Goal: Task Accomplishment & Management: Use online tool/utility

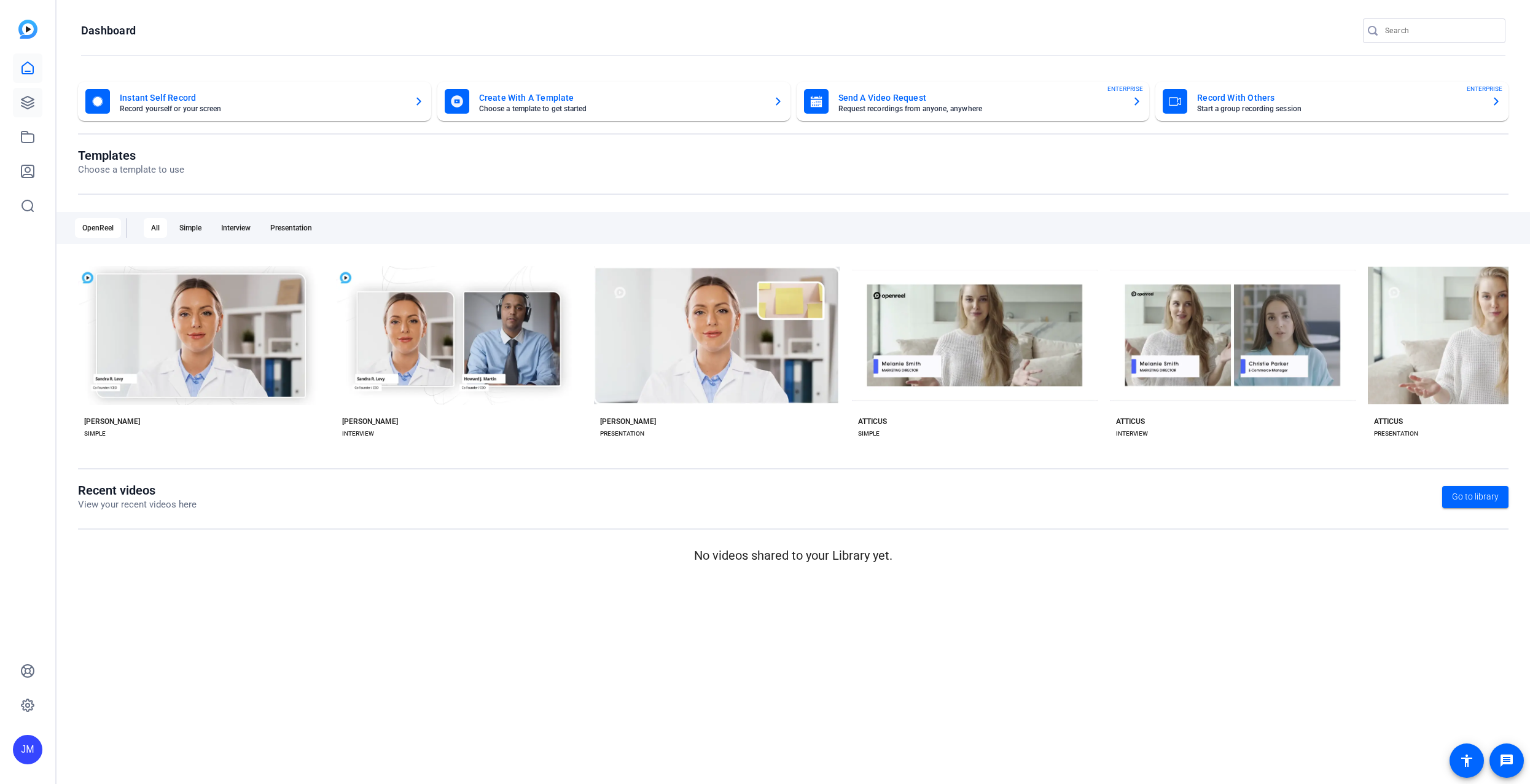
click at [24, 94] on link at bounding box center [28, 103] width 29 height 29
click at [25, 98] on icon at bounding box center [27, 102] width 15 height 15
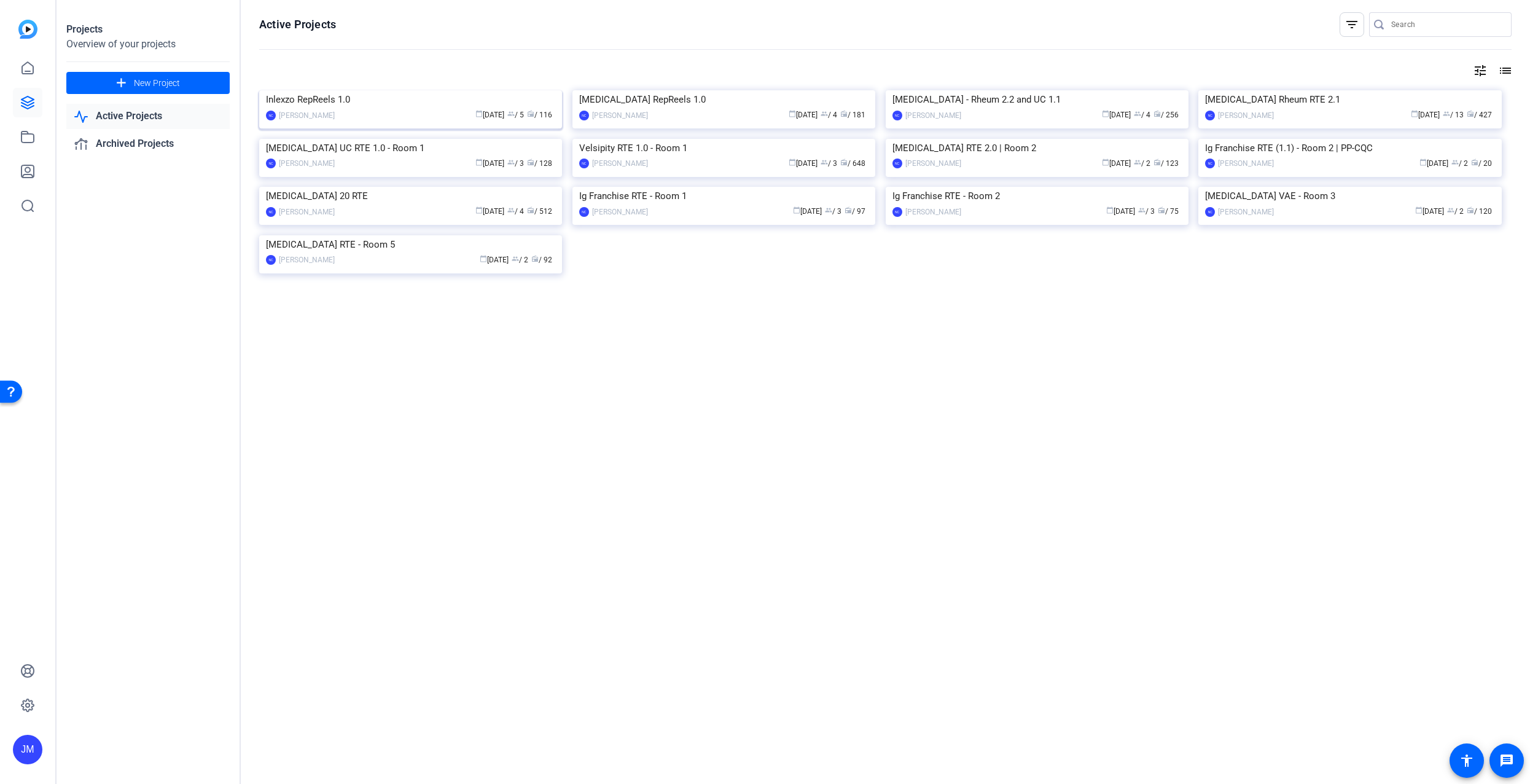
click at [367, 91] on img at bounding box center [410, 91] width 303 height 0
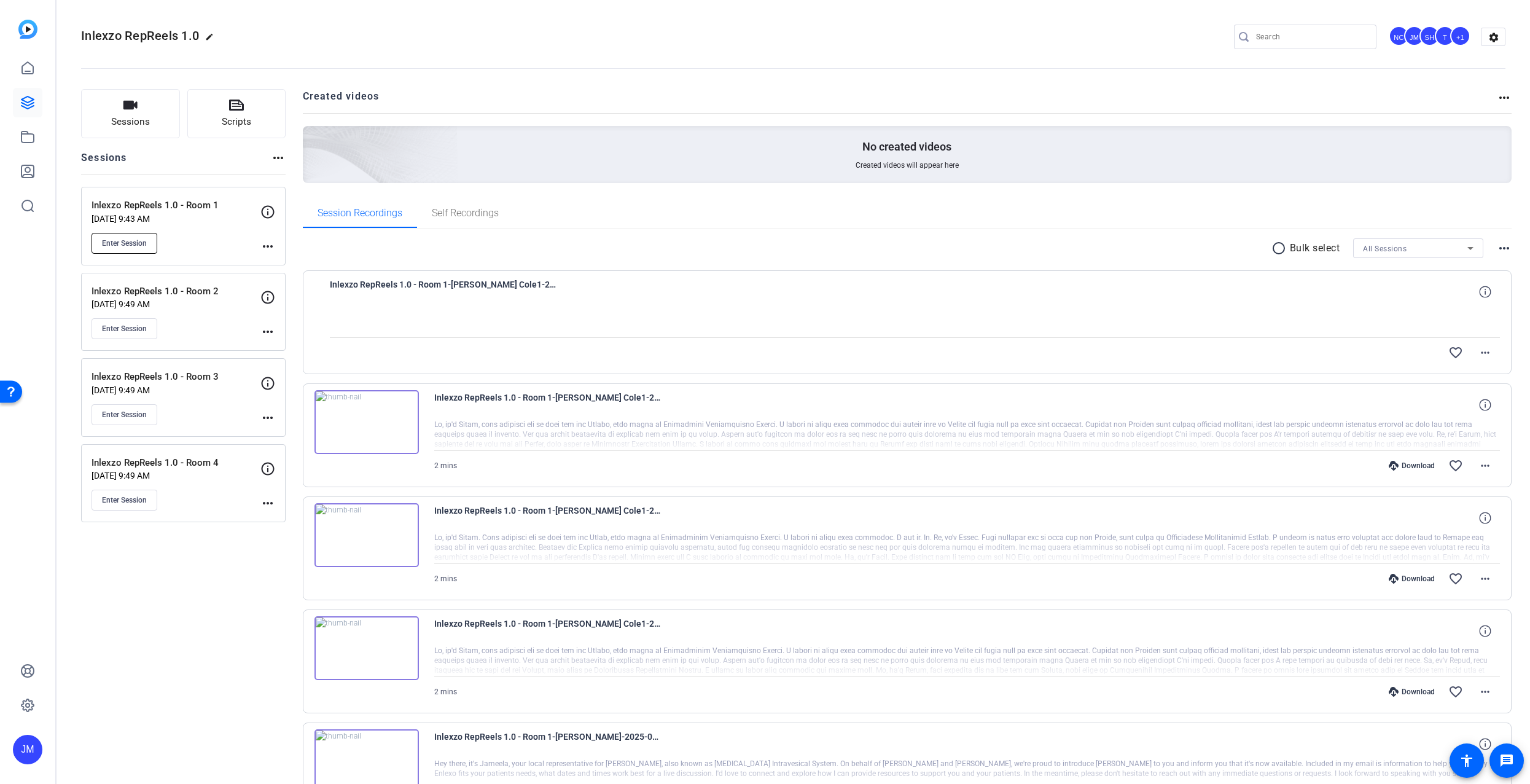
click at [124, 238] on span "Enter Session" at bounding box center [124, 243] width 45 height 9
click at [137, 331] on span "Enter Session" at bounding box center [124, 328] width 45 height 9
click at [126, 235] on button "Enter Session" at bounding box center [124, 243] width 66 height 21
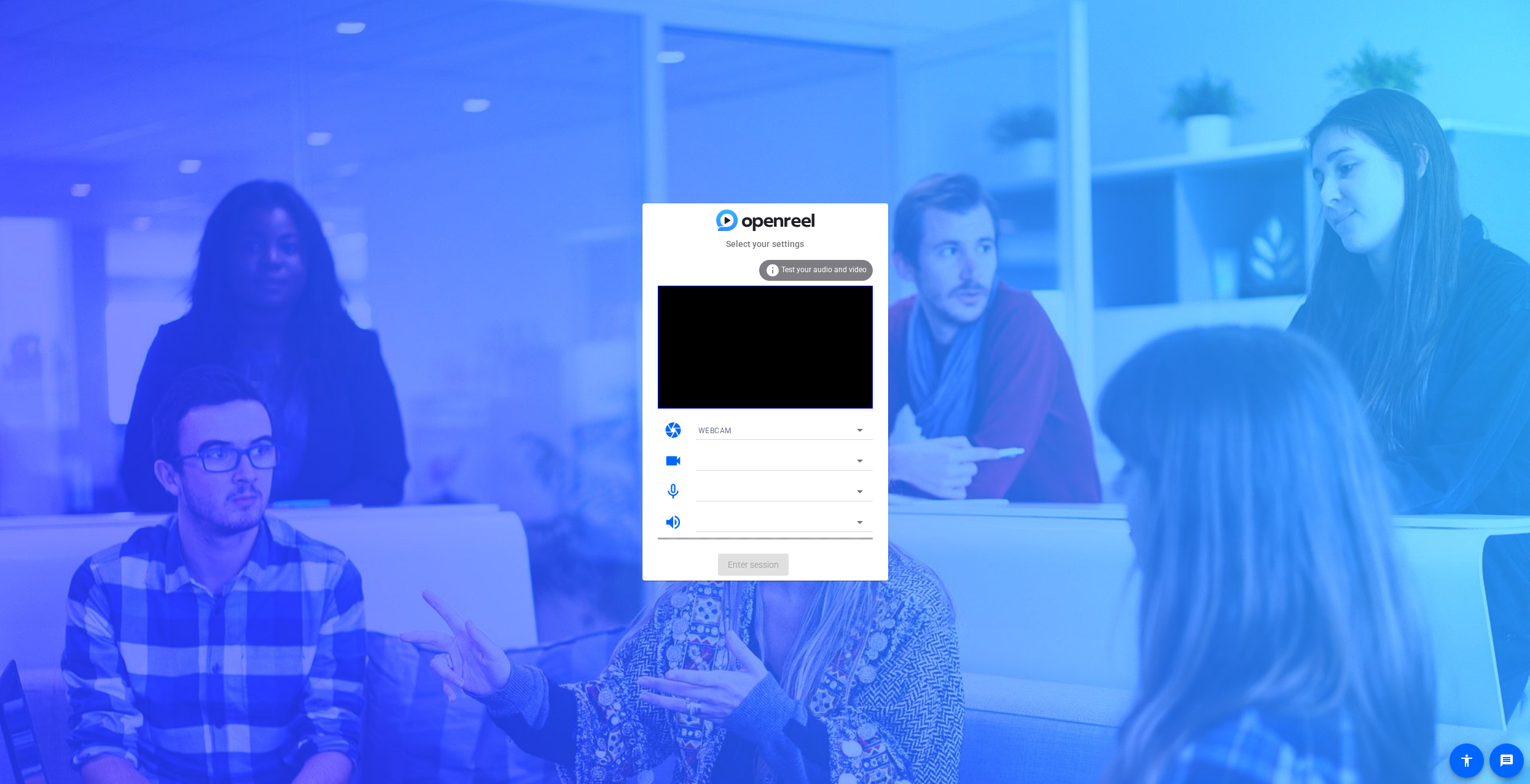
click at [833, 462] on div at bounding box center [778, 460] width 159 height 15
click at [855, 459] on icon at bounding box center [860, 460] width 15 height 15
click at [857, 461] on icon at bounding box center [860, 460] width 15 height 15
click at [844, 494] on mat-form-field "Internal Microphone (Built-in)" at bounding box center [781, 491] width 184 height 20
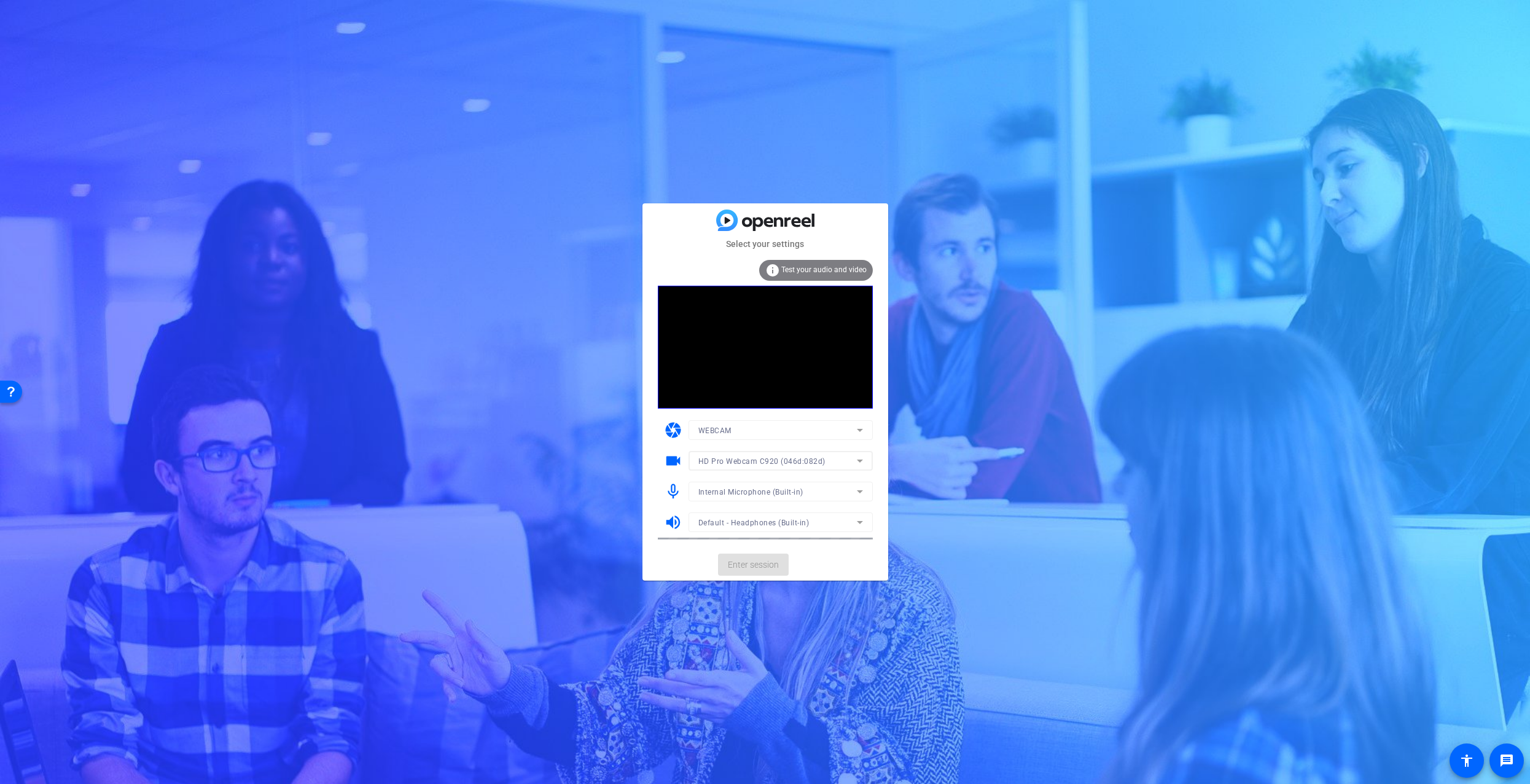
click at [855, 490] on mat-form-field "Internal Microphone (Built-in)" at bounding box center [781, 491] width 184 height 20
click at [856, 490] on mat-form-field "Internal Microphone (Built-in)" at bounding box center [781, 491] width 184 height 20
click at [860, 490] on icon at bounding box center [859, 492] width 6 height 3
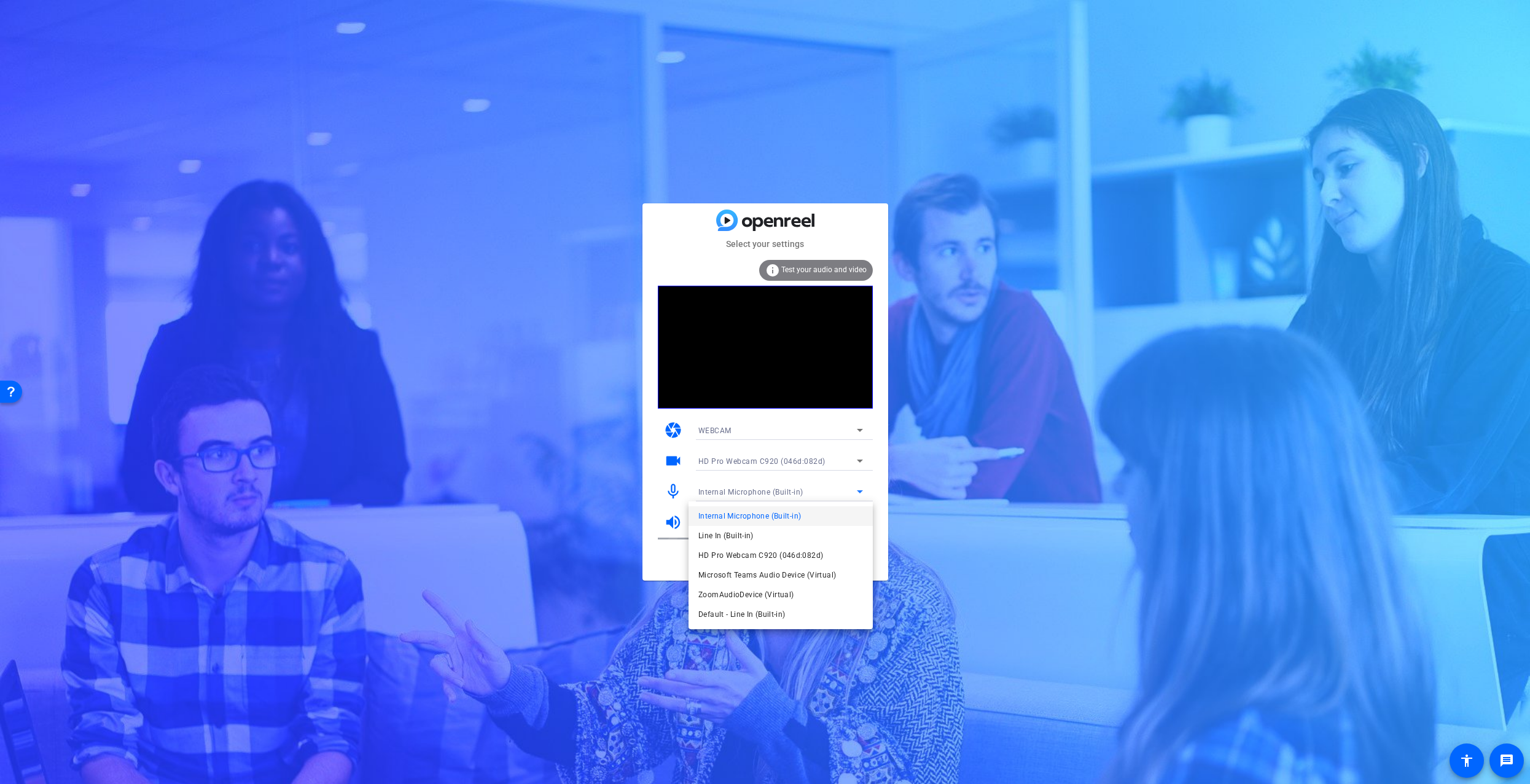
click at [860, 490] on body "Accessibility Screen-Reader Guide, Feedback, and Issue Reporting | New window S…" at bounding box center [765, 392] width 1530 height 784
click at [800, 488] on div at bounding box center [765, 392] width 1530 height 784
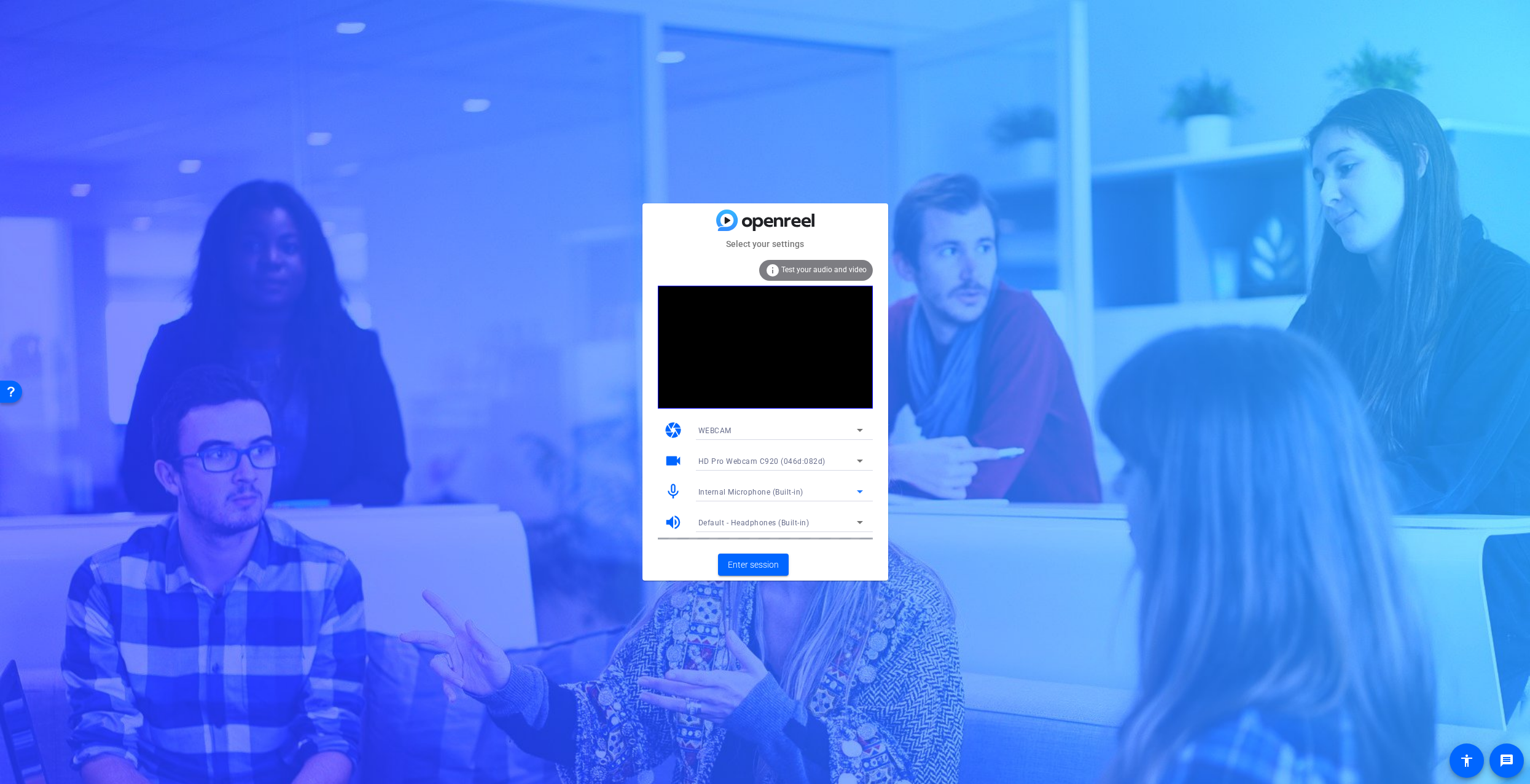
click at [800, 489] on span "Internal Microphone (Built-in)" at bounding box center [751, 492] width 105 height 9
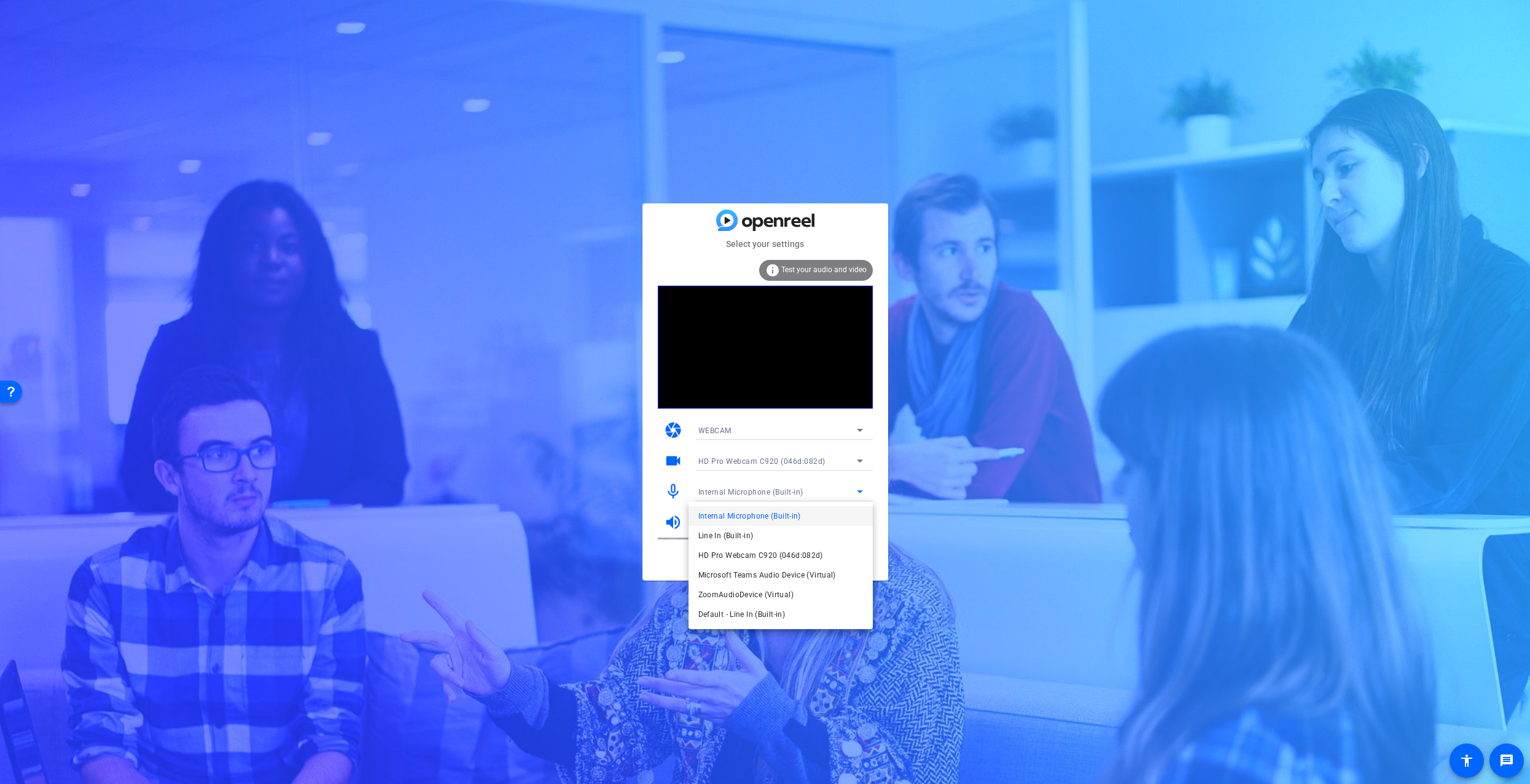
click at [781, 496] on div at bounding box center [765, 392] width 1530 height 784
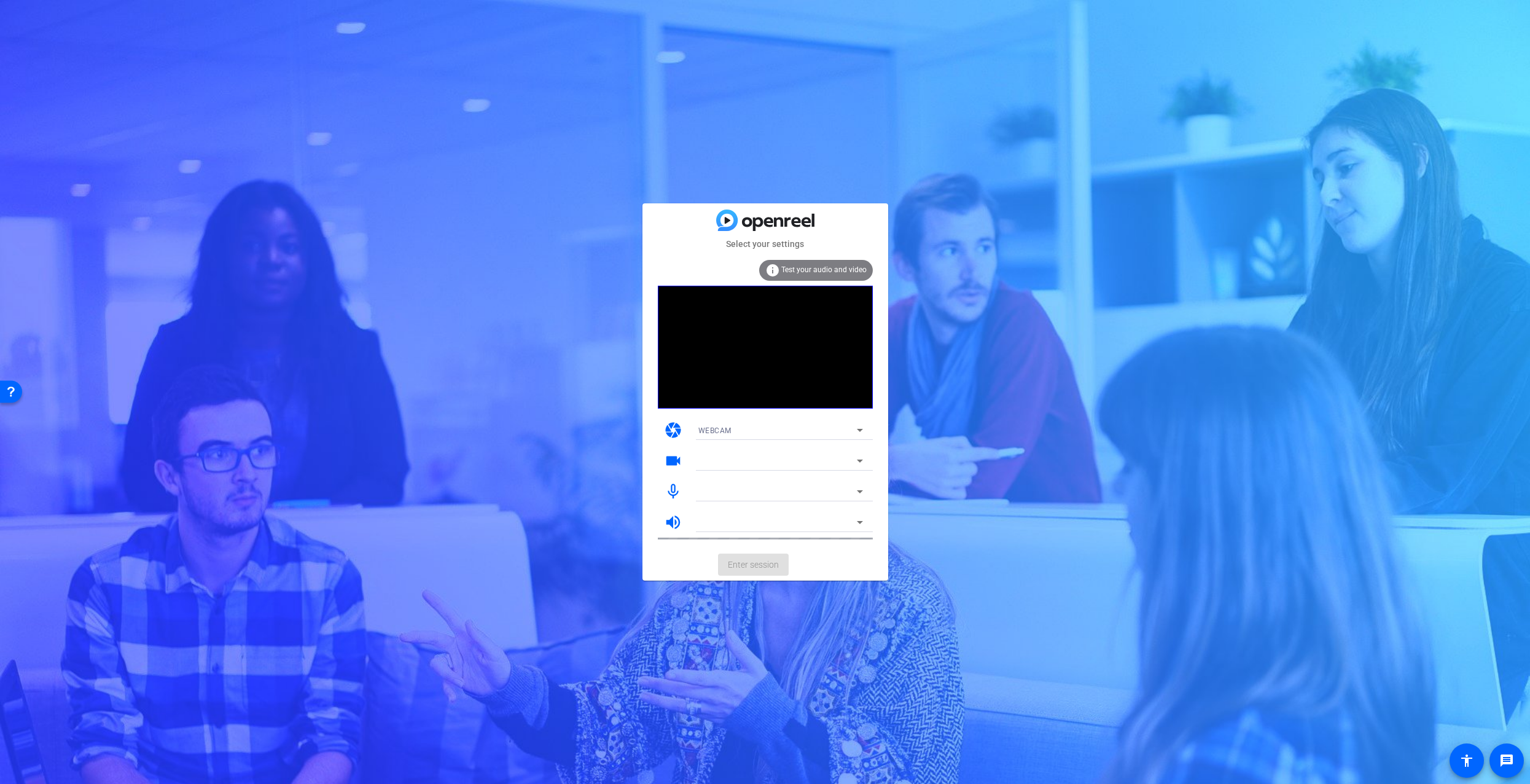
click at [819, 465] on div at bounding box center [778, 460] width 159 height 15
click at [833, 490] on mat-form-field "Internal Microphone (Built-in)" at bounding box center [781, 491] width 184 height 20
drag, startPoint x: 865, startPoint y: 493, endPoint x: 858, endPoint y: 491, distance: 7.3
click at [858, 491] on mat-form-field "Internal Microphone (Built-in)" at bounding box center [781, 491] width 184 height 20
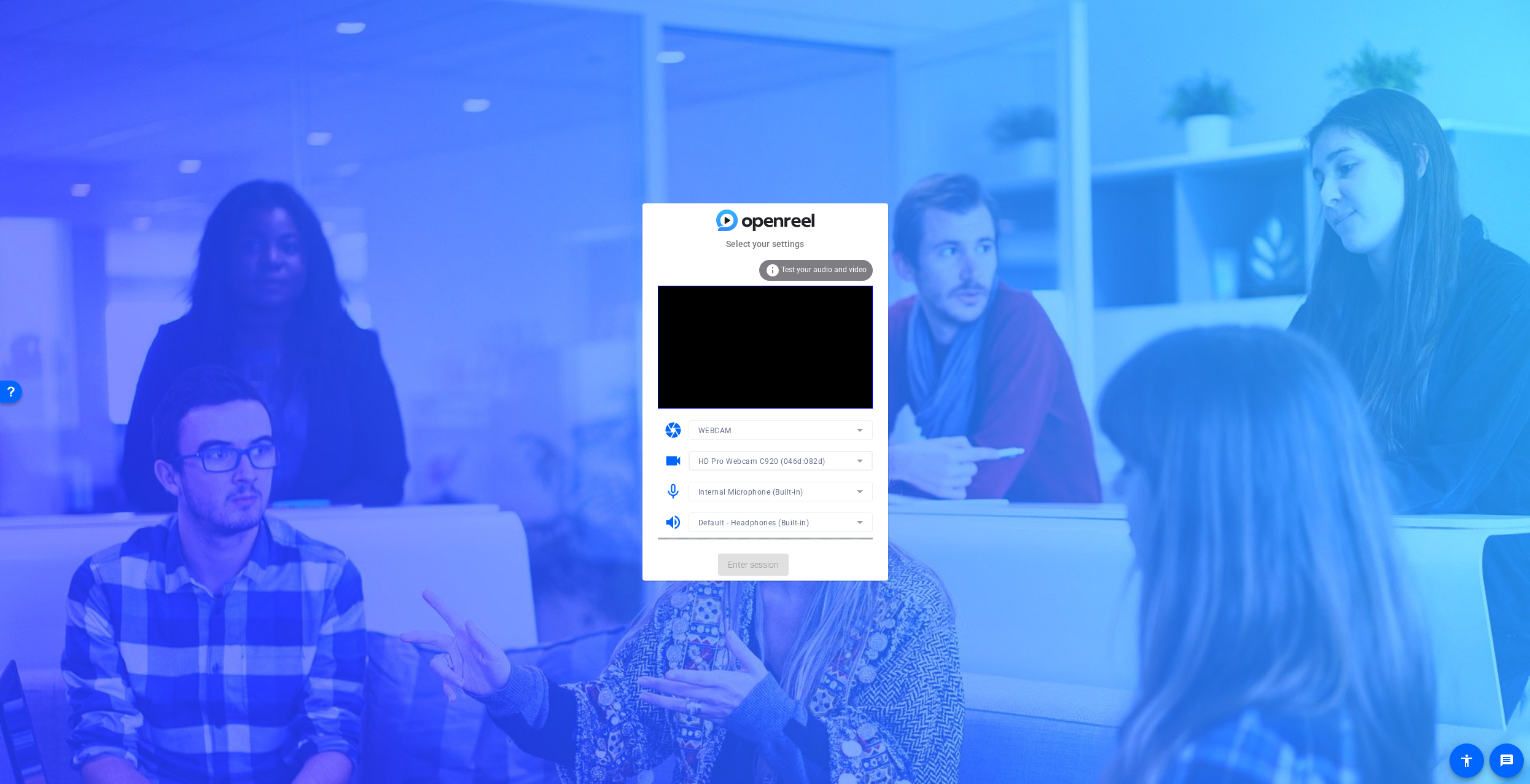
click at [858, 491] on mat-form-field "Internal Microphone (Built-in)" at bounding box center [781, 491] width 184 height 20
click at [858, 490] on mat-form-field "Internal Microphone (Built-in)" at bounding box center [781, 491] width 184 height 20
click at [859, 490] on mat-form-field "Internal Microphone (Built-in)" at bounding box center [781, 491] width 184 height 20
click at [859, 490] on icon at bounding box center [859, 492] width 6 height 3
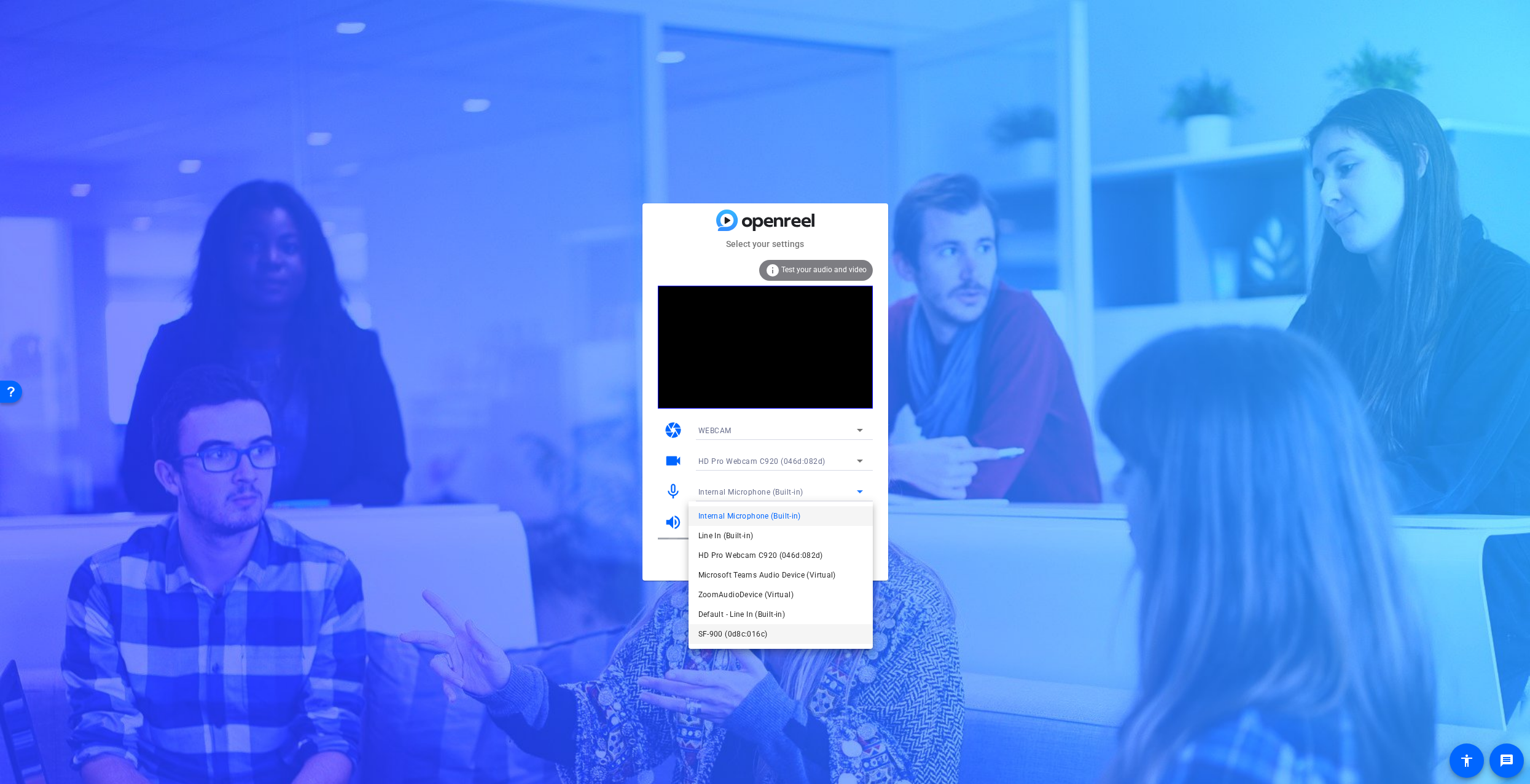
click at [731, 635] on span "SF-900 (0d8c:016c)" at bounding box center [733, 634] width 69 height 15
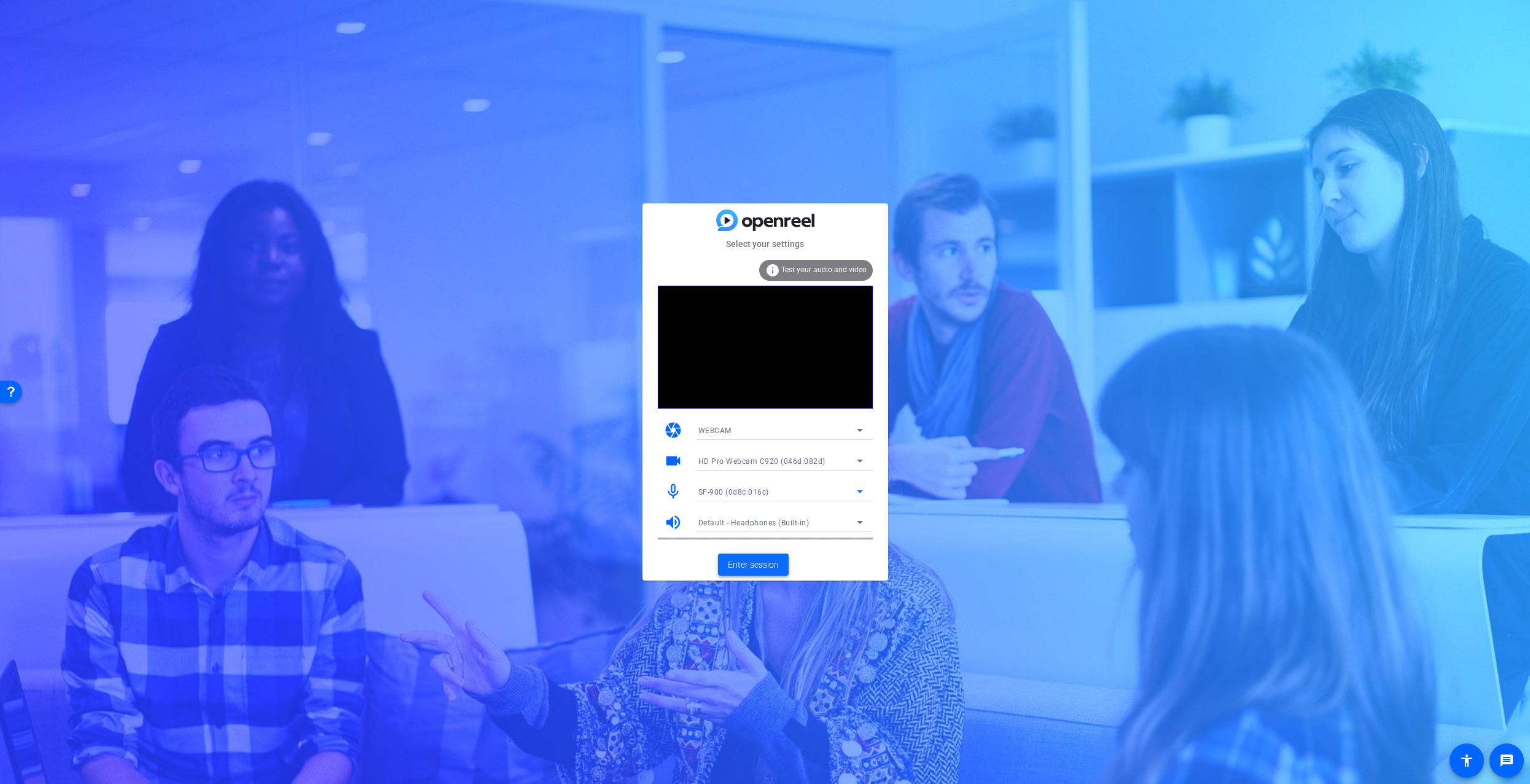
click at [759, 563] on span "Enter session" at bounding box center [753, 565] width 51 height 13
click at [822, 494] on mat-form-field "Internal Microphone (Built-in)" at bounding box center [781, 491] width 184 height 20
click at [853, 493] on mat-form-field "Internal Microphone (Built-in)" at bounding box center [781, 491] width 184 height 20
click at [857, 491] on mat-form-field "Internal Microphone (Built-in)" at bounding box center [781, 491] width 184 height 20
click at [862, 493] on icon at bounding box center [860, 491] width 15 height 15
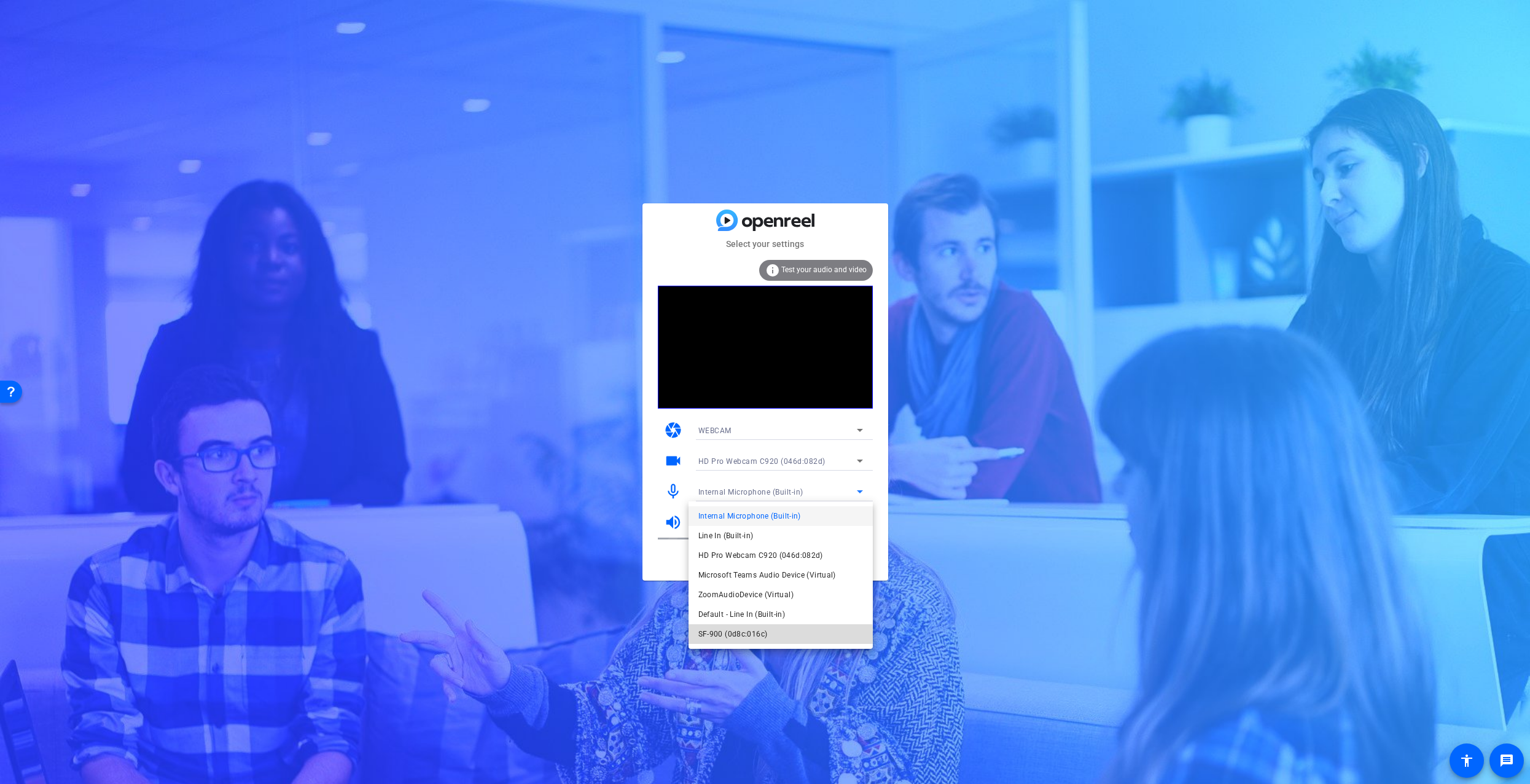
click at [730, 635] on span "SF-900 (0d8c:016c)" at bounding box center [733, 634] width 69 height 15
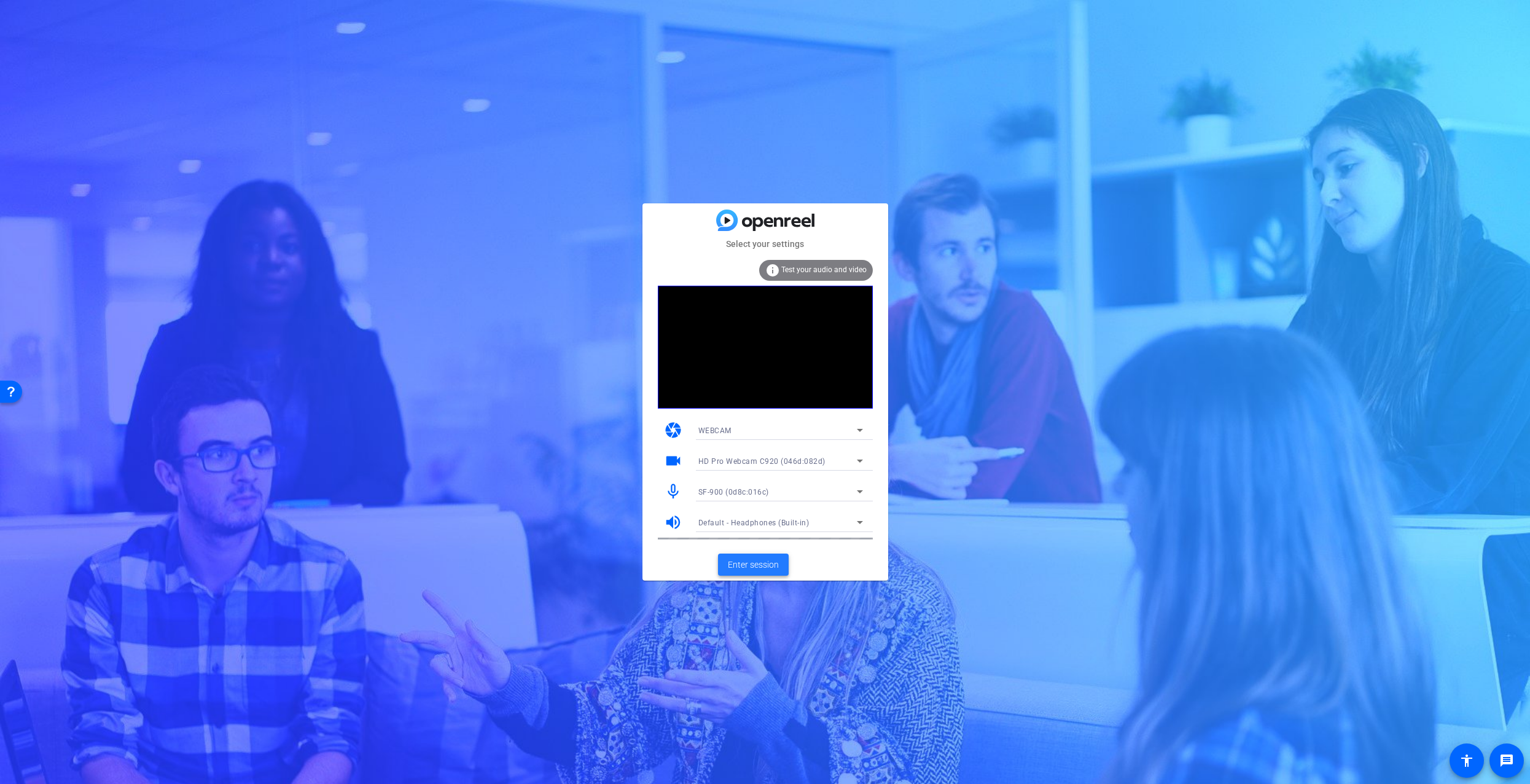
click at [762, 559] on span "Enter session" at bounding box center [753, 565] width 51 height 13
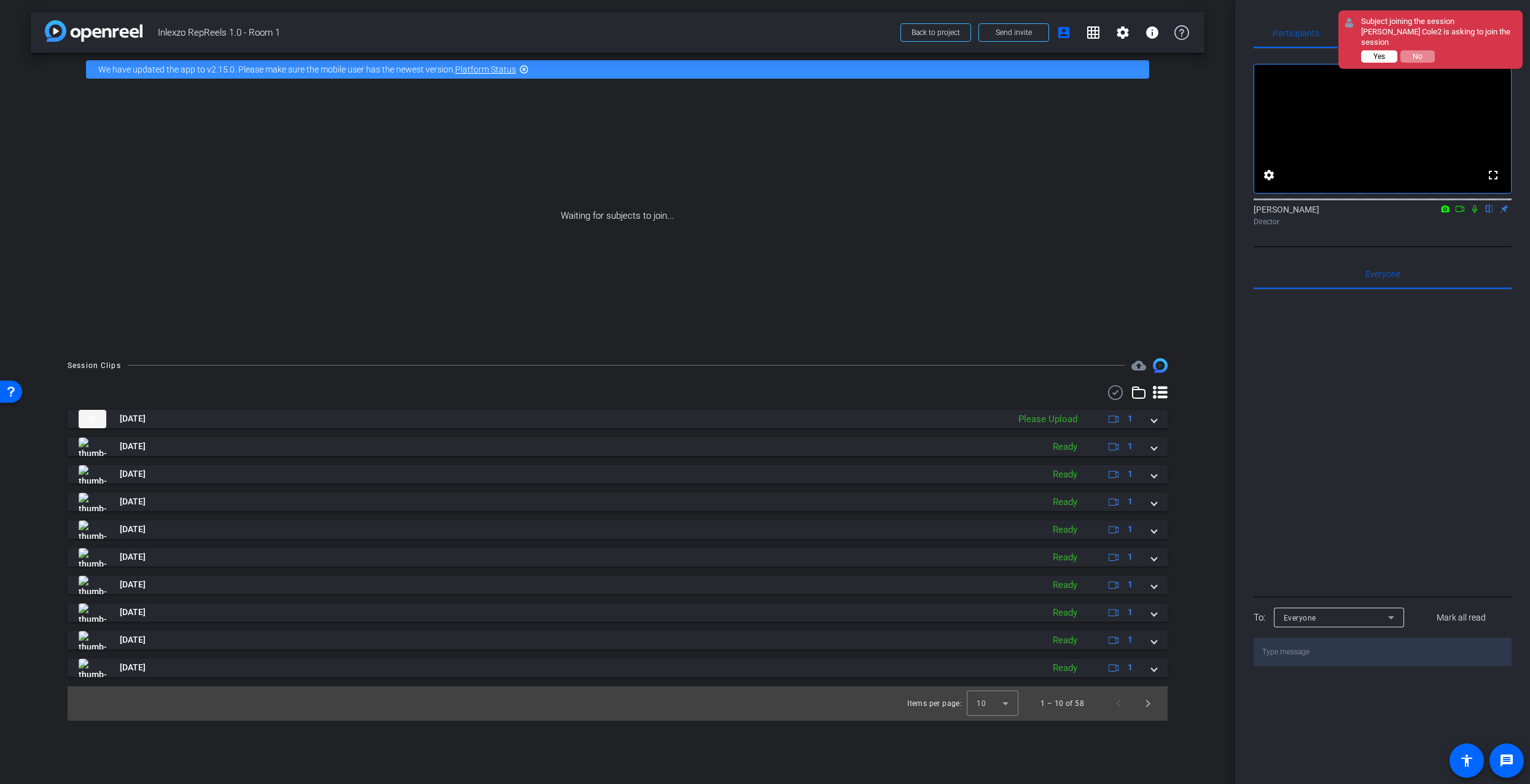
click at [1385, 52] on span "Yes" at bounding box center [1380, 56] width 12 height 9
click at [1381, 52] on span "Yes" at bounding box center [1380, 56] width 12 height 9
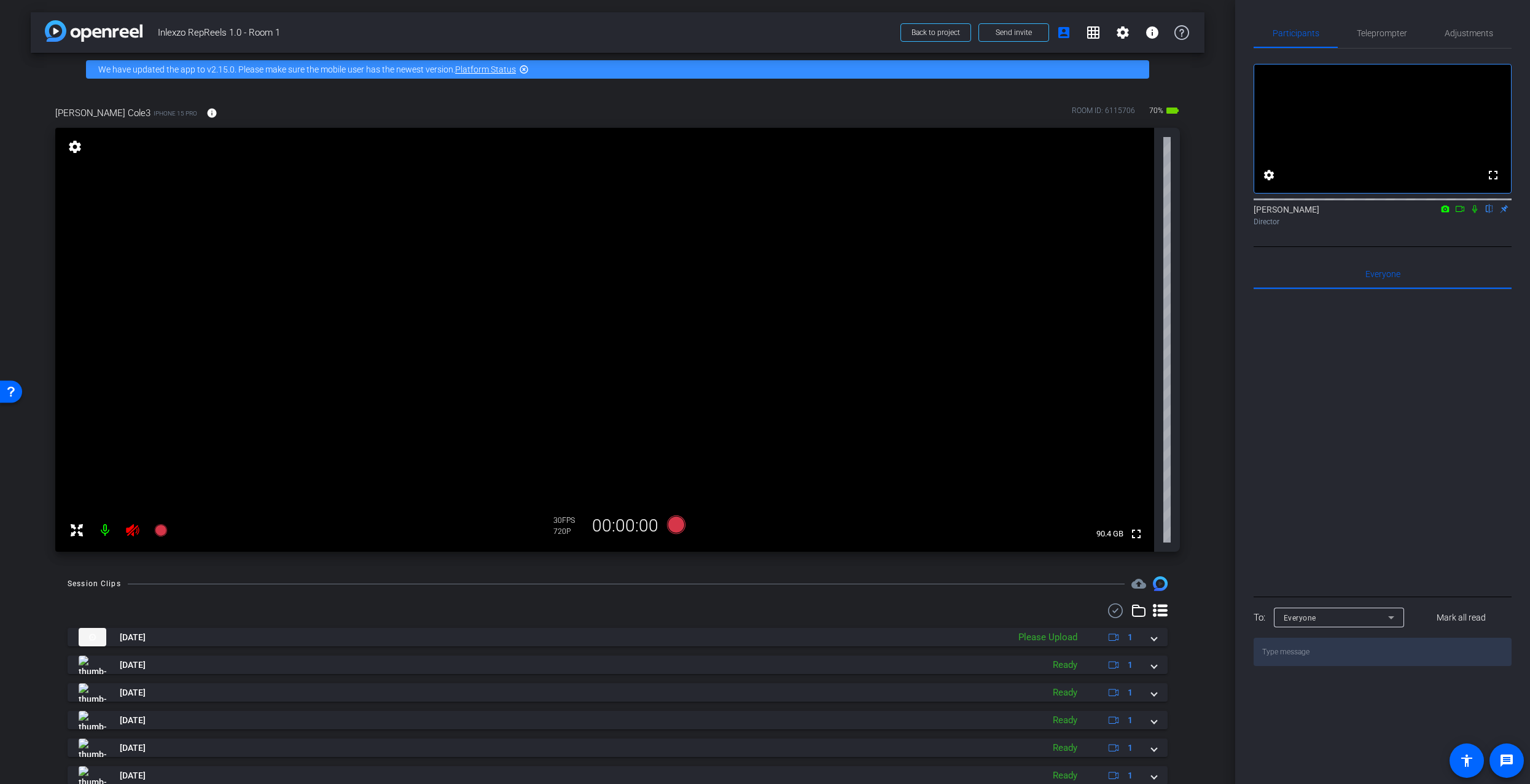
click at [130, 532] on icon at bounding box center [132, 530] width 13 height 12
click at [1392, 34] on span "Teleprompter" at bounding box center [1382, 33] width 50 height 9
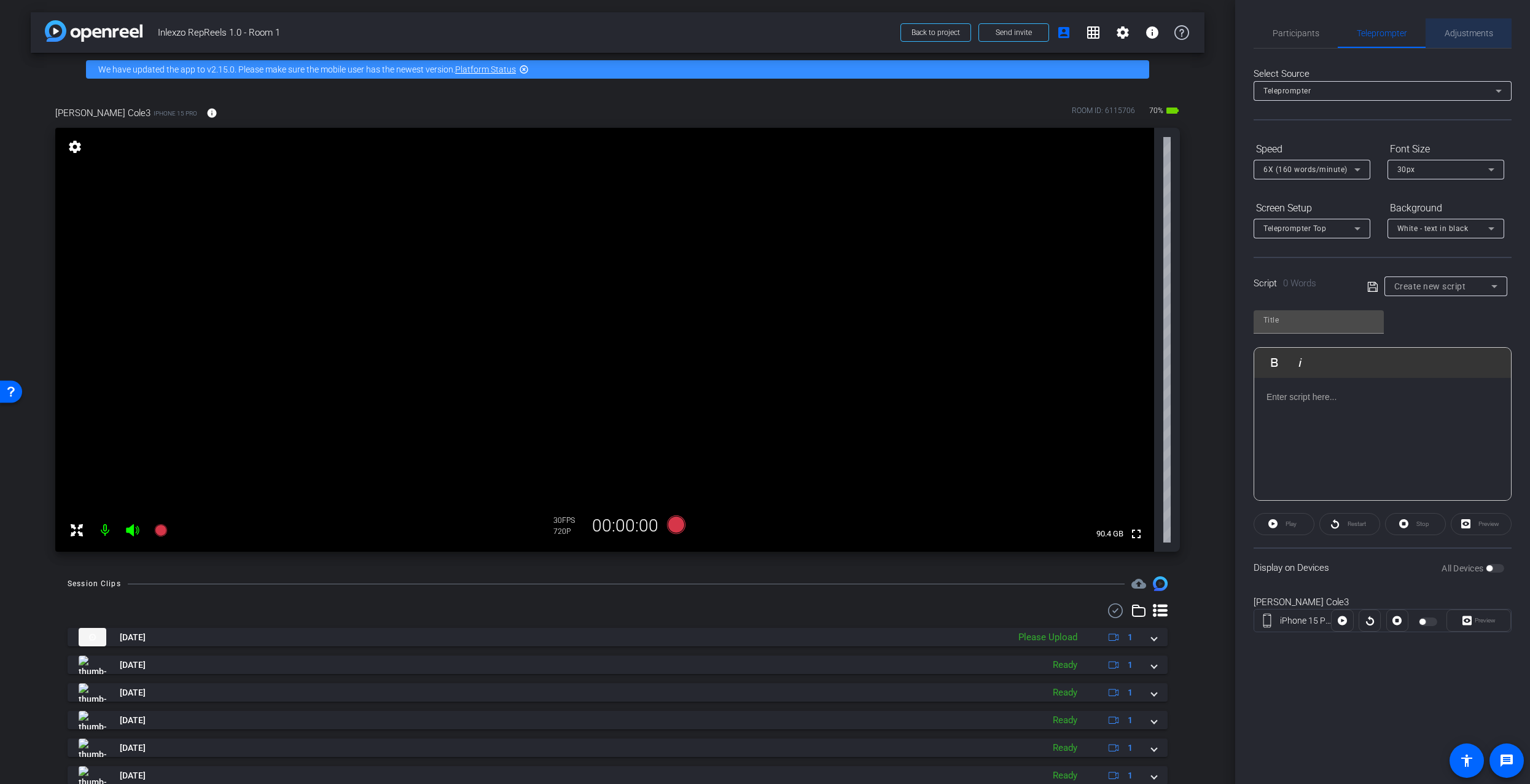
click at [1452, 44] on span "Adjustments" at bounding box center [1469, 33] width 48 height 29
click at [1362, 33] on span "Teleprompter" at bounding box center [1382, 33] width 50 height 9
click at [1474, 35] on span "Adjustments" at bounding box center [1469, 33] width 48 height 9
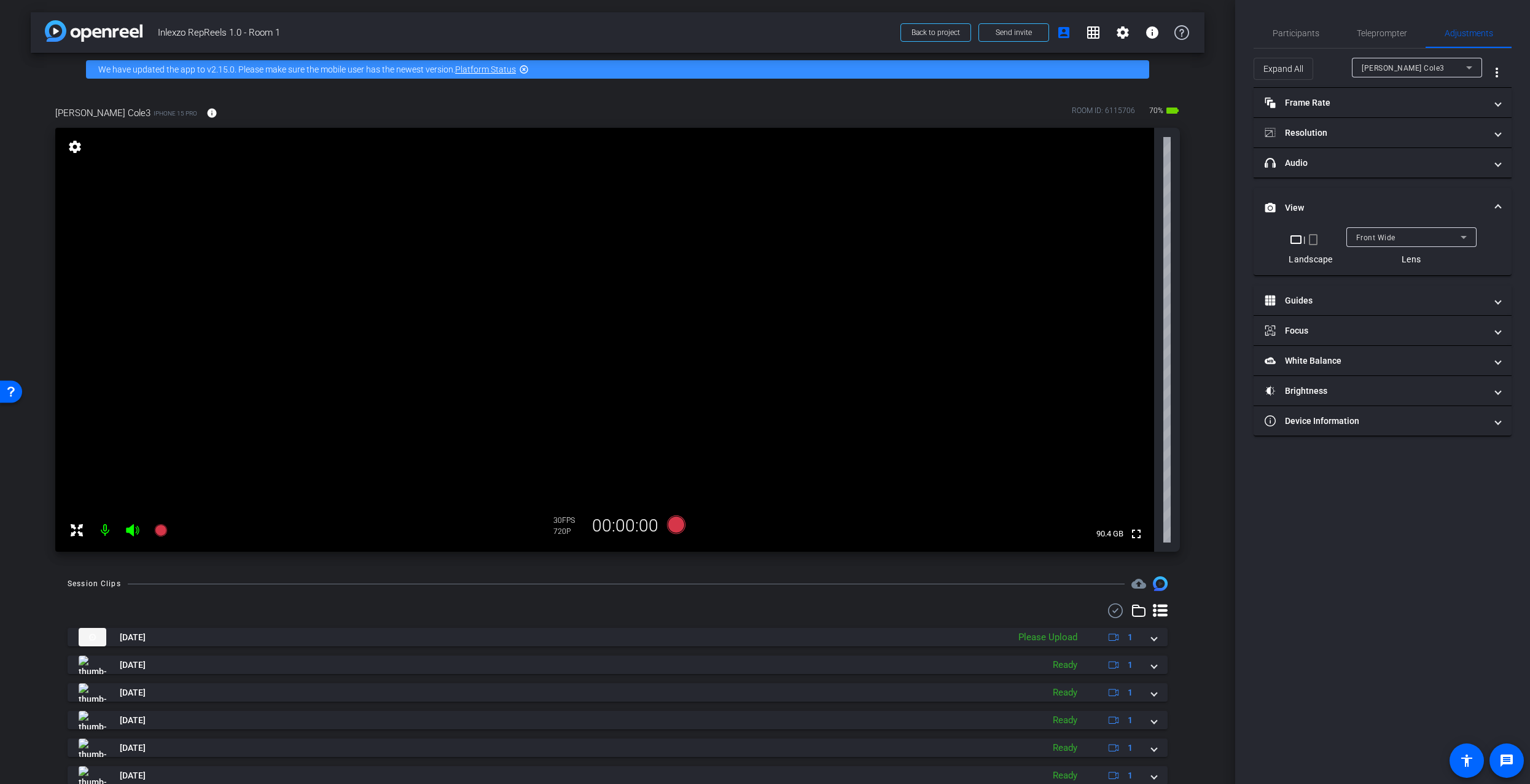
click at [1312, 237] on mat-icon "crop_portrait" at bounding box center [1313, 239] width 15 height 15
click at [1378, 40] on span "Teleprompter" at bounding box center [1382, 33] width 50 height 29
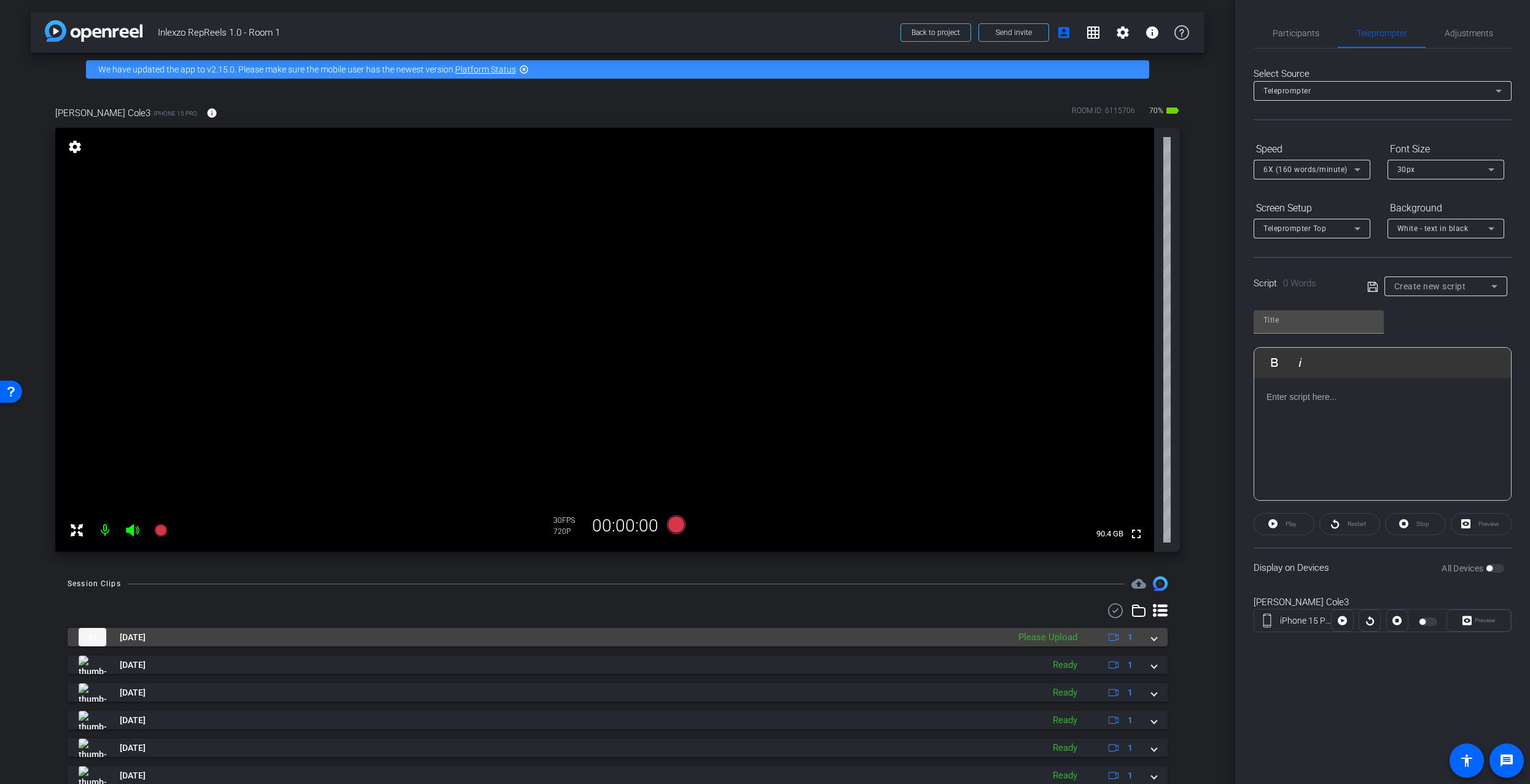
click at [1152, 638] on span at bounding box center [1154, 637] width 5 height 13
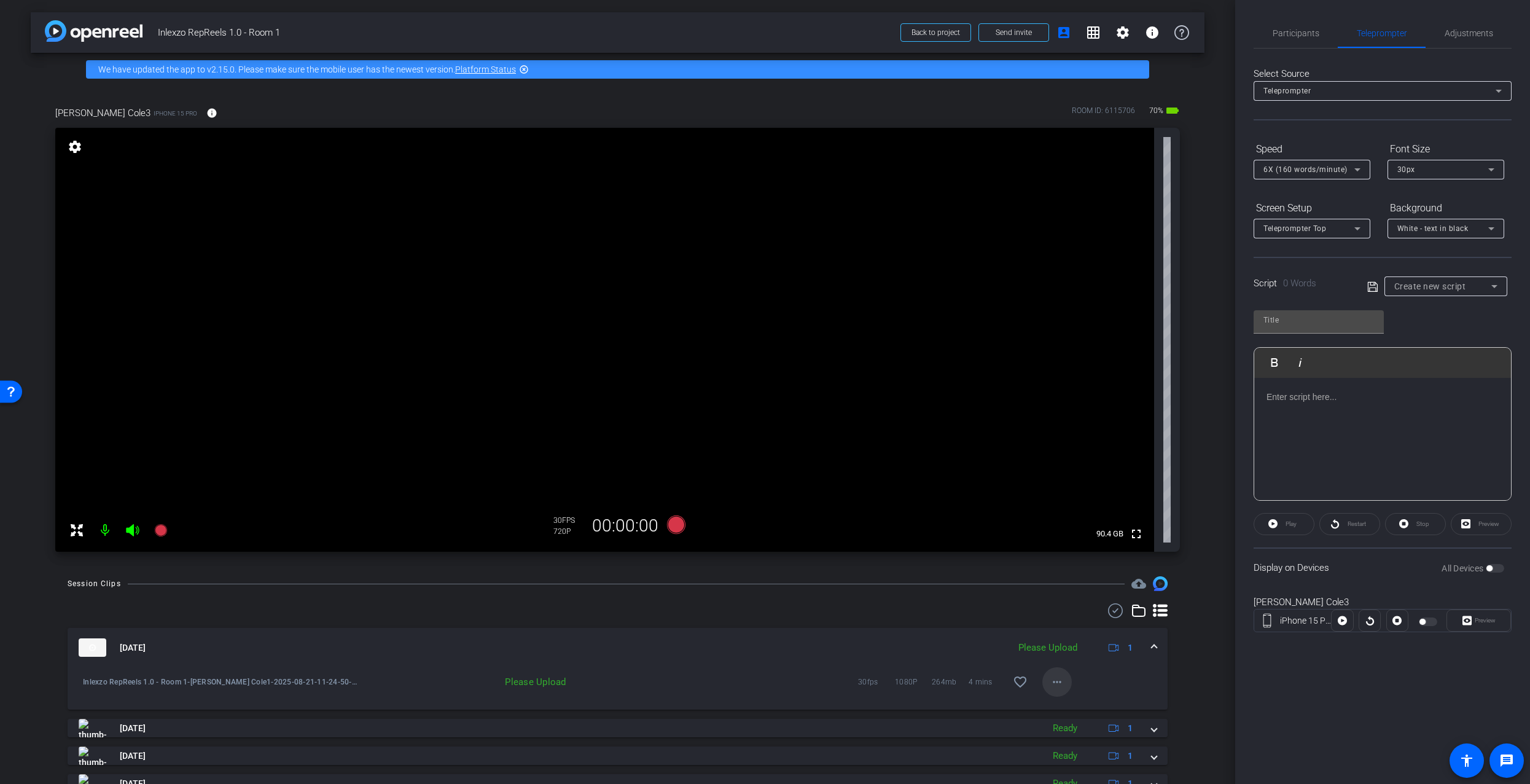
click at [1050, 682] on mat-icon "more_horiz" at bounding box center [1057, 681] width 15 height 15
click at [1057, 704] on span "Upload" at bounding box center [1071, 707] width 49 height 15
click at [1407, 279] on div "Create new script" at bounding box center [1443, 286] width 97 height 15
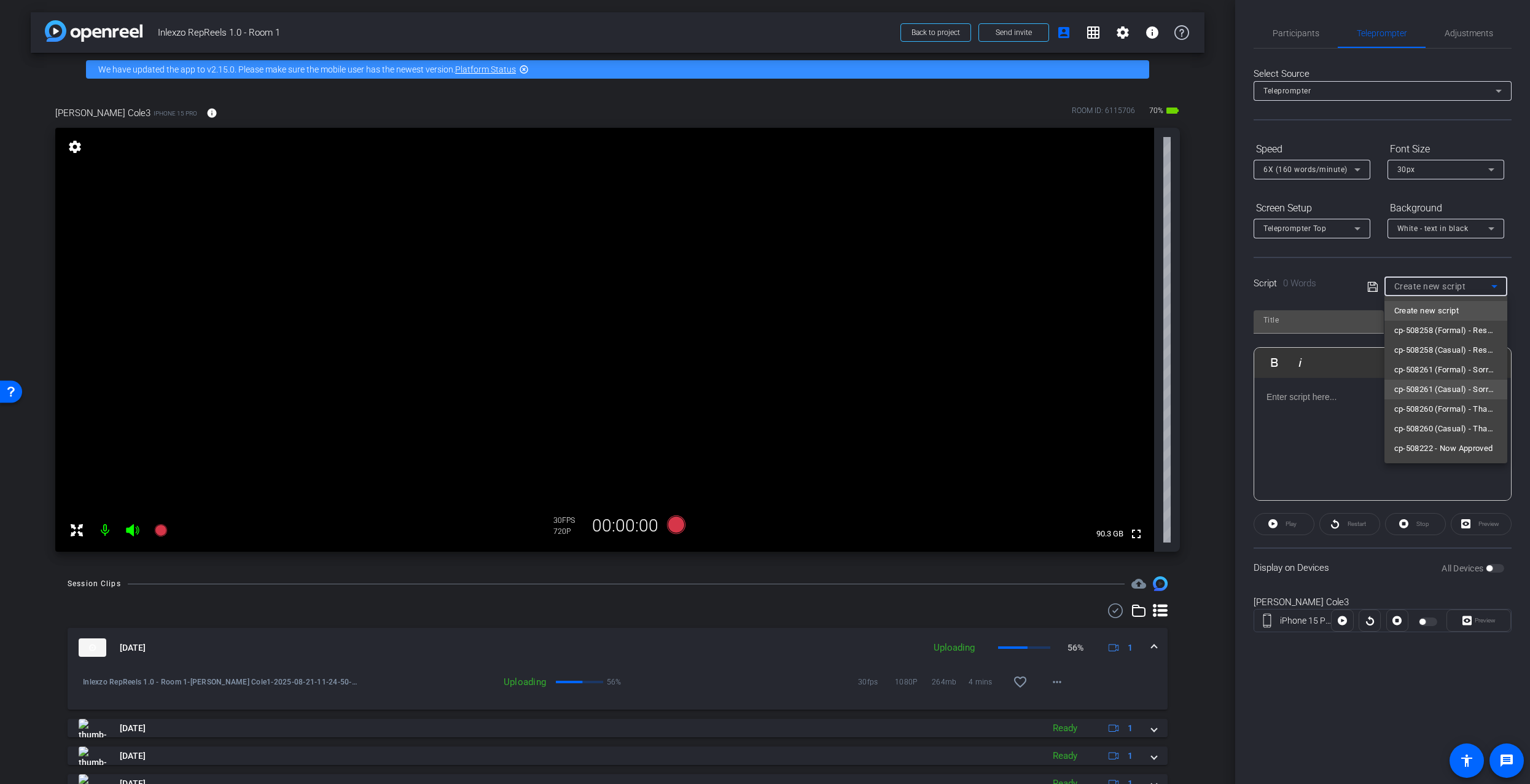
click at [1458, 389] on span "cp-508261 (Casual) - Sorry I Missed You" at bounding box center [1446, 389] width 104 height 15
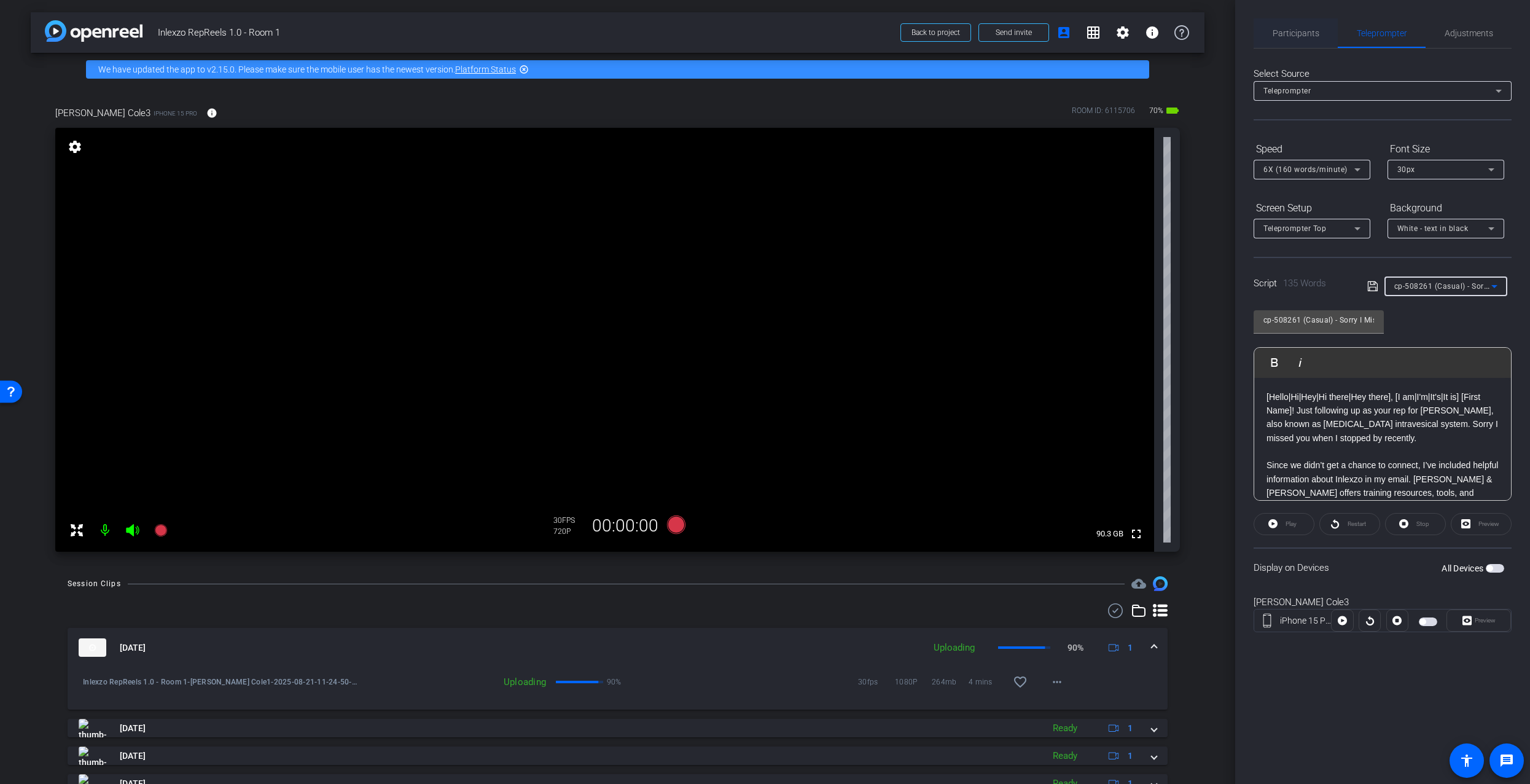
click at [1291, 23] on span "Participants" at bounding box center [1296, 33] width 47 height 29
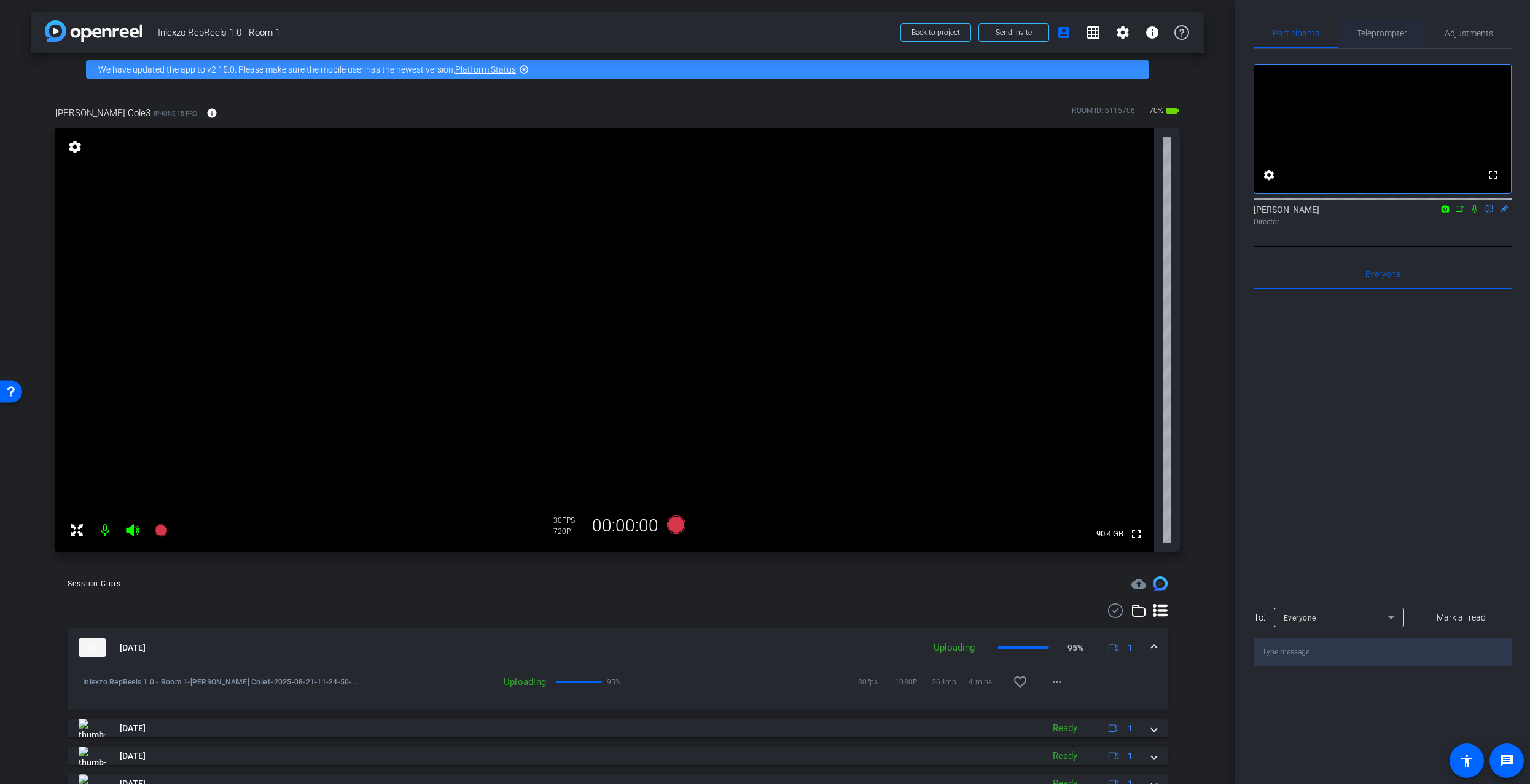
click at [1394, 39] on span "Teleprompter" at bounding box center [1382, 33] width 50 height 29
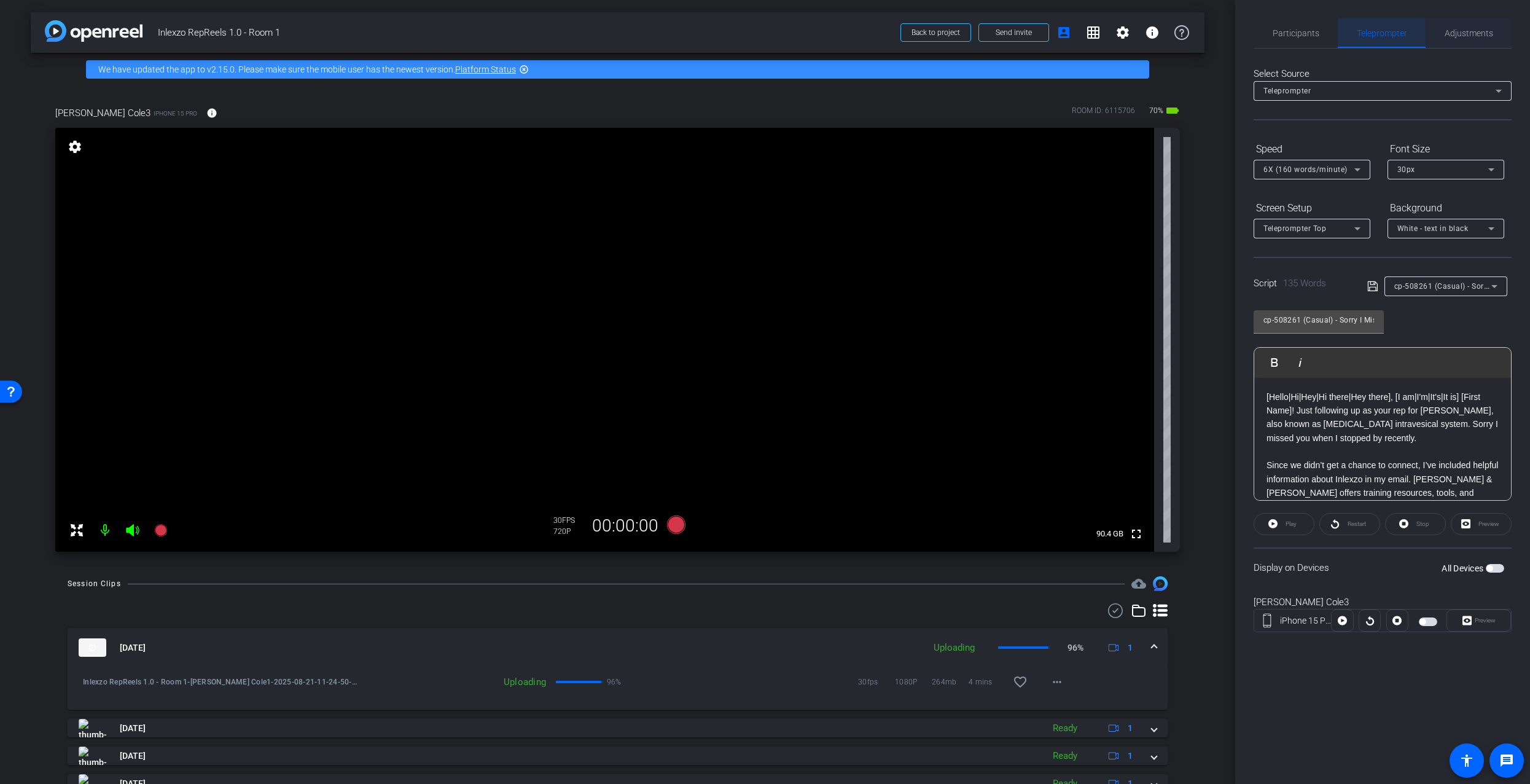
click at [1472, 28] on span "Adjustments" at bounding box center [1469, 33] width 48 height 9
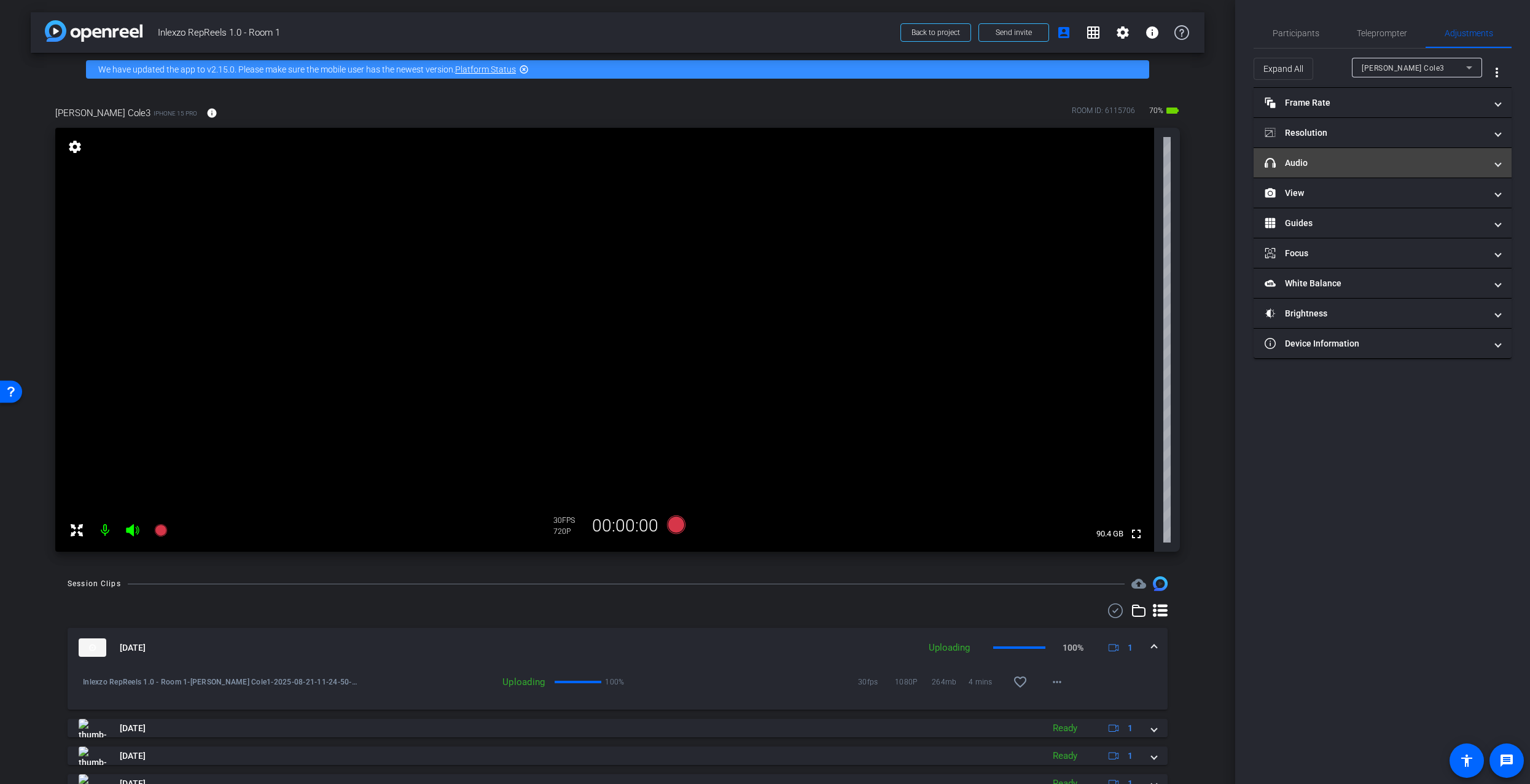
click at [1325, 165] on mat-panel-title "headphone icon Audio" at bounding box center [1375, 162] width 221 height 13
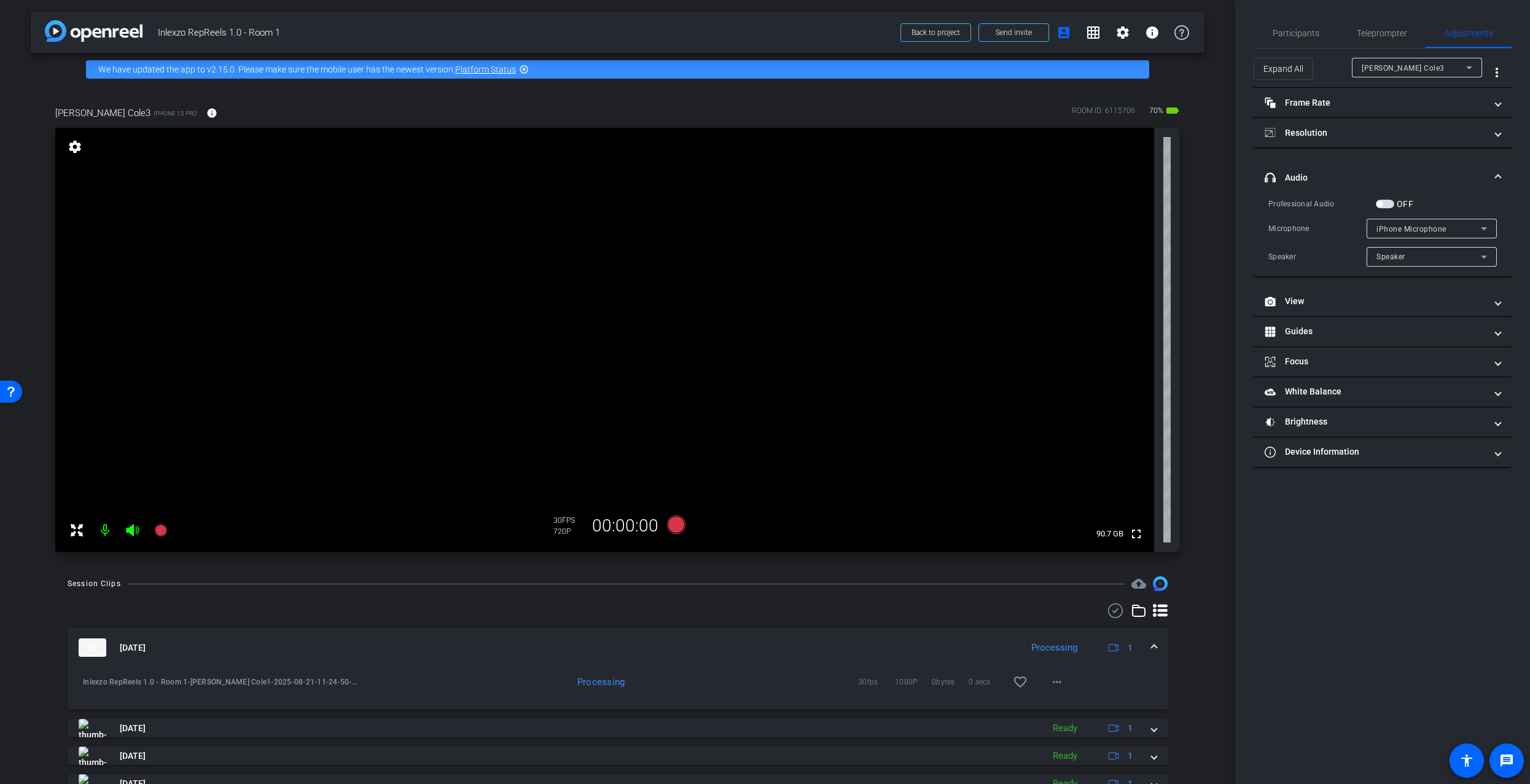
click at [1382, 205] on span "button" at bounding box center [1379, 204] width 6 height 6
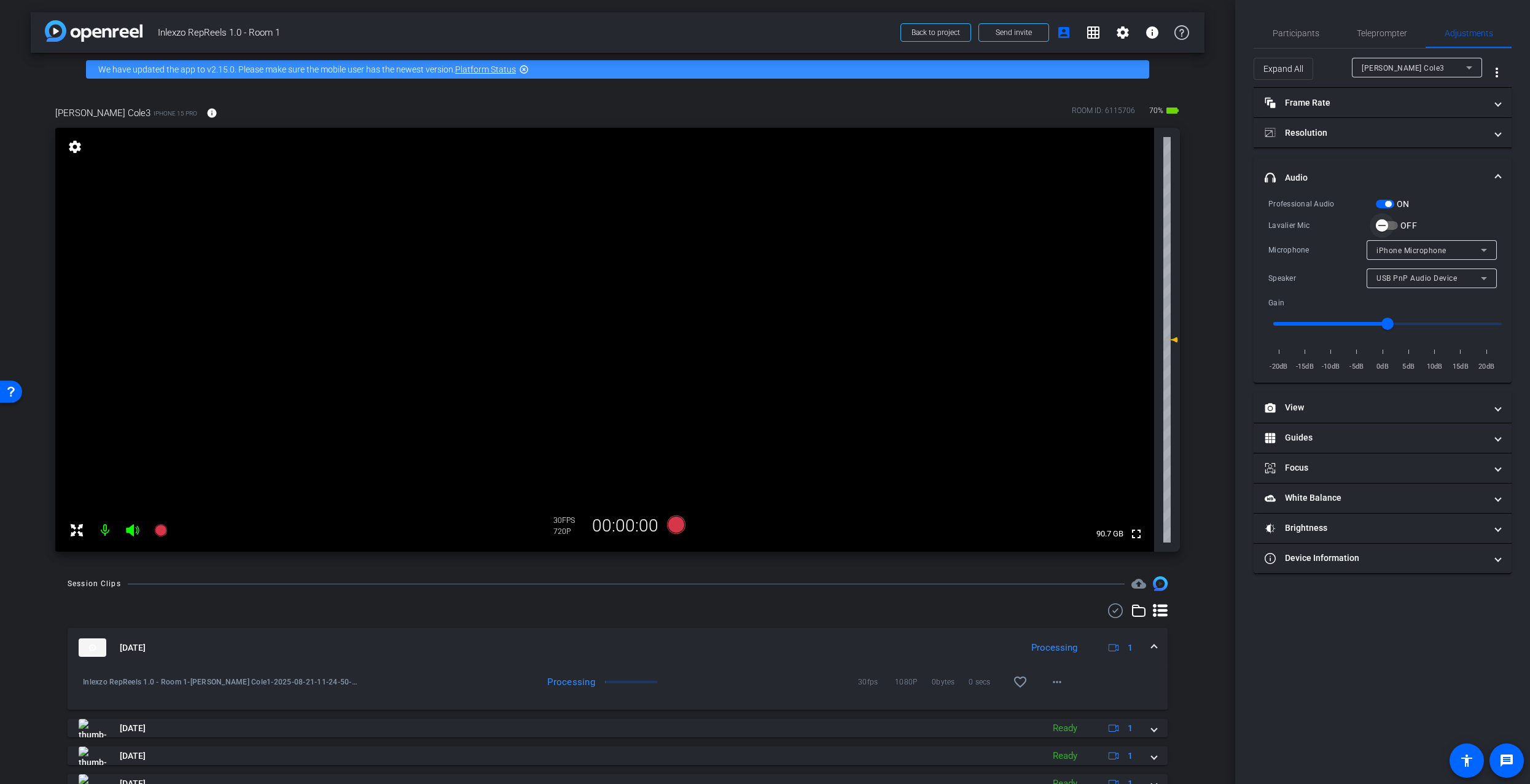
click at [1383, 222] on icon "button" at bounding box center [1381, 225] width 11 height 11
click at [1323, 128] on mat-panel-title "Resolution" at bounding box center [1375, 133] width 221 height 13
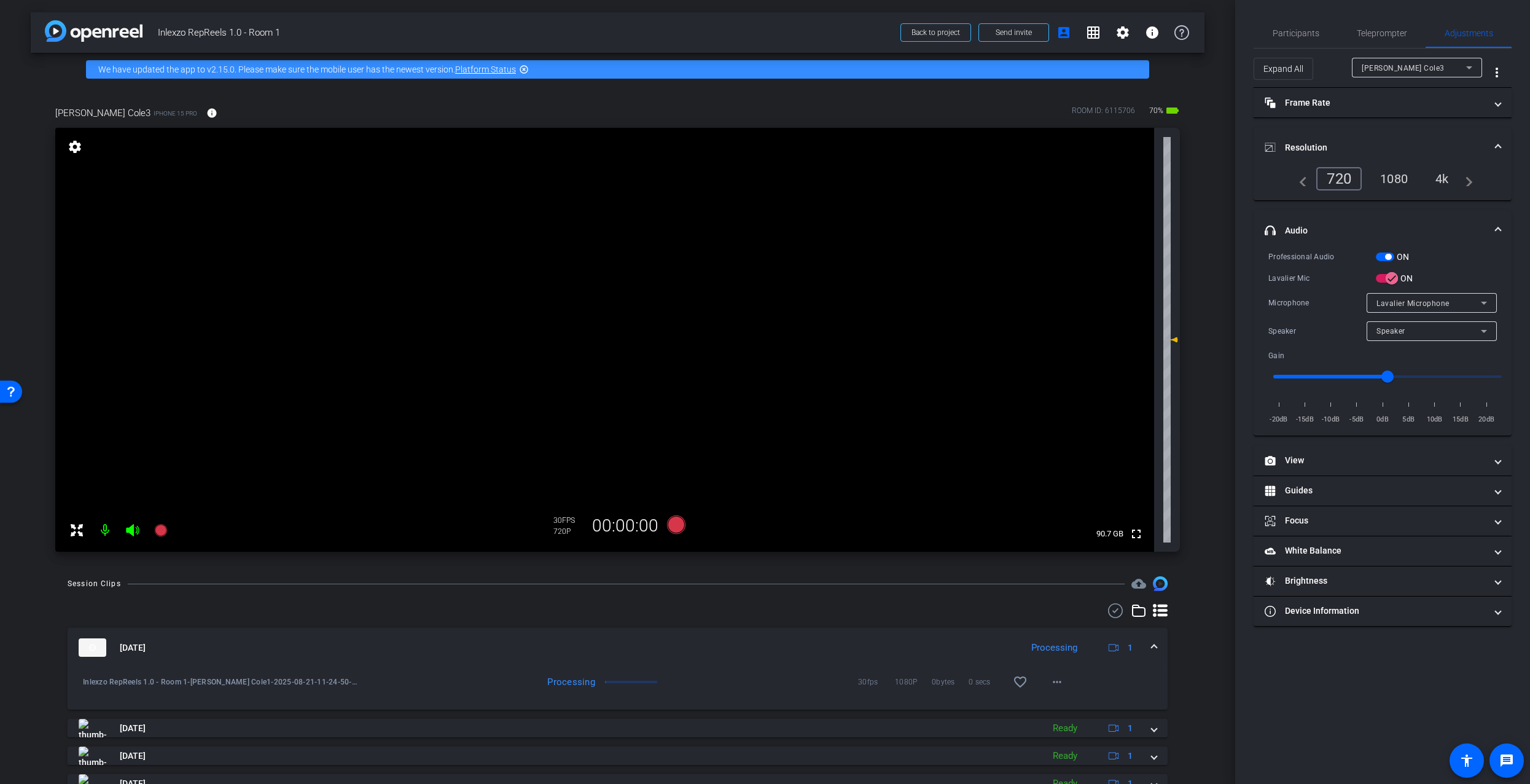
click at [1338, 142] on mat-panel-title "Resolution" at bounding box center [1375, 148] width 221 height 13
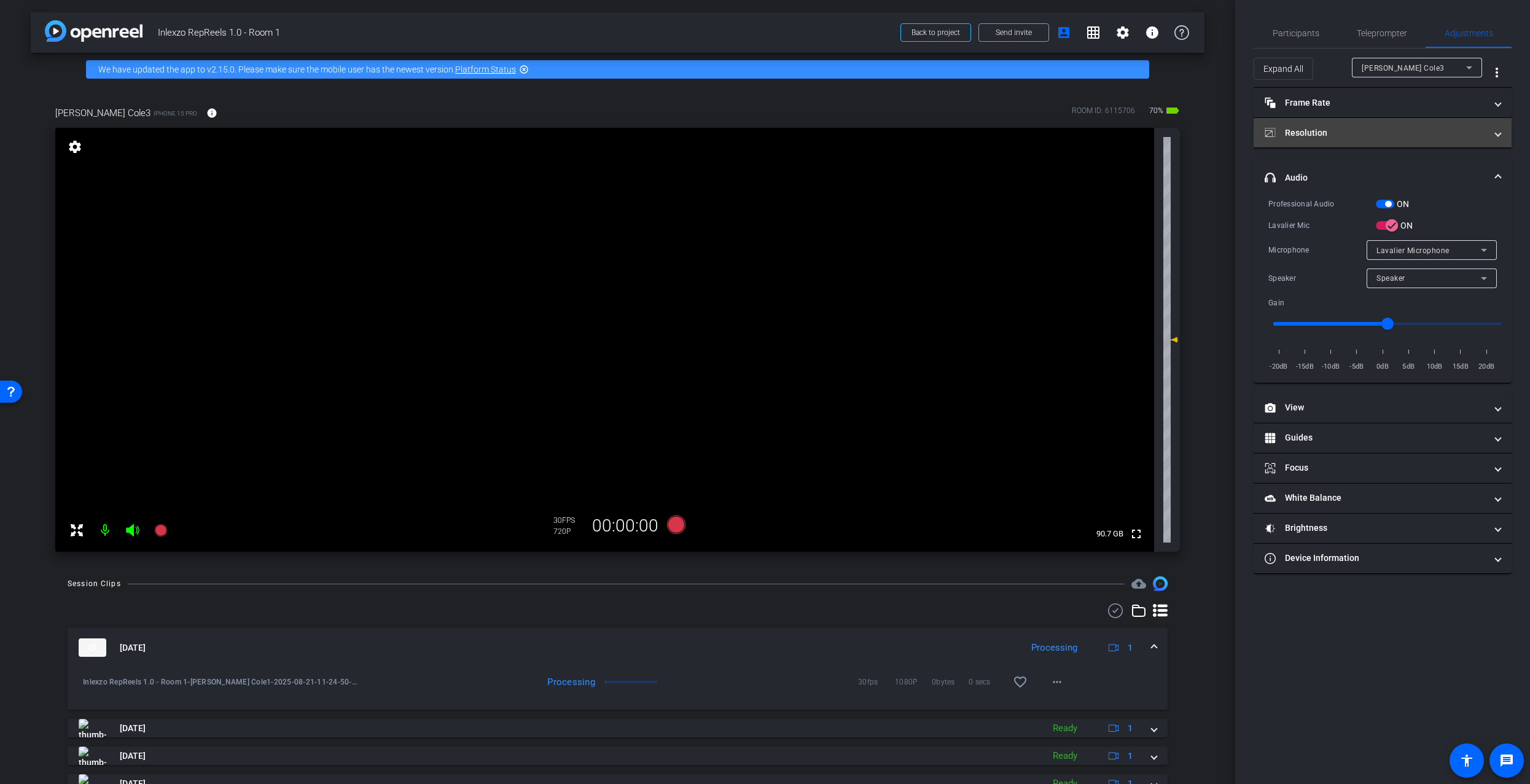
click at [1379, 144] on mat-expansion-panel-header "Resolution" at bounding box center [1382, 133] width 258 height 29
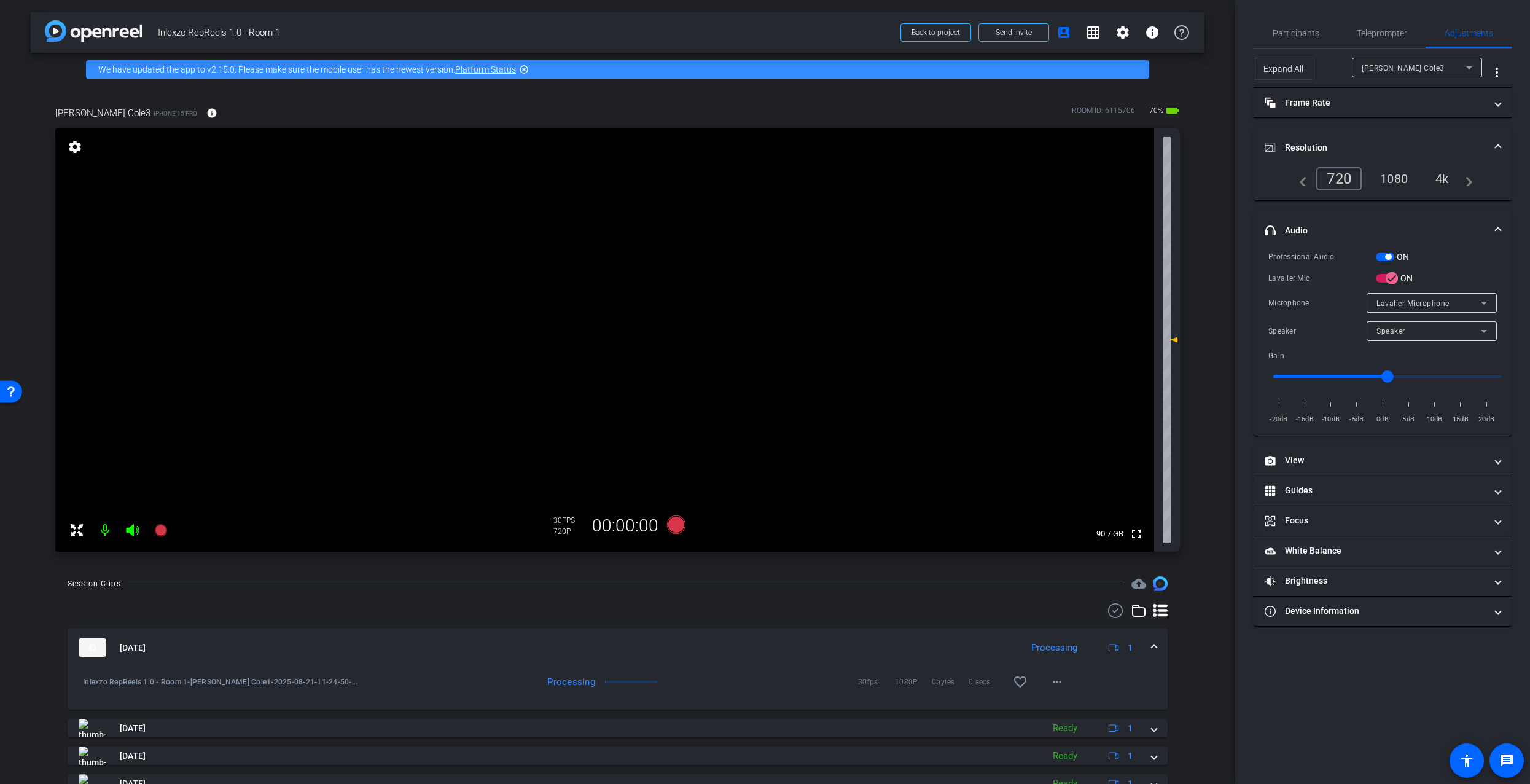
click at [1394, 175] on div "1080" at bounding box center [1394, 179] width 46 height 21
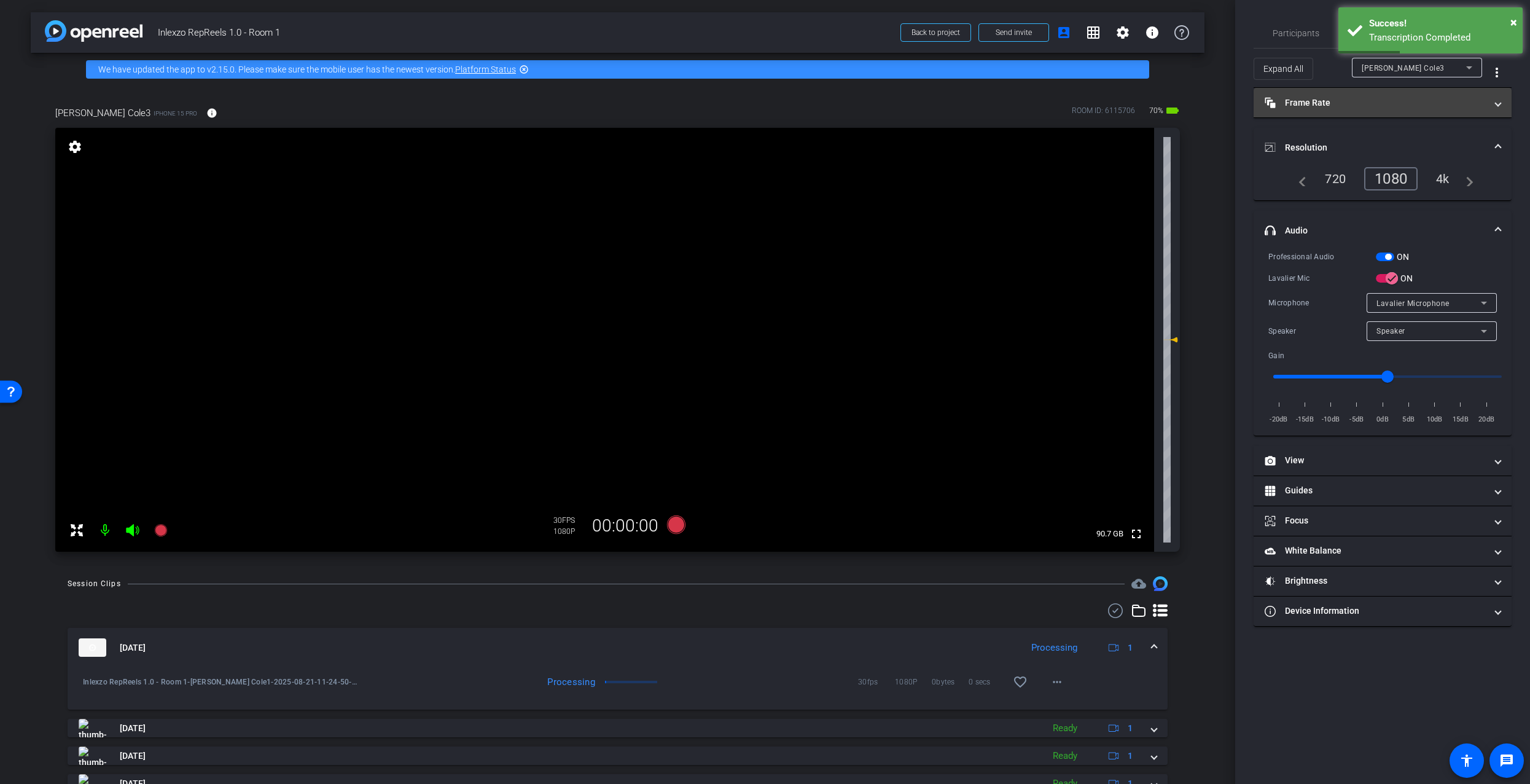
click at [1338, 103] on mat-panel-title "Frame Rate Frame Rate" at bounding box center [1375, 103] width 221 height 13
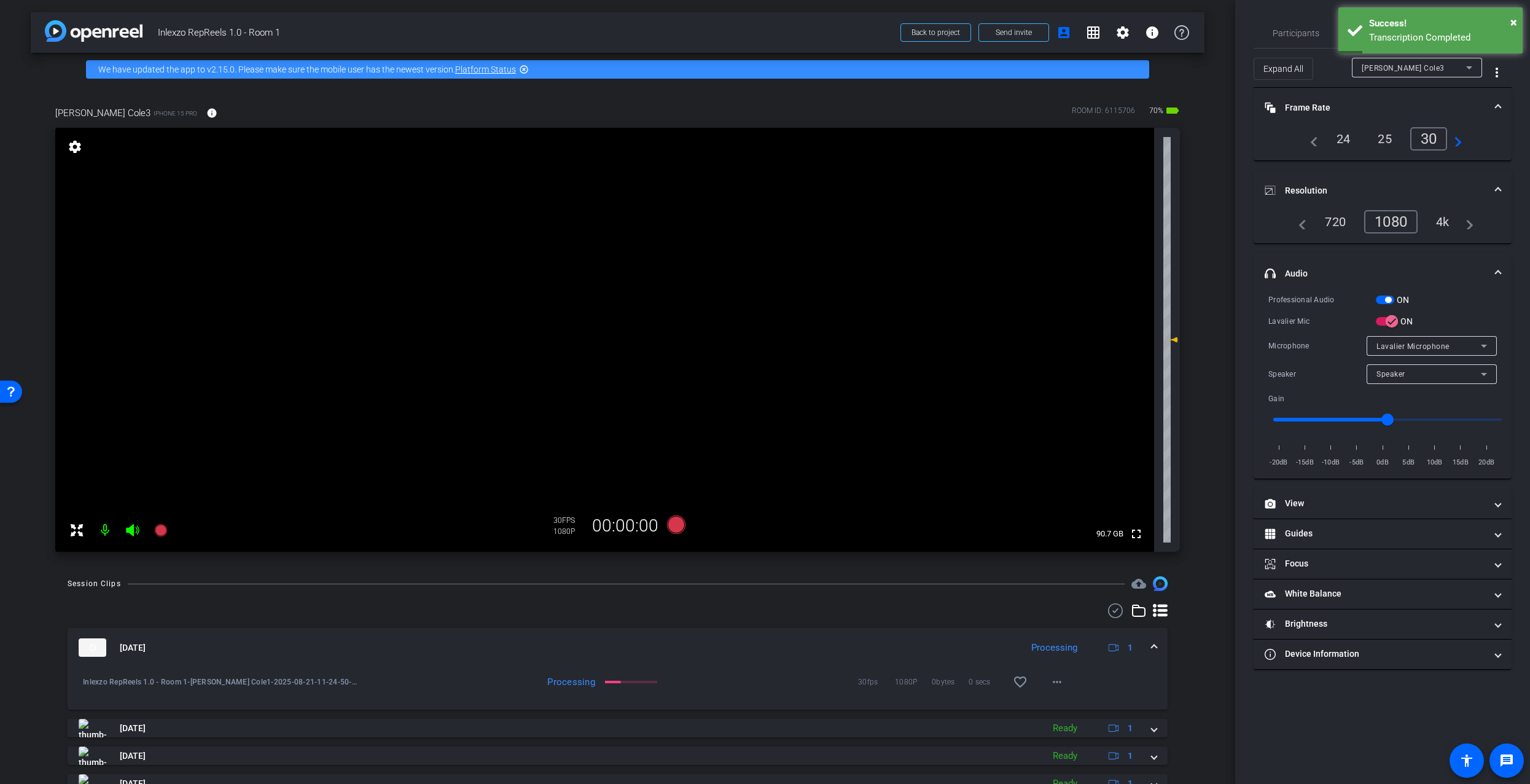
click at [1338, 108] on mat-panel-title "Frame Rate Frame Rate" at bounding box center [1375, 107] width 221 height 13
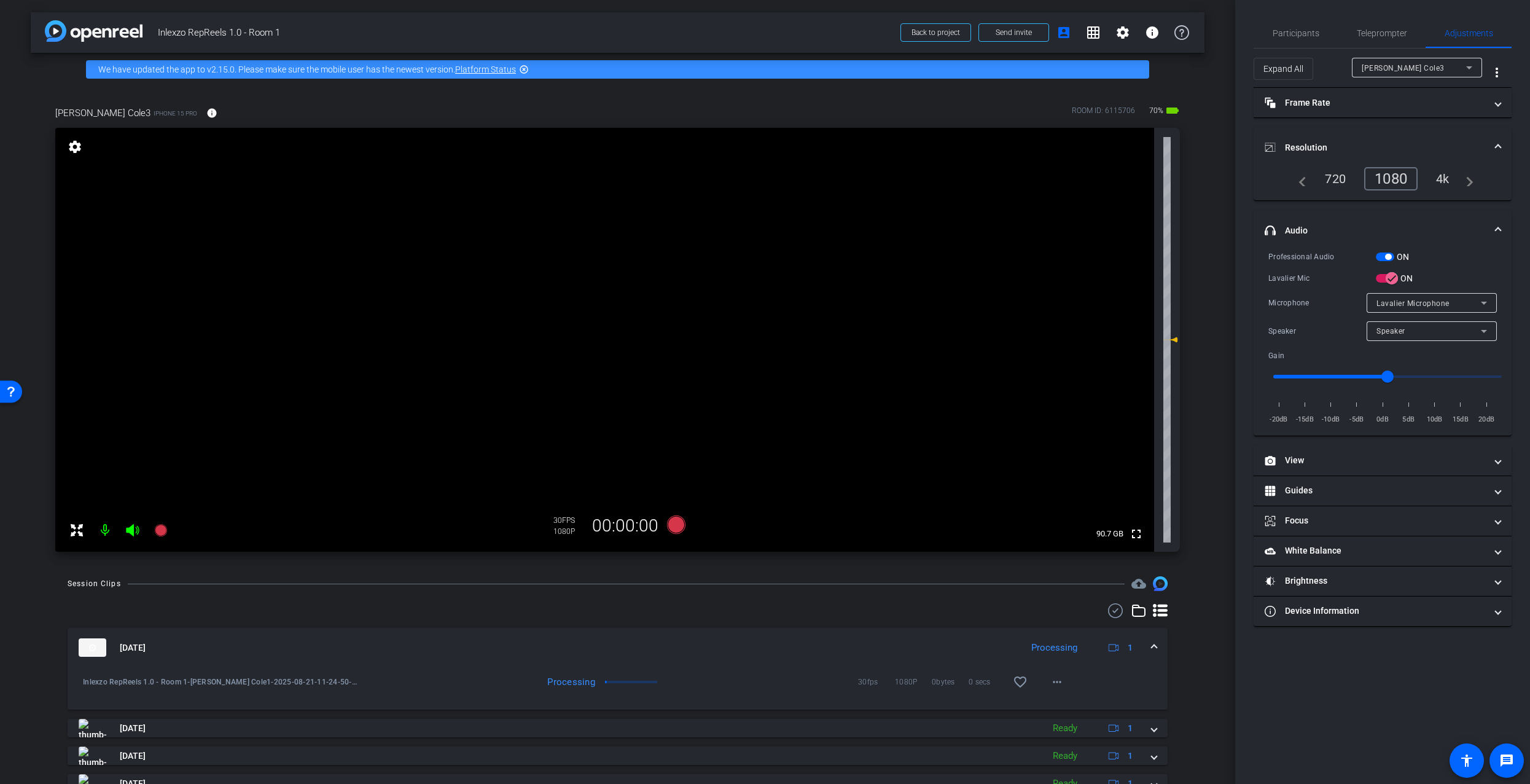
drag, startPoint x: 1347, startPoint y: 128, endPoint x: 1349, endPoint y: 137, distance: 9.2
click at [1347, 132] on mat-expansion-panel-header "Resolution" at bounding box center [1382, 148] width 258 height 40
click at [1349, 138] on mat-expansion-panel-header "Resolution" at bounding box center [1382, 148] width 258 height 40
click at [1350, 136] on mat-expansion-panel-header "Resolution" at bounding box center [1382, 148] width 258 height 40
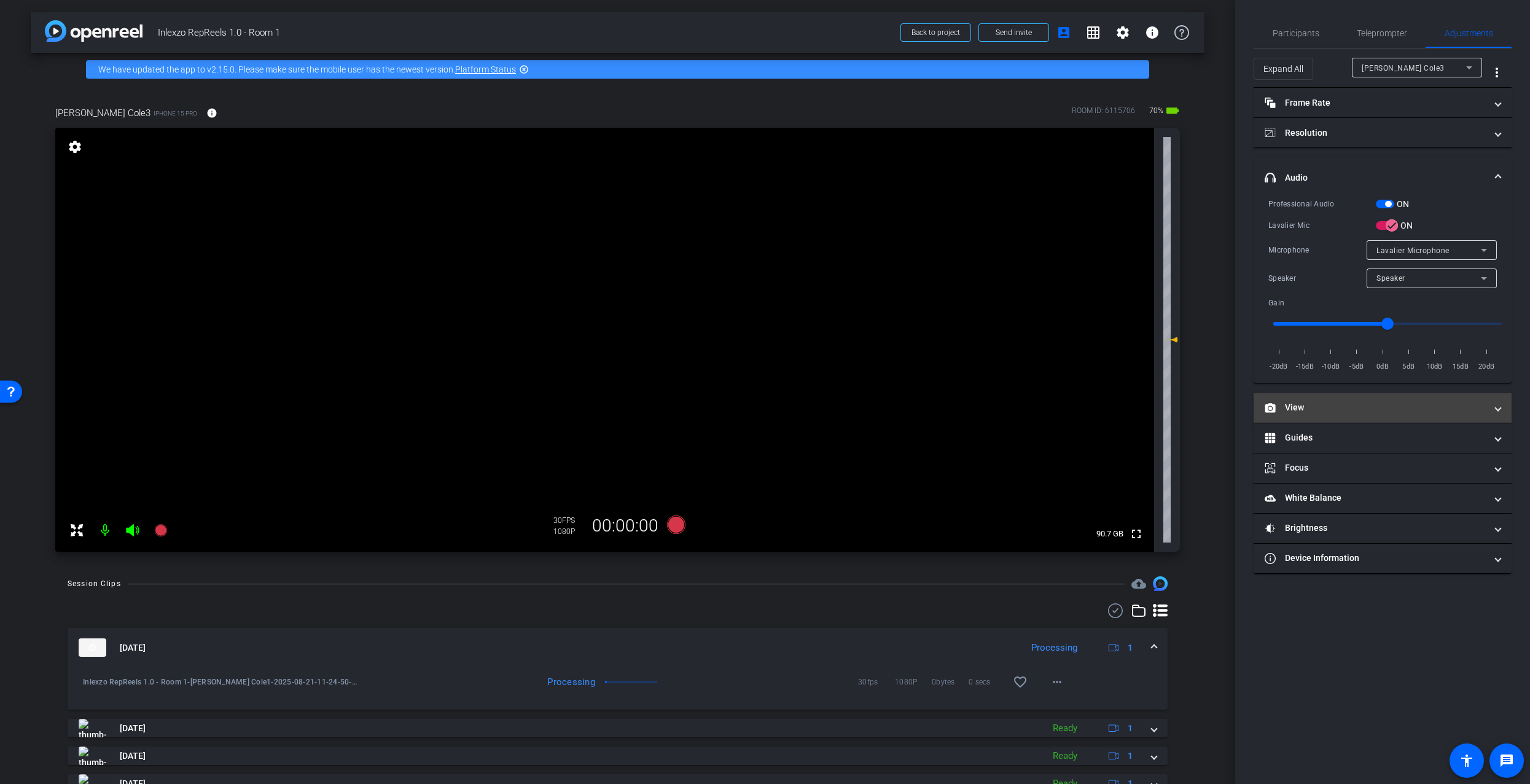
click at [1309, 401] on mat-panel-title "View" at bounding box center [1375, 408] width 221 height 13
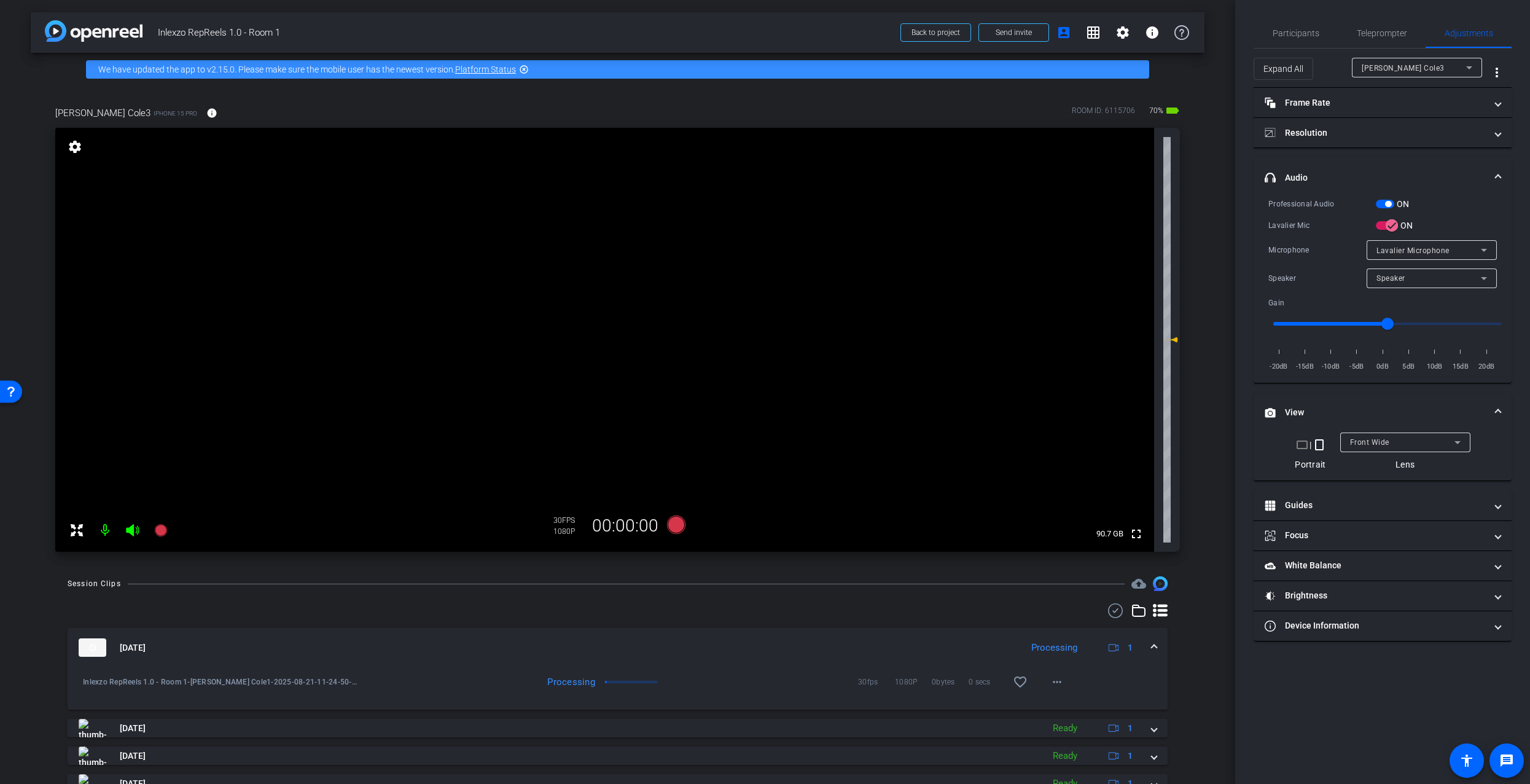
click at [1311, 408] on mat-panel-title "View" at bounding box center [1375, 412] width 221 height 13
click at [1292, 34] on span "Participants" at bounding box center [1296, 33] width 47 height 9
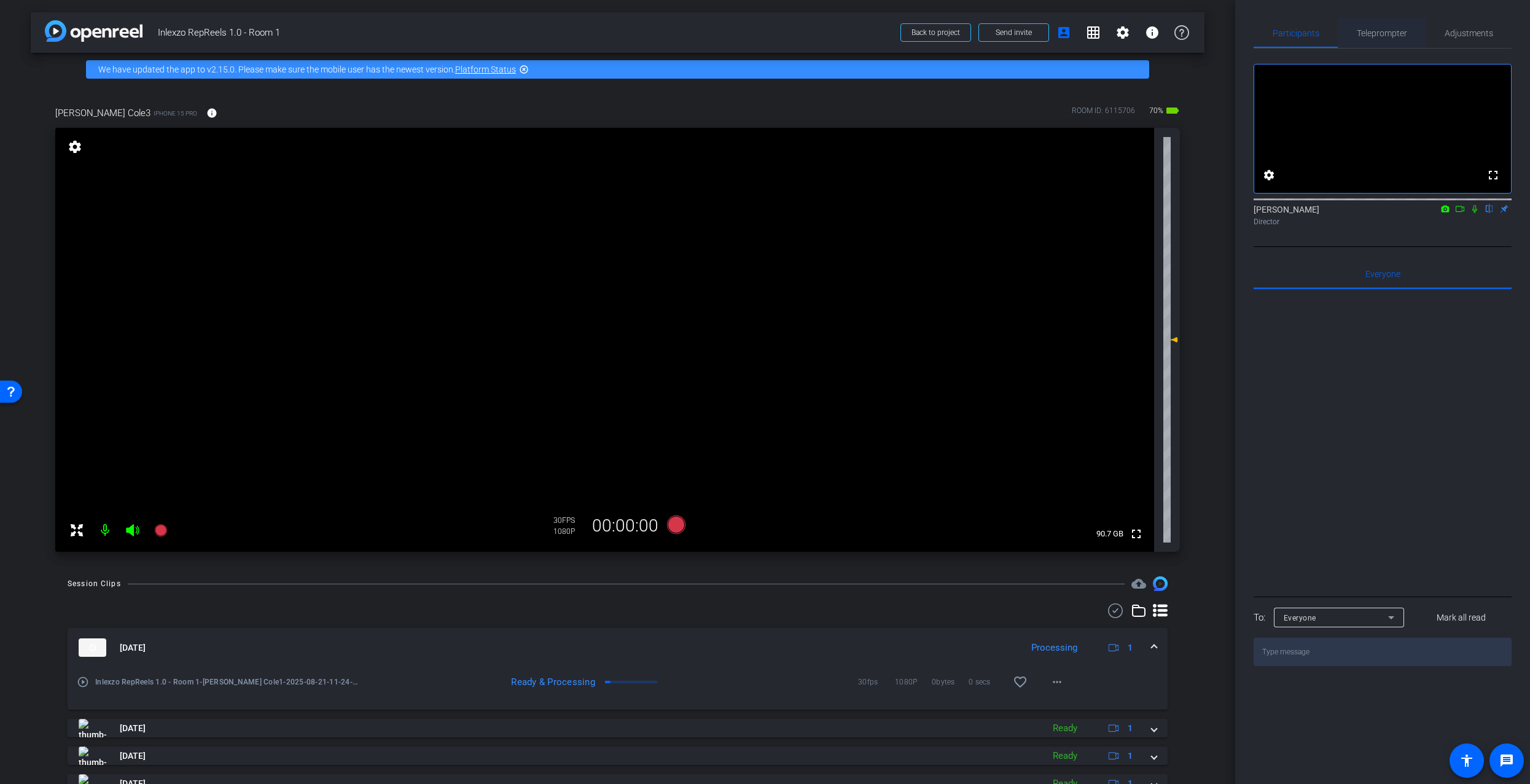
click at [1375, 35] on span "Teleprompter" at bounding box center [1382, 33] width 50 height 9
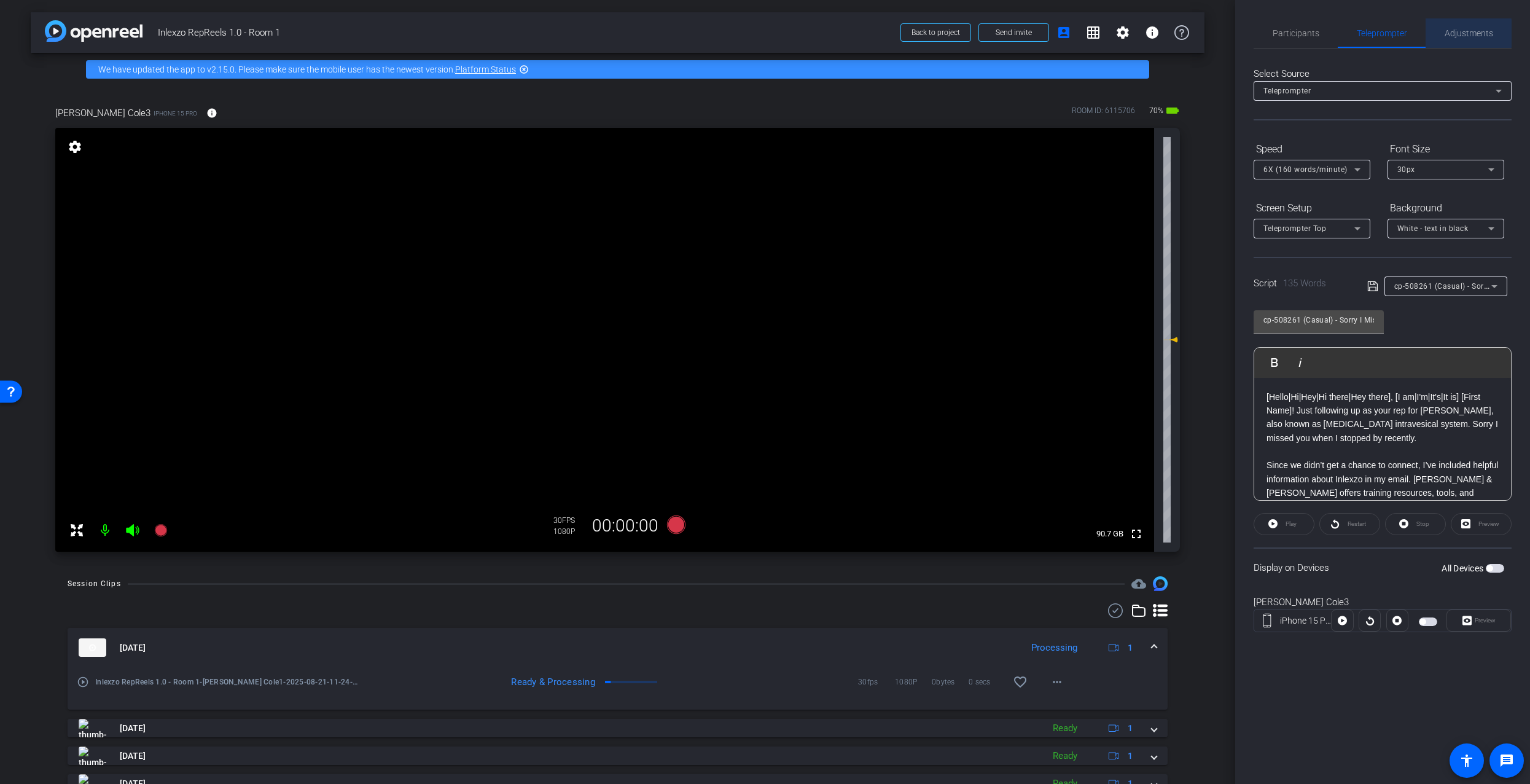
click at [1459, 33] on span "Adjustments" at bounding box center [1469, 33] width 48 height 9
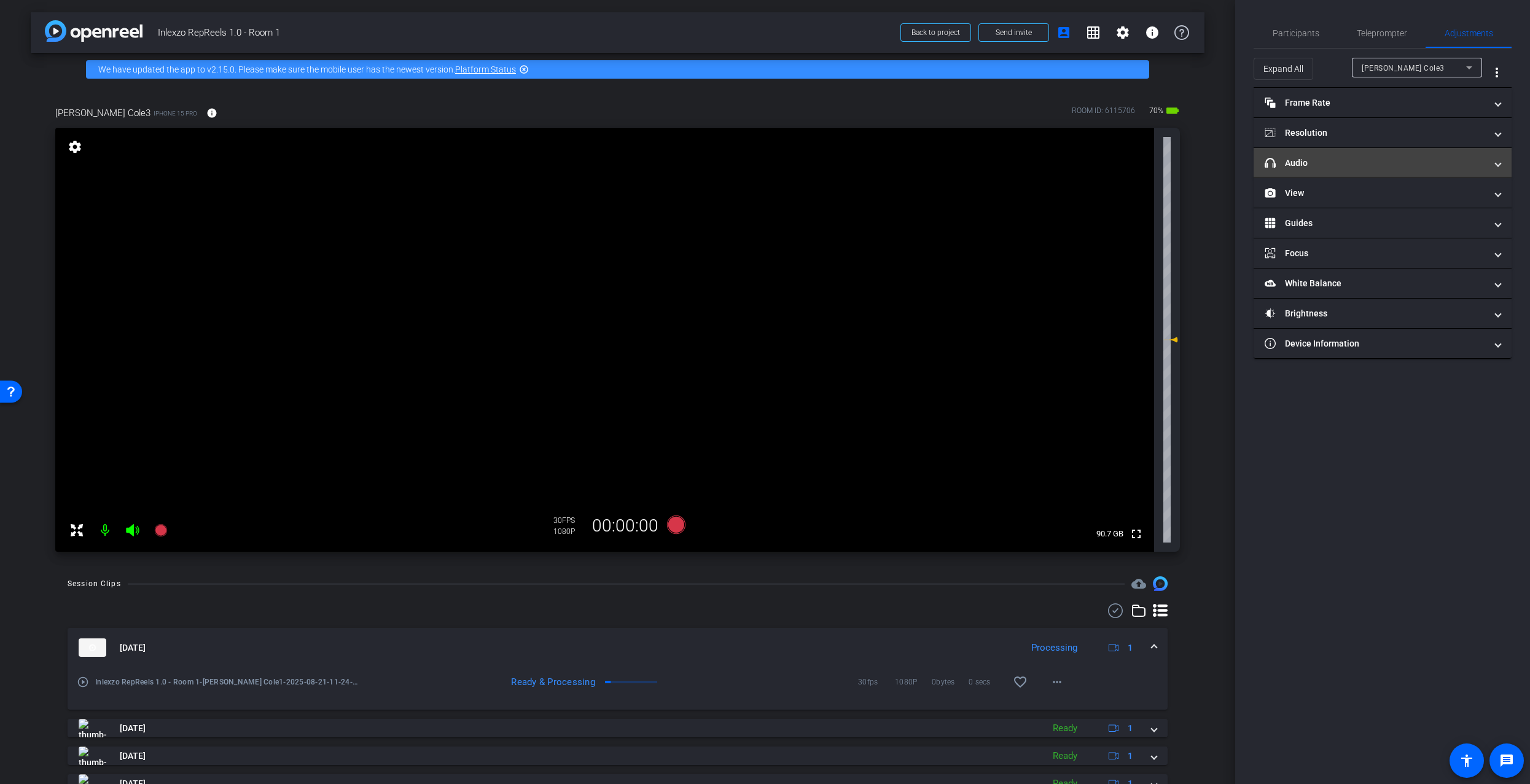
click at [1311, 166] on mat-panel-title "headphone icon Audio" at bounding box center [1375, 162] width 221 height 13
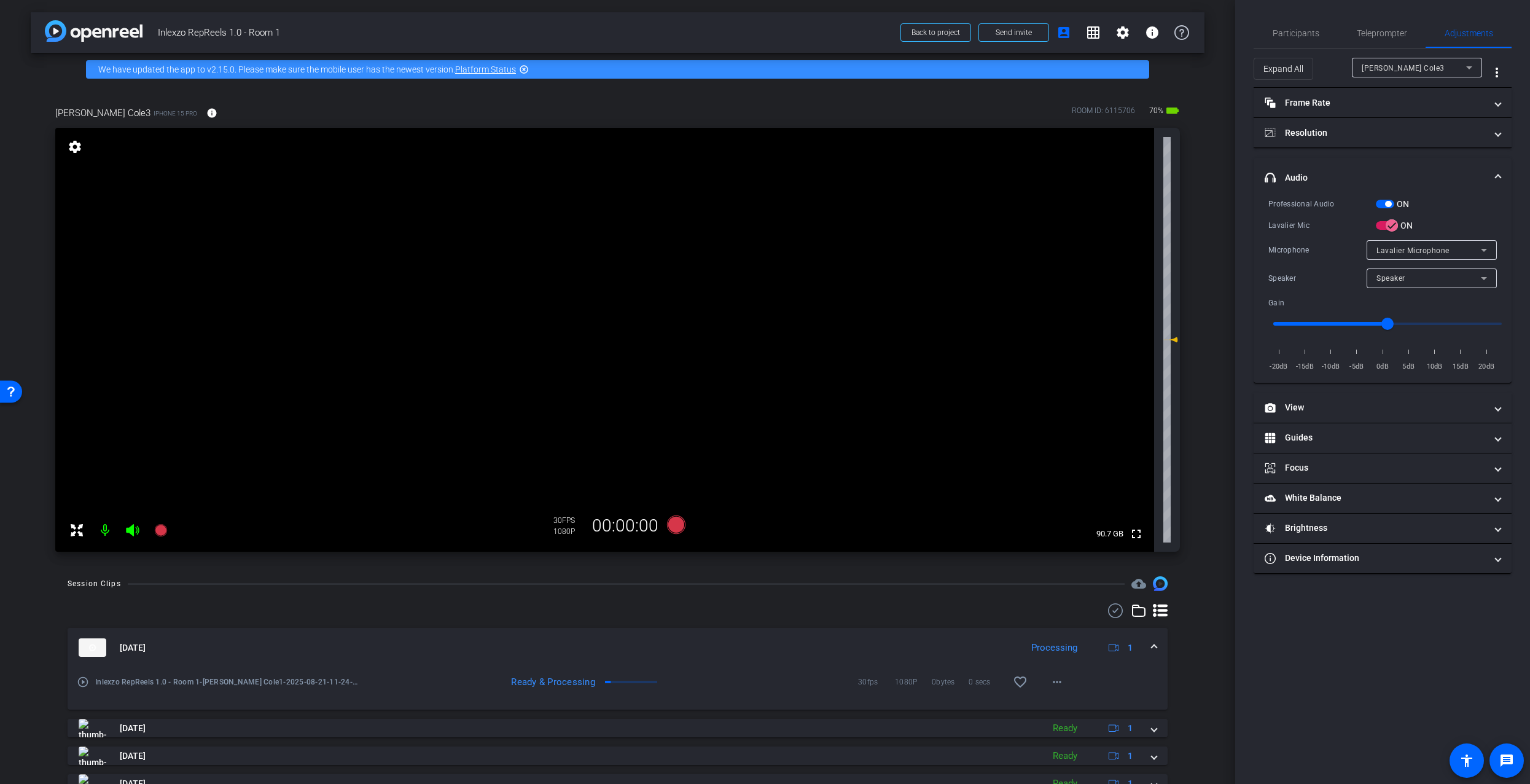
click at [1313, 169] on mat-expansion-panel-header "headphone icon Audio" at bounding box center [1382, 178] width 258 height 40
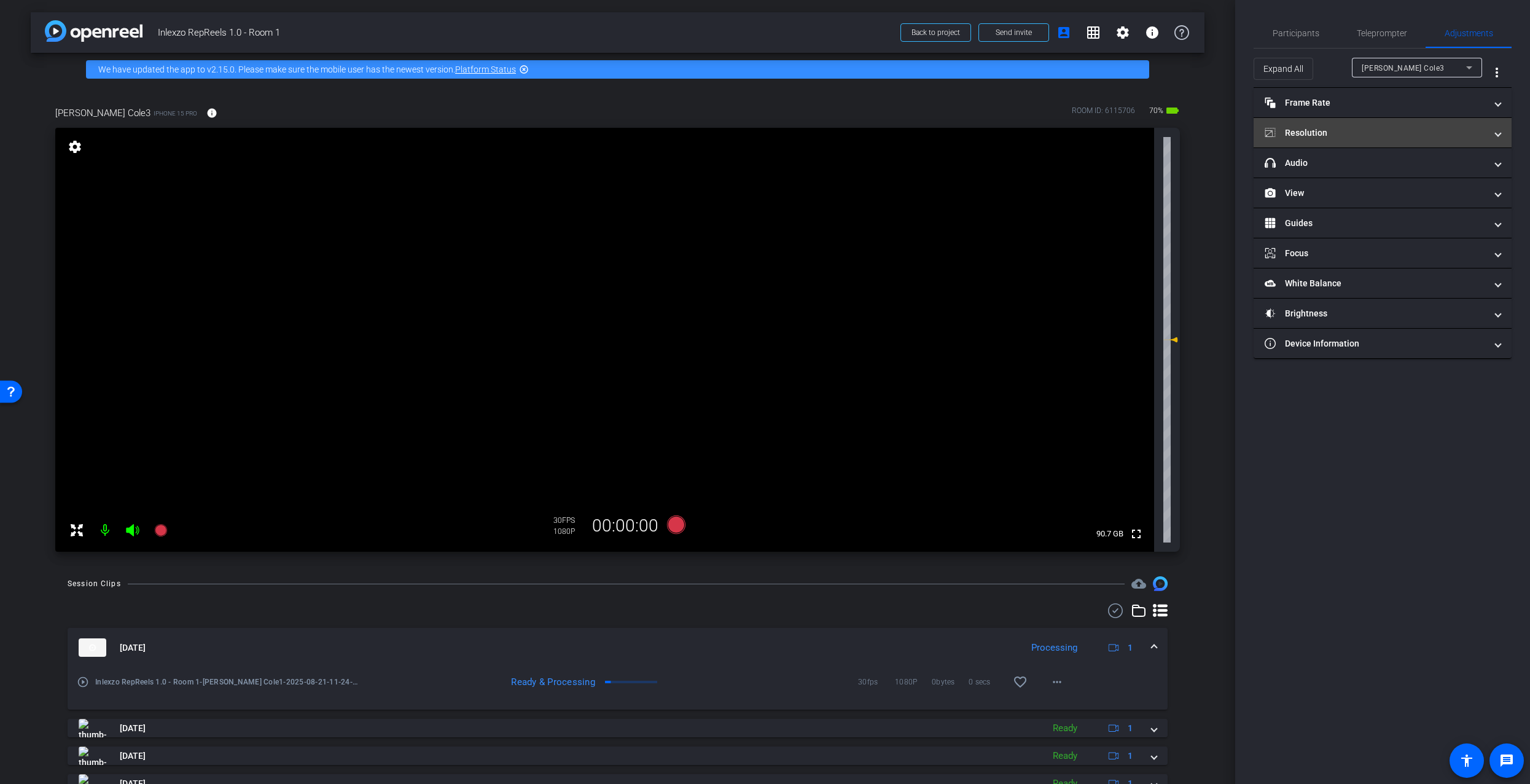
click at [1315, 123] on mat-expansion-panel-header "Resolution" at bounding box center [1382, 133] width 258 height 29
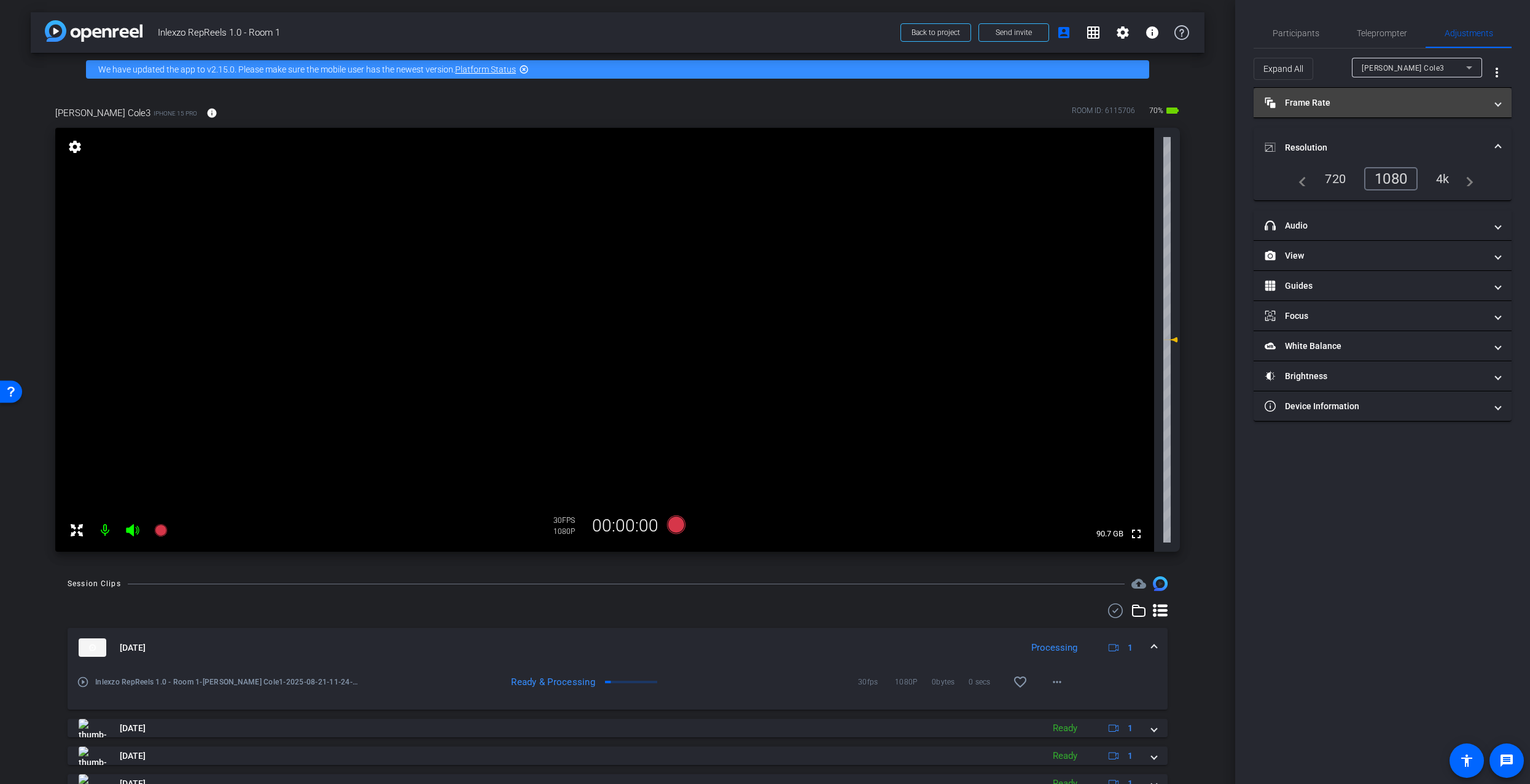
click at [1318, 130] on mat-expansion-panel-header "Resolution" at bounding box center [1382, 148] width 258 height 40
click at [1319, 104] on mat-panel-title "Frame Rate Frame Rate" at bounding box center [1375, 103] width 221 height 13
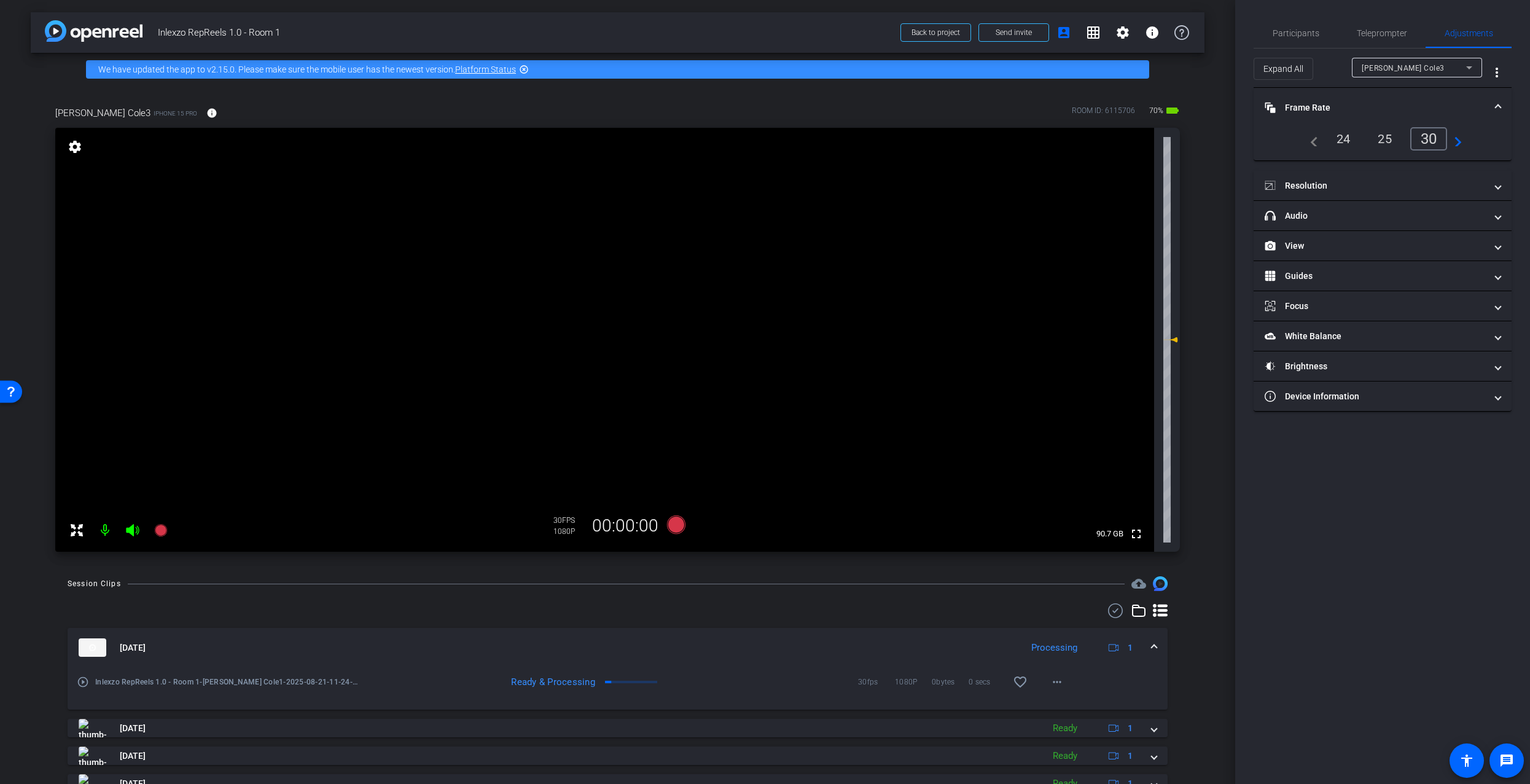
click at [1319, 104] on mat-panel-title "Frame Rate Frame Rate" at bounding box center [1375, 107] width 221 height 13
click at [1368, 20] on span "Teleprompter" at bounding box center [1382, 33] width 50 height 29
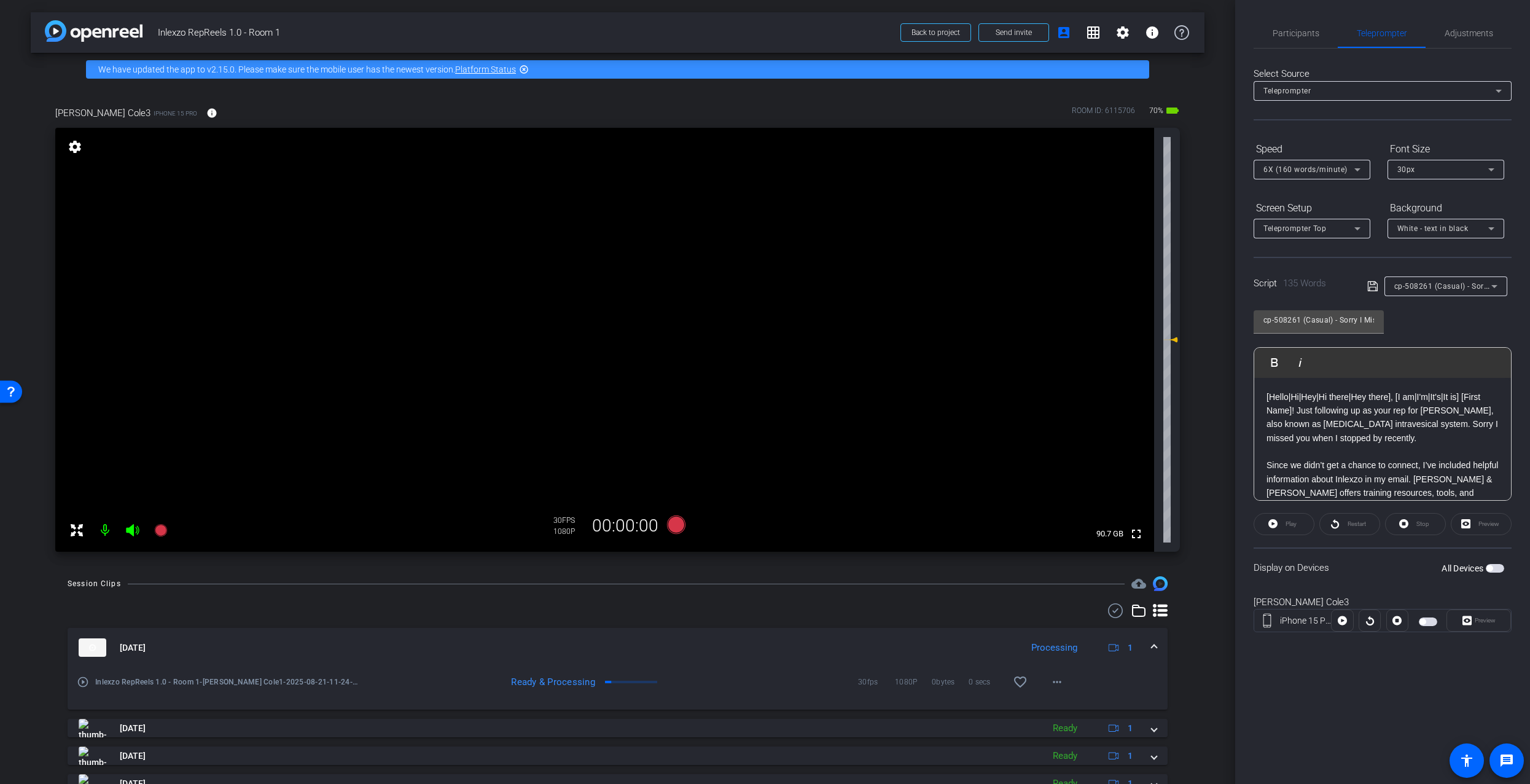
click at [1485, 624] on div "Preview" at bounding box center [1478, 621] width 65 height 22
click at [1487, 576] on div "Display on Devices All Devices" at bounding box center [1382, 567] width 258 height 40
click at [1493, 574] on div "Display on Devices All Devices" at bounding box center [1382, 567] width 258 height 40
click at [1494, 572] on div "All Devices" at bounding box center [1473, 568] width 63 height 12
click at [1494, 567] on span "button" at bounding box center [1495, 568] width 18 height 9
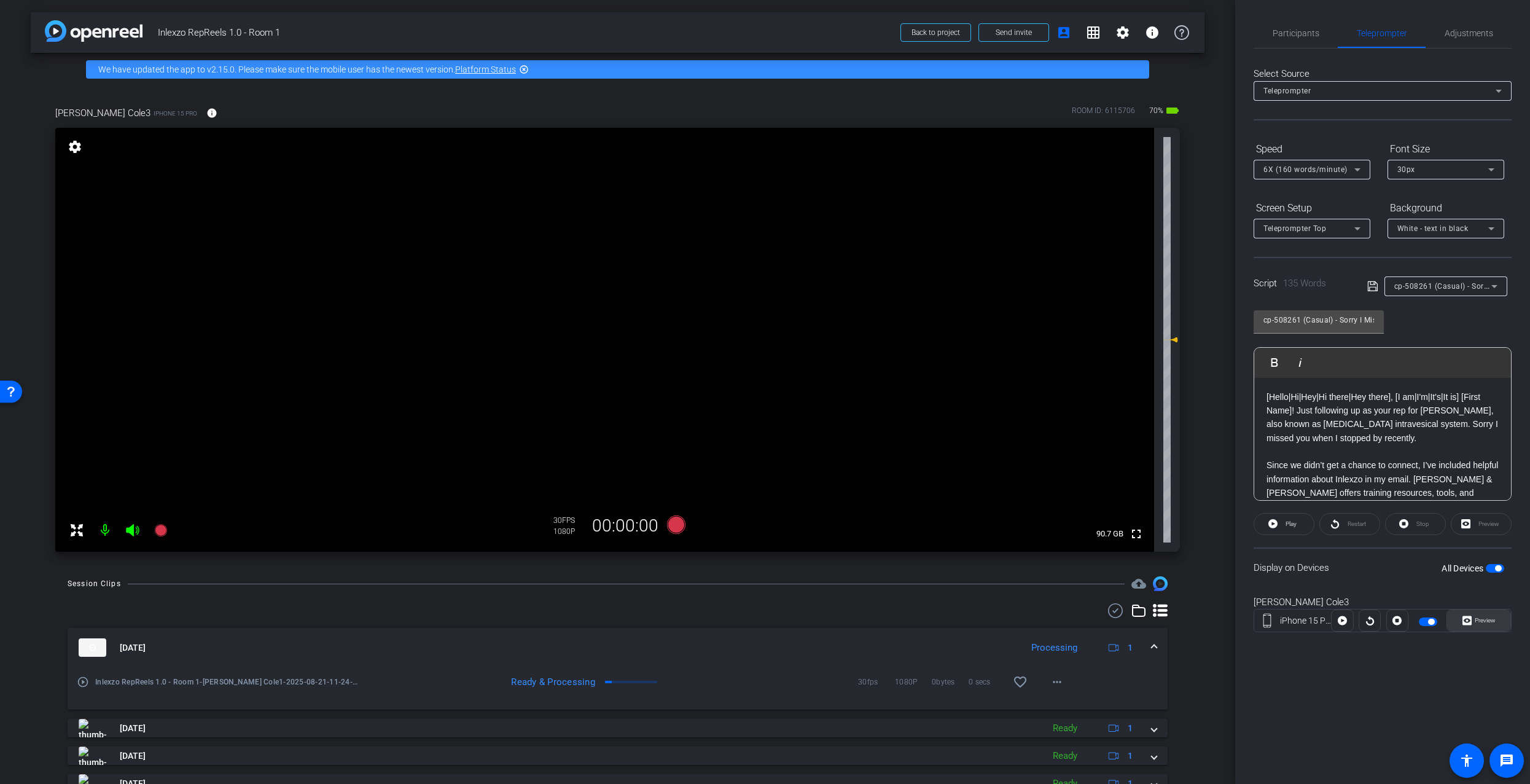
click at [1483, 623] on span "Preview" at bounding box center [1484, 621] width 24 height 17
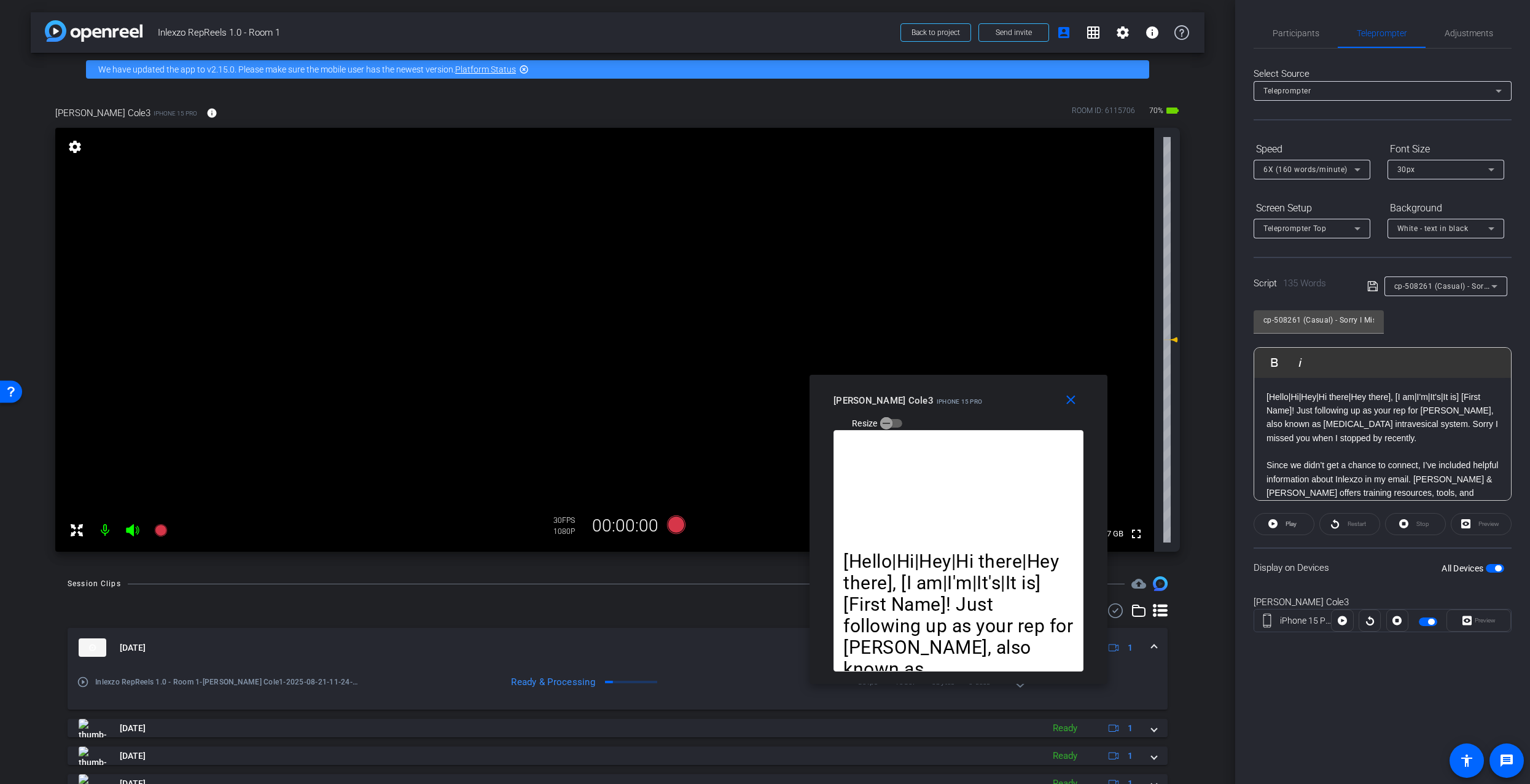
drag, startPoint x: 989, startPoint y: 385, endPoint x: 1060, endPoint y: 410, distance: 75.3
click at [902, 414] on mat-slide-toggle "Resize" at bounding box center [868, 423] width 69 height 20
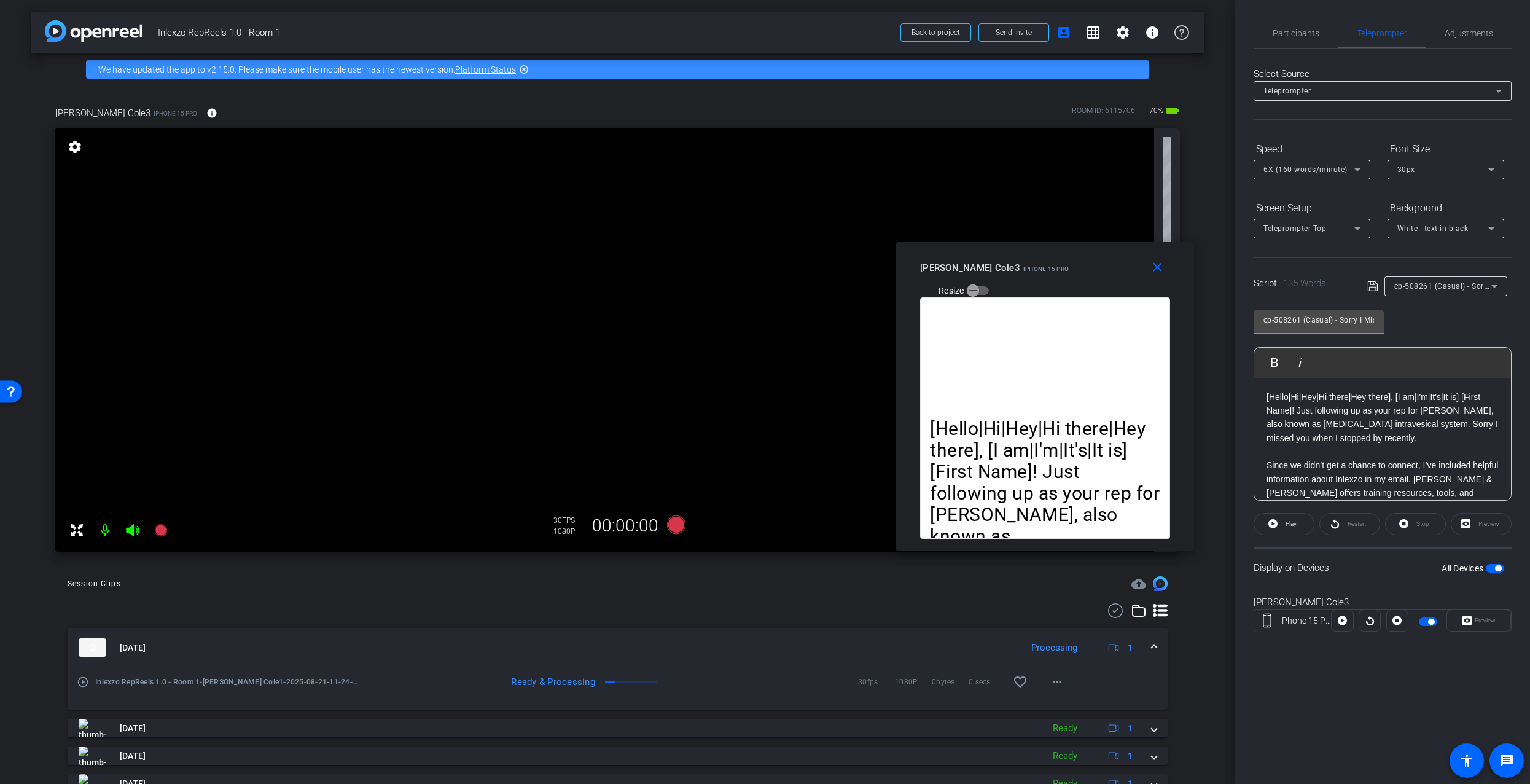
drag, startPoint x: 1087, startPoint y: 418, endPoint x: 1055, endPoint y: 289, distance: 132.9
click at [1115, 256] on div "James Cole3 iPhone 15 Pro Resize" at bounding box center [1050, 278] width 259 height 44
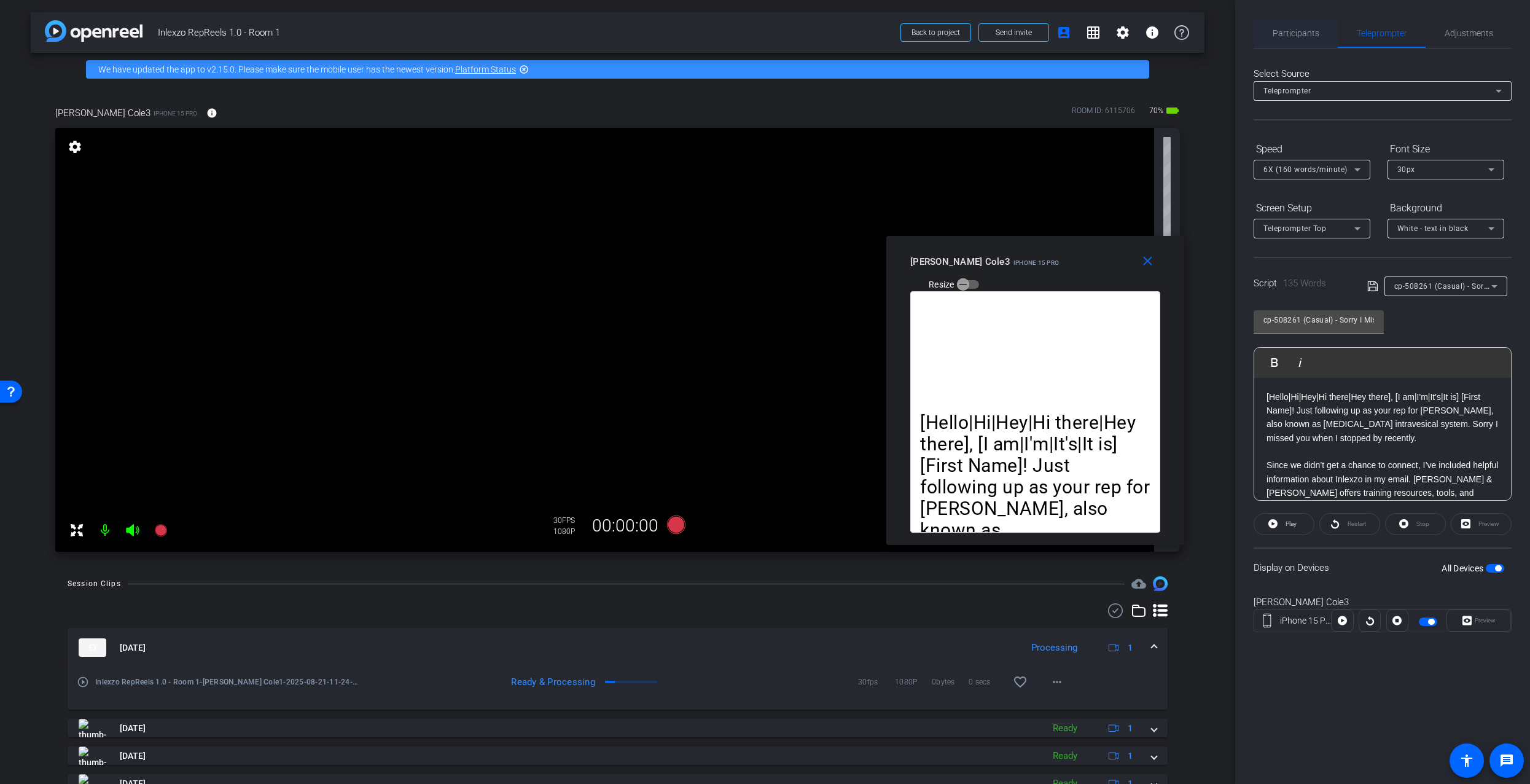
click at [1289, 28] on span "Participants" at bounding box center [1296, 33] width 47 height 9
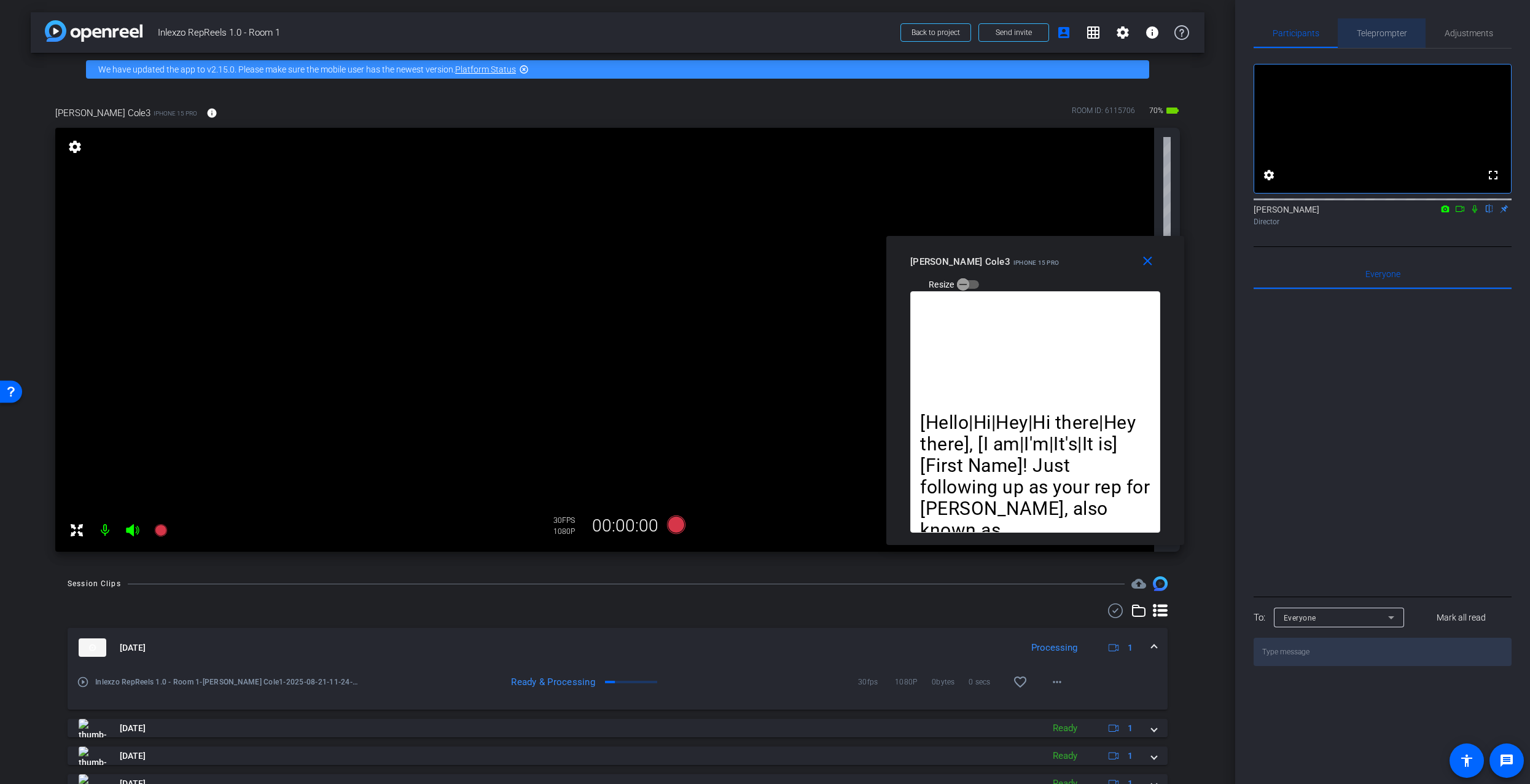
click at [1378, 41] on span "Teleprompter" at bounding box center [1382, 33] width 50 height 29
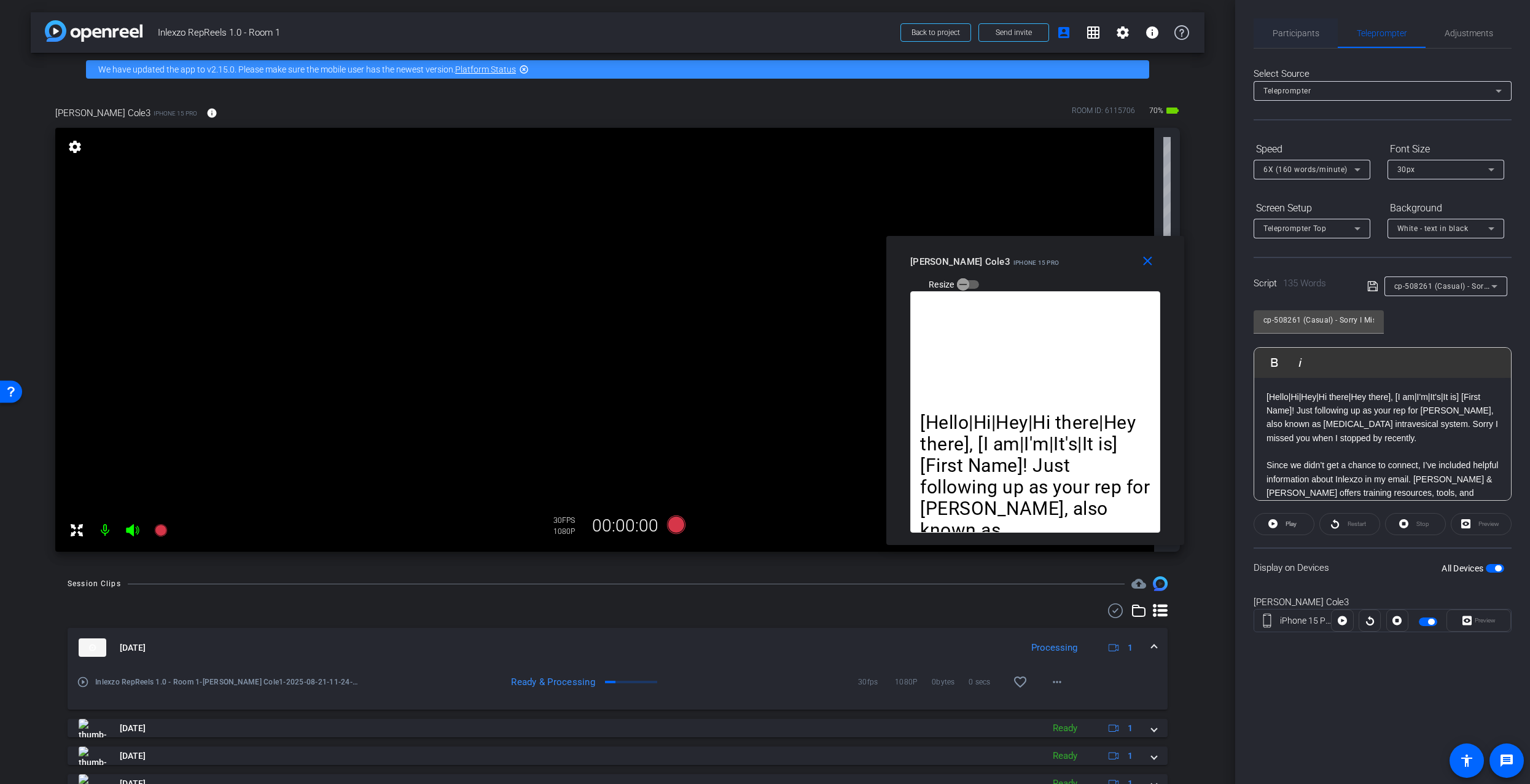
click at [1301, 41] on span "Participants" at bounding box center [1296, 33] width 47 height 29
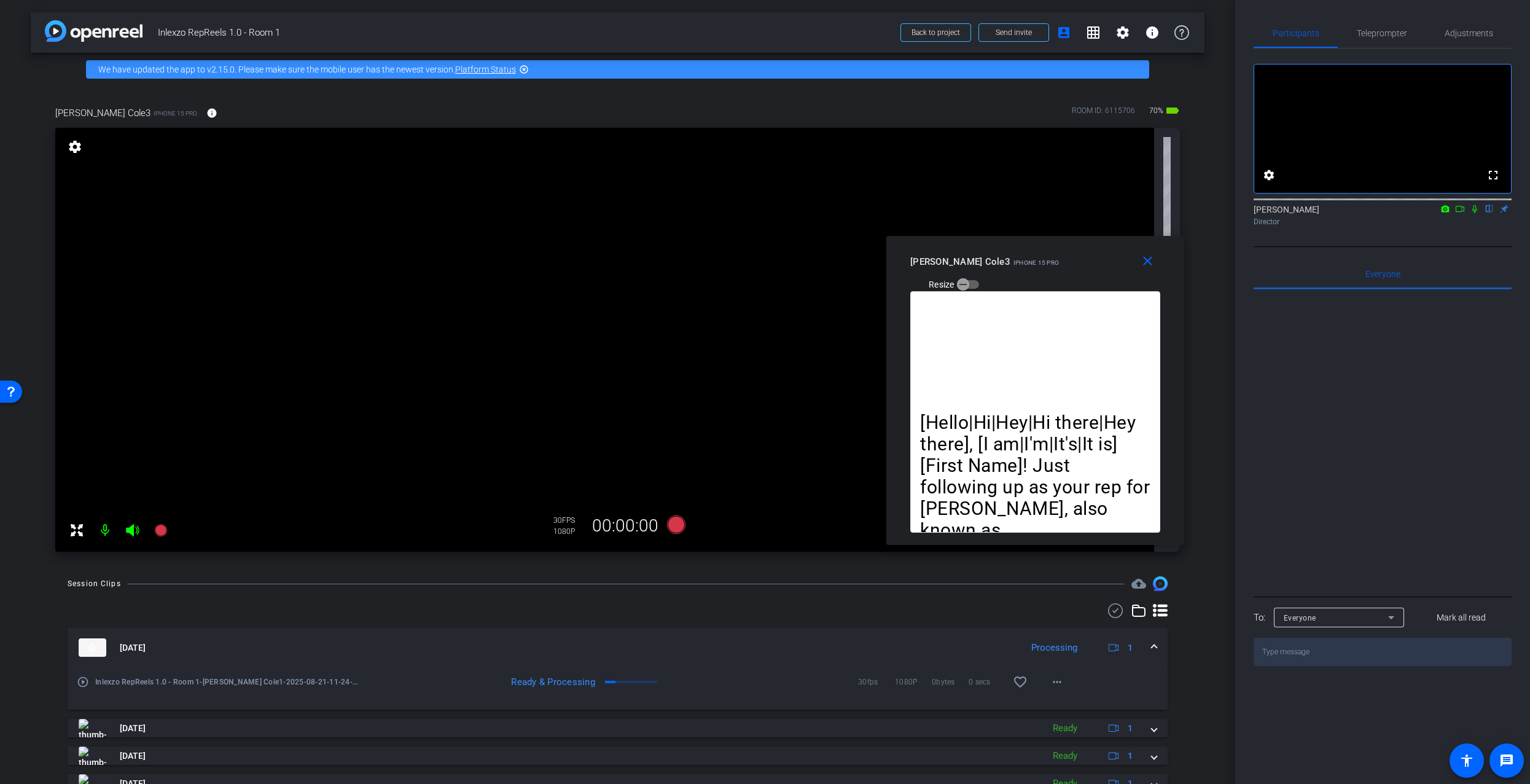
click at [1475, 213] on icon at bounding box center [1475, 209] width 9 height 9
click at [1381, 30] on span "Teleprompter" at bounding box center [1382, 33] width 50 height 9
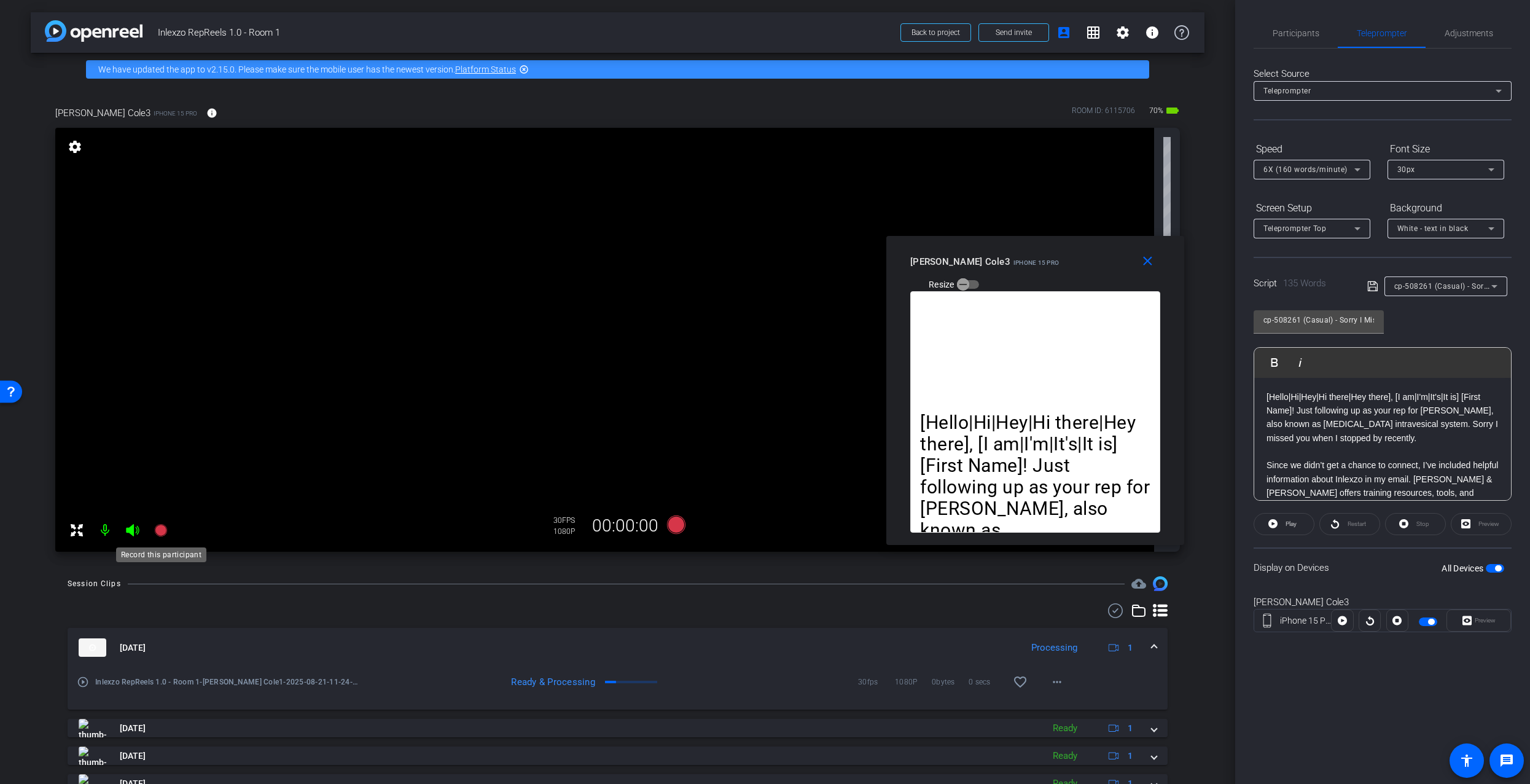
click at [165, 528] on icon at bounding box center [161, 530] width 12 height 12
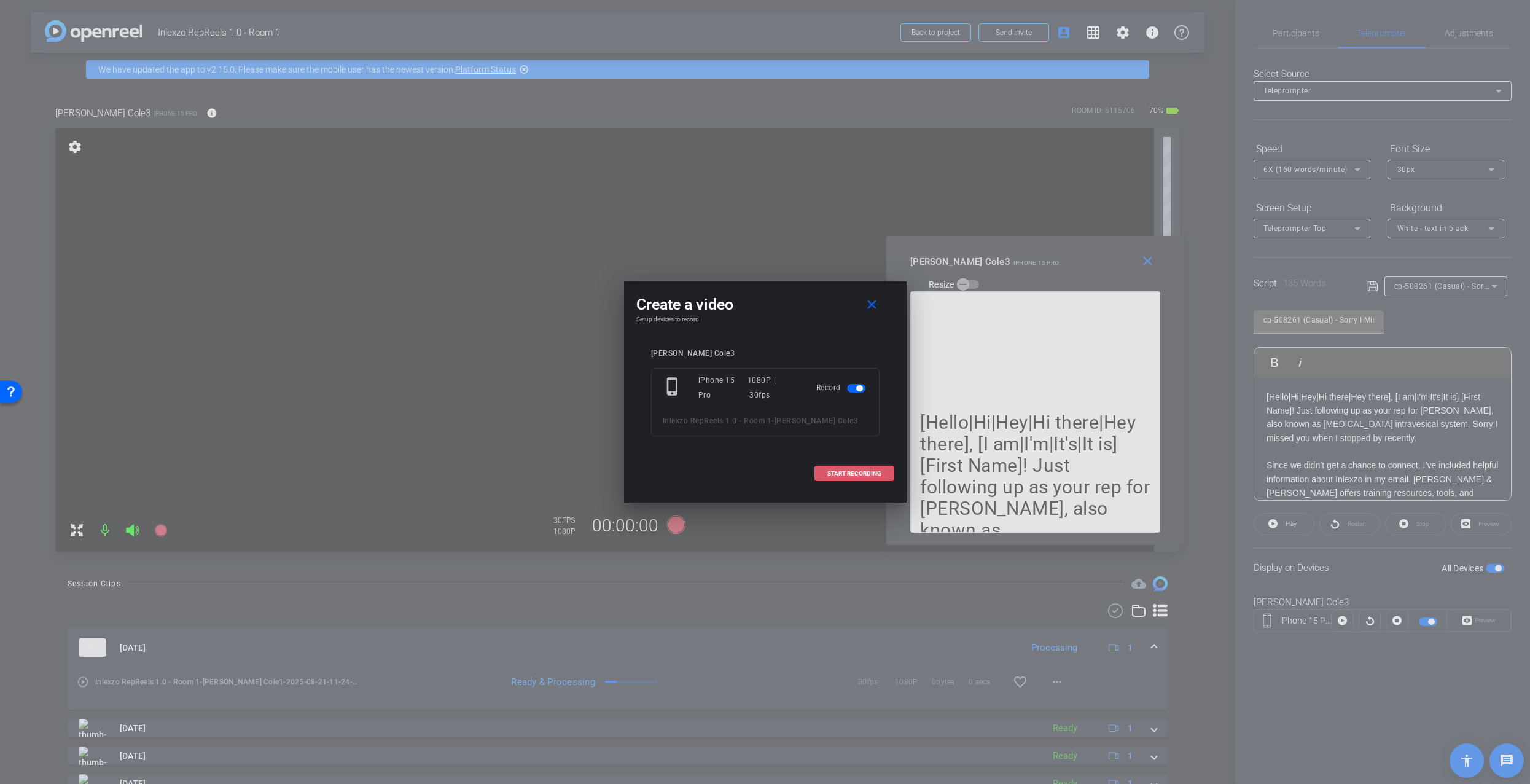
click at [861, 473] on span "START RECORDING" at bounding box center [854, 473] width 54 height 6
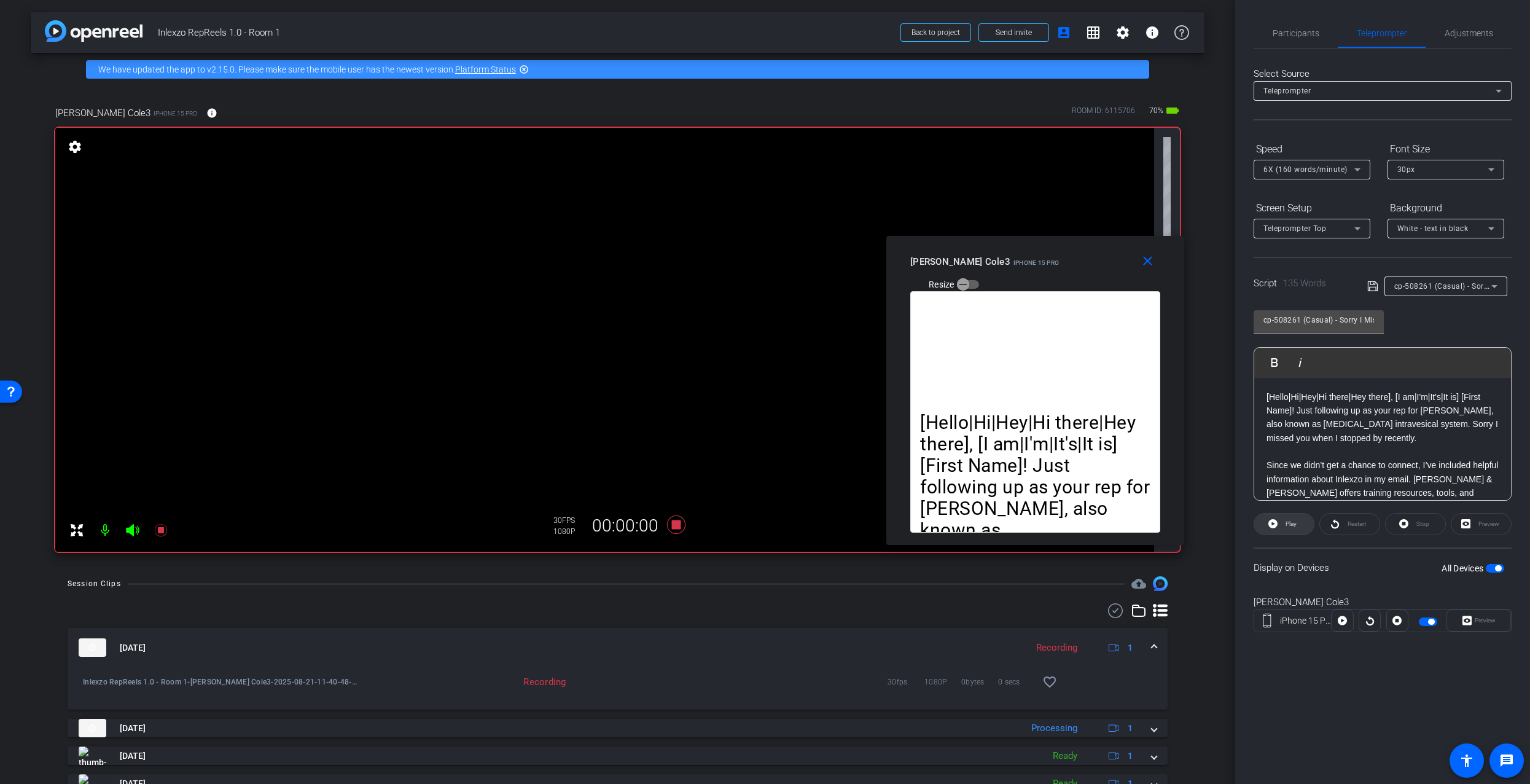
click at [1274, 522] on icon at bounding box center [1273, 523] width 9 height 9
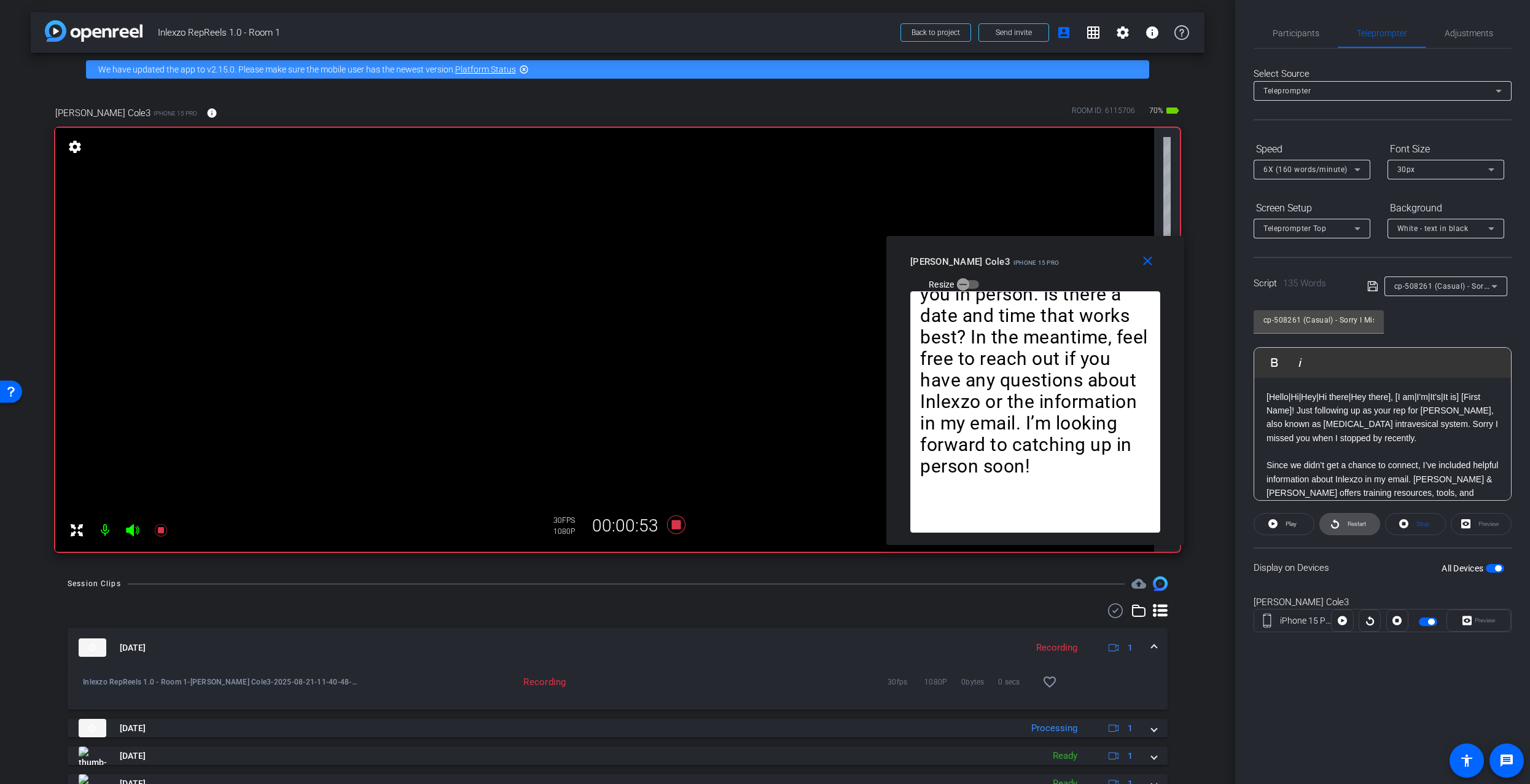
click at [1349, 526] on span "Restart" at bounding box center [1356, 524] width 18 height 7
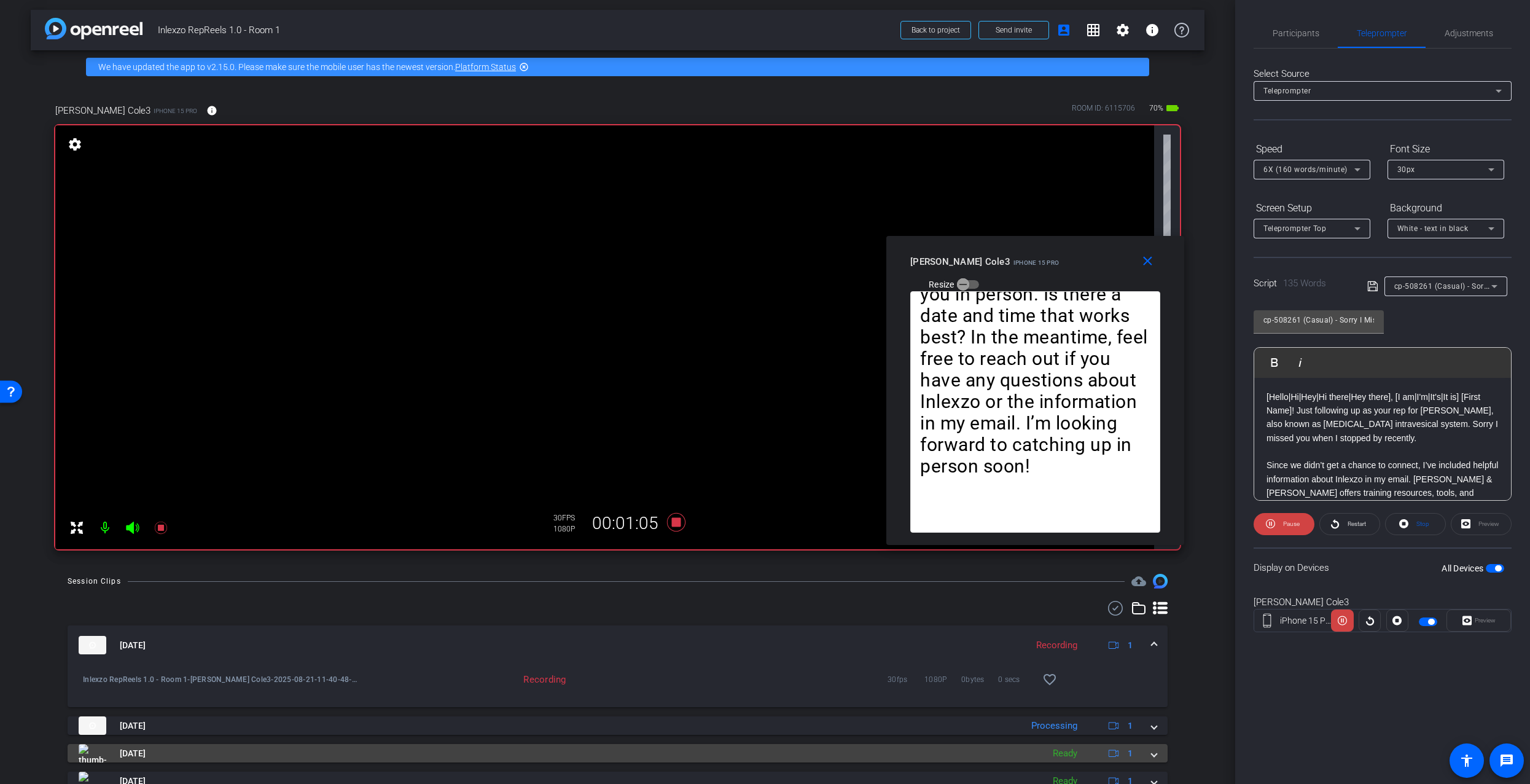
click at [1152, 752] on span at bounding box center [1154, 753] width 5 height 13
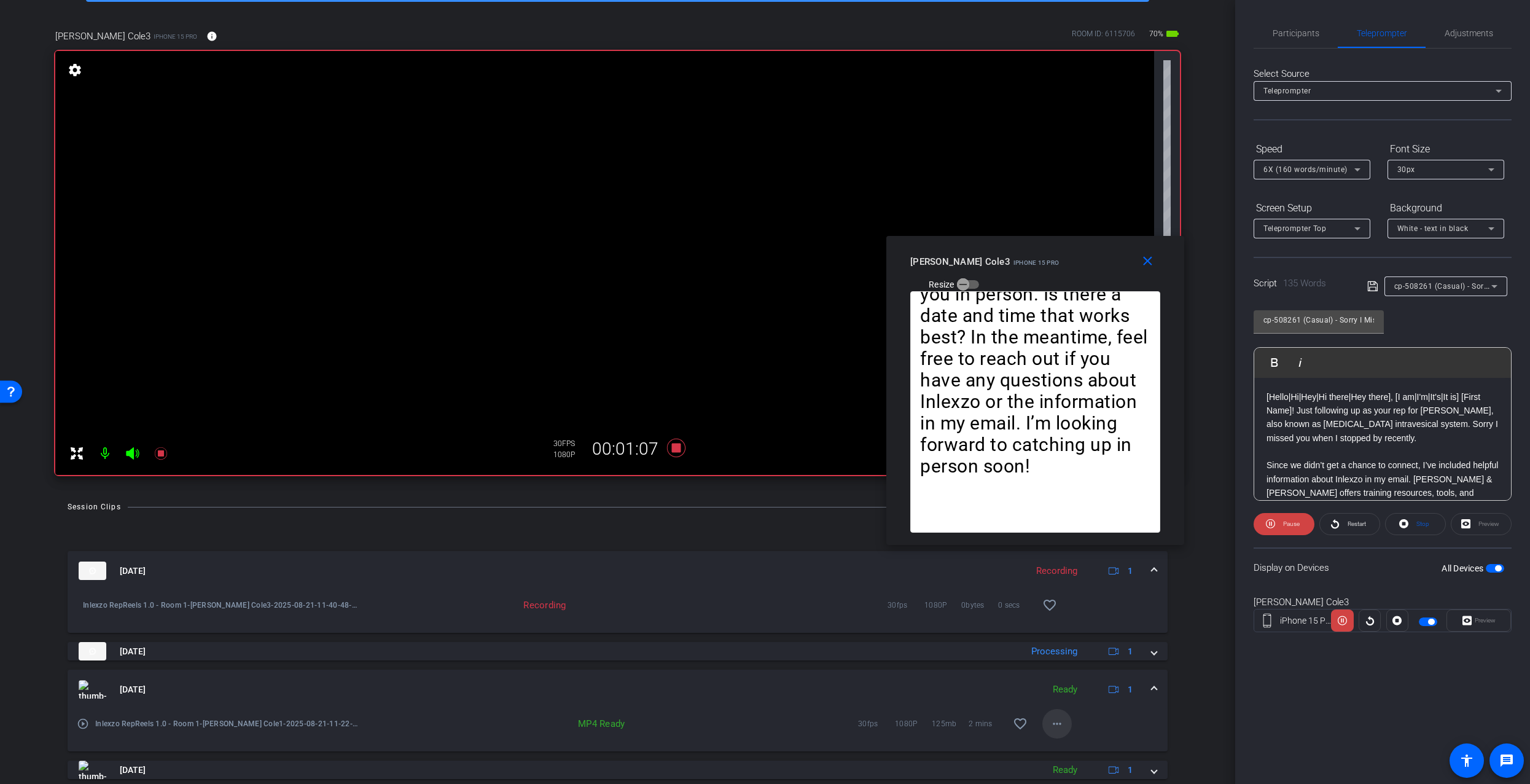
scroll to position [78, 0]
click at [1059, 728] on span at bounding box center [1057, 723] width 29 height 29
click at [1068, 563] on span "Download Original" at bounding box center [1083, 560] width 73 height 15
click at [1348, 524] on span "Restart" at bounding box center [1356, 524] width 18 height 7
click at [1146, 661] on div "Aug 21, 2025 Recording 1 Inlexzo RepReels 1.0 - Room 1-James Cole3-2025-08-21-1…" at bounding box center [617, 747] width 1100 height 394
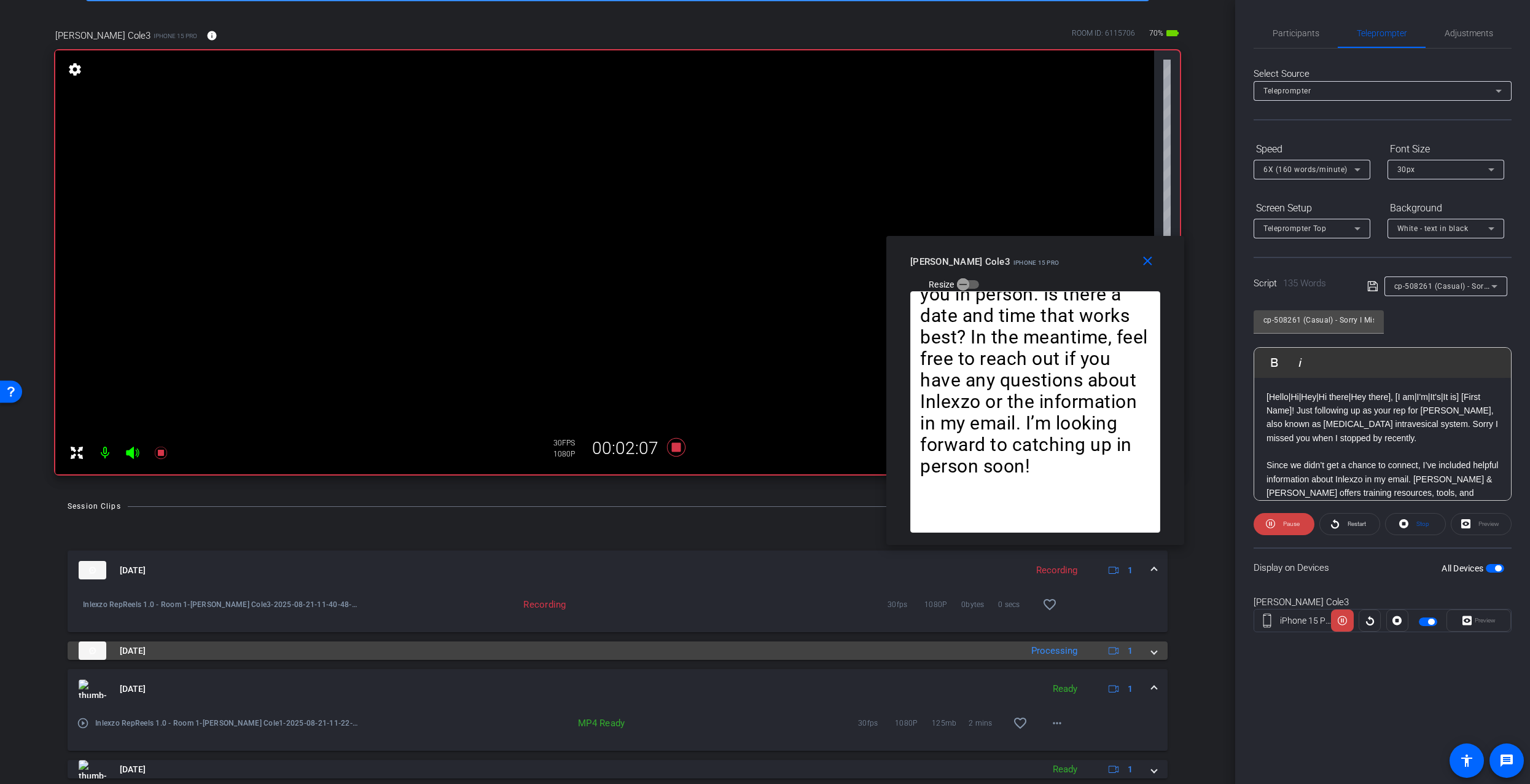
click at [1152, 654] on span at bounding box center [1154, 650] width 5 height 13
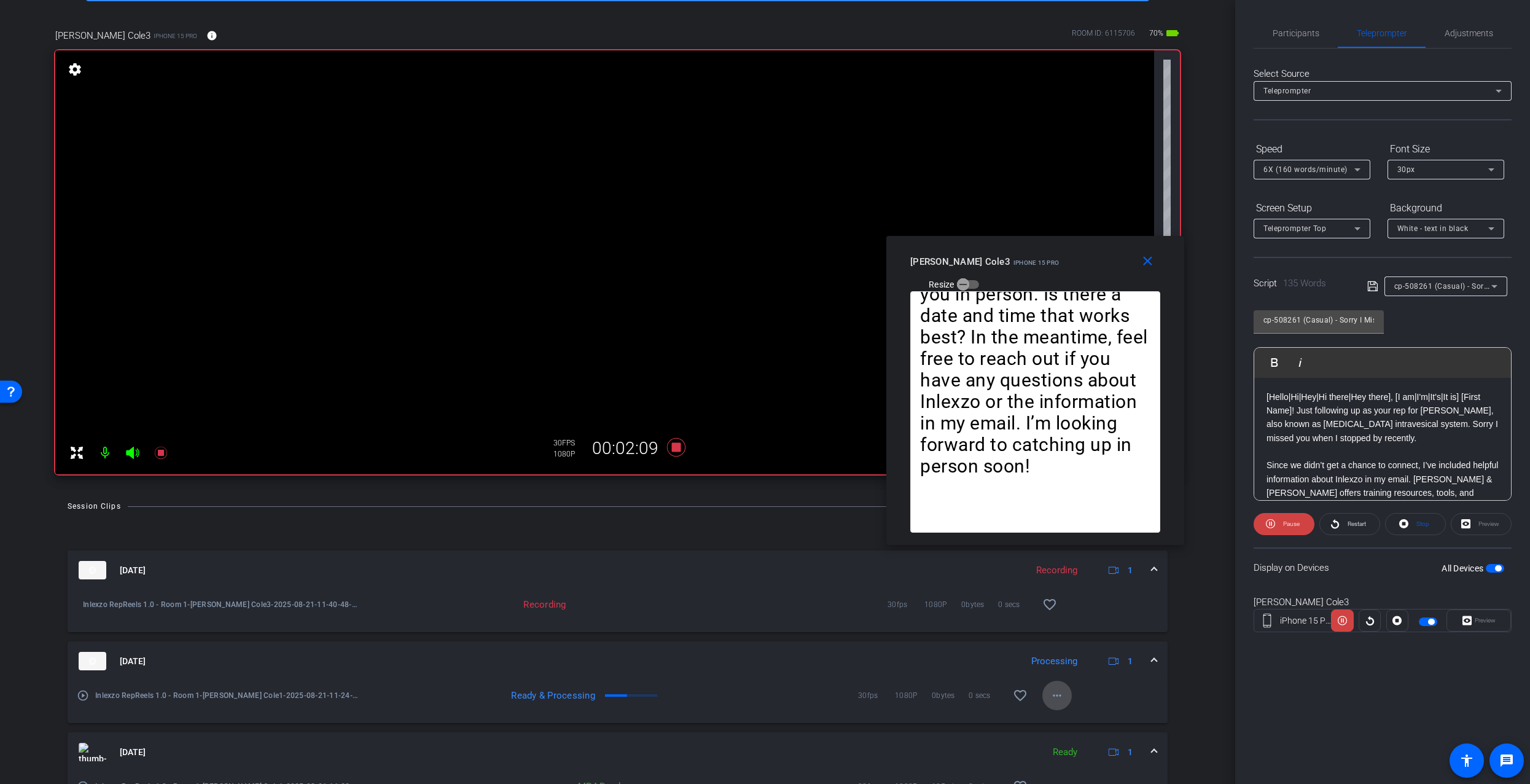
click at [1050, 695] on mat-icon "more_horiz" at bounding box center [1057, 695] width 15 height 15
click at [1060, 583] on span "Download Original" at bounding box center [1083, 578] width 73 height 15
click at [162, 452] on icon at bounding box center [161, 452] width 12 height 12
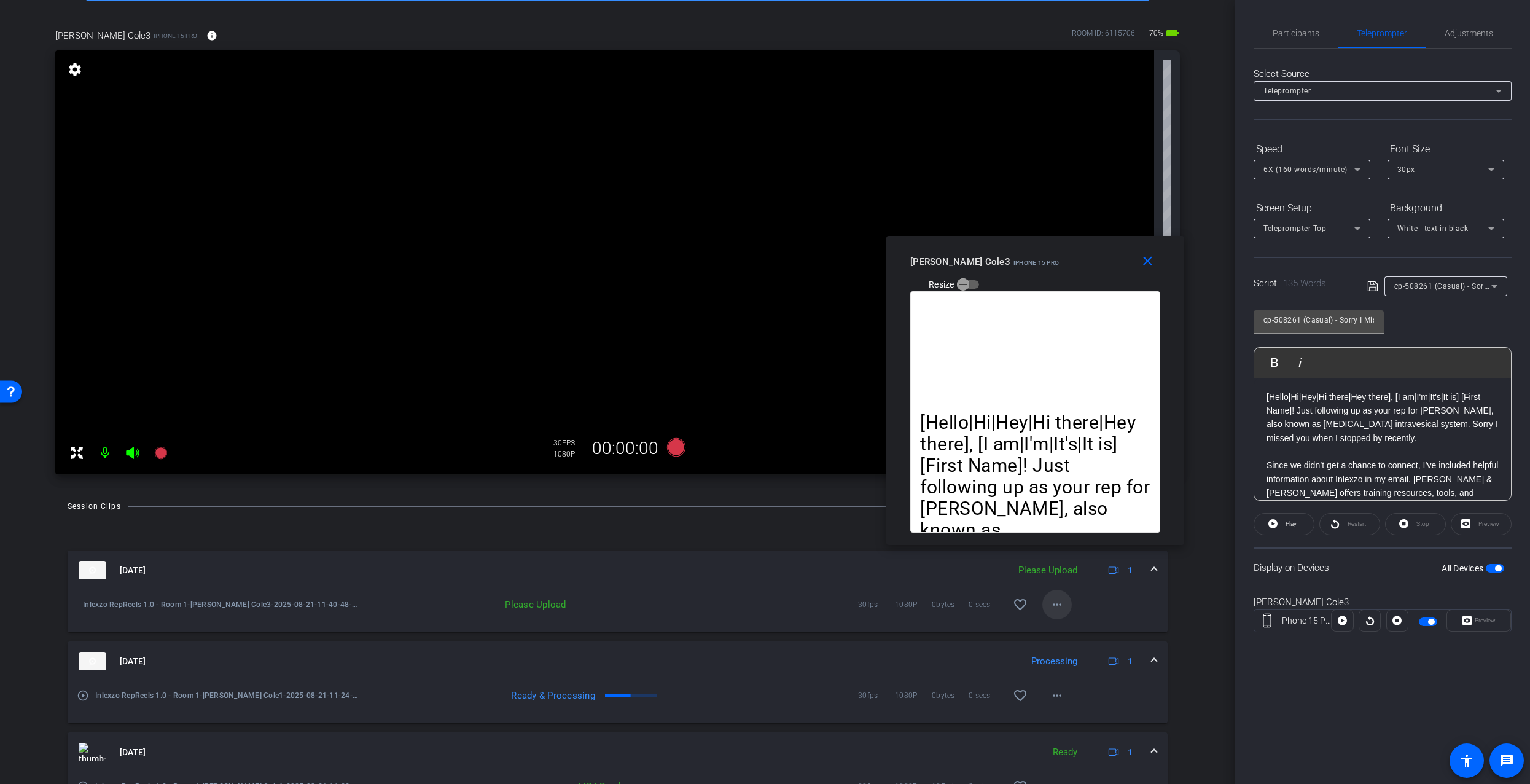
click at [1050, 607] on mat-icon "more_horiz" at bounding box center [1057, 604] width 15 height 15
click at [1056, 626] on span "Upload" at bounding box center [1071, 629] width 49 height 15
click at [1302, 31] on span "Participants" at bounding box center [1296, 33] width 47 height 9
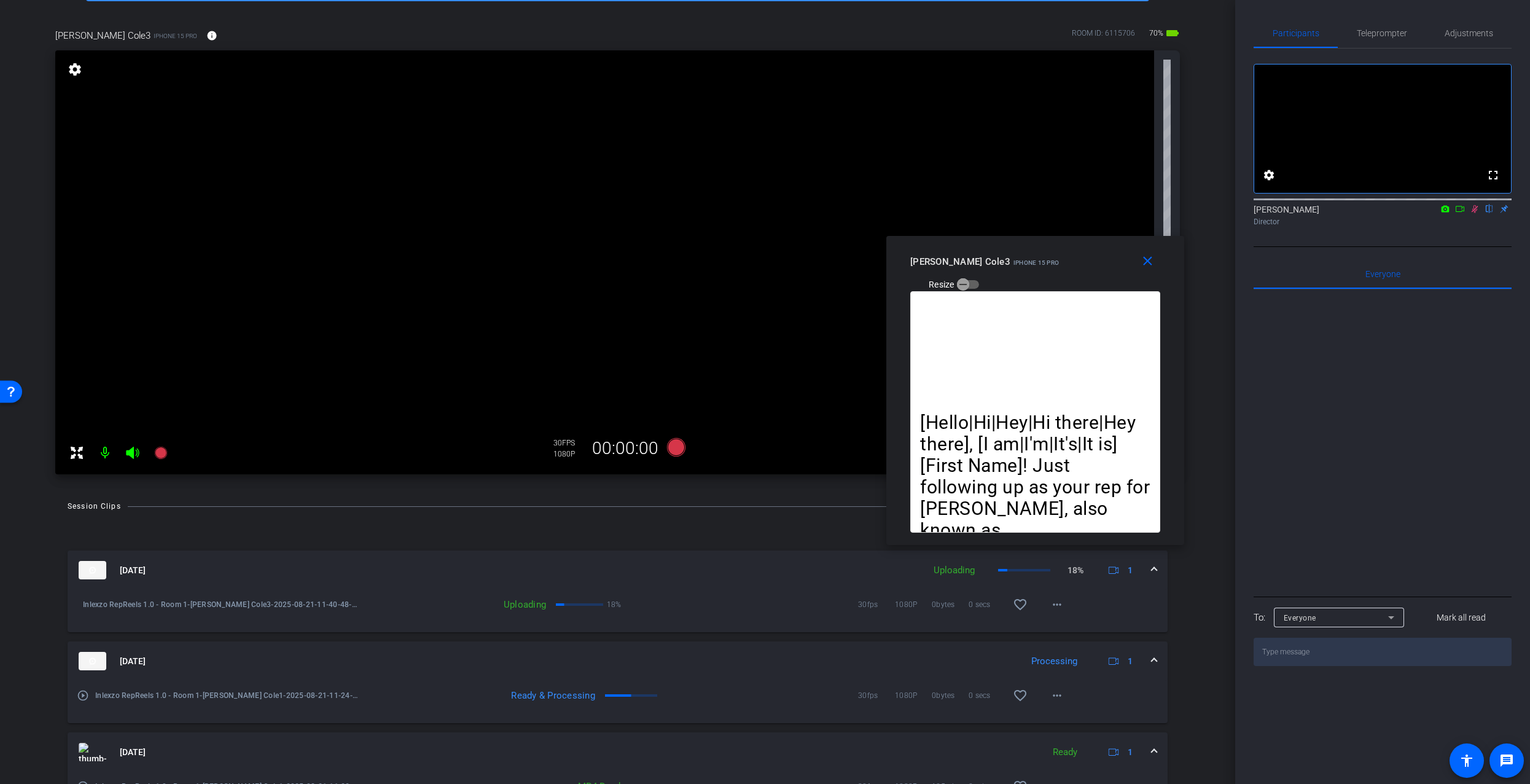
click at [1478, 213] on icon at bounding box center [1475, 209] width 9 height 9
click at [1372, 33] on span "Teleprompter" at bounding box center [1382, 33] width 50 height 9
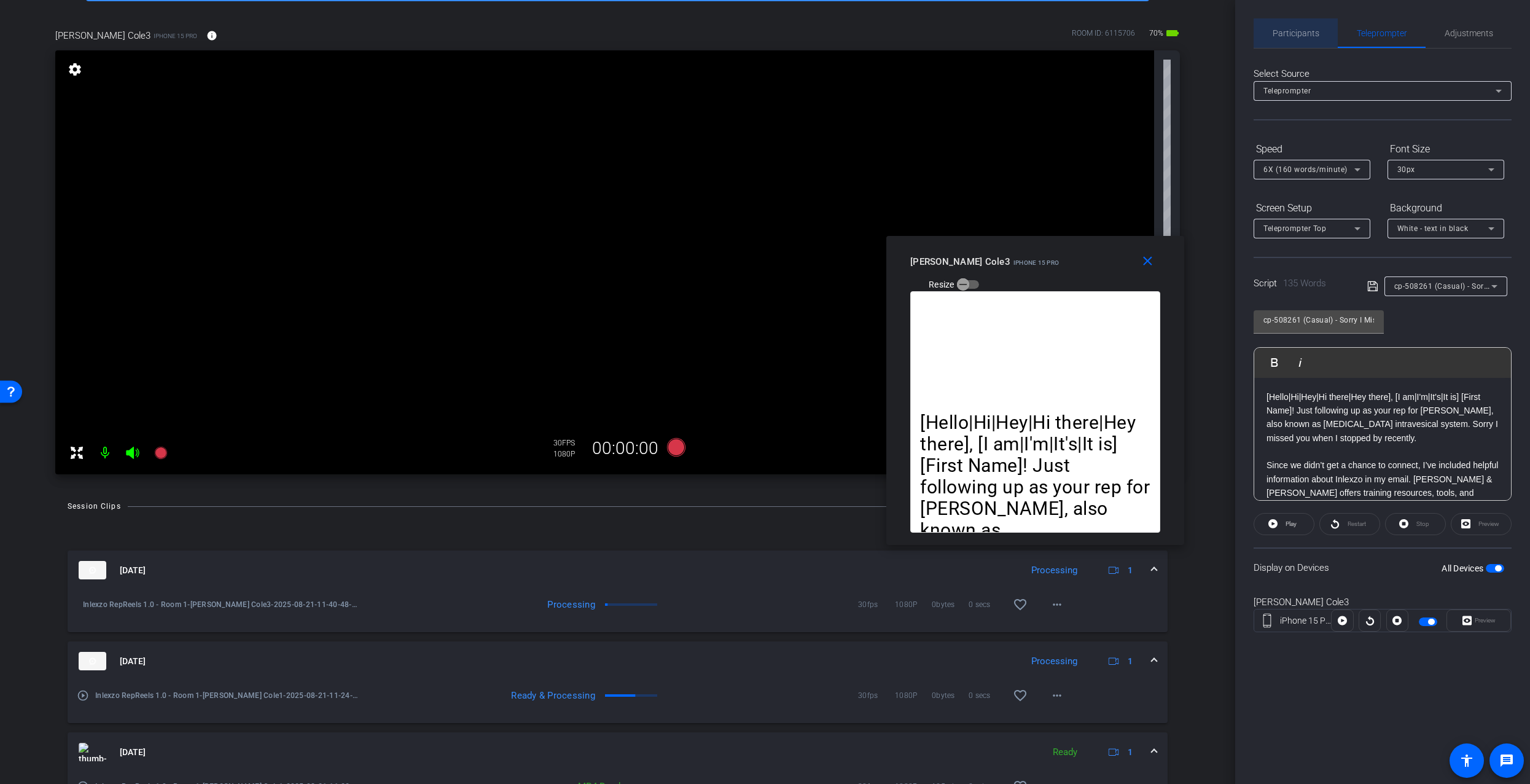
click at [1298, 35] on span "Participants" at bounding box center [1296, 33] width 47 height 9
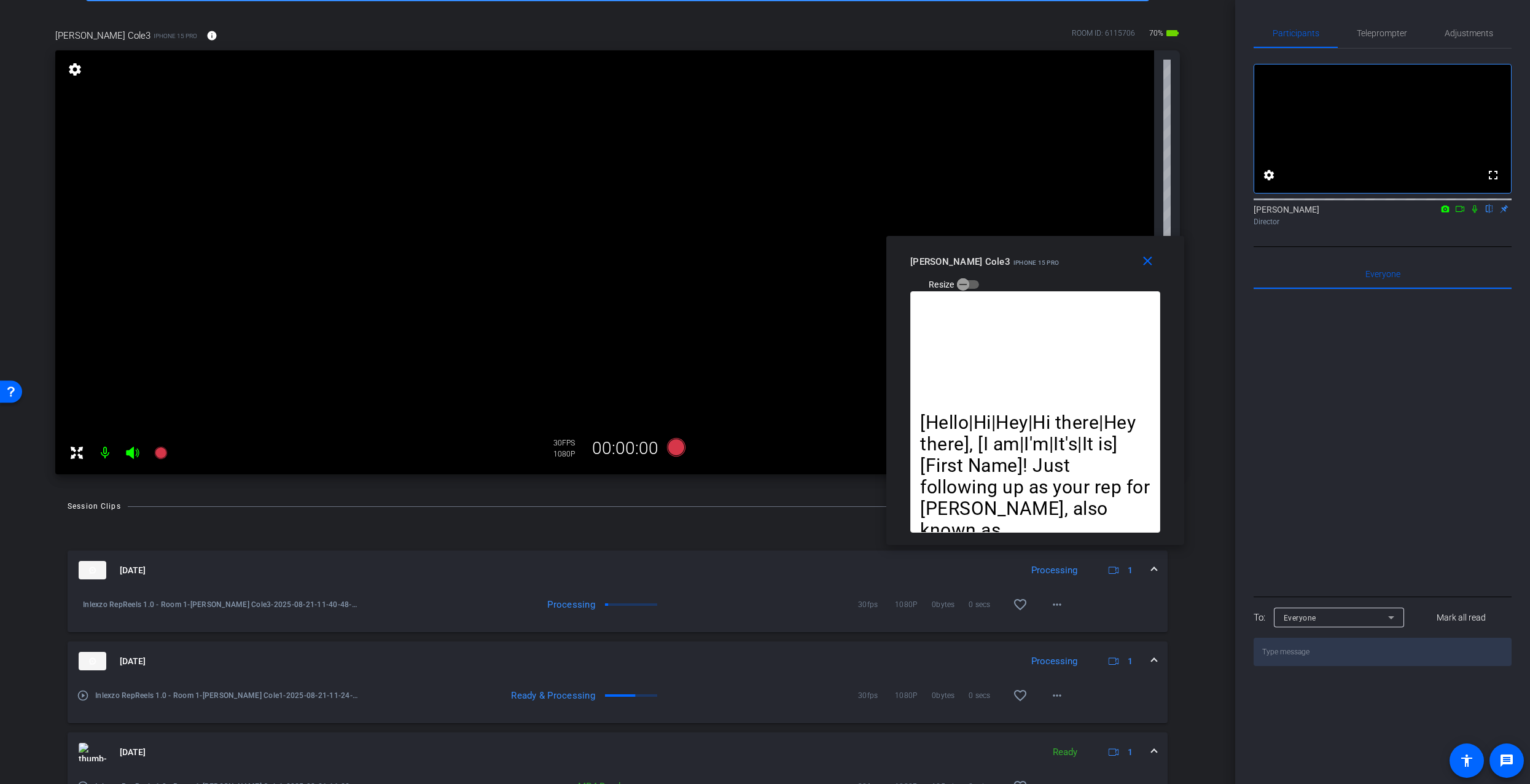
click at [1023, 446] on p "[Hello|Hi|Hey|Hi there|Hey there], [I am|I'm|It's|It is] [First Name]! Just fol…" at bounding box center [1035, 520] width 231 height 216
click at [1381, 19] on span "Teleprompter" at bounding box center [1382, 33] width 50 height 29
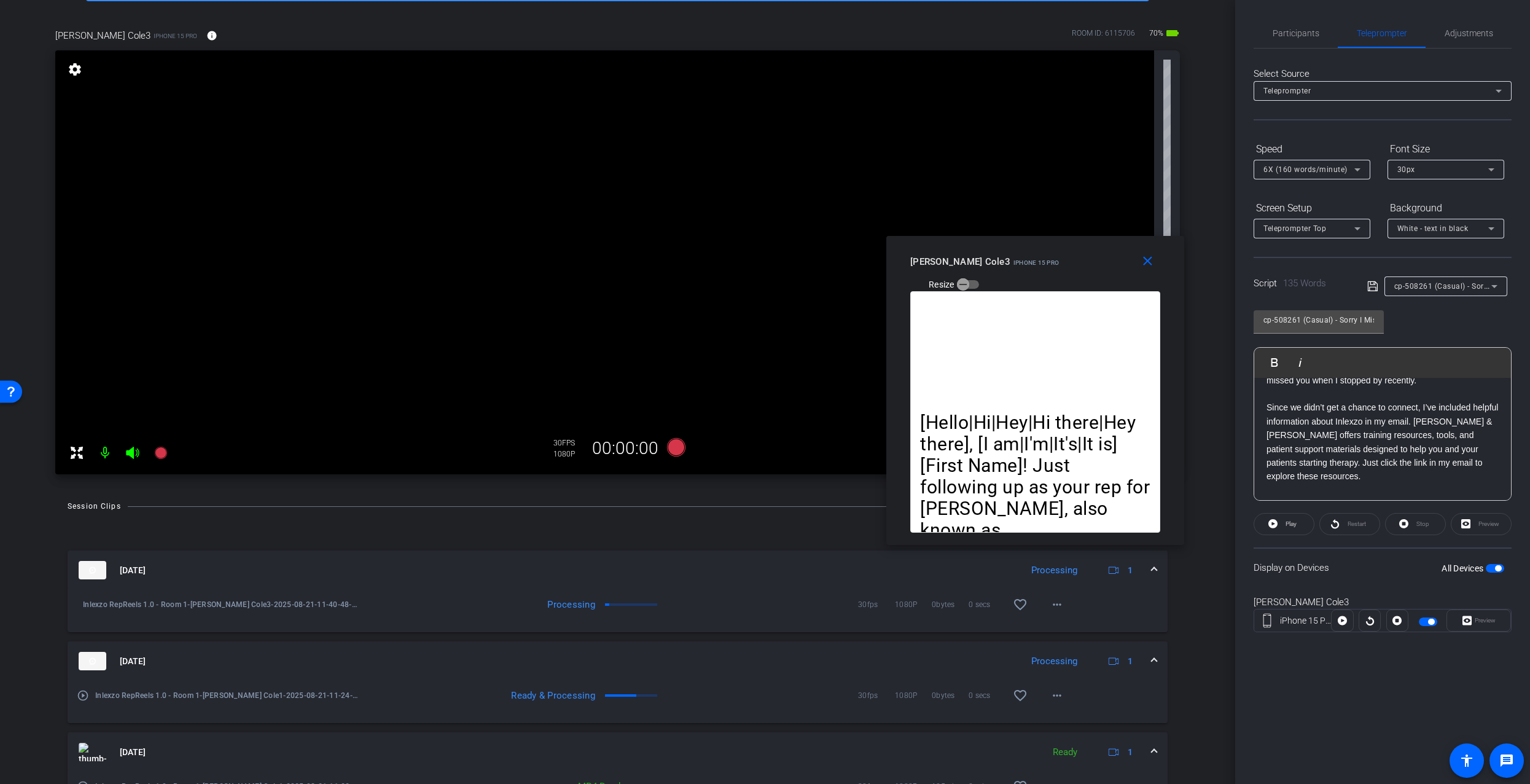
scroll to position [0, 0]
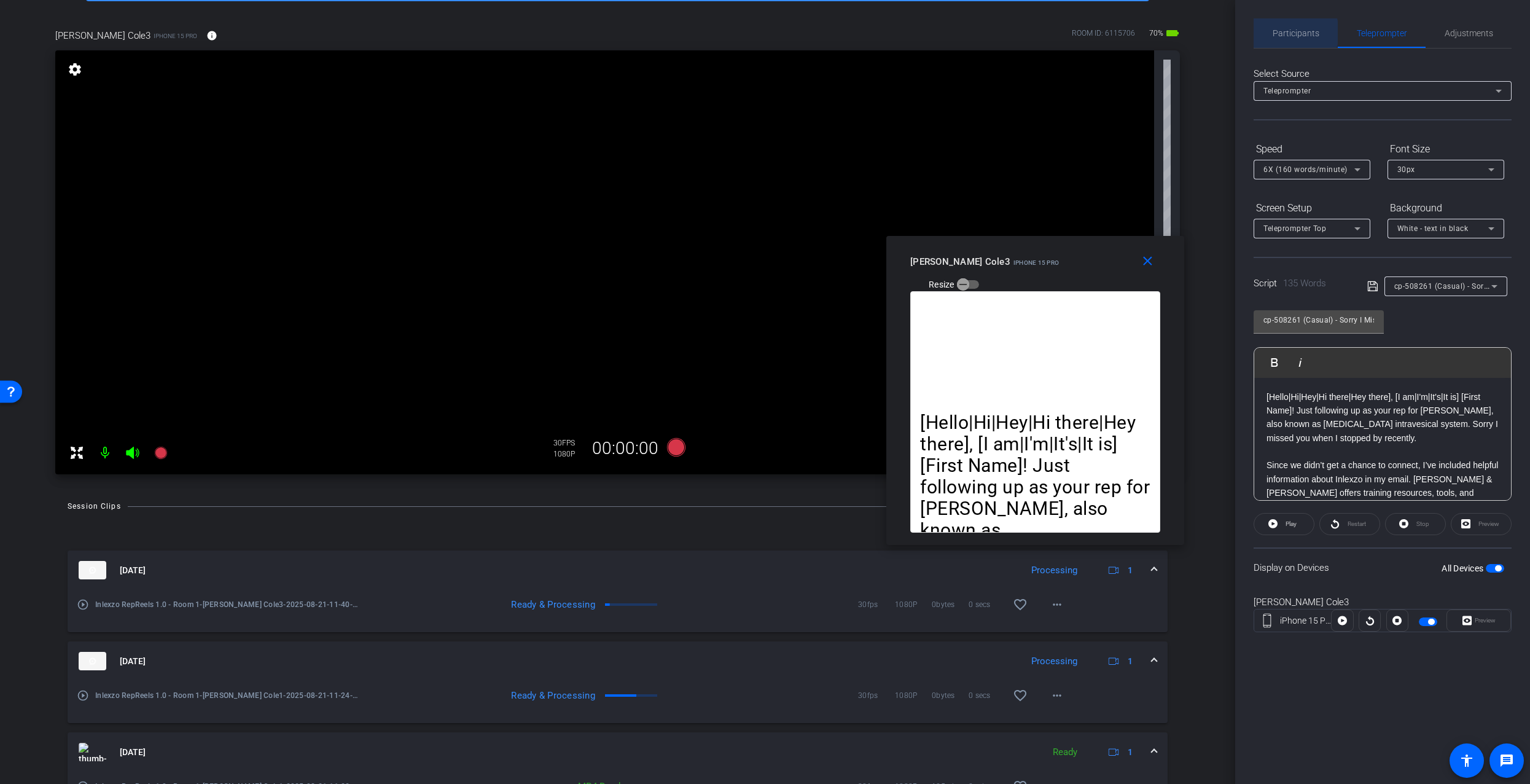
click at [1287, 33] on span "Participants" at bounding box center [1296, 33] width 47 height 9
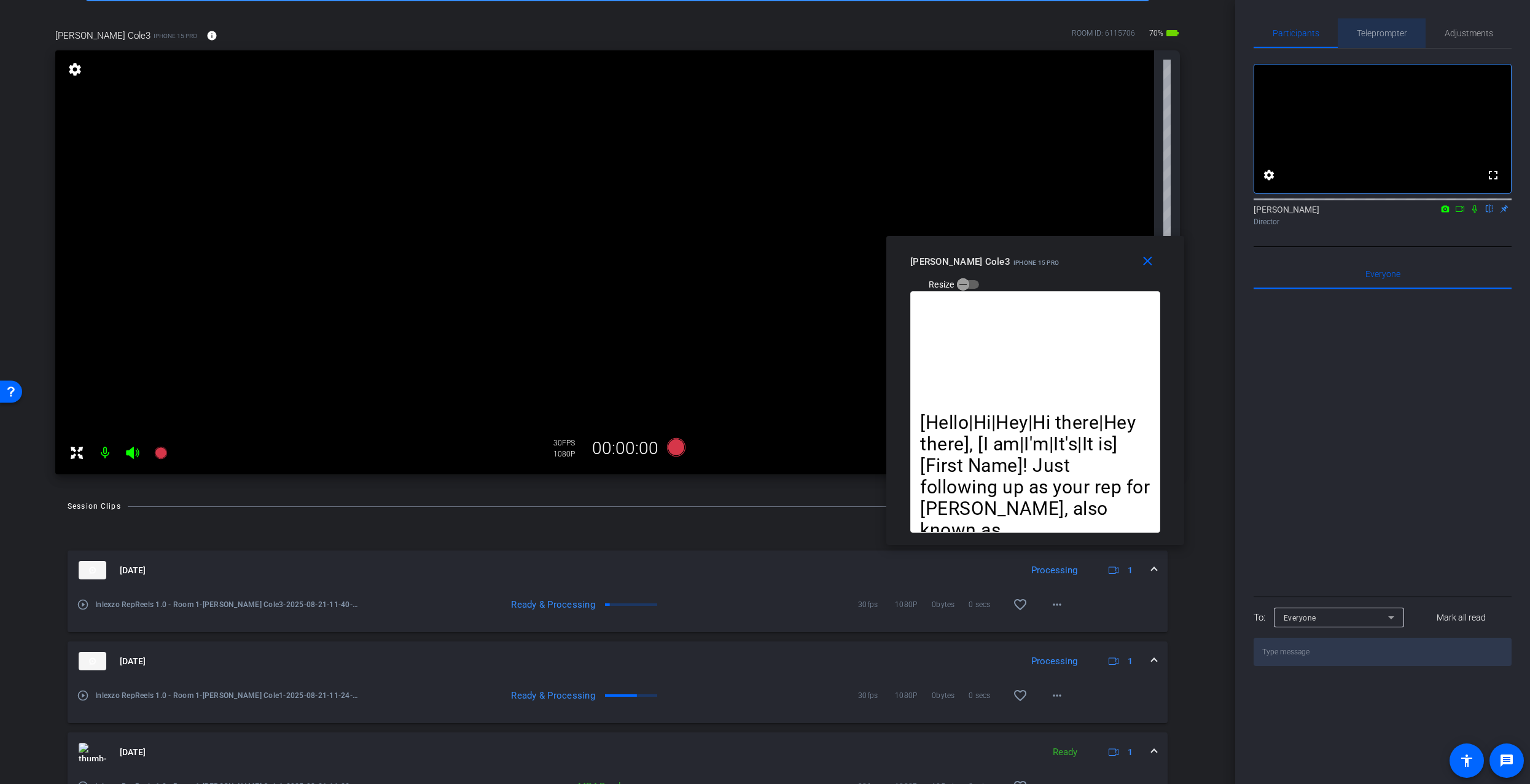
click at [1381, 40] on span "Teleprompter" at bounding box center [1382, 33] width 50 height 29
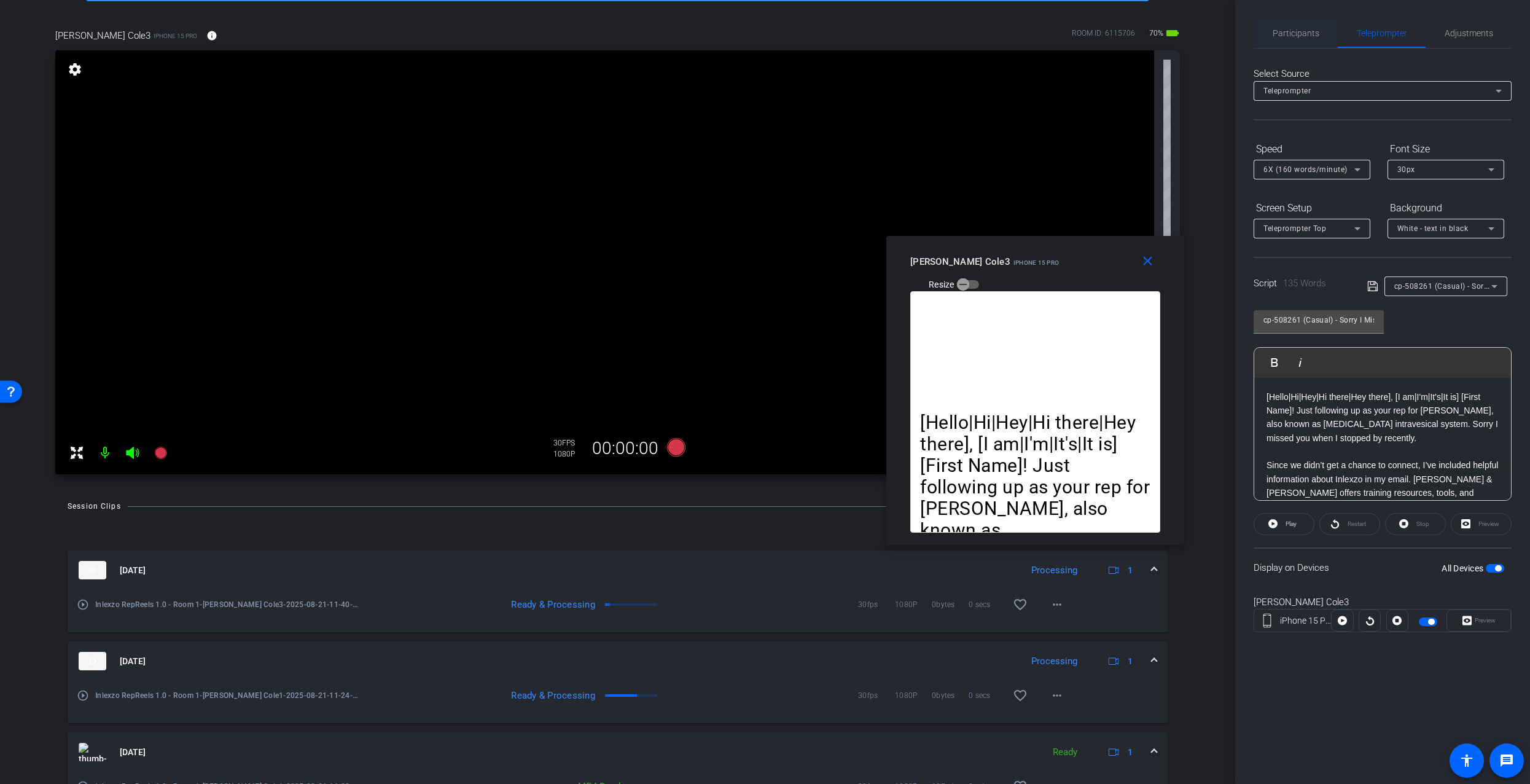
click at [1302, 27] on span "Participants" at bounding box center [1296, 33] width 47 height 29
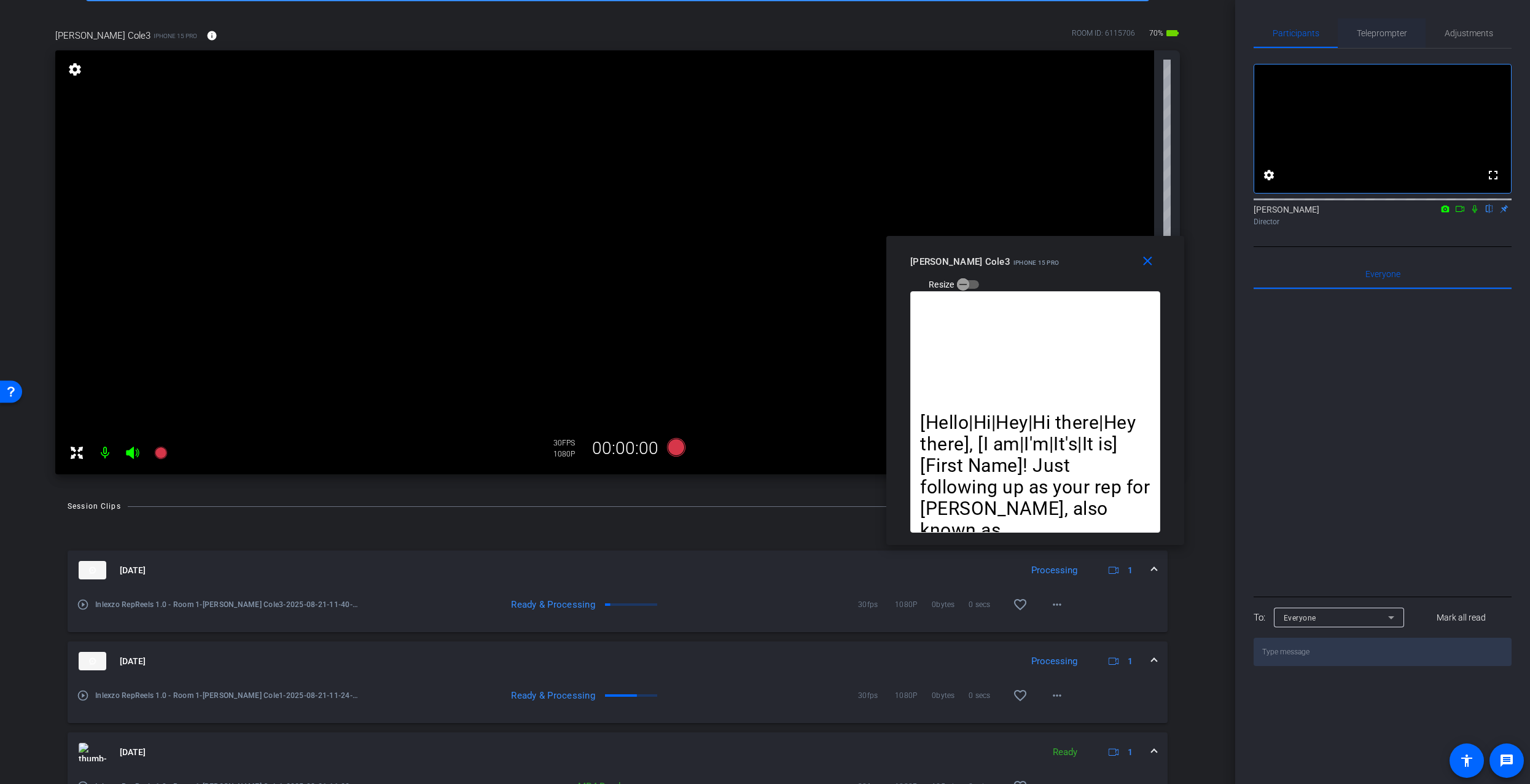
click at [1380, 33] on span "Teleprompter" at bounding box center [1382, 33] width 50 height 9
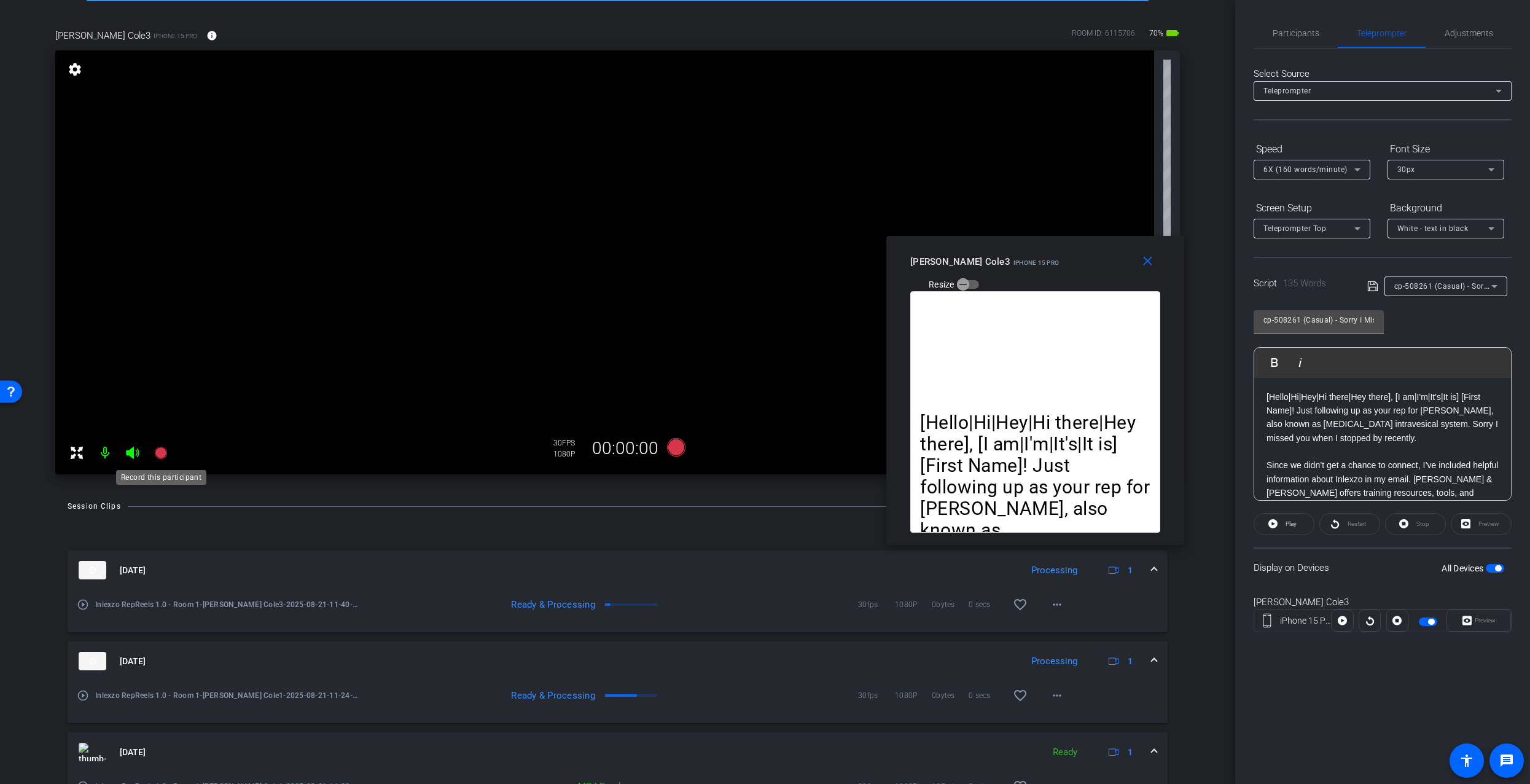
click at [156, 458] on icon at bounding box center [161, 452] width 15 height 15
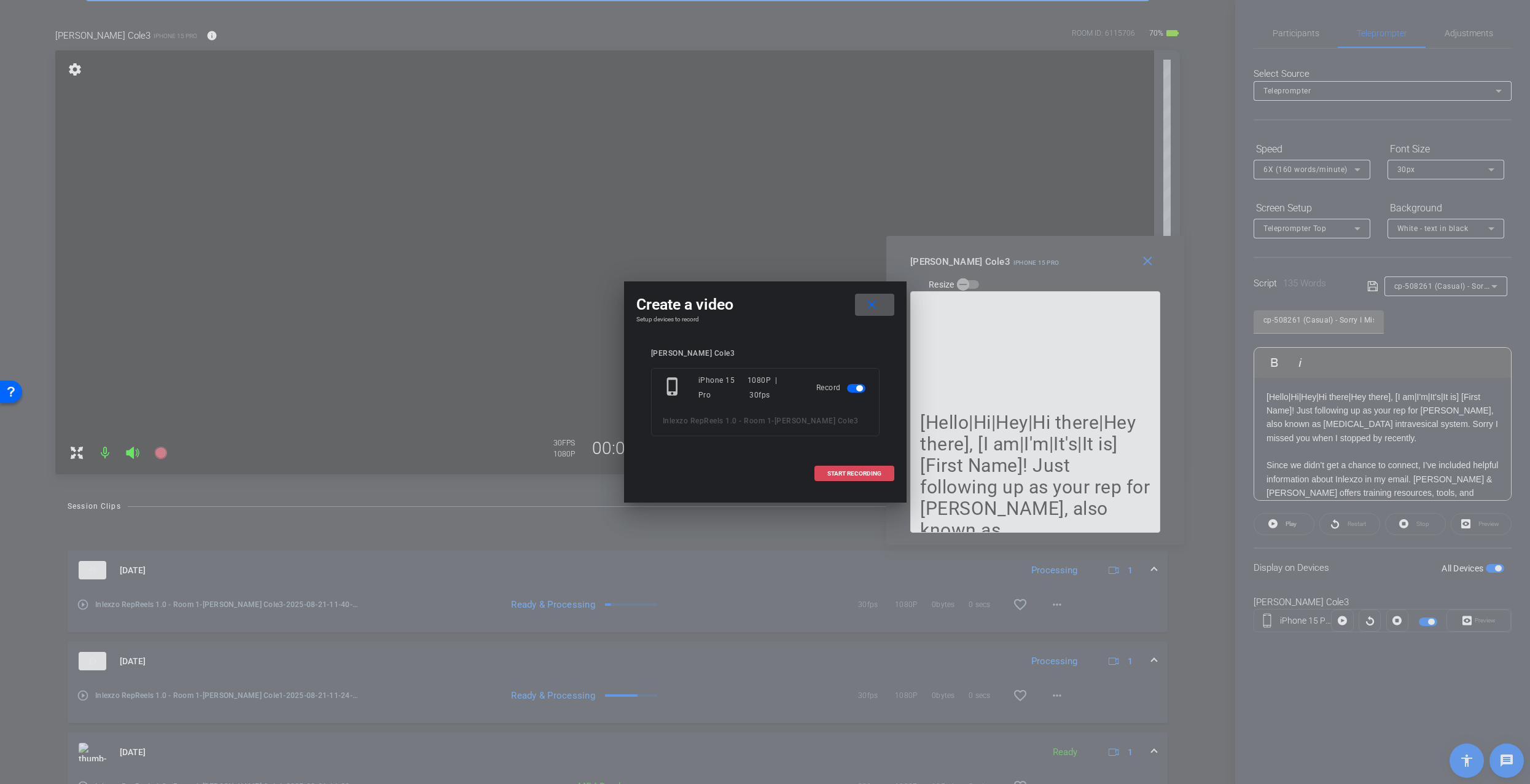
click at [861, 472] on span "START RECORDING" at bounding box center [854, 473] width 54 height 6
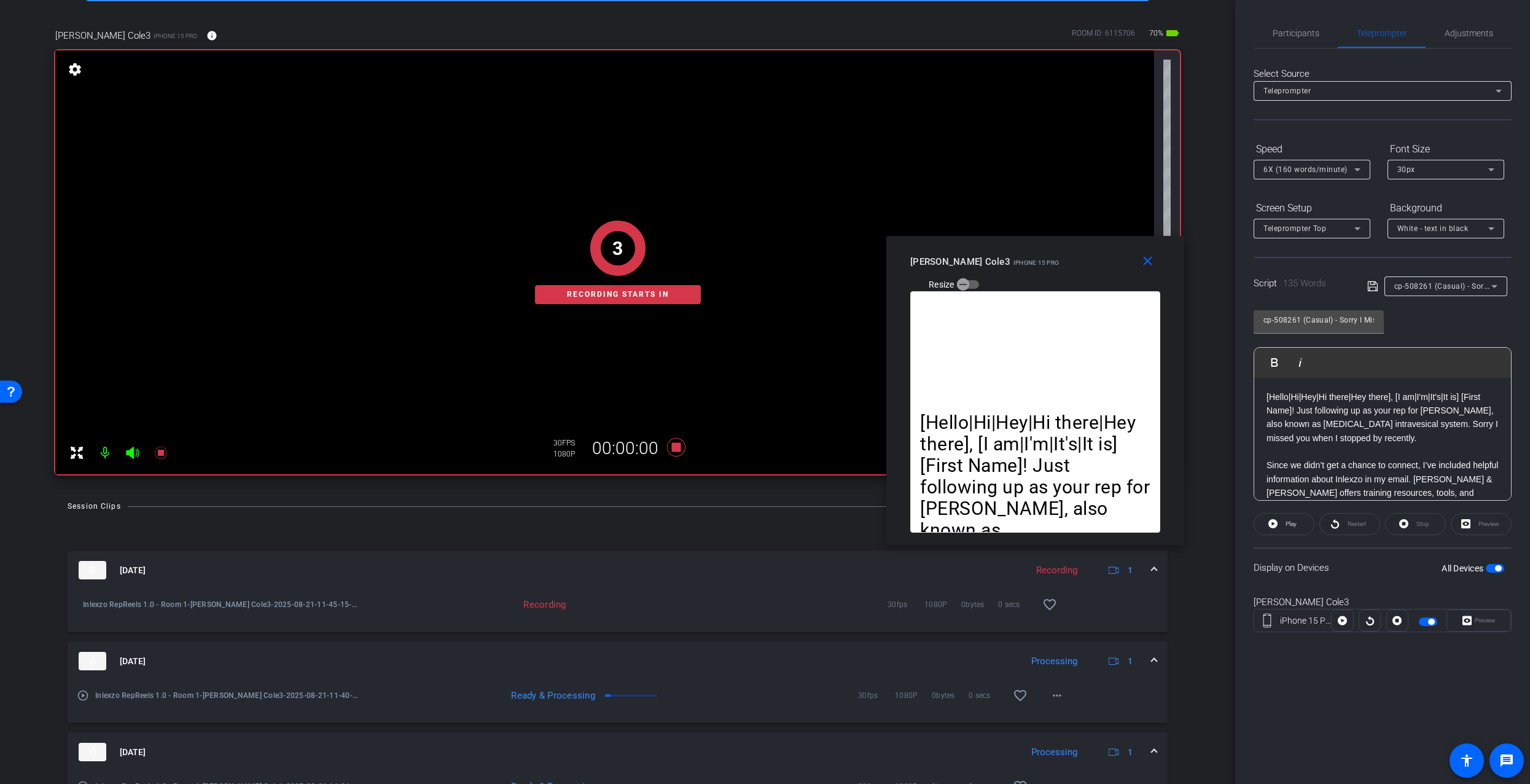
click at [1294, 33] on span "Participants" at bounding box center [1296, 33] width 47 height 9
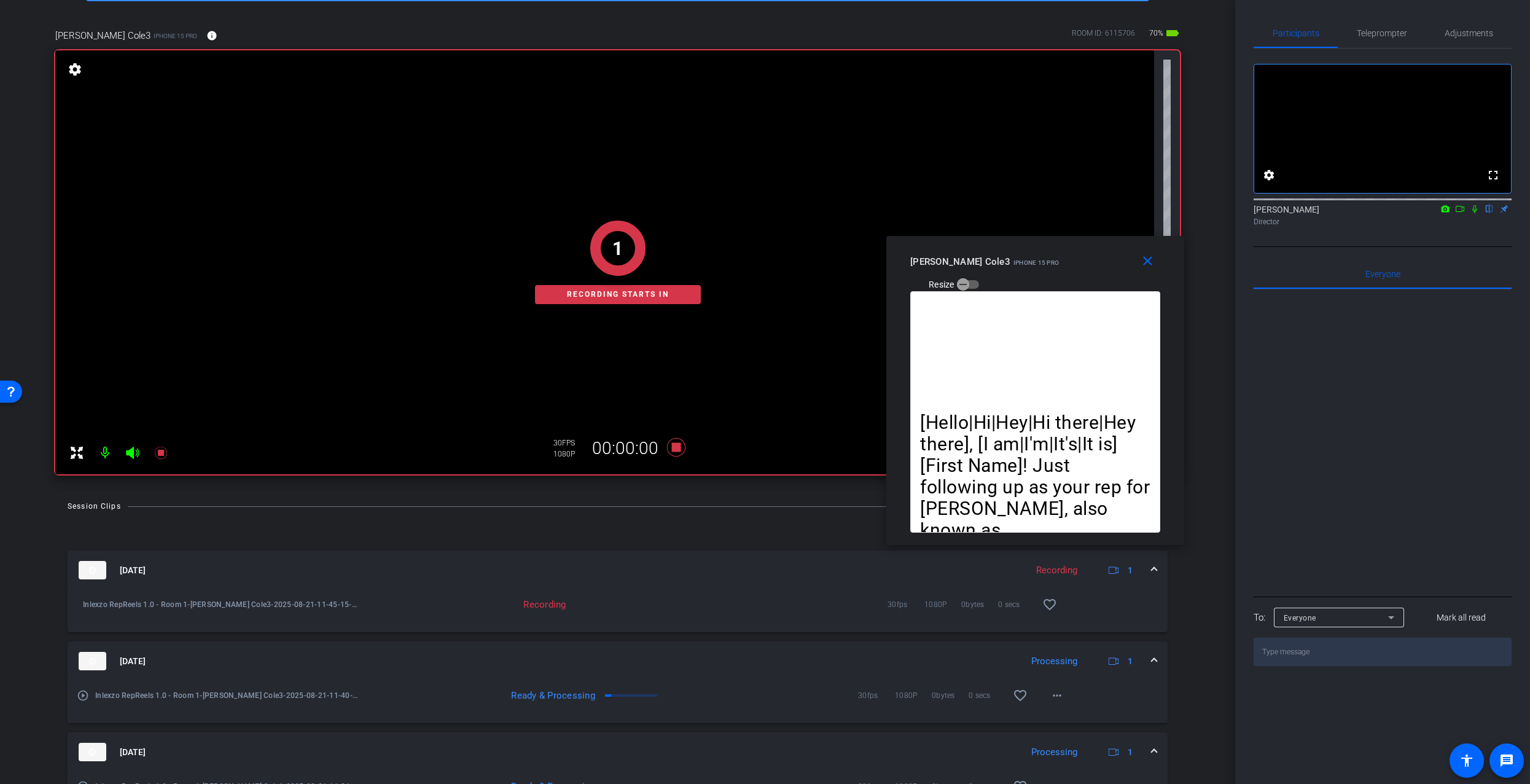
click at [1474, 213] on icon at bounding box center [1475, 209] width 9 height 9
click at [1394, 32] on span "Teleprompter" at bounding box center [1382, 33] width 50 height 9
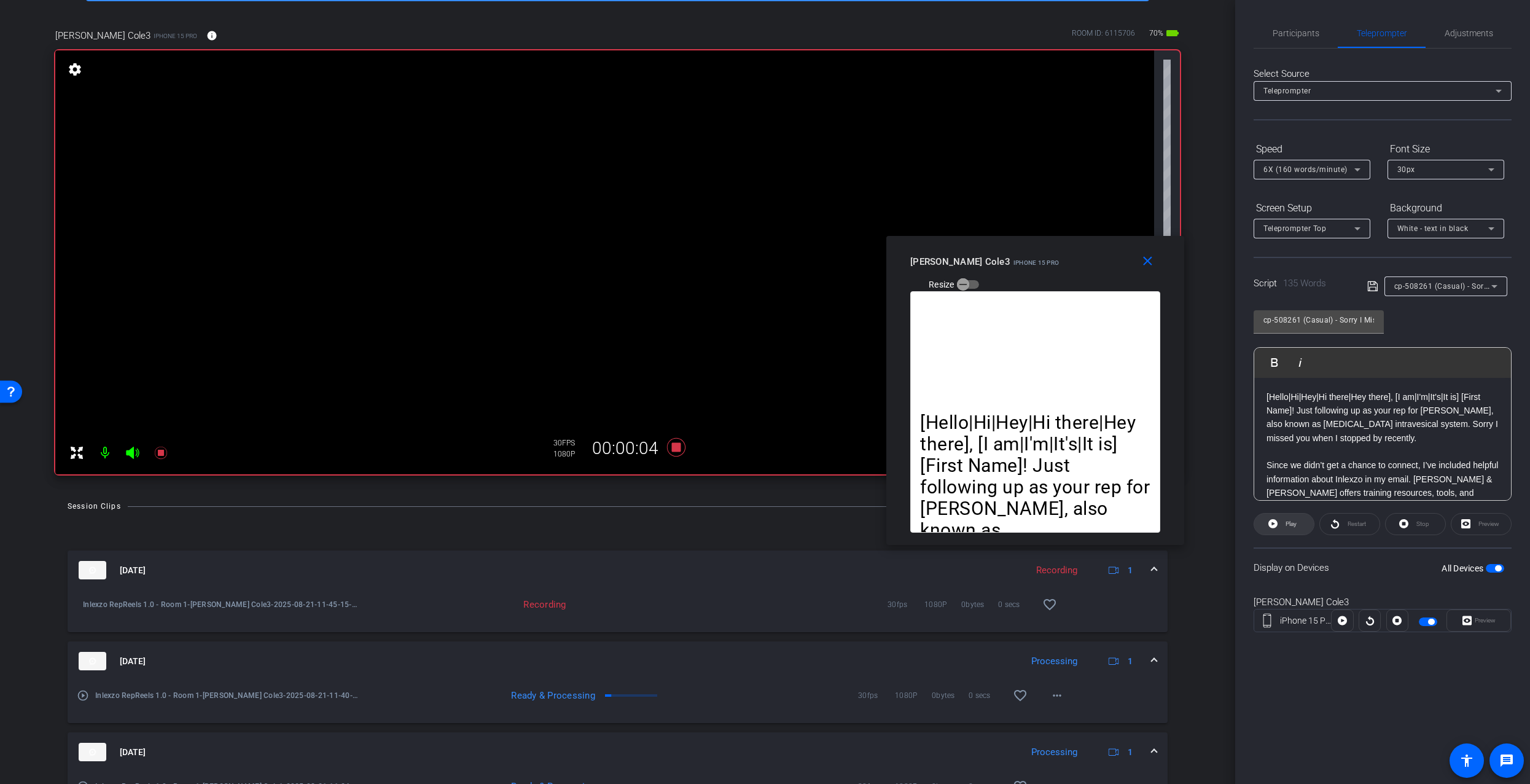
click at [1281, 534] on span at bounding box center [1284, 524] width 60 height 29
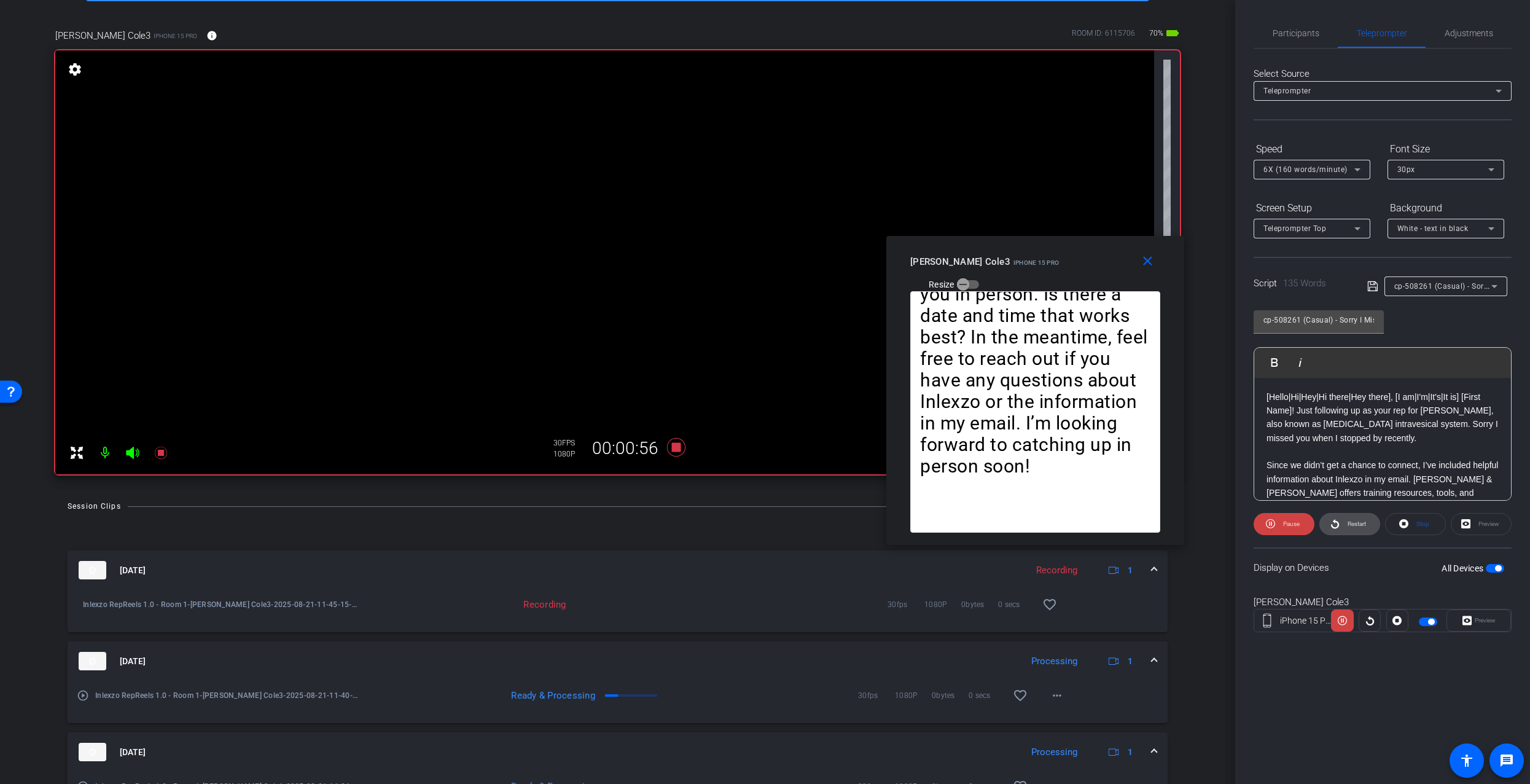
click at [1343, 528] on span at bounding box center [1350, 524] width 60 height 29
click at [164, 452] on icon at bounding box center [161, 452] width 15 height 15
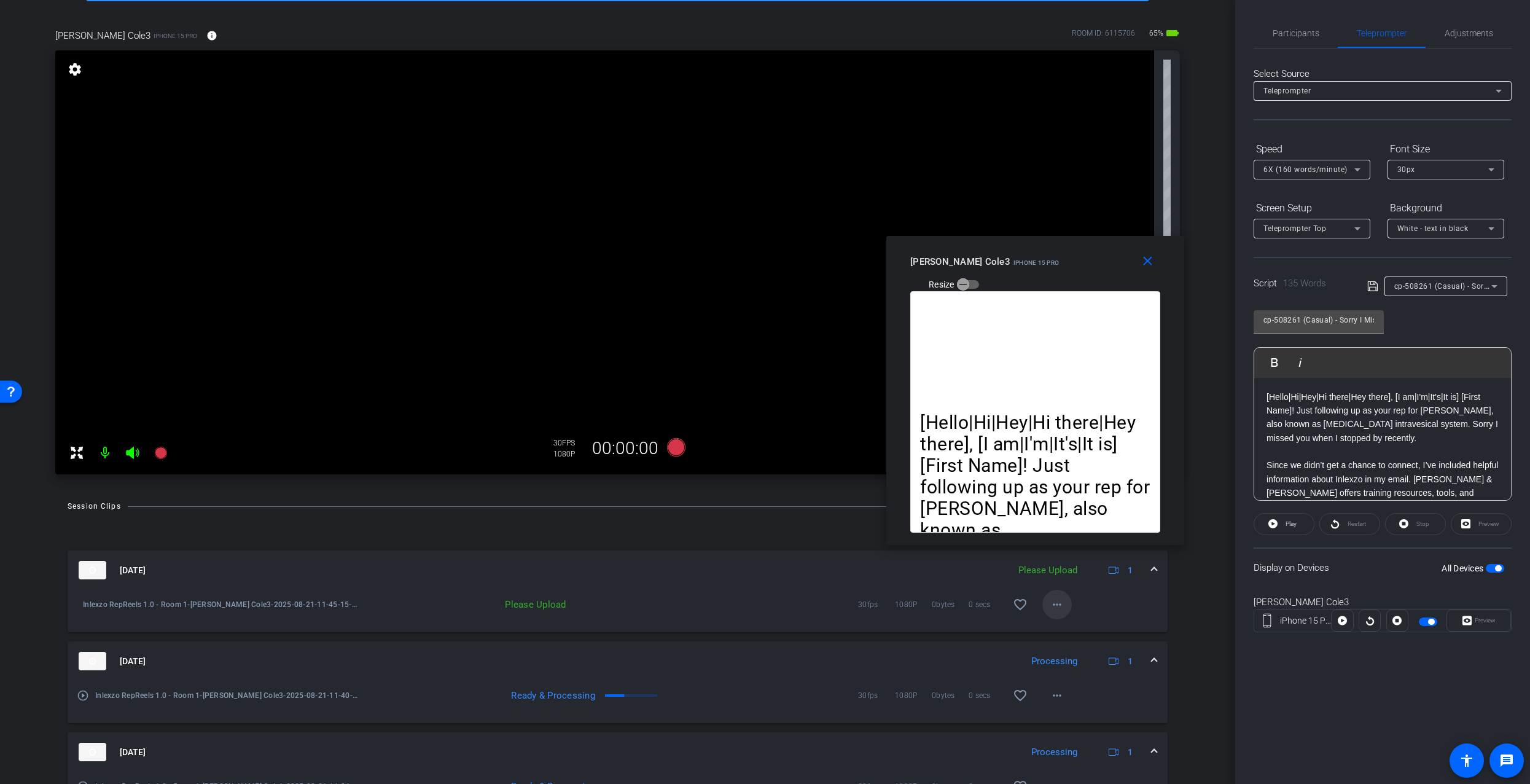
click at [1050, 604] on mat-icon "more_horiz" at bounding box center [1057, 604] width 15 height 15
click at [1060, 623] on span "Upload" at bounding box center [1071, 629] width 49 height 15
click at [1289, 24] on span "Participants" at bounding box center [1296, 33] width 47 height 29
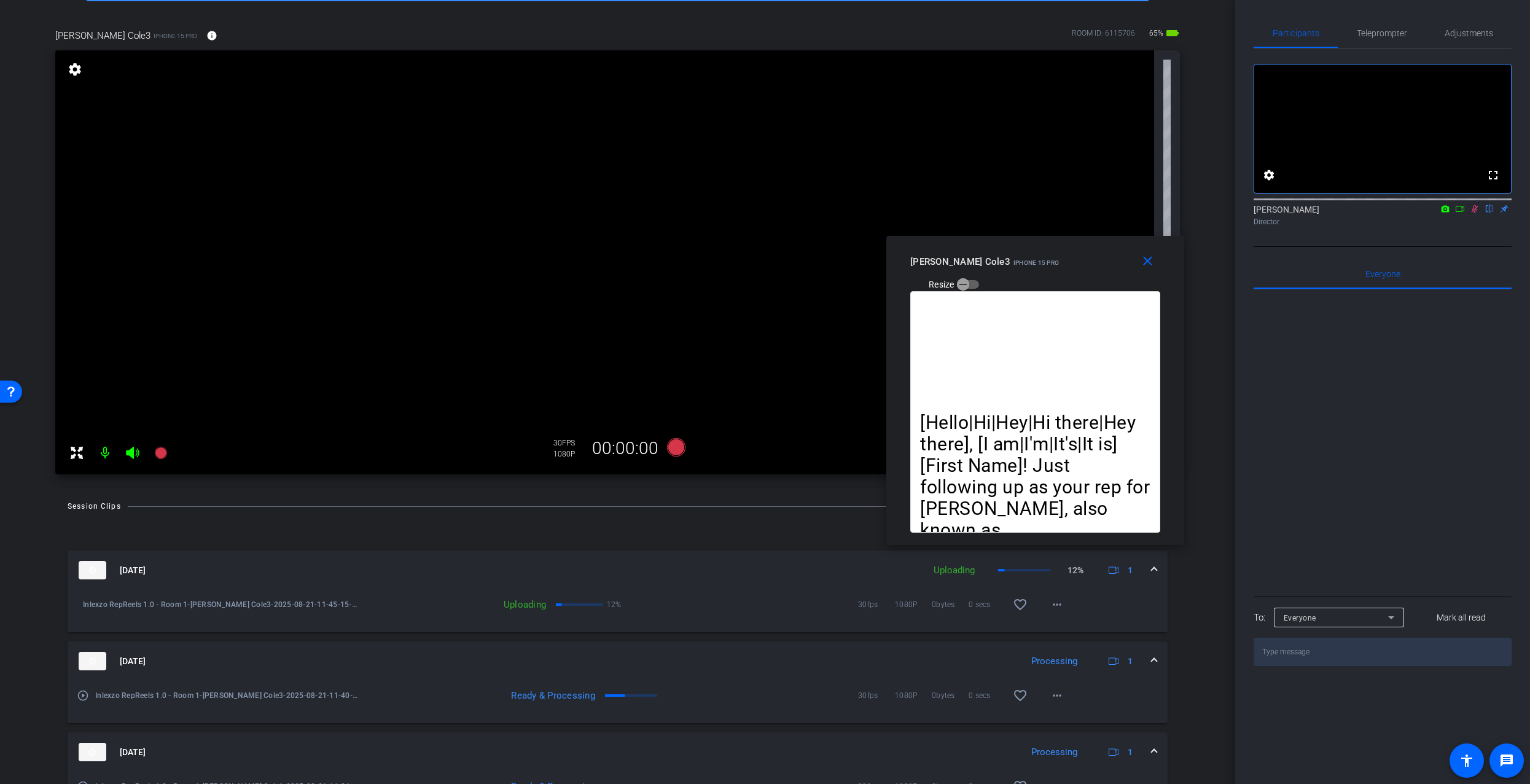
click at [1472, 213] on icon at bounding box center [1475, 209] width 9 height 9
click at [1462, 31] on span "Adjustments" at bounding box center [1469, 33] width 48 height 9
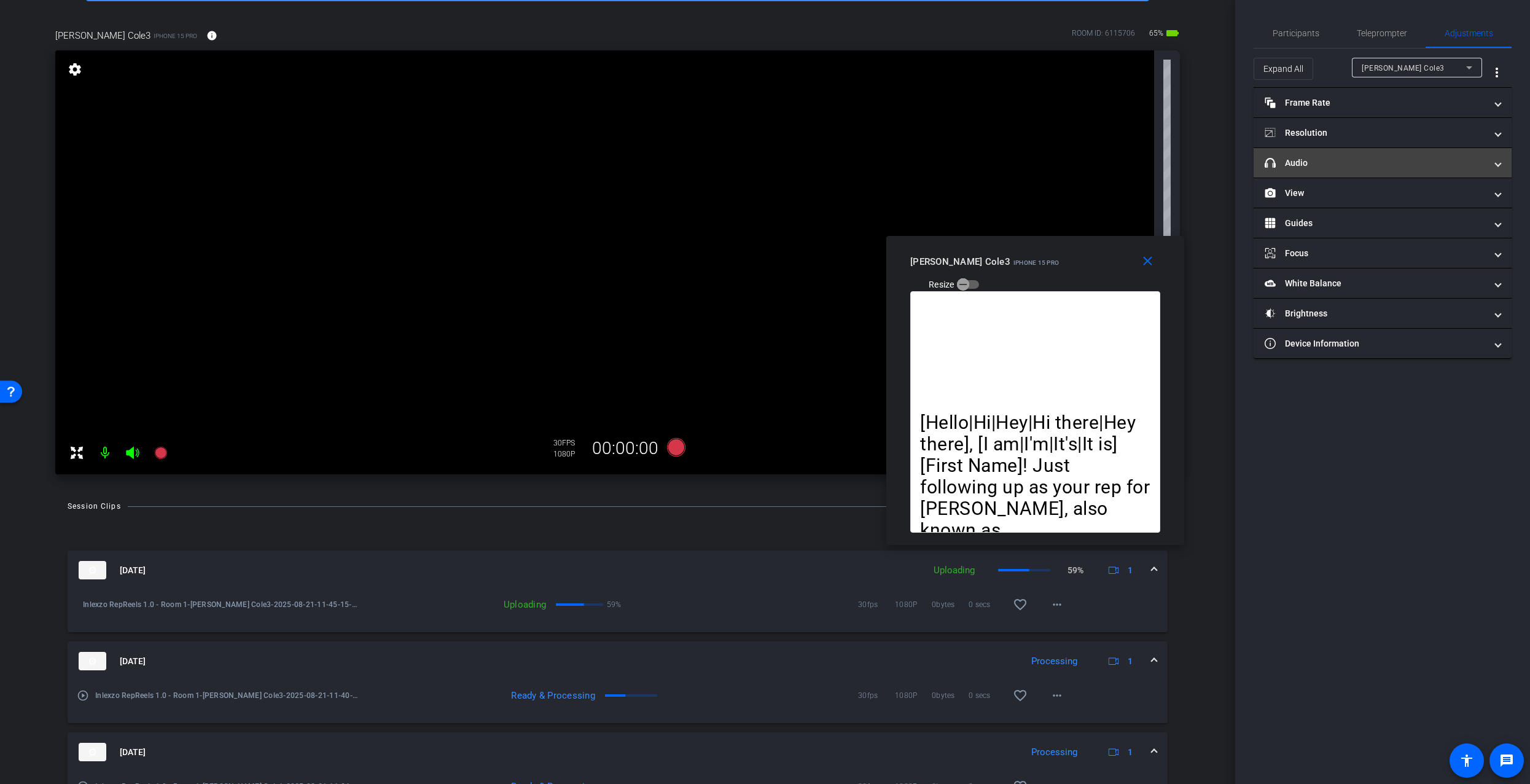
click at [1362, 161] on mat-panel-title "headphone icon Audio" at bounding box center [1375, 162] width 221 height 13
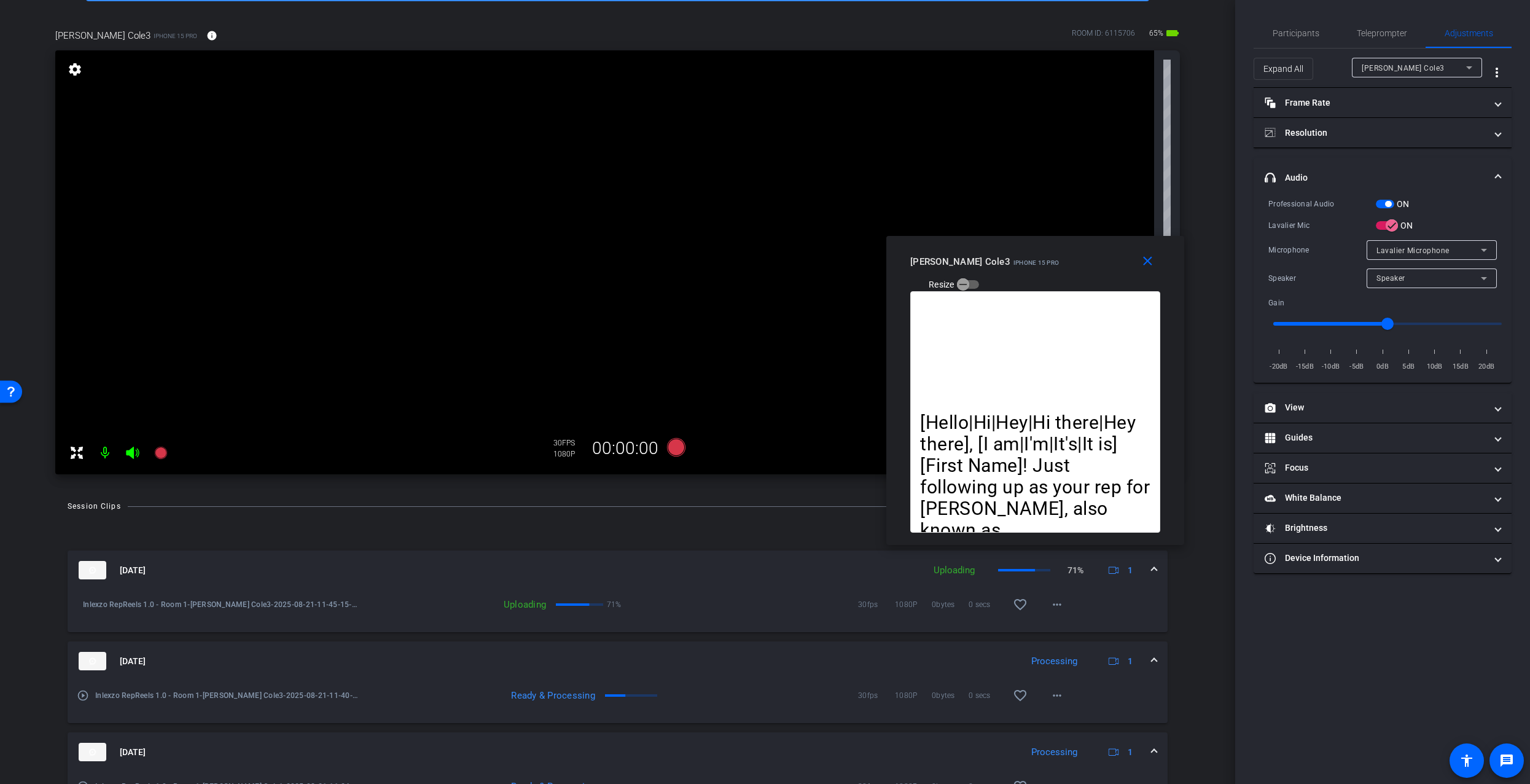
click at [1357, 169] on mat-expansion-panel-header "headphone icon Audio" at bounding box center [1382, 178] width 258 height 40
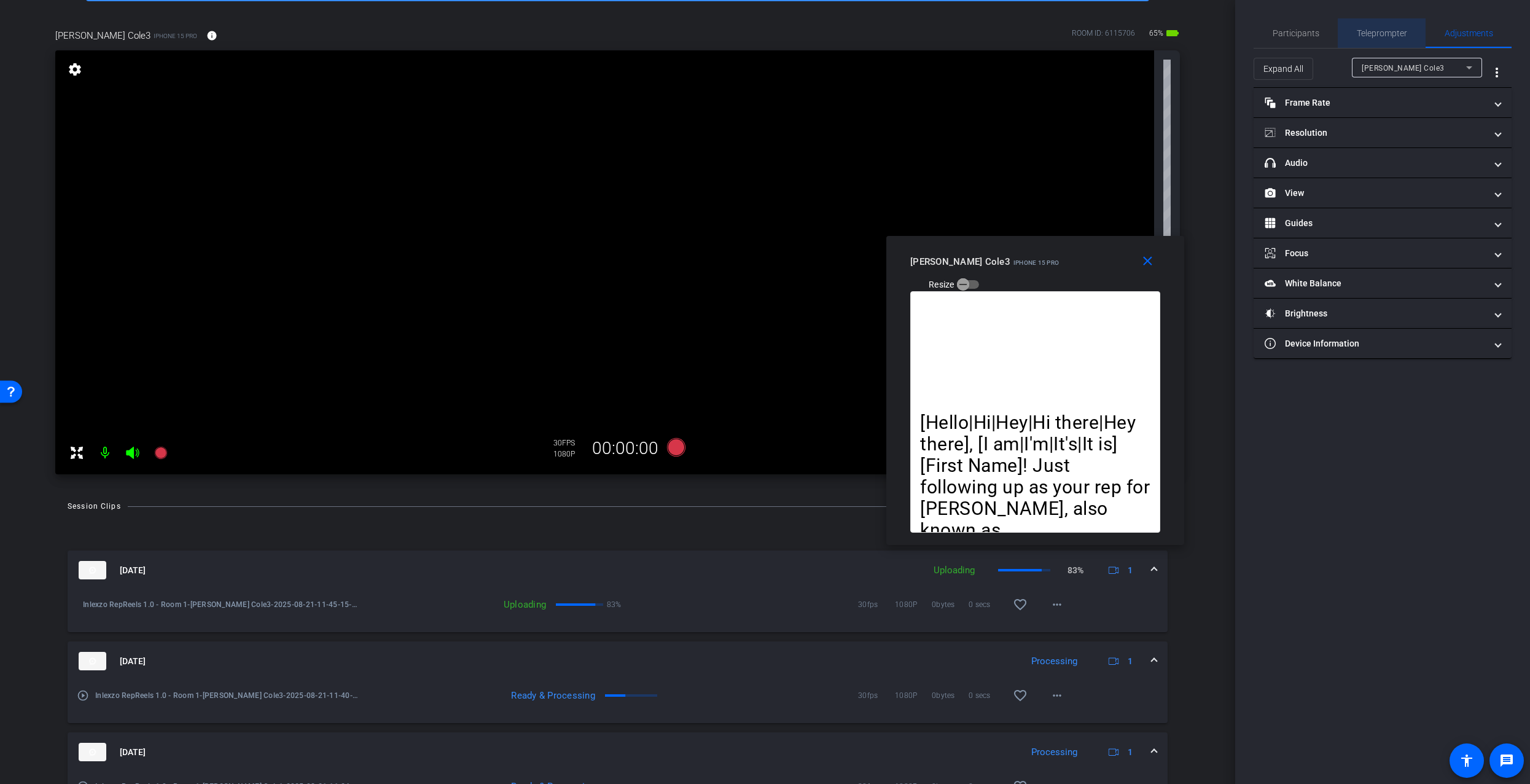
click at [1382, 40] on span "Teleprompter" at bounding box center [1382, 33] width 50 height 29
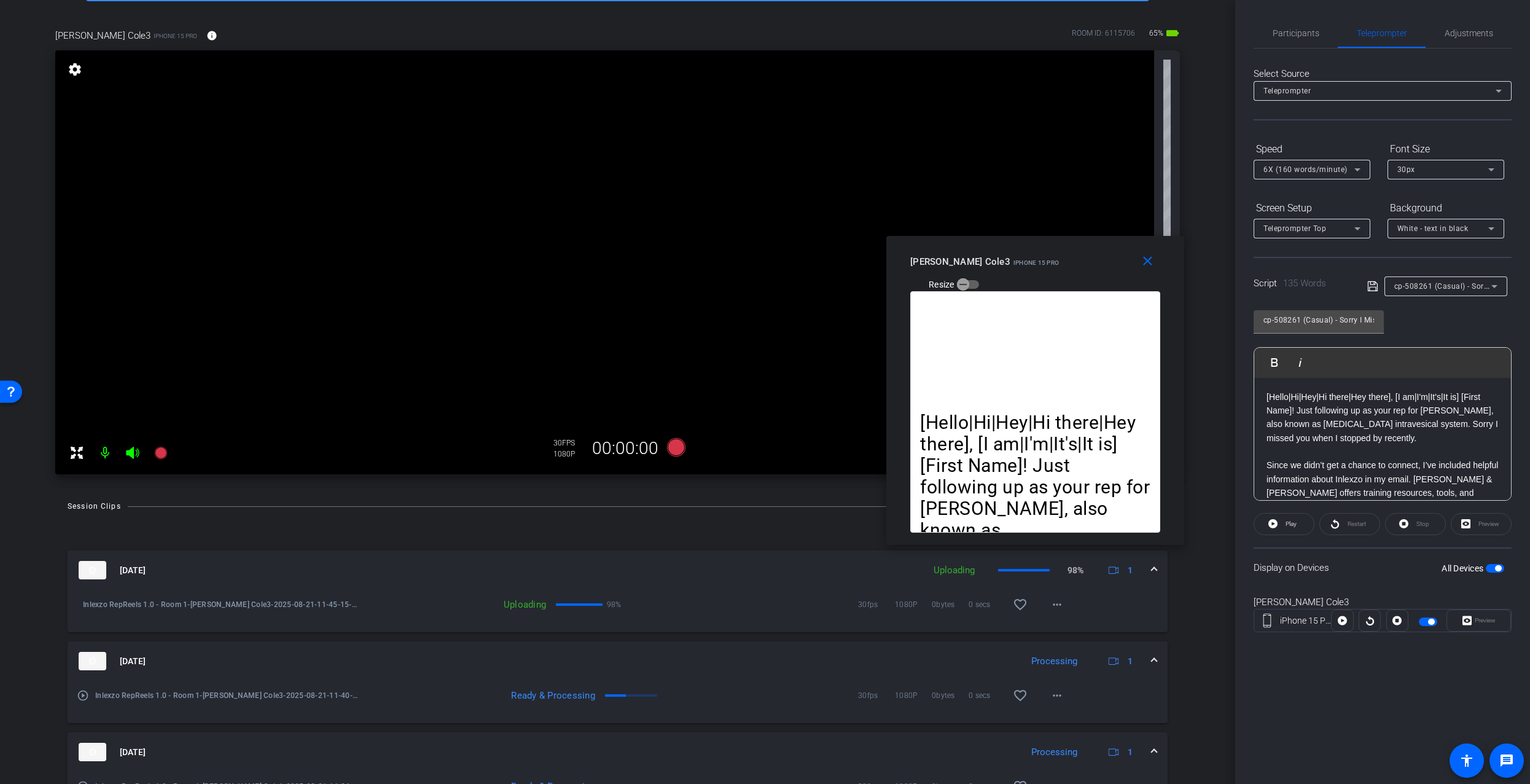
click at [1419, 296] on div at bounding box center [1446, 303] width 123 height 14
click at [1436, 269] on div "Script 135 Words cp-508261 (Casual) - Sorry I Missed You" at bounding box center [1382, 276] width 258 height 40
click at [1436, 287] on span "cp-508261 (Casual) - Sorry I Missed You" at bounding box center [1466, 285] width 144 height 9
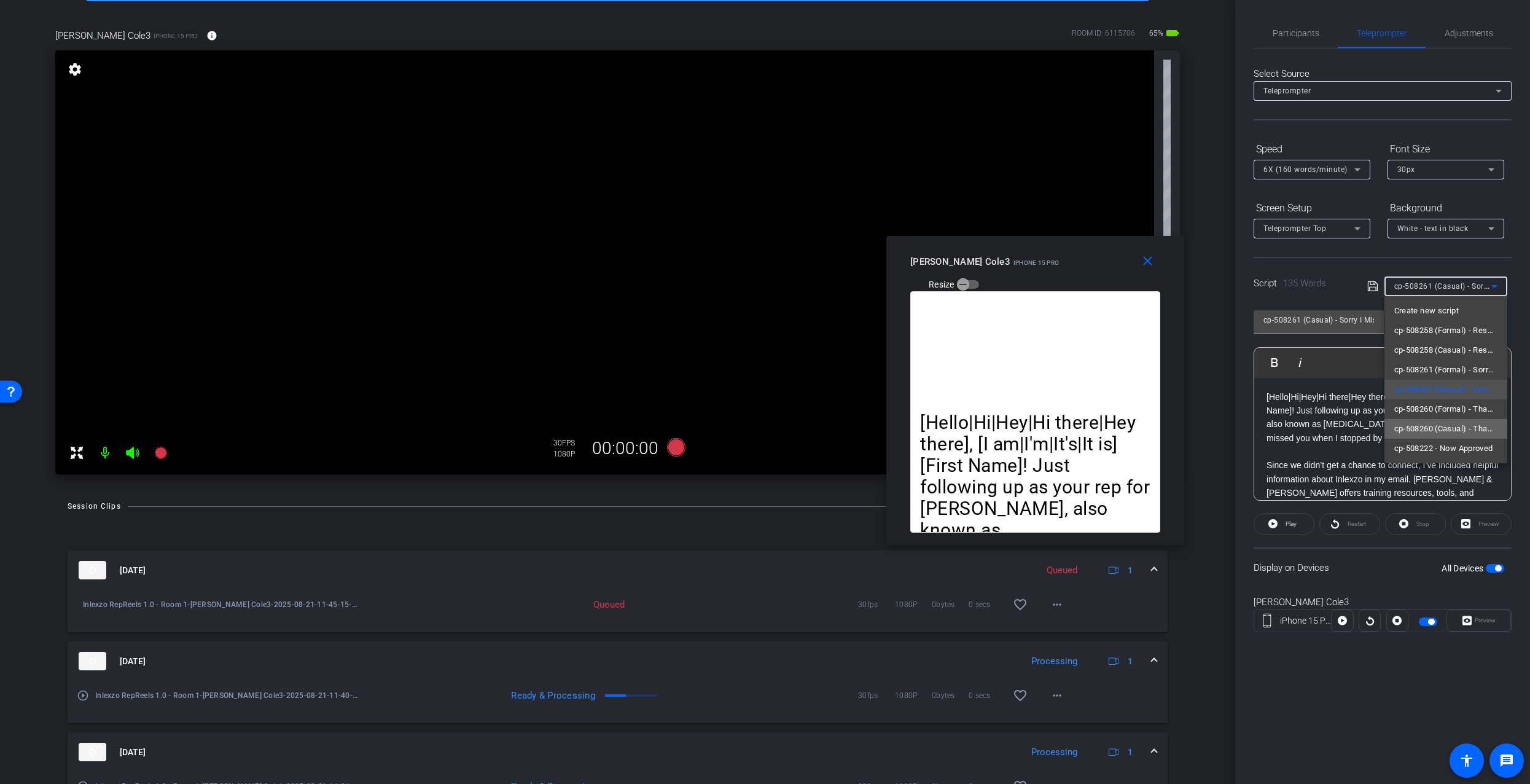
click at [1445, 433] on span "cp-508260 (Casual) - Thanks for Seeing Me" at bounding box center [1446, 428] width 104 height 15
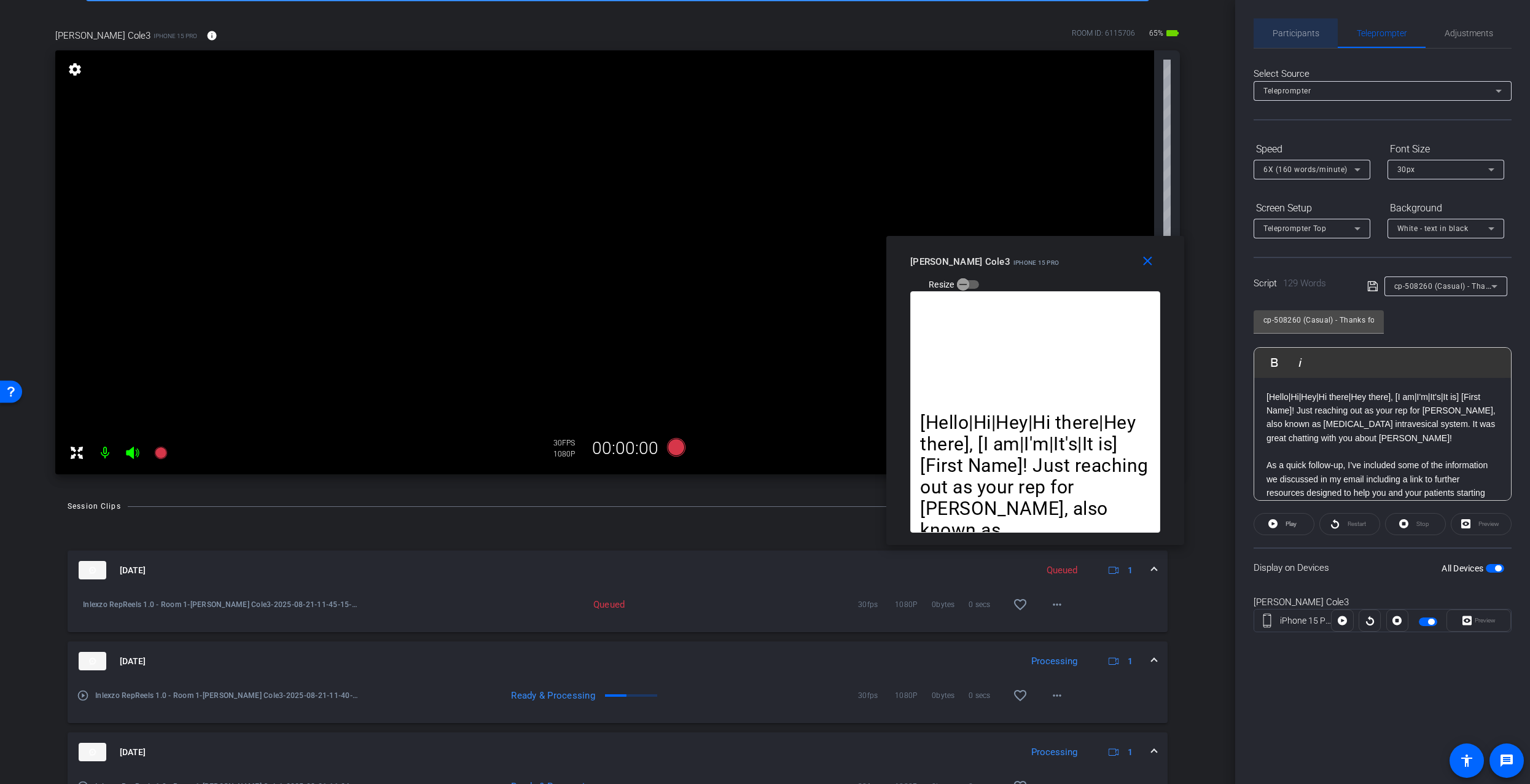
click at [1291, 44] on span "Participants" at bounding box center [1296, 33] width 47 height 29
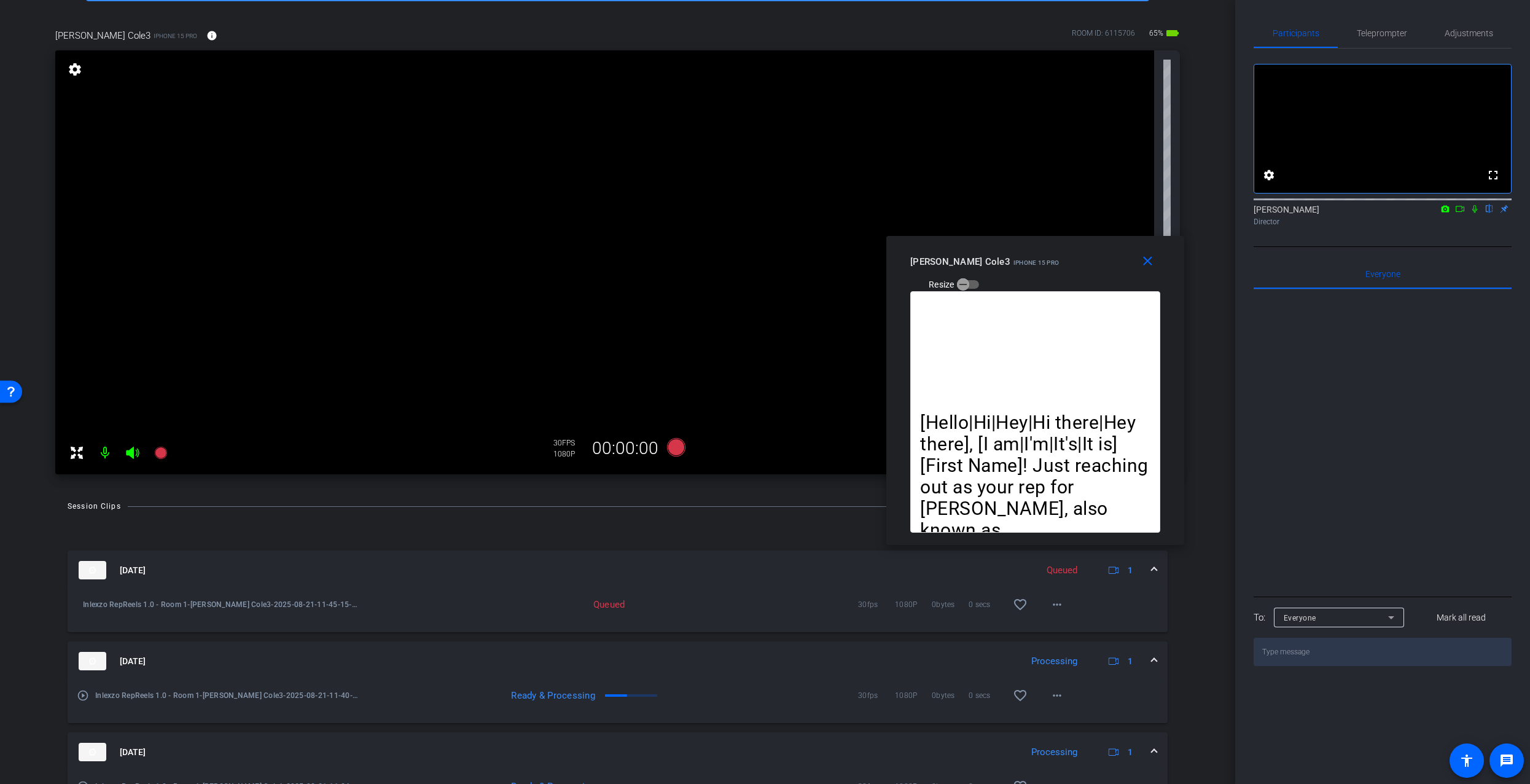
click at [1476, 213] on icon at bounding box center [1475, 209] width 5 height 8
click at [1452, 35] on span "Adjustments" at bounding box center [1469, 33] width 48 height 9
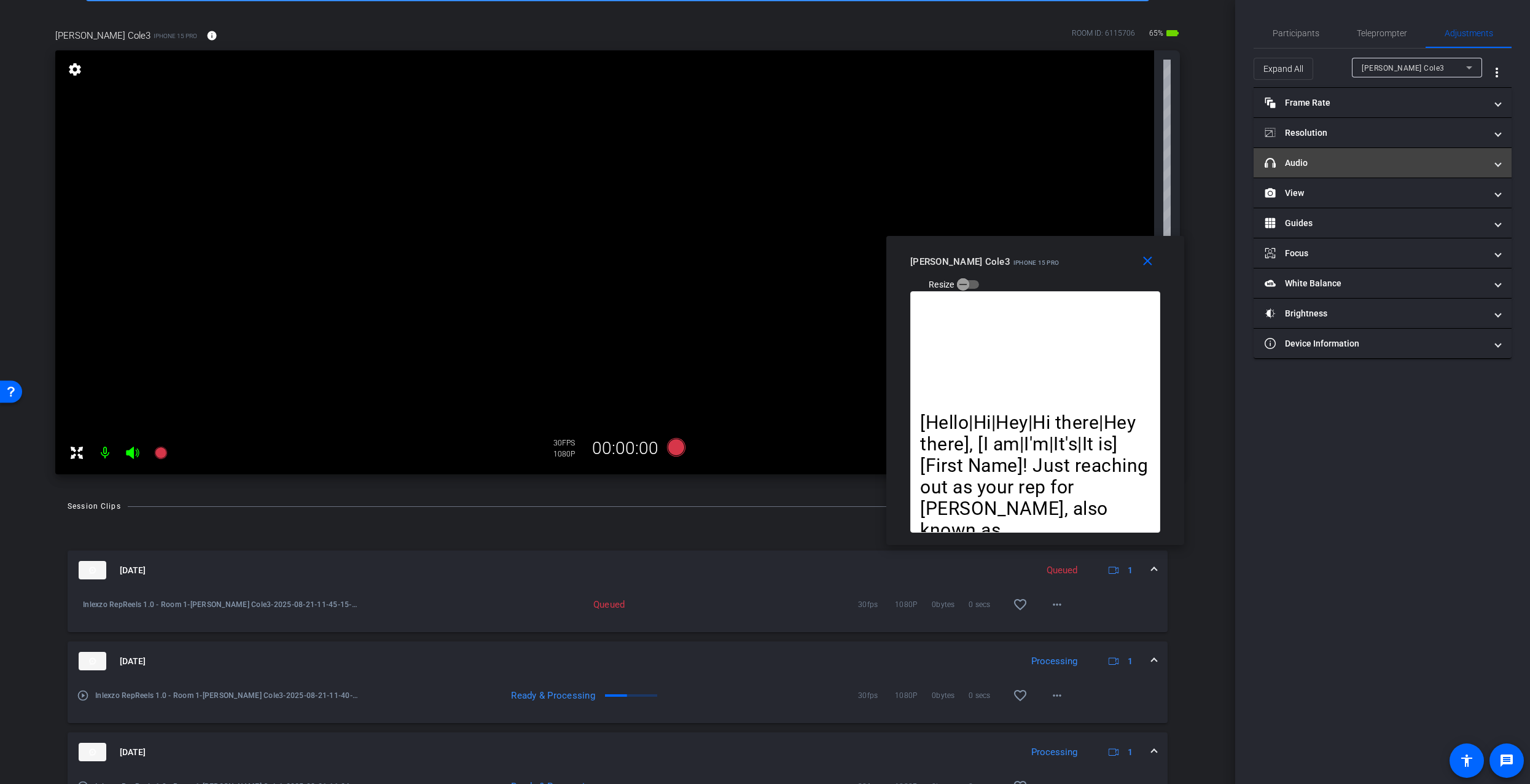
click at [1319, 171] on mat-expansion-panel-header "headphone icon Audio" at bounding box center [1382, 162] width 258 height 29
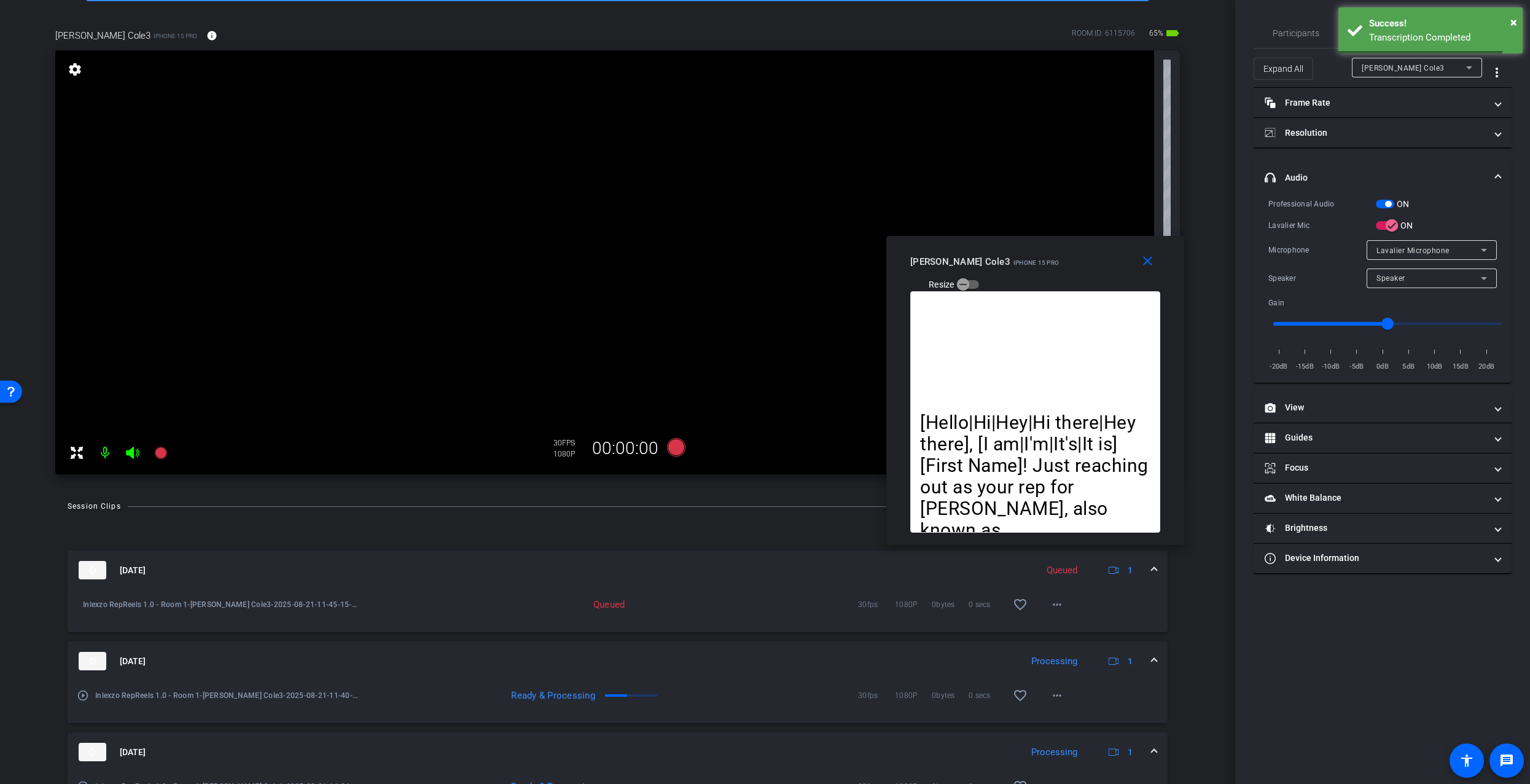
click at [1323, 174] on mat-panel-title "headphone icon Audio" at bounding box center [1375, 177] width 221 height 13
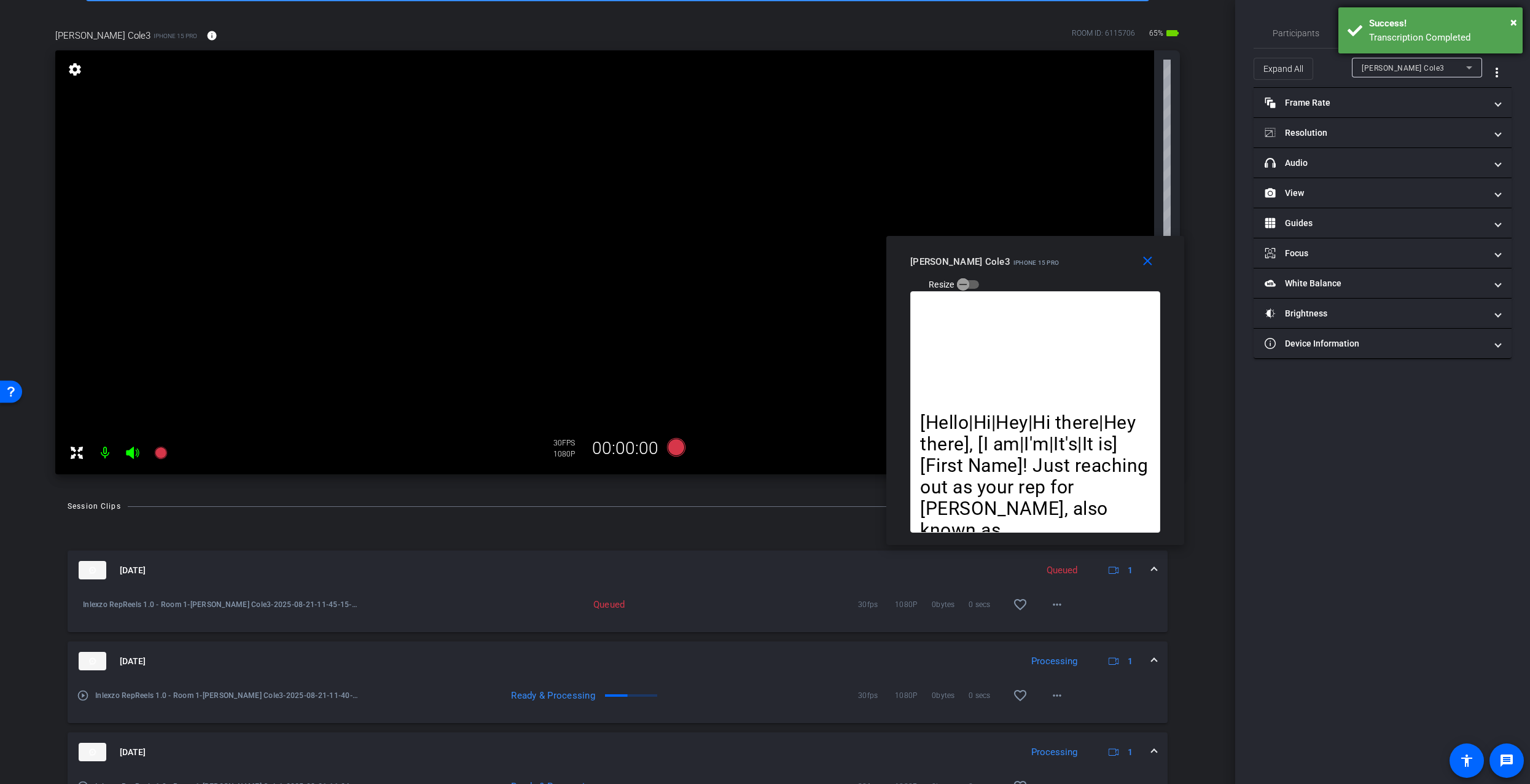
click at [1368, 39] on div "× Success! Transcription Completed" at bounding box center [1430, 30] width 184 height 46
click at [1369, 37] on span "Teleprompter" at bounding box center [1382, 33] width 50 height 9
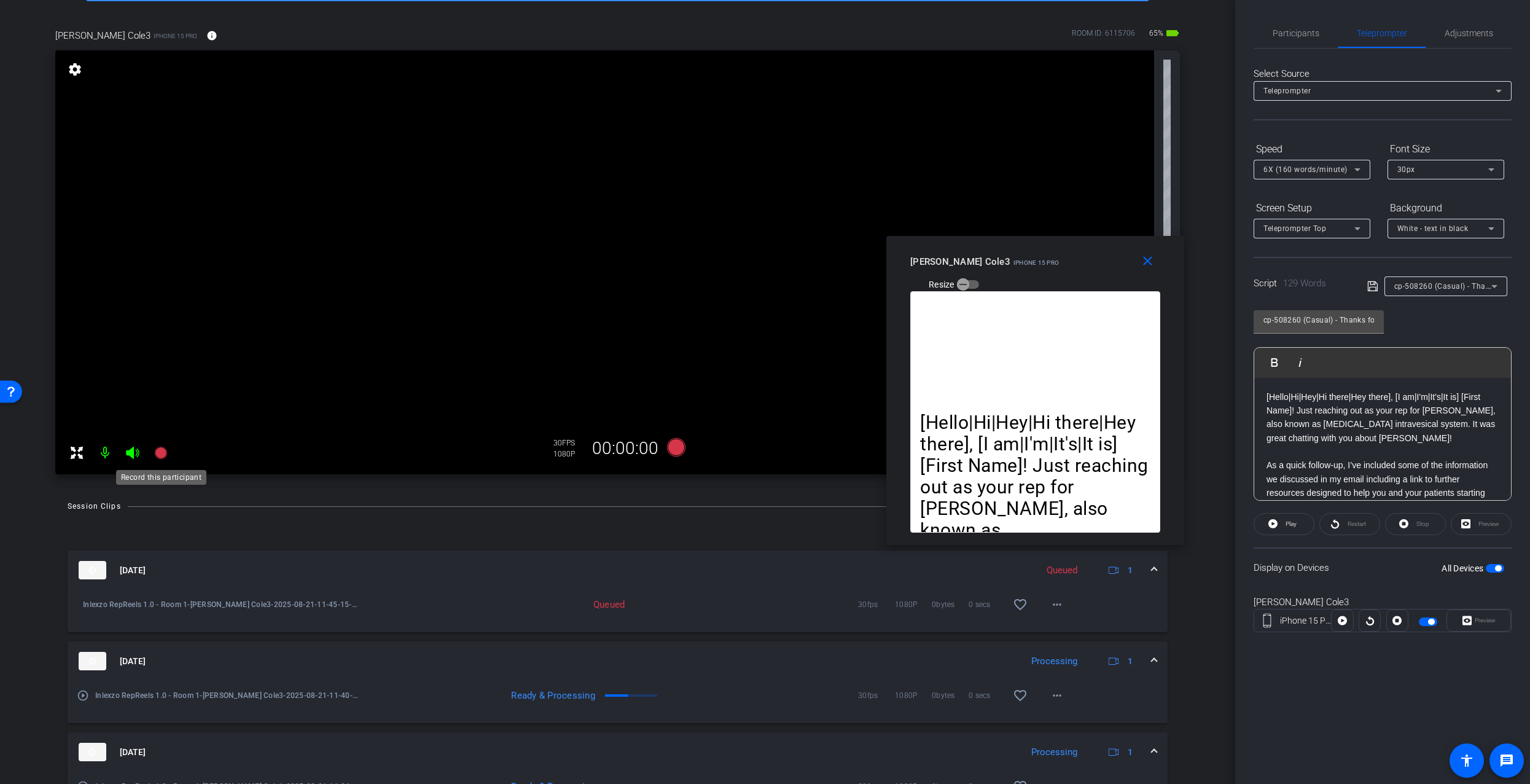
click at [161, 455] on icon at bounding box center [161, 452] width 12 height 12
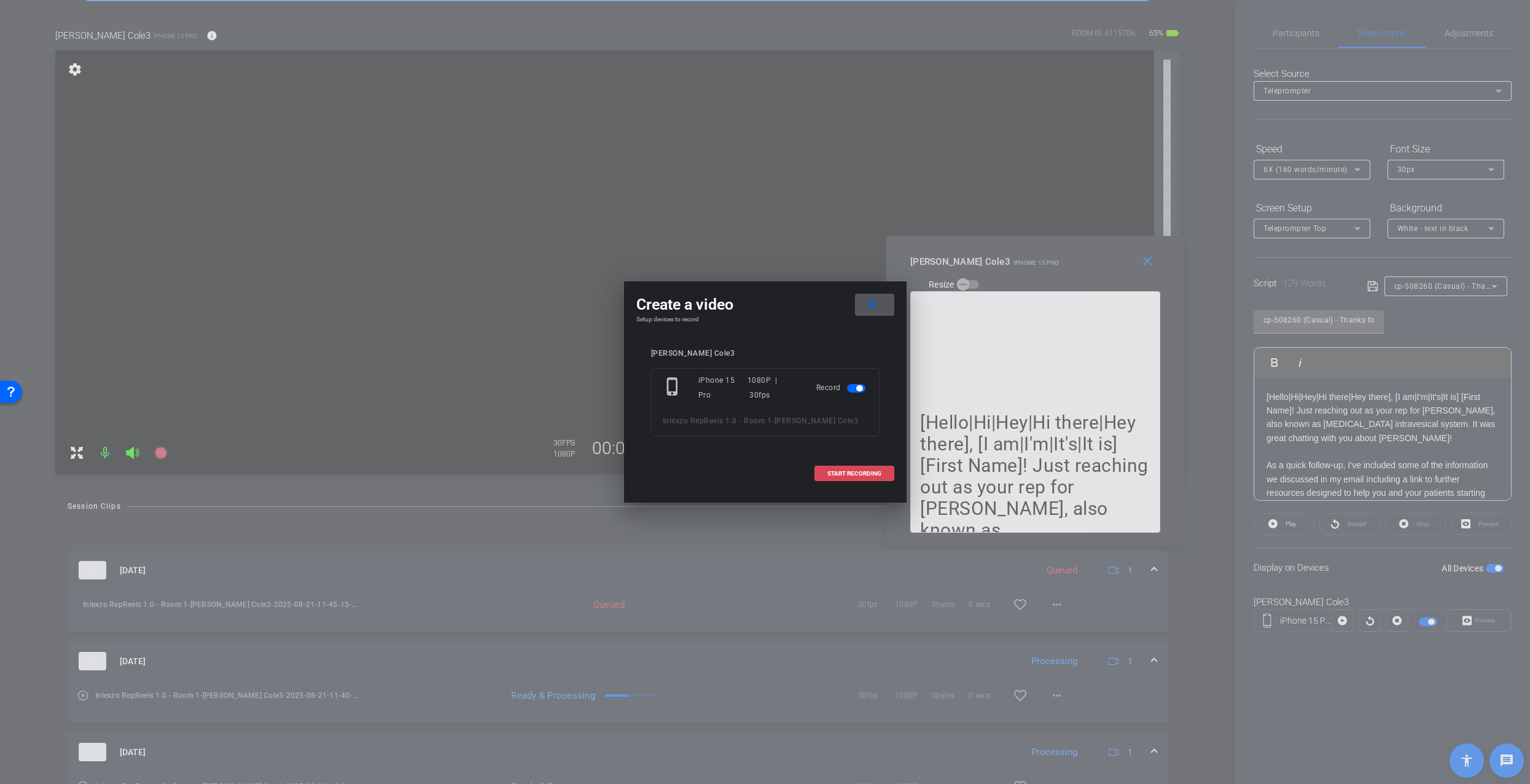
click at [829, 475] on span "START RECORDING" at bounding box center [854, 473] width 54 height 6
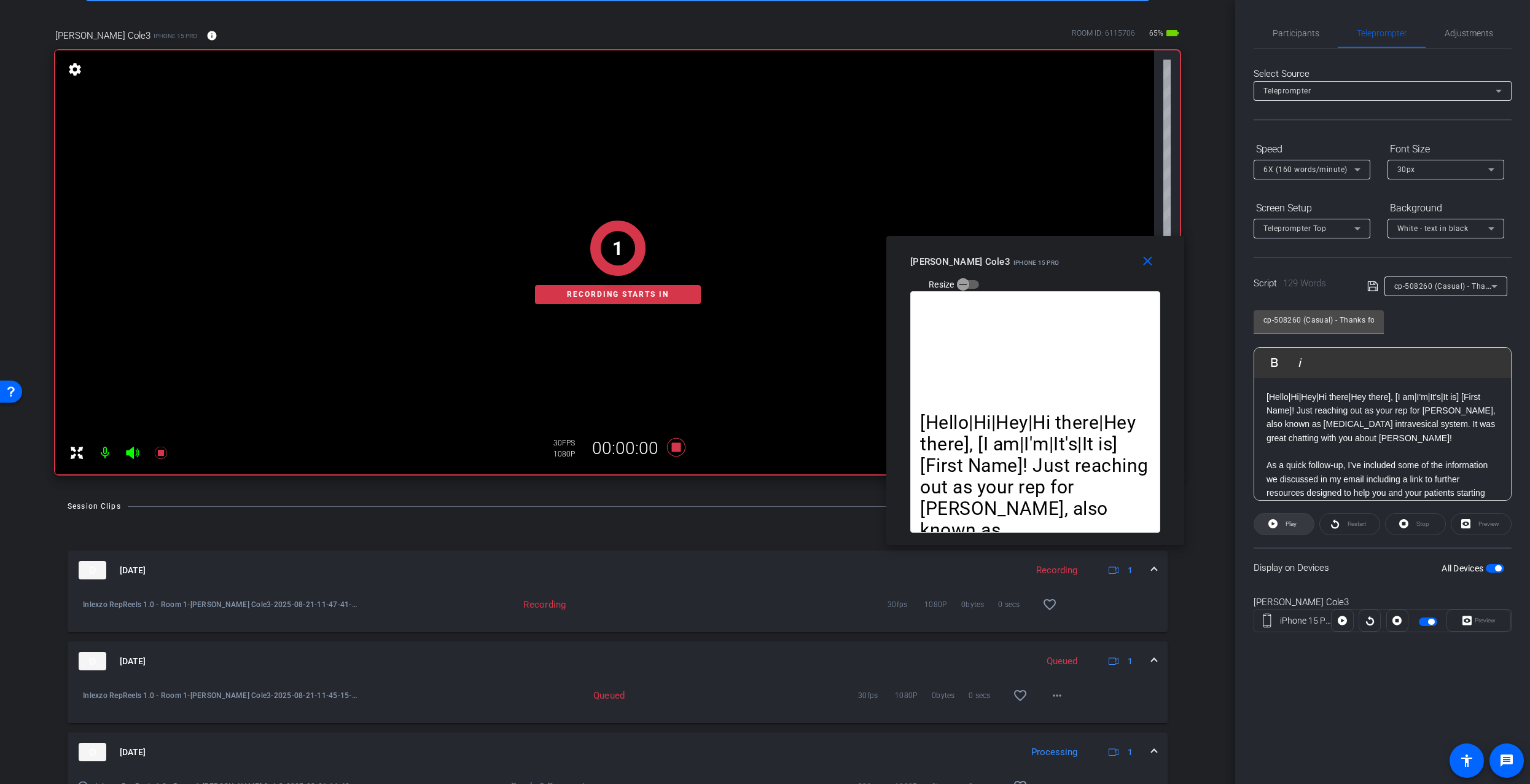
click at [1273, 524] on icon at bounding box center [1273, 524] width 9 height 16
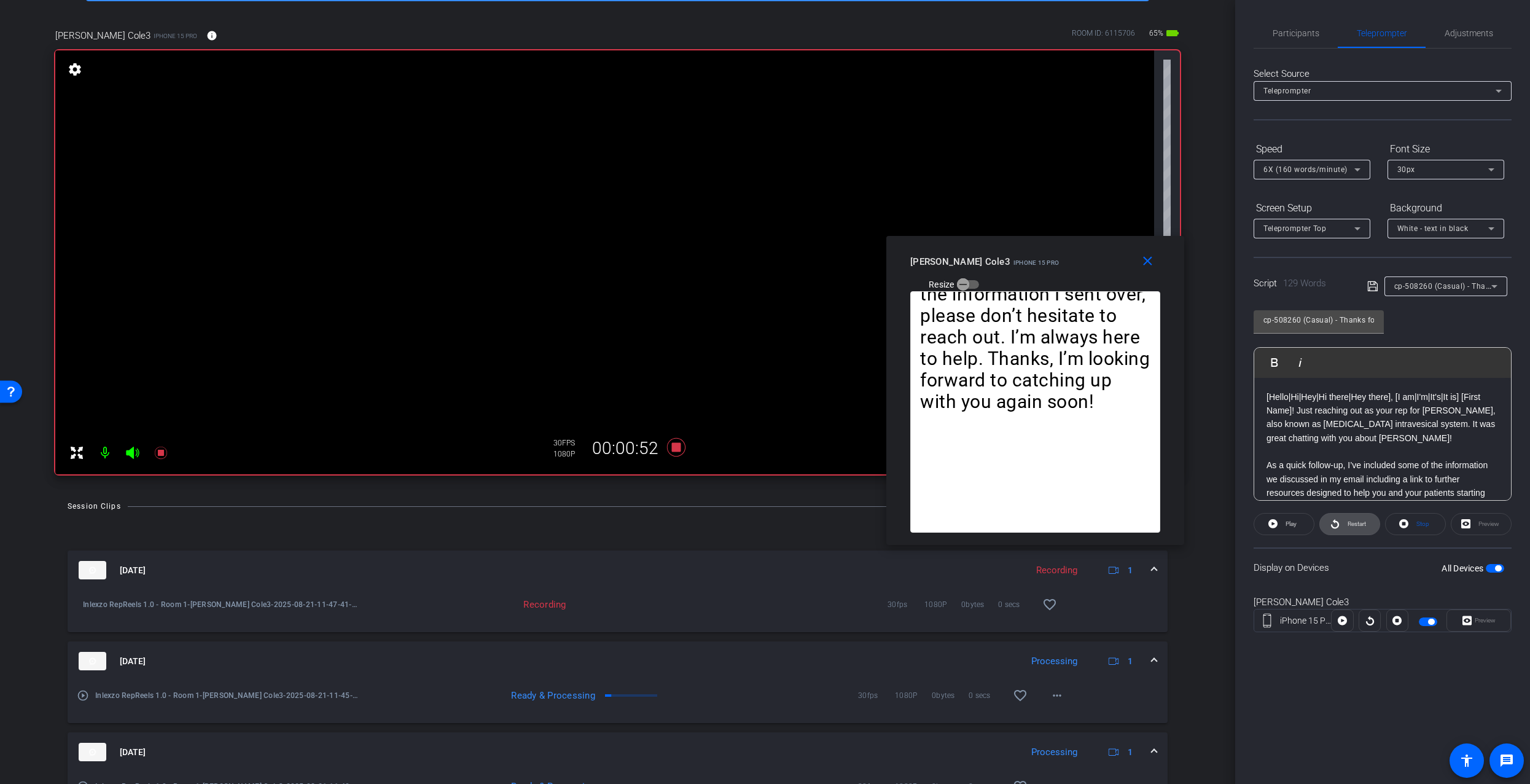
click at [1342, 518] on span at bounding box center [1350, 524] width 60 height 29
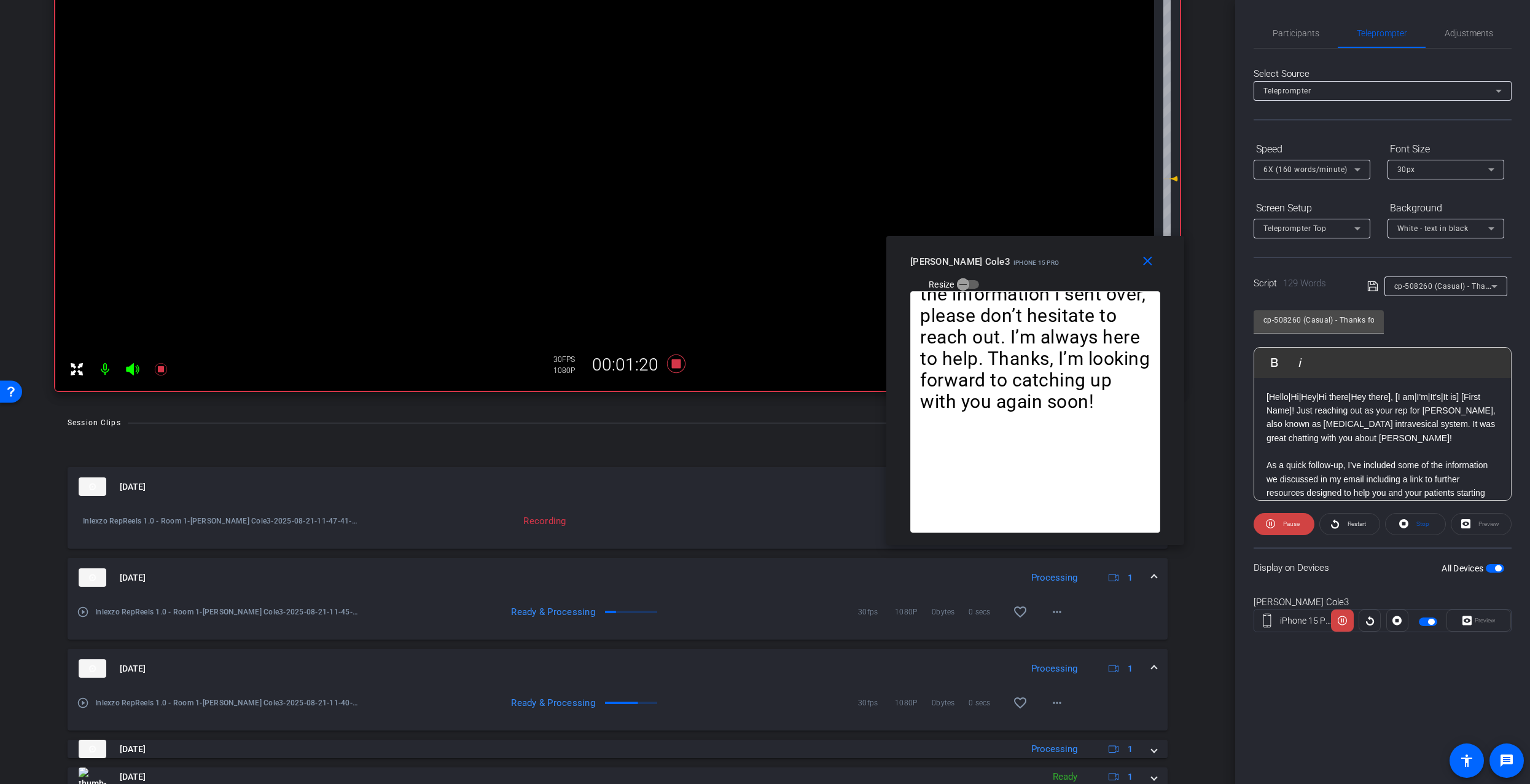
scroll to position [158, 0]
click at [1340, 520] on span at bounding box center [1350, 524] width 60 height 29
click at [161, 371] on icon at bounding box center [161, 372] width 12 height 12
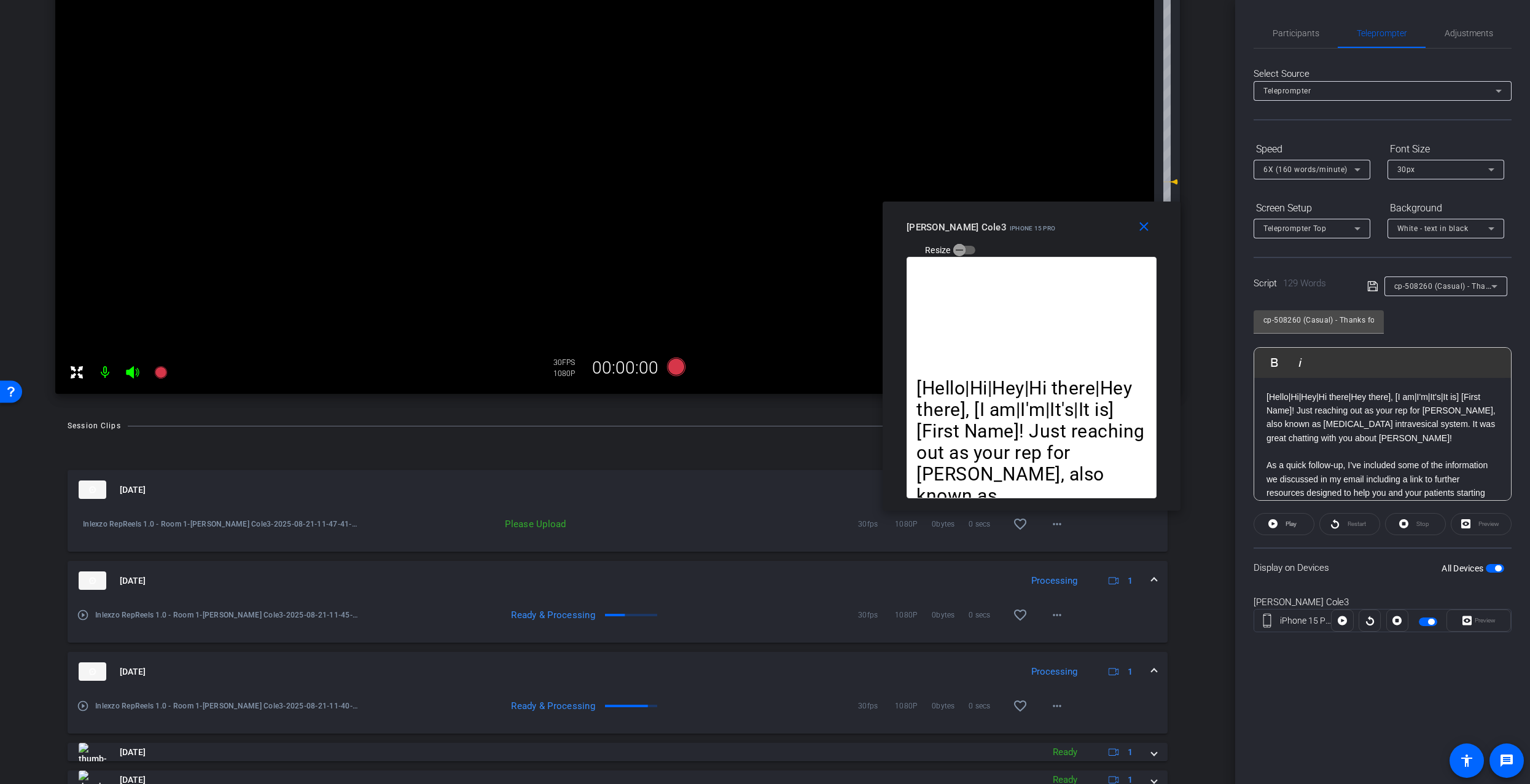
drag, startPoint x: 1113, startPoint y: 261, endPoint x: 1116, endPoint y: 187, distance: 74.1
click at [1118, 216] on div "James Cole3 iPhone 15 Pro Resize" at bounding box center [1036, 237] width 259 height 44
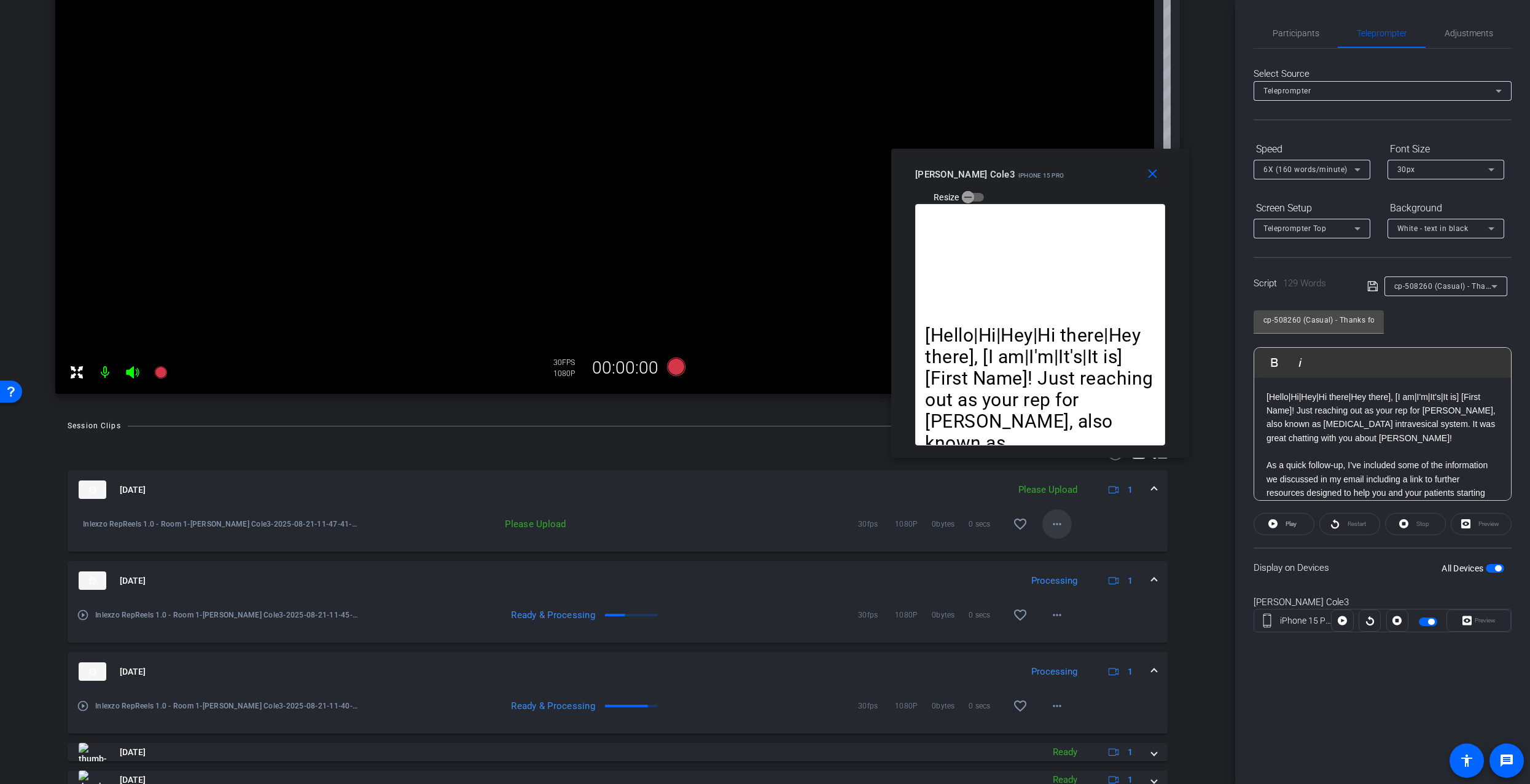
click at [1050, 520] on mat-icon "more_horiz" at bounding box center [1057, 523] width 15 height 15
click at [1072, 549] on span "Upload" at bounding box center [1071, 549] width 49 height 15
drag, startPoint x: 1294, startPoint y: 15, endPoint x: 1292, endPoint y: 23, distance: 8.2
click at [1293, 18] on div "Participants Teleprompter Adjustments settings James Monte flip Director Everyo…" at bounding box center [1383, 392] width 295 height 784
click at [1292, 26] on span "Participants" at bounding box center [1296, 33] width 47 height 29
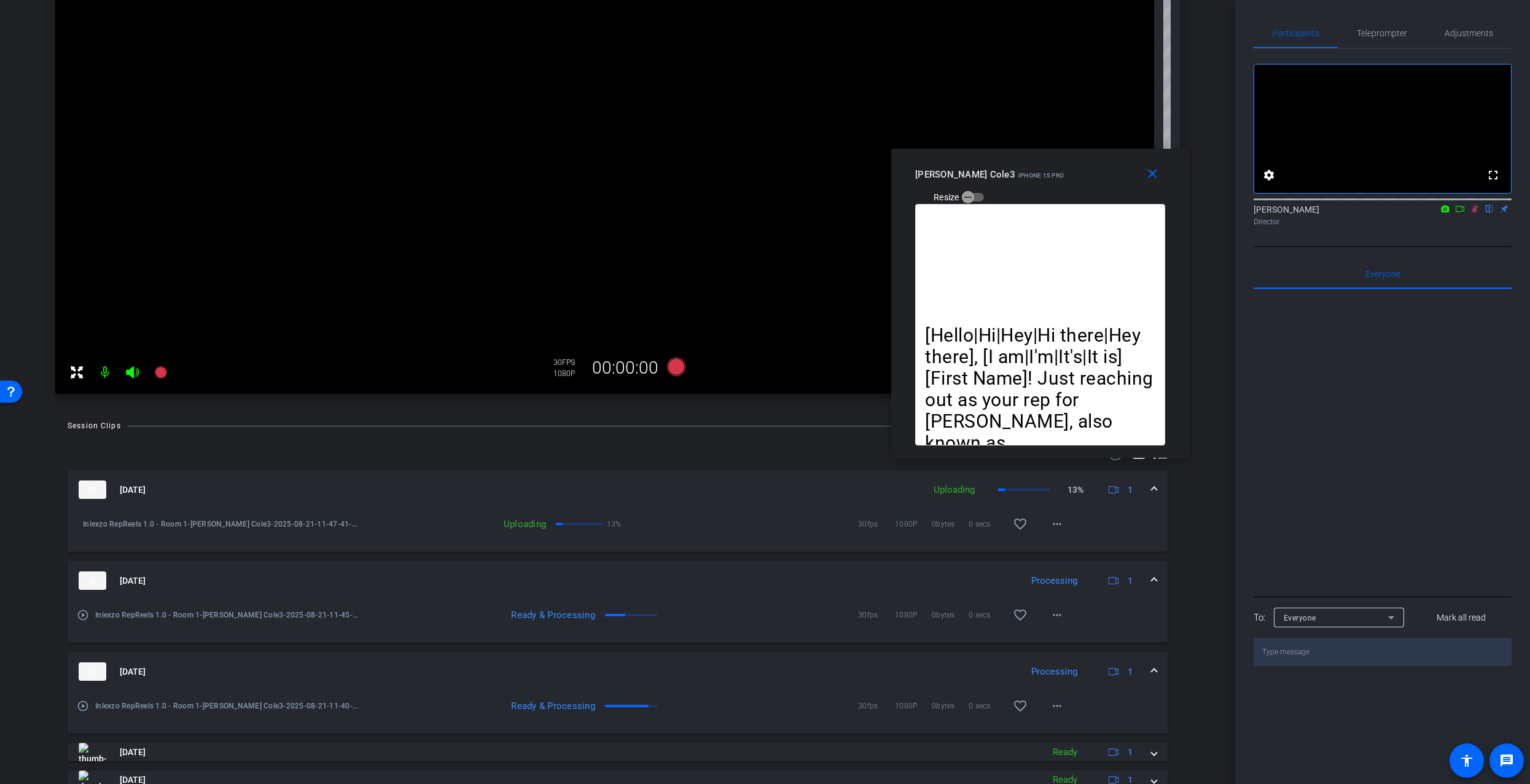
click at [1471, 213] on icon at bounding box center [1475, 209] width 9 height 9
click at [1381, 32] on span "Teleprompter" at bounding box center [1382, 33] width 50 height 9
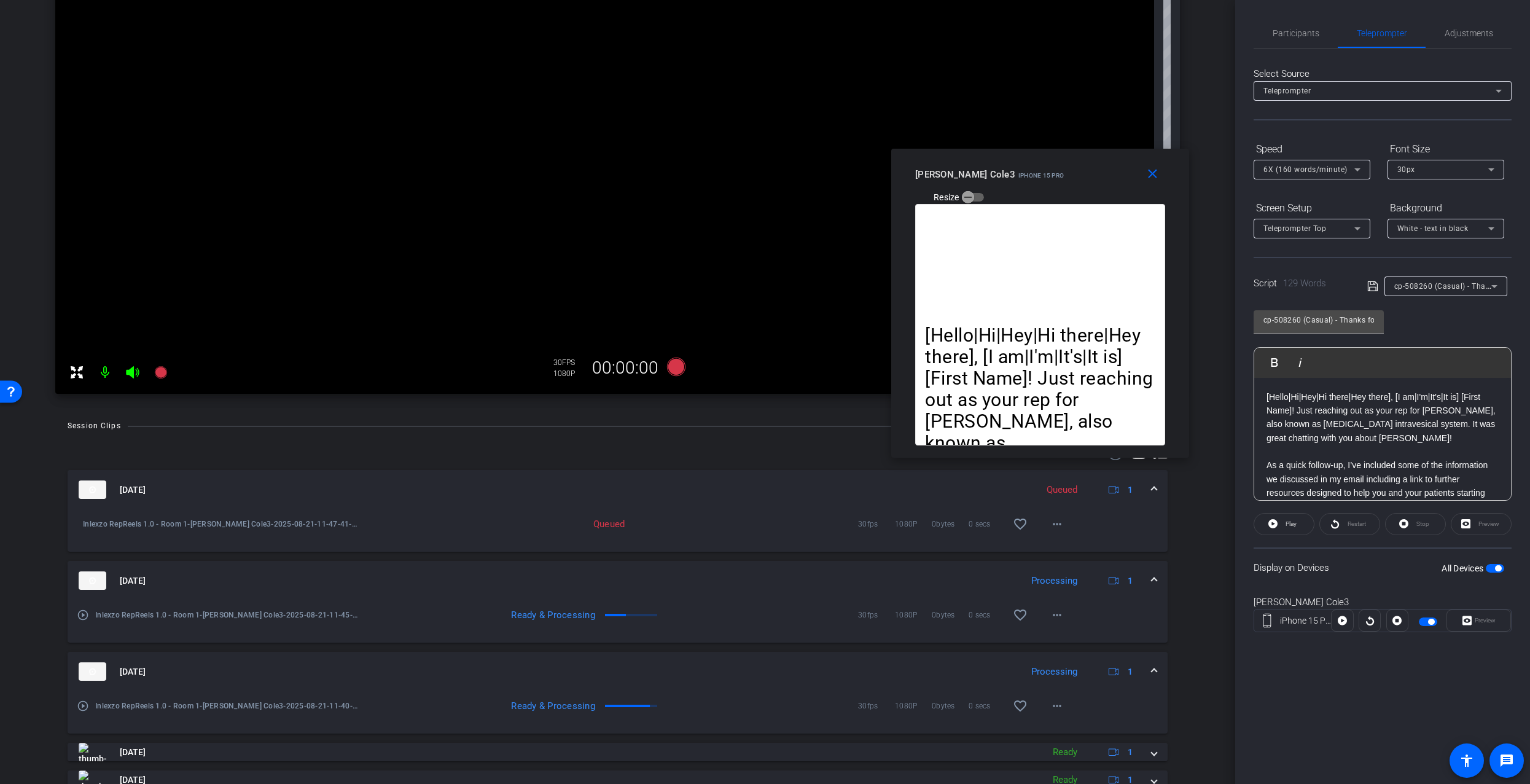
scroll to position [149, 0]
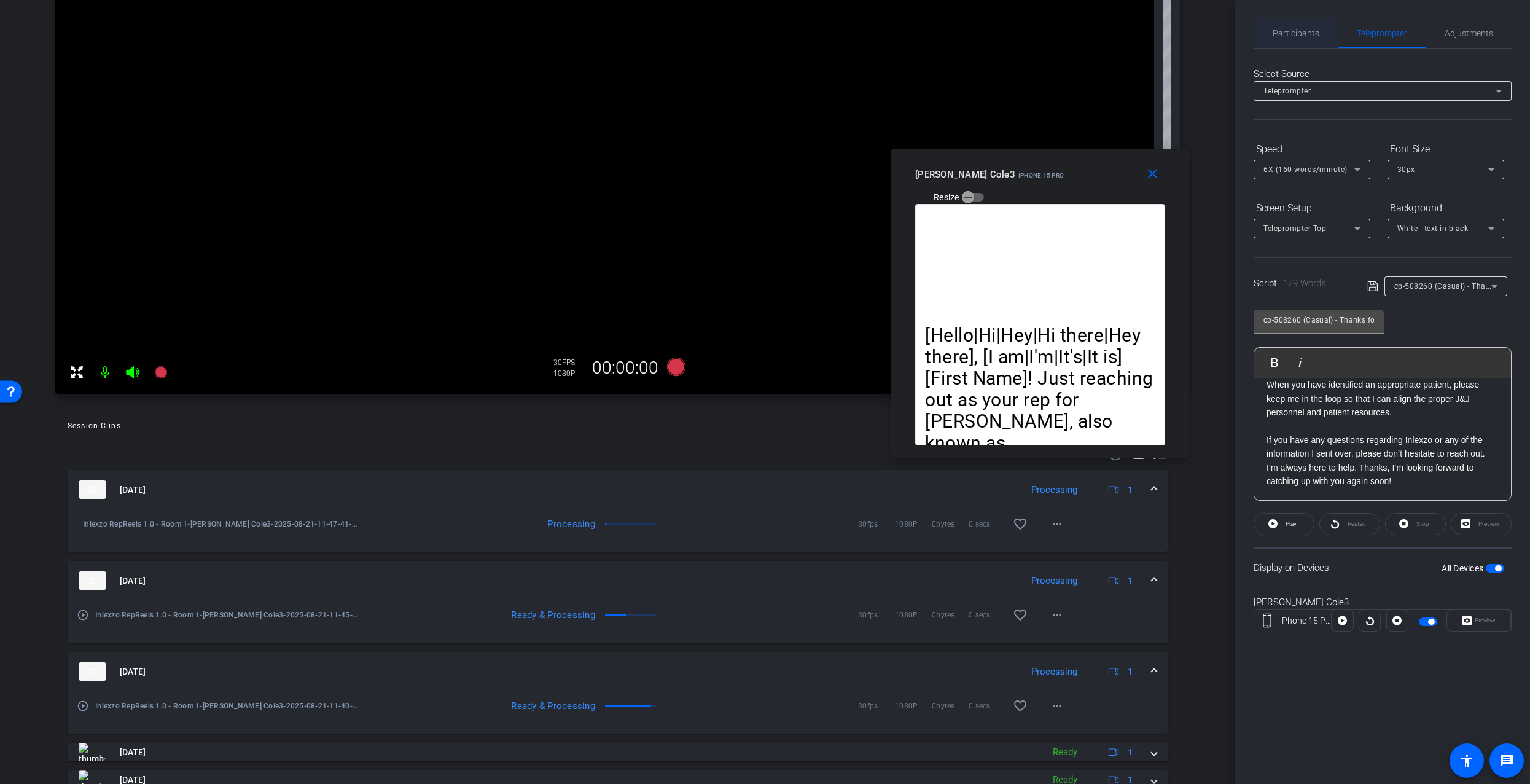
click at [1293, 32] on span "Participants" at bounding box center [1296, 33] width 47 height 9
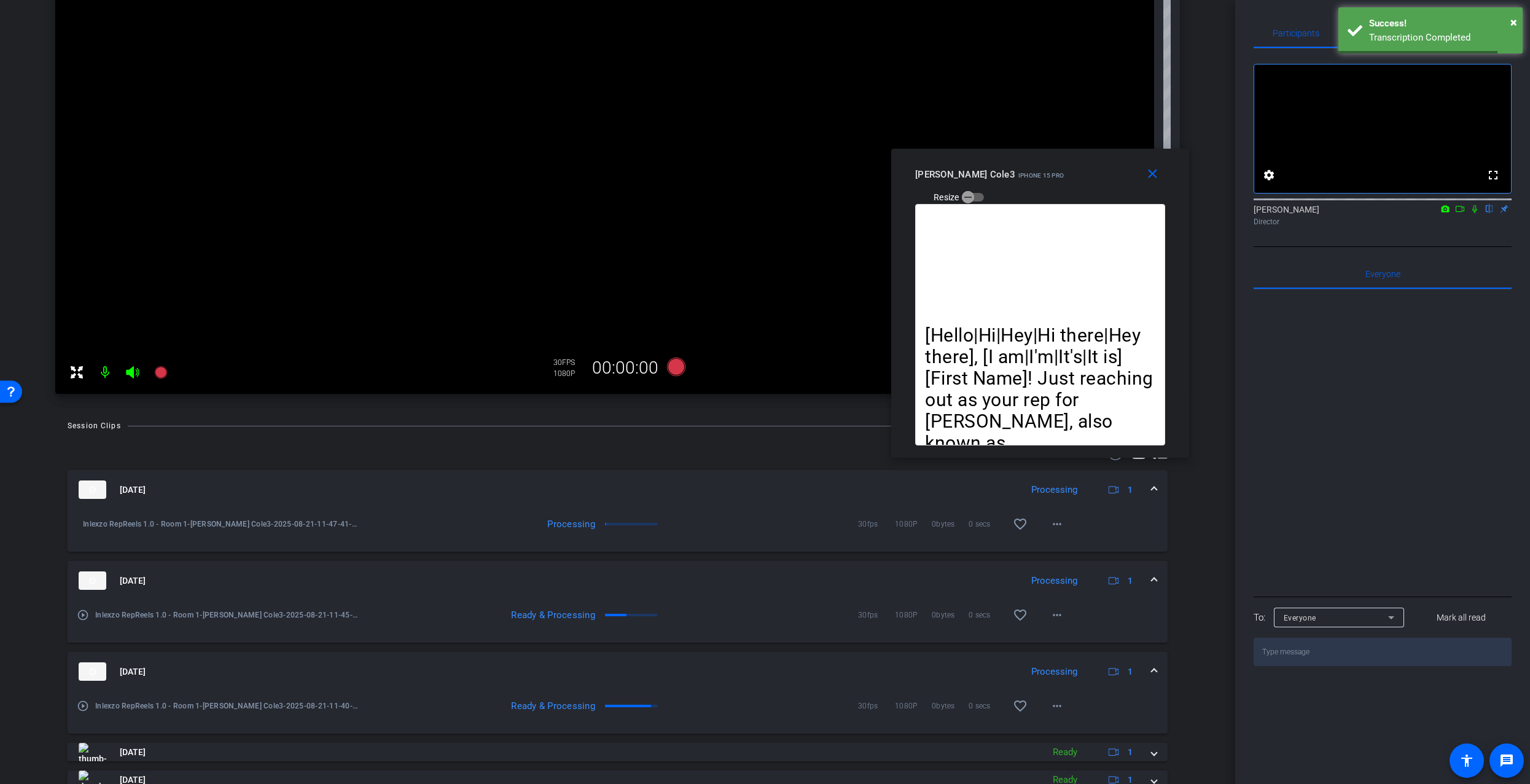
click at [1472, 213] on icon at bounding box center [1475, 209] width 9 height 9
click at [169, 370] on mat-icon at bounding box center [161, 372] width 24 height 24
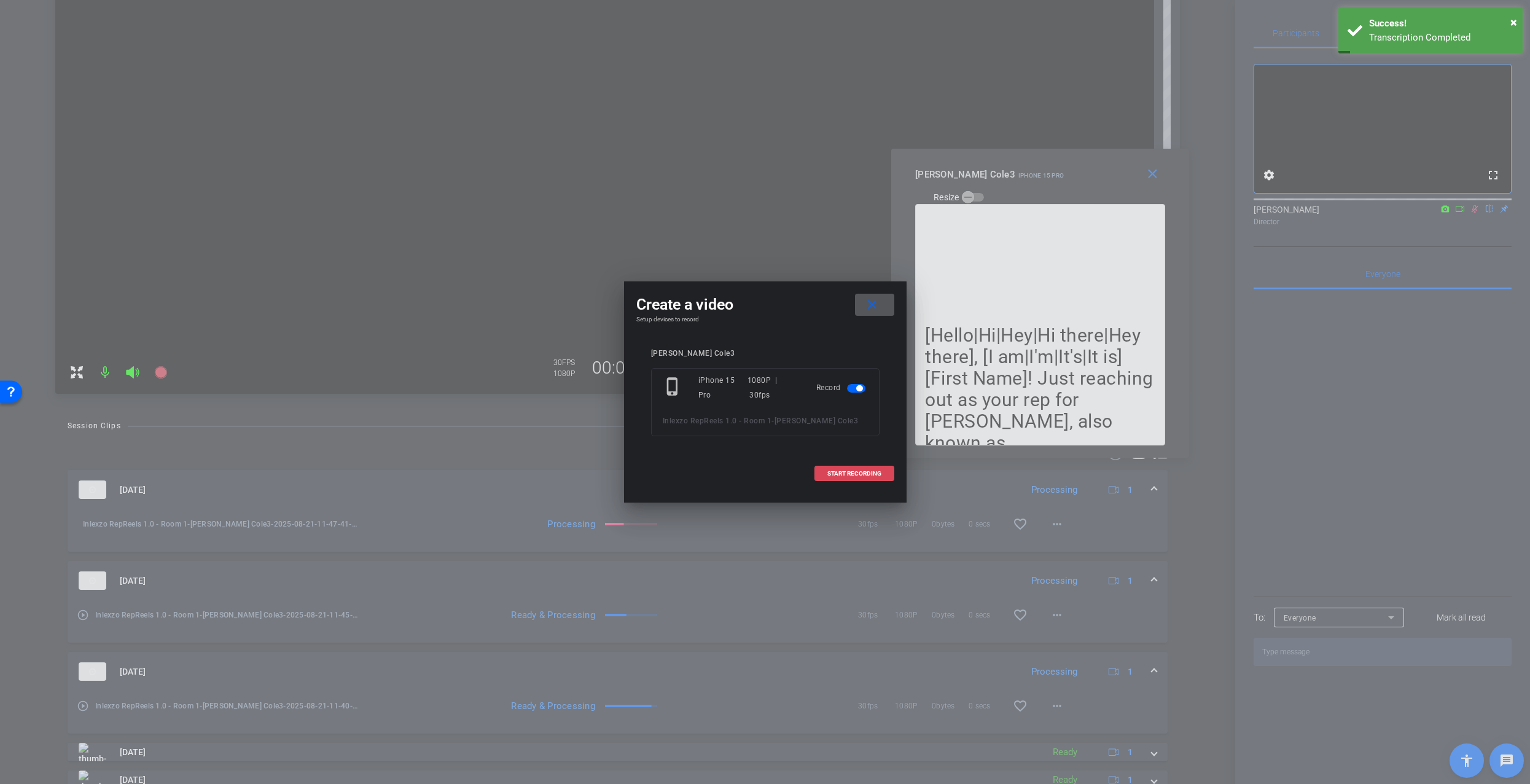
click at [859, 480] on span at bounding box center [854, 473] width 79 height 29
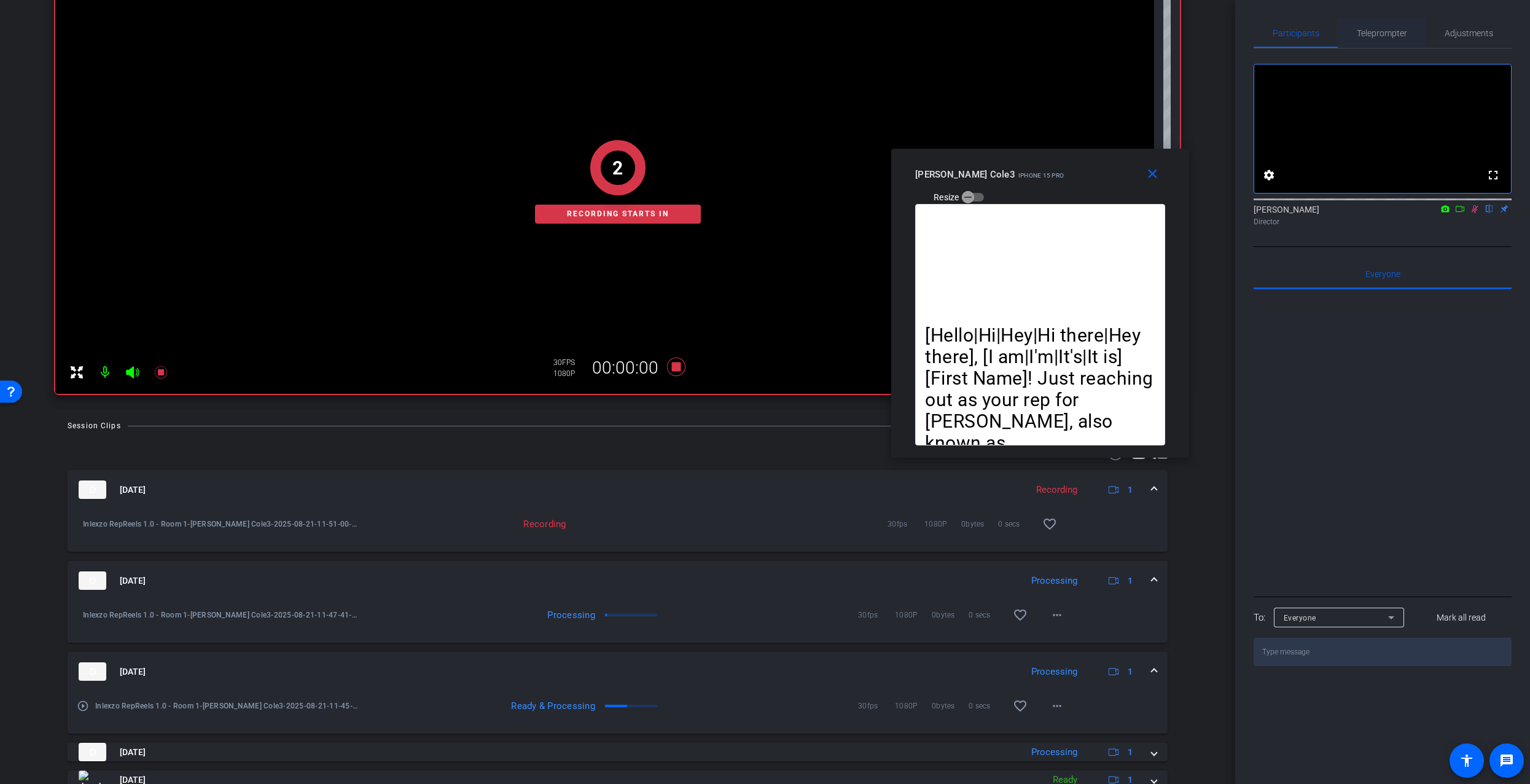
click at [1364, 41] on span "Teleprompter" at bounding box center [1382, 33] width 50 height 29
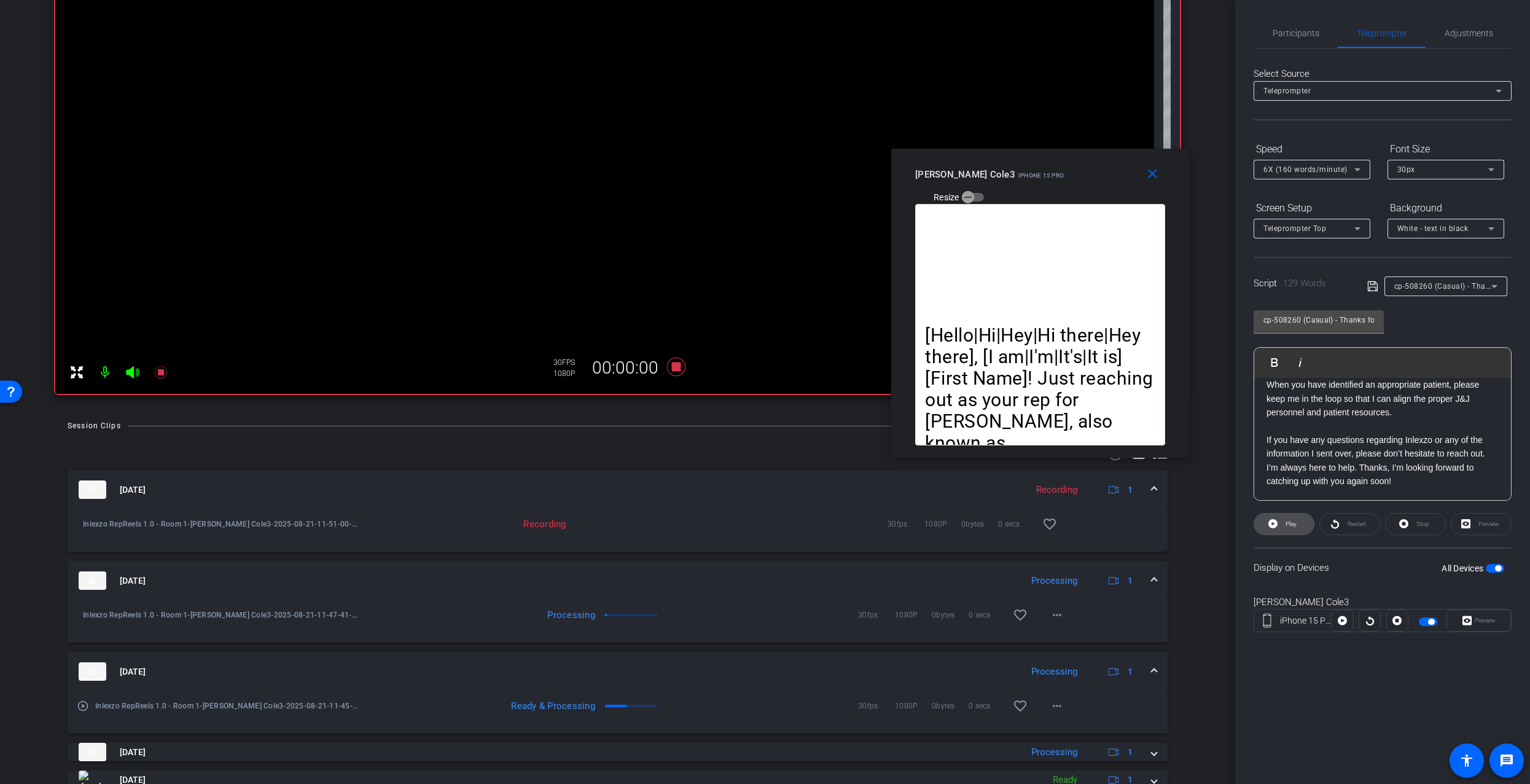
click at [1280, 522] on span at bounding box center [1284, 524] width 60 height 29
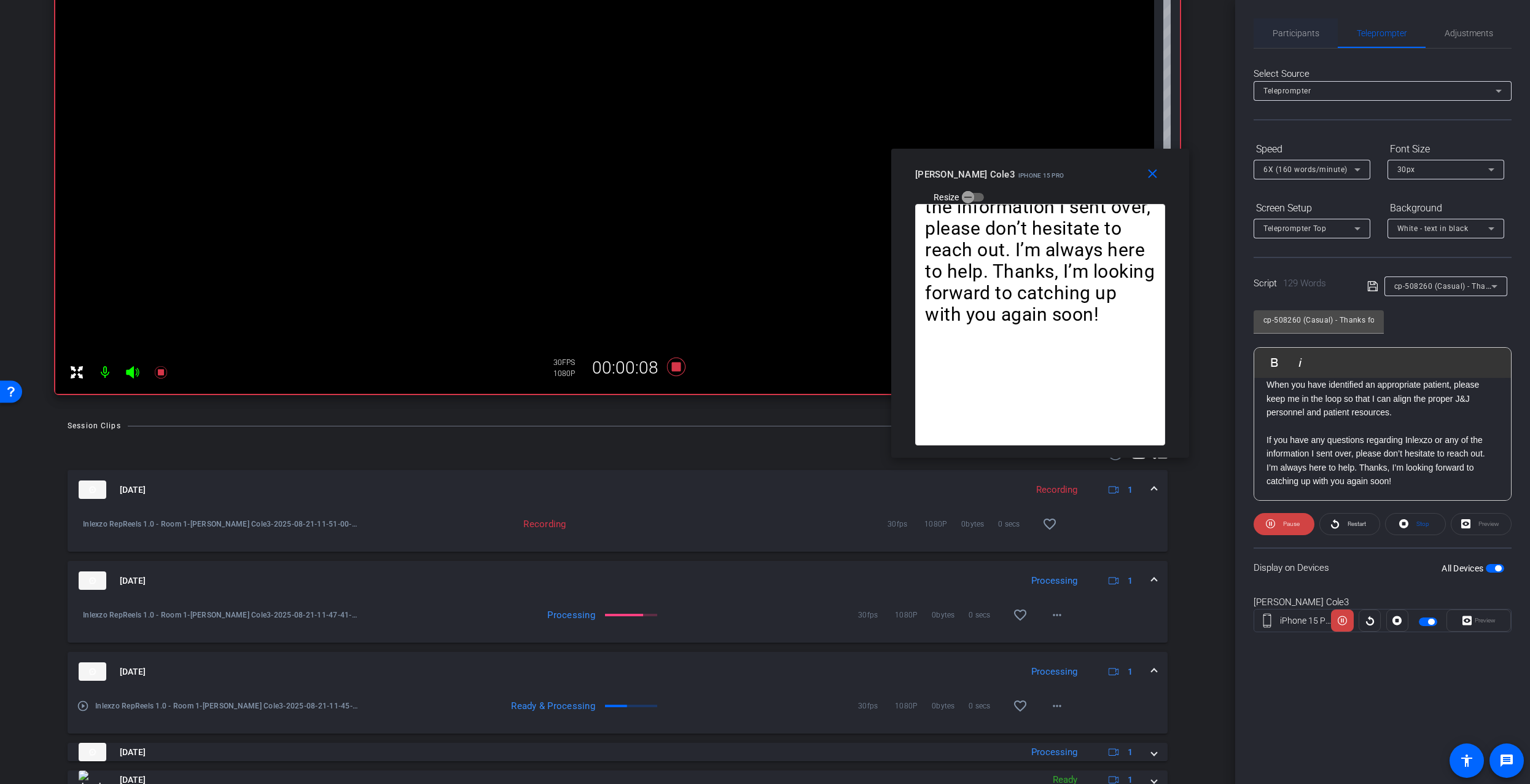
click at [1287, 27] on span "Participants" at bounding box center [1296, 33] width 47 height 29
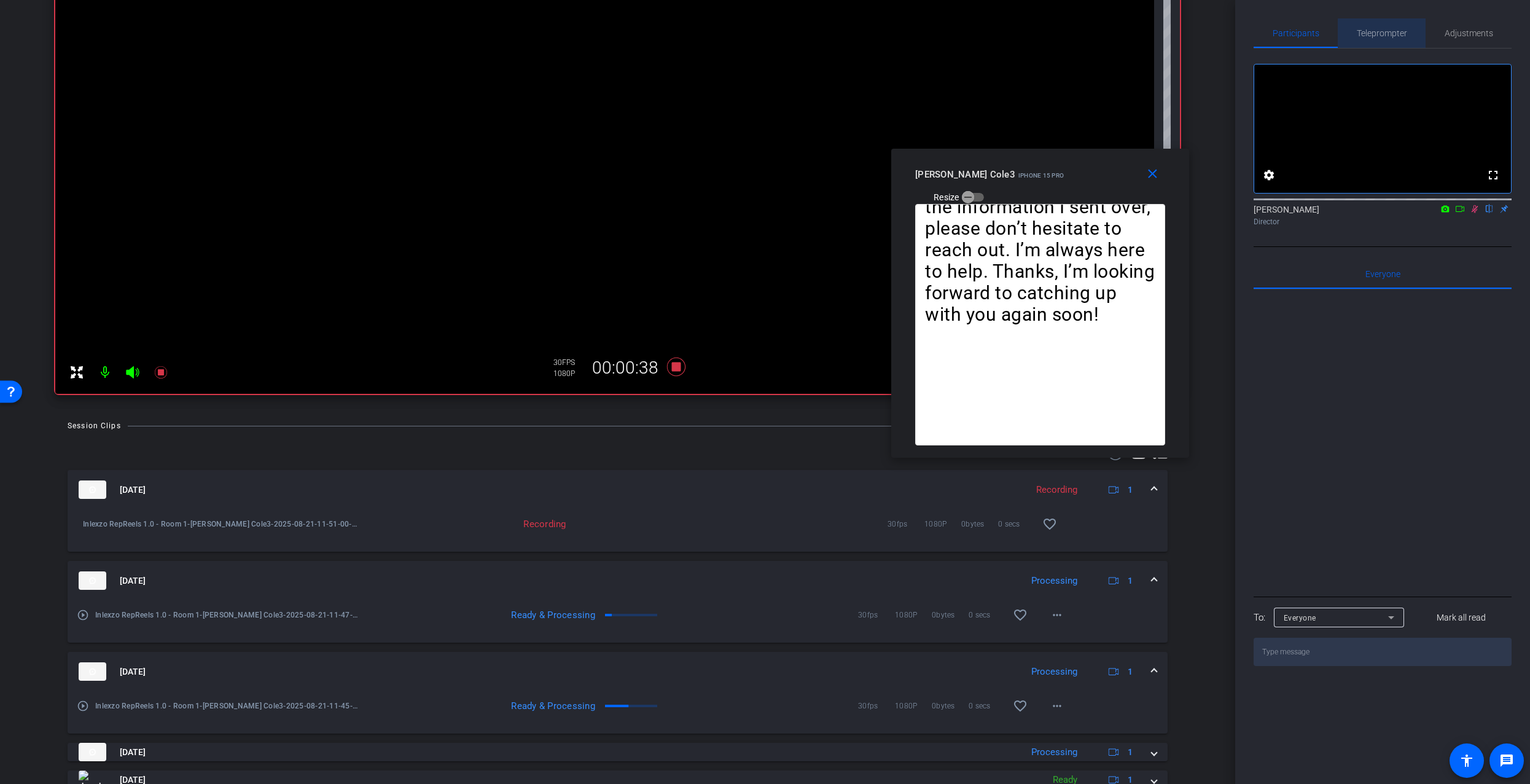
click at [1370, 28] on span "Teleprompter" at bounding box center [1382, 33] width 50 height 9
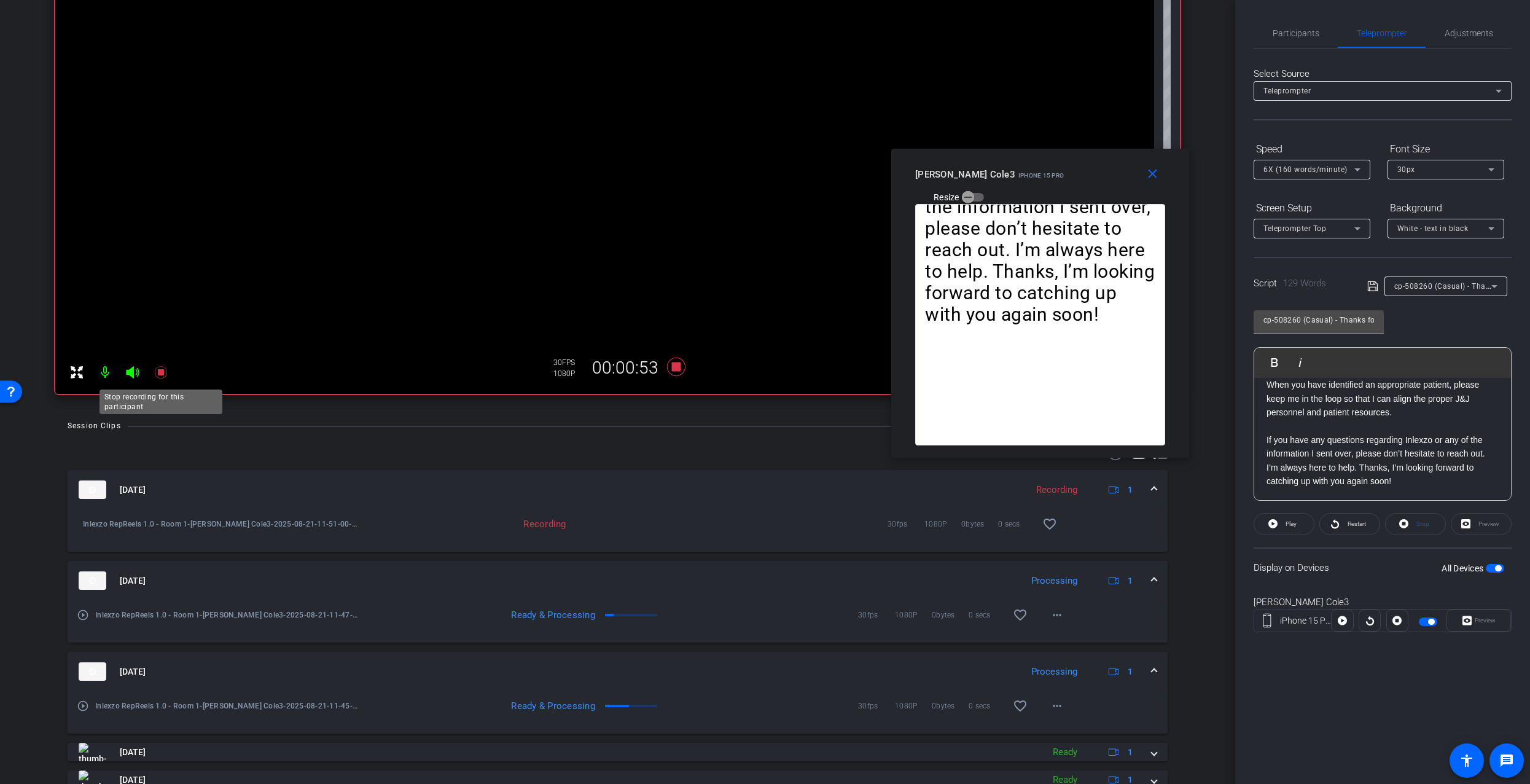
click at [161, 370] on icon at bounding box center [161, 372] width 12 height 12
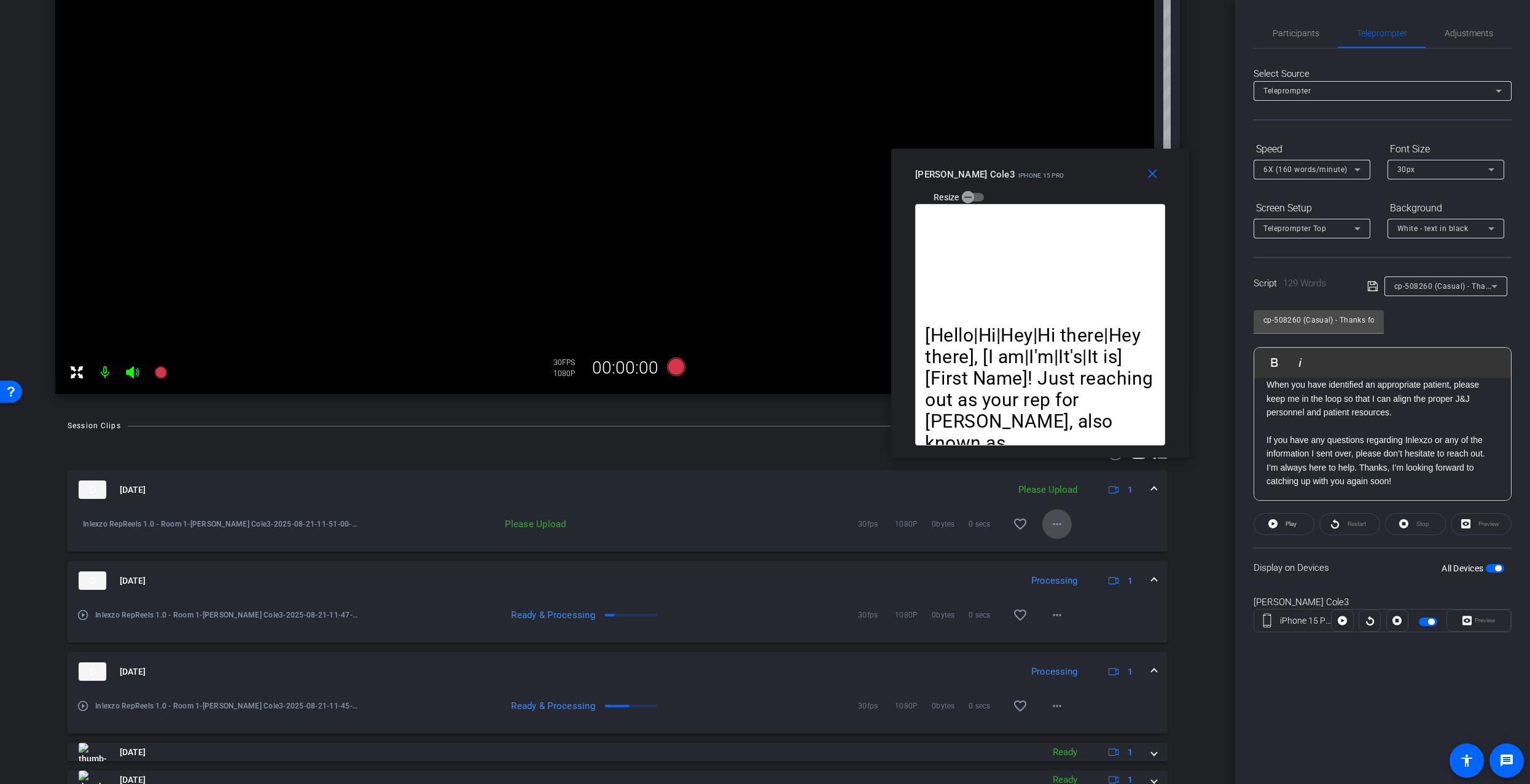
click at [1042, 526] on span at bounding box center [1057, 524] width 29 height 29
click at [1066, 551] on span "Upload" at bounding box center [1071, 549] width 49 height 15
click at [1283, 18] on span "Participants" at bounding box center [1296, 33] width 47 height 29
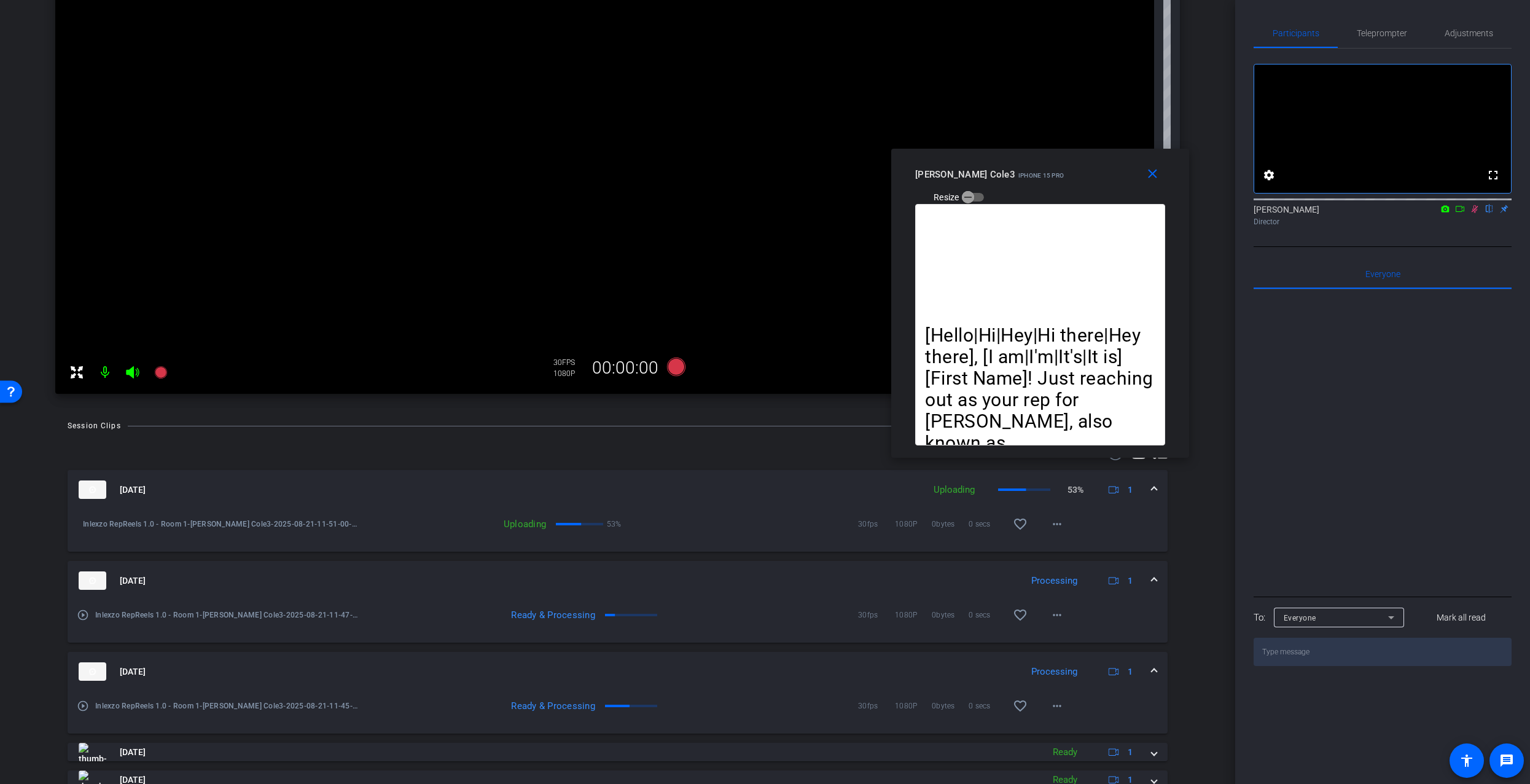
click at [1472, 213] on icon at bounding box center [1475, 209] width 9 height 9
click at [1397, 35] on span "Teleprompter" at bounding box center [1382, 33] width 50 height 9
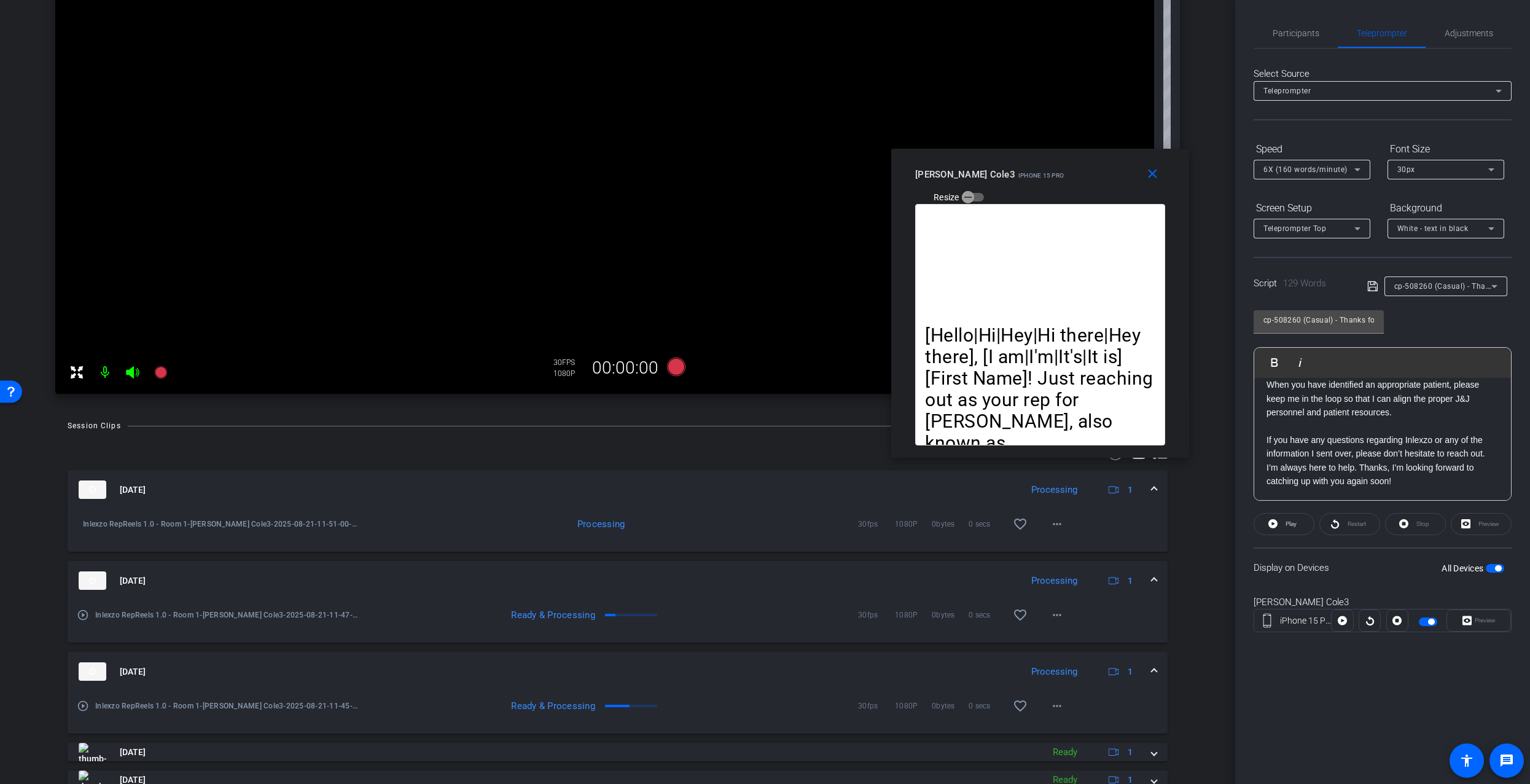
click at [1413, 285] on span "cp-508260 (Casual) - Thanks for Seeing Me" at bounding box center [1472, 285] width 155 height 9
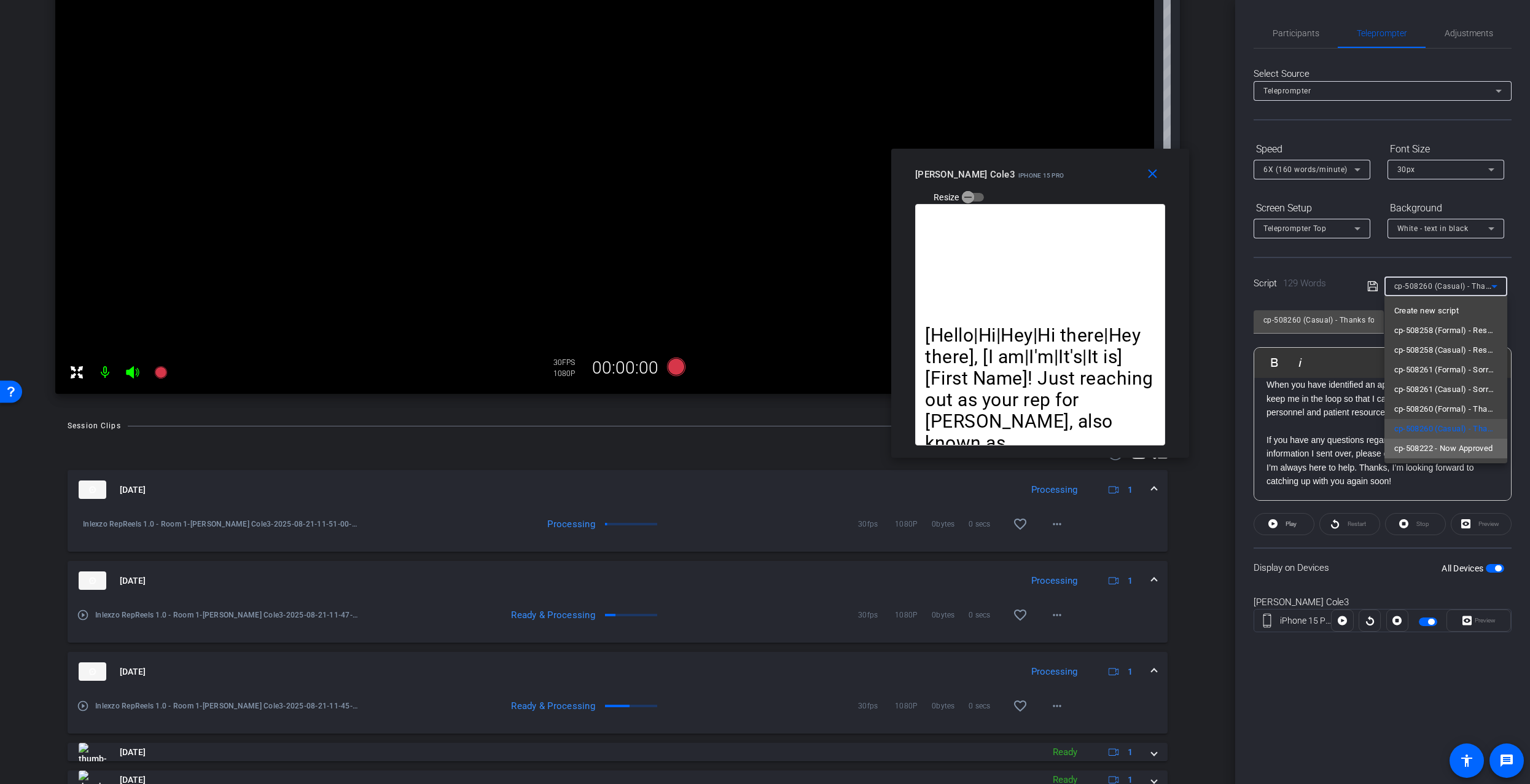
click at [1421, 450] on span "cp-508222 - Now Approved" at bounding box center [1444, 448] width 99 height 15
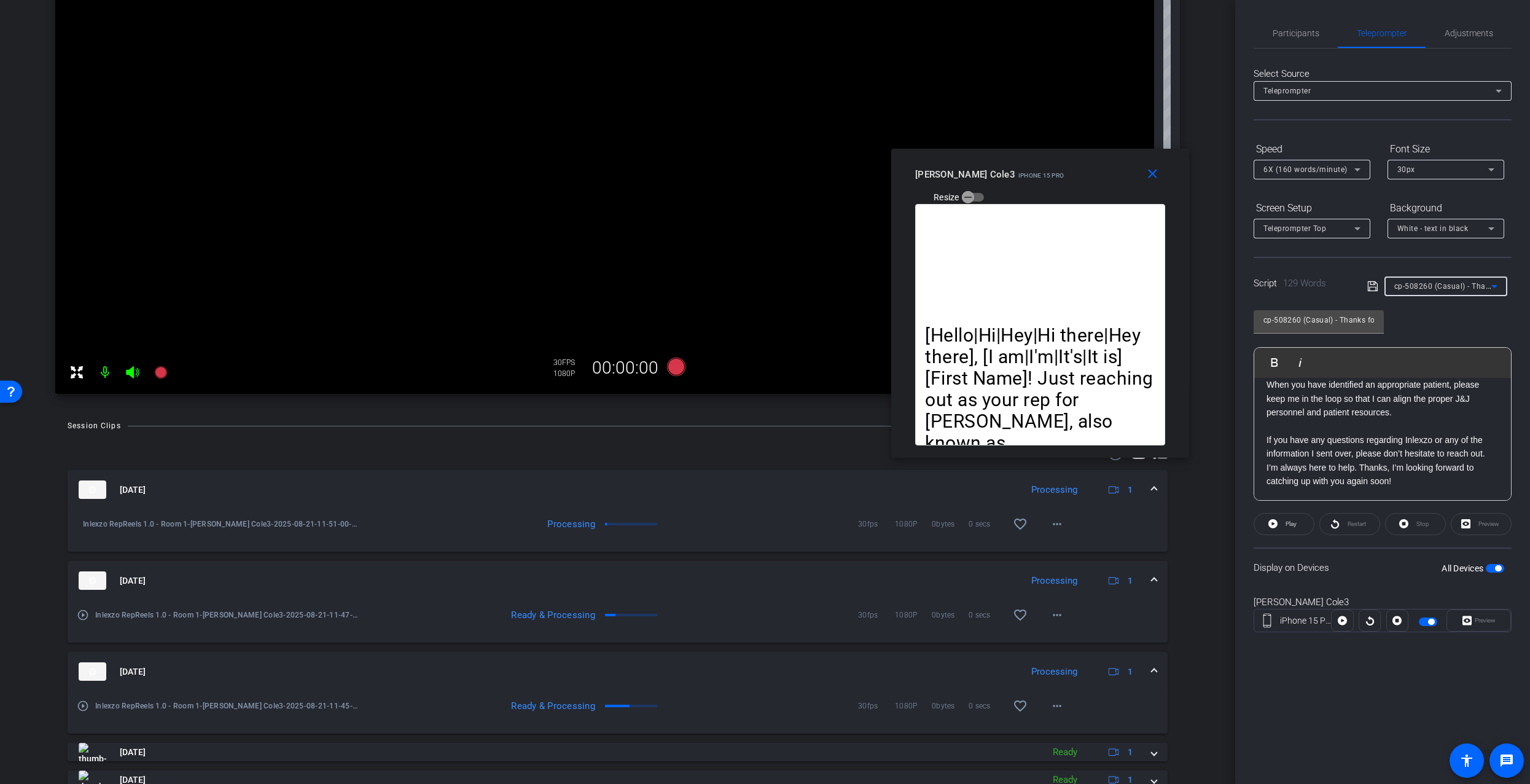
type input "cp-508222 - Now Approved"
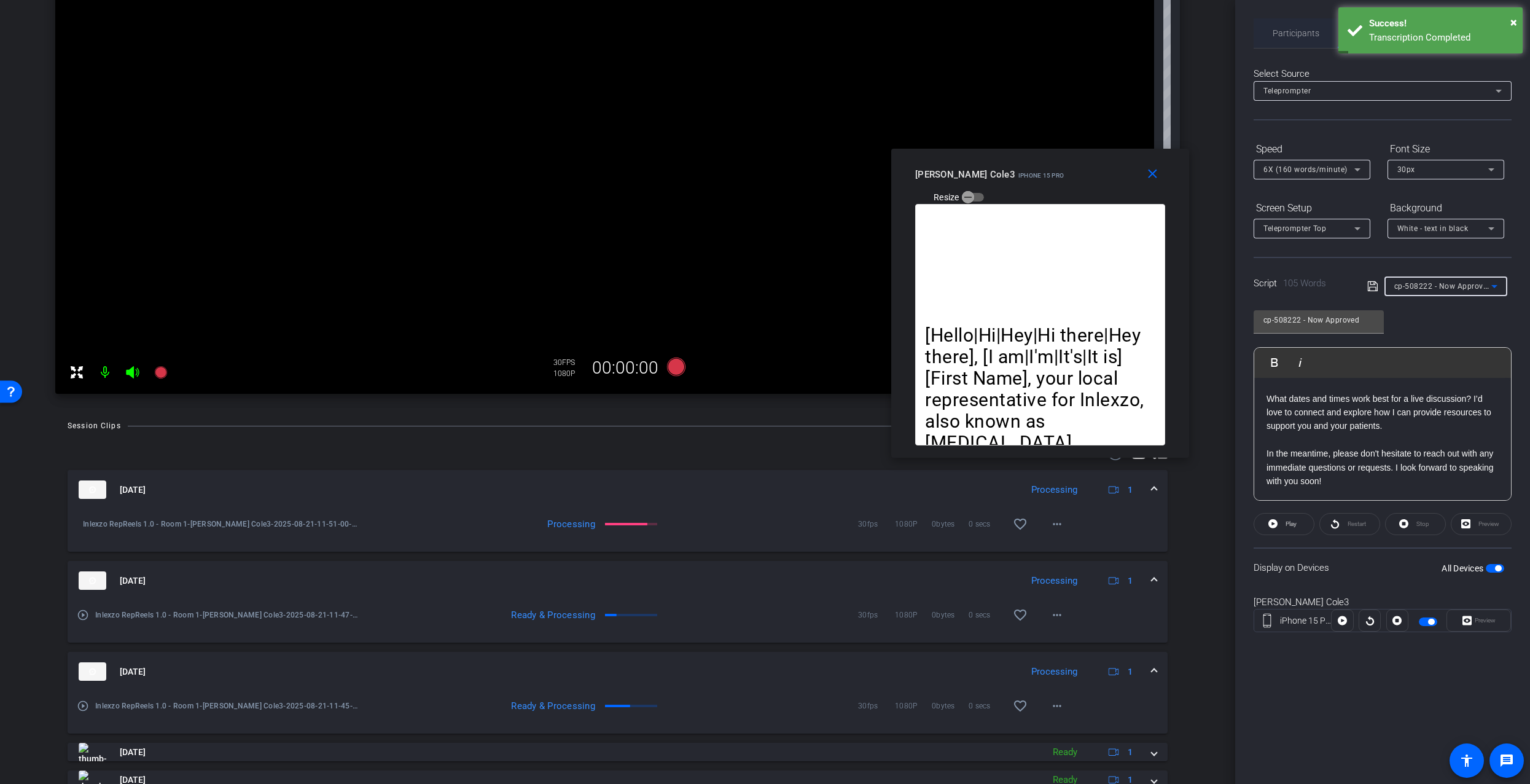
click at [1283, 40] on span "Participants" at bounding box center [1296, 33] width 47 height 29
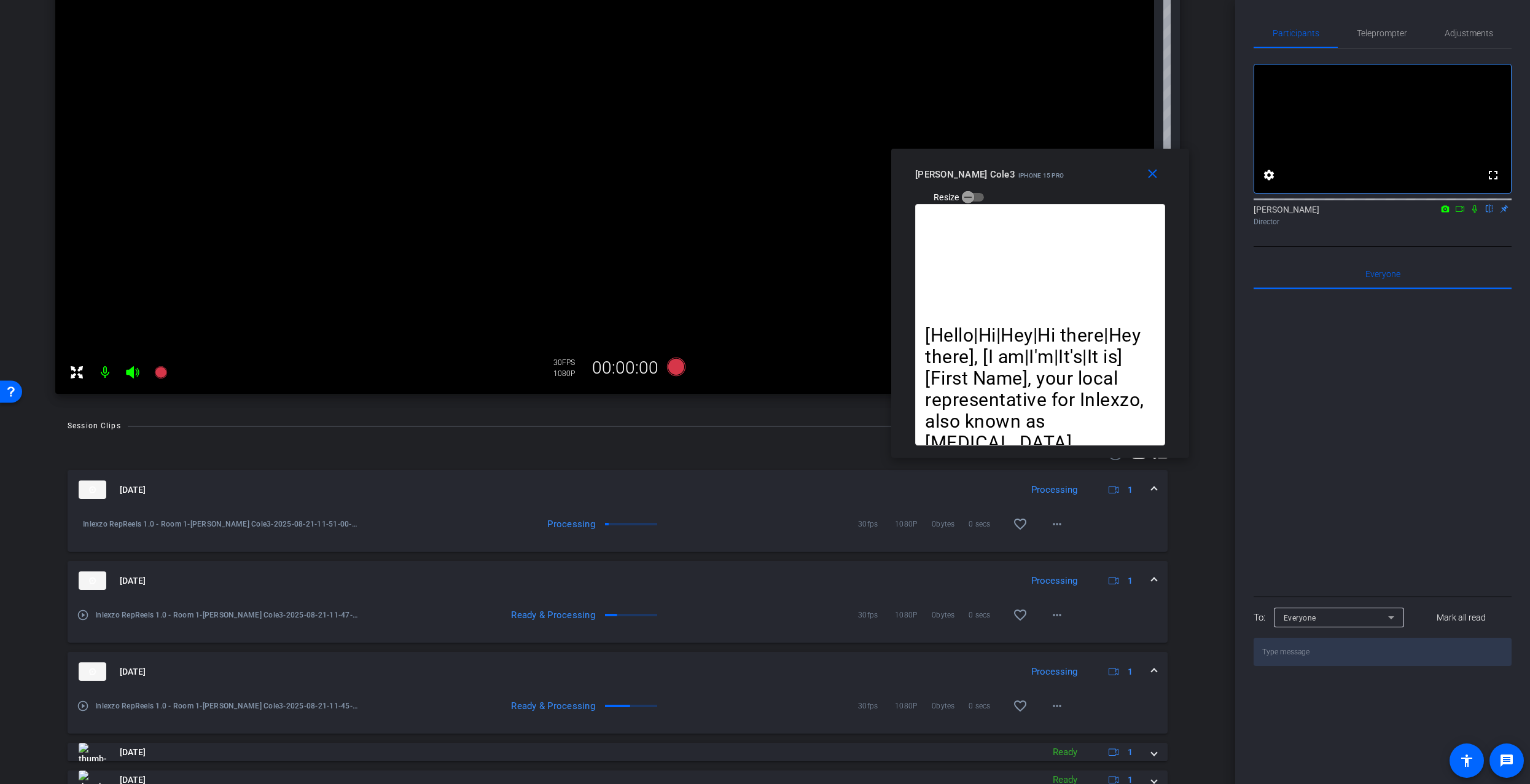
click at [1475, 213] on icon at bounding box center [1475, 209] width 9 height 9
click at [1397, 26] on span "Teleprompter" at bounding box center [1382, 33] width 50 height 29
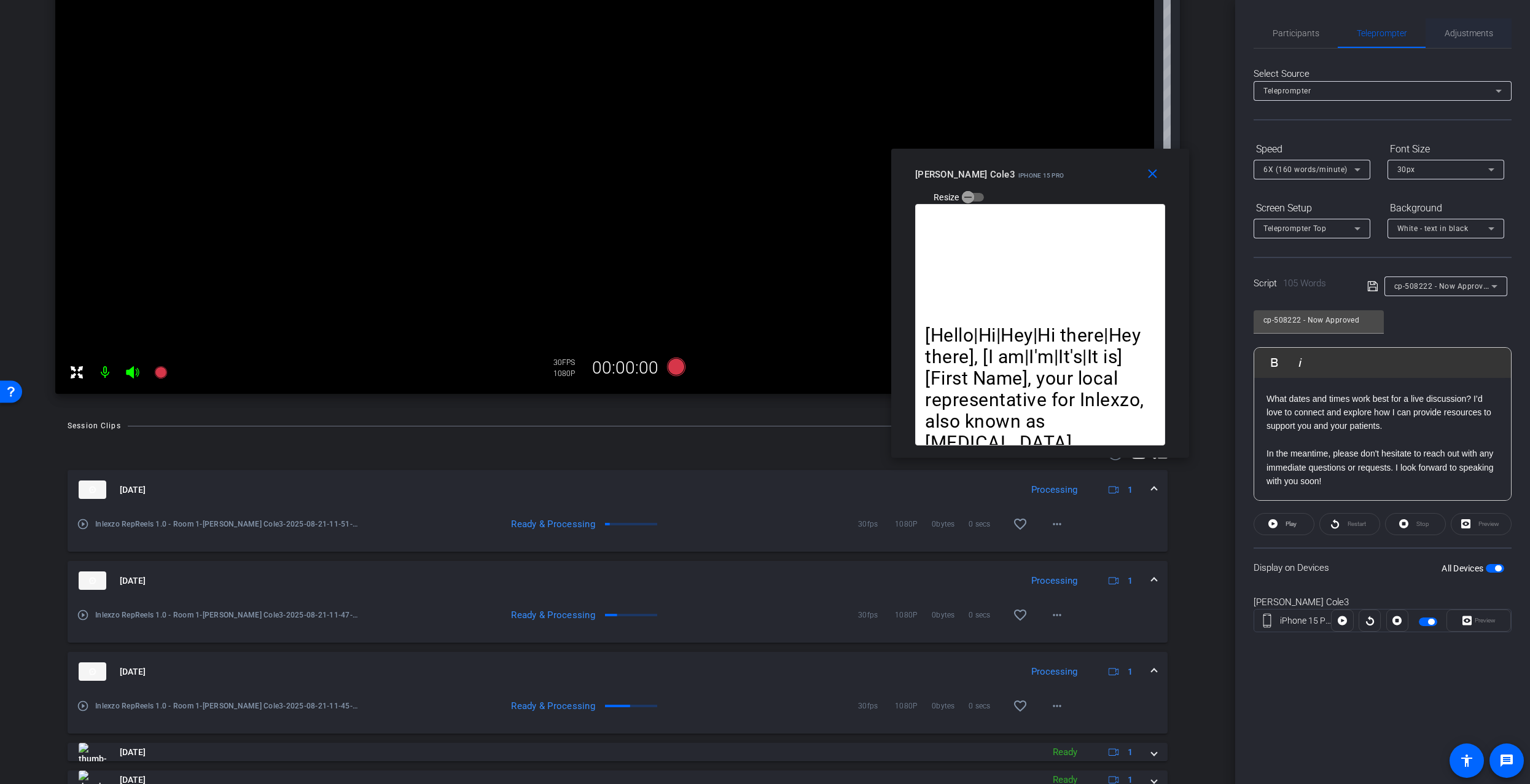
click at [1469, 36] on span "Adjustments" at bounding box center [1469, 33] width 48 height 9
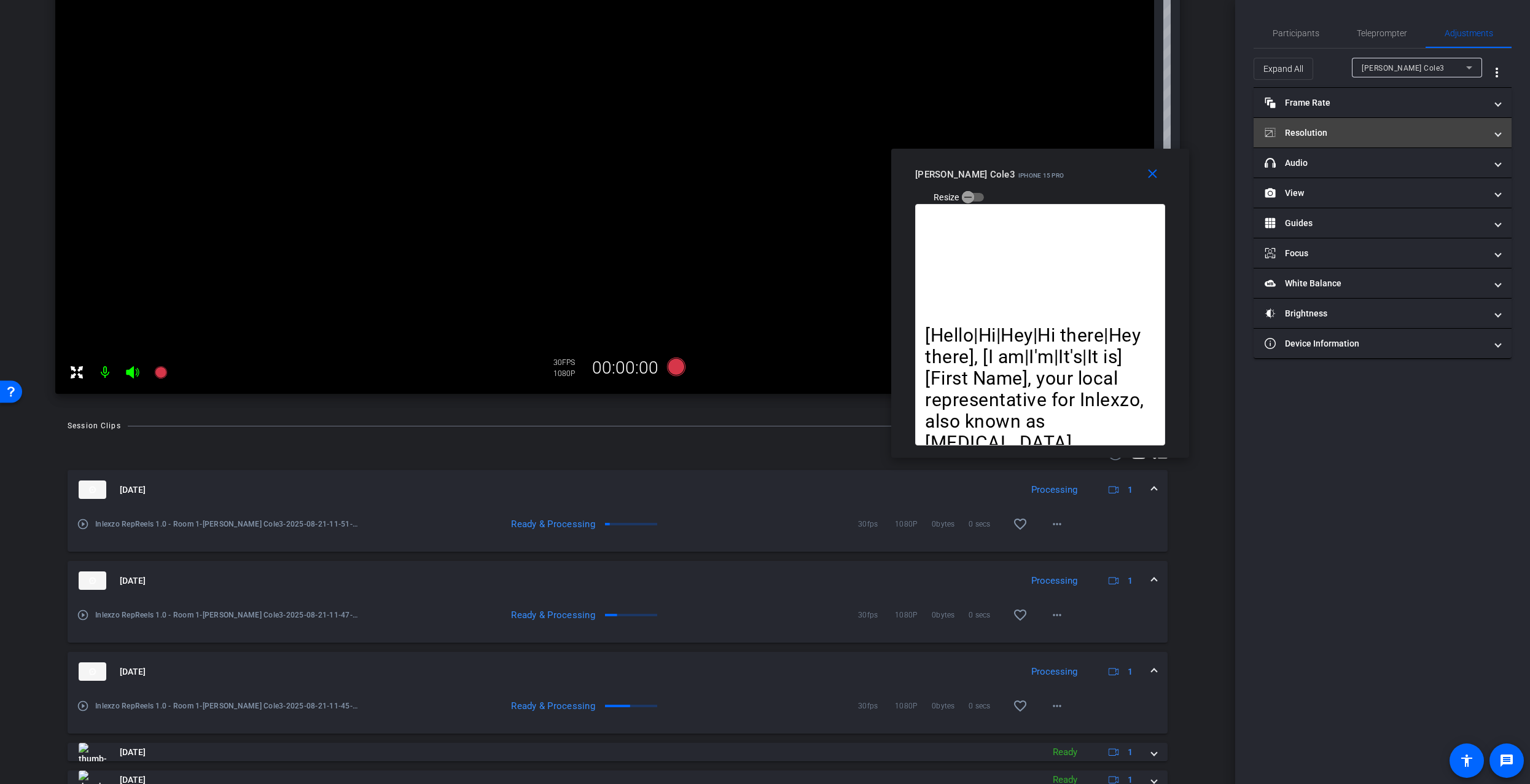
click at [1322, 137] on mat-panel-title "Resolution" at bounding box center [1375, 133] width 221 height 13
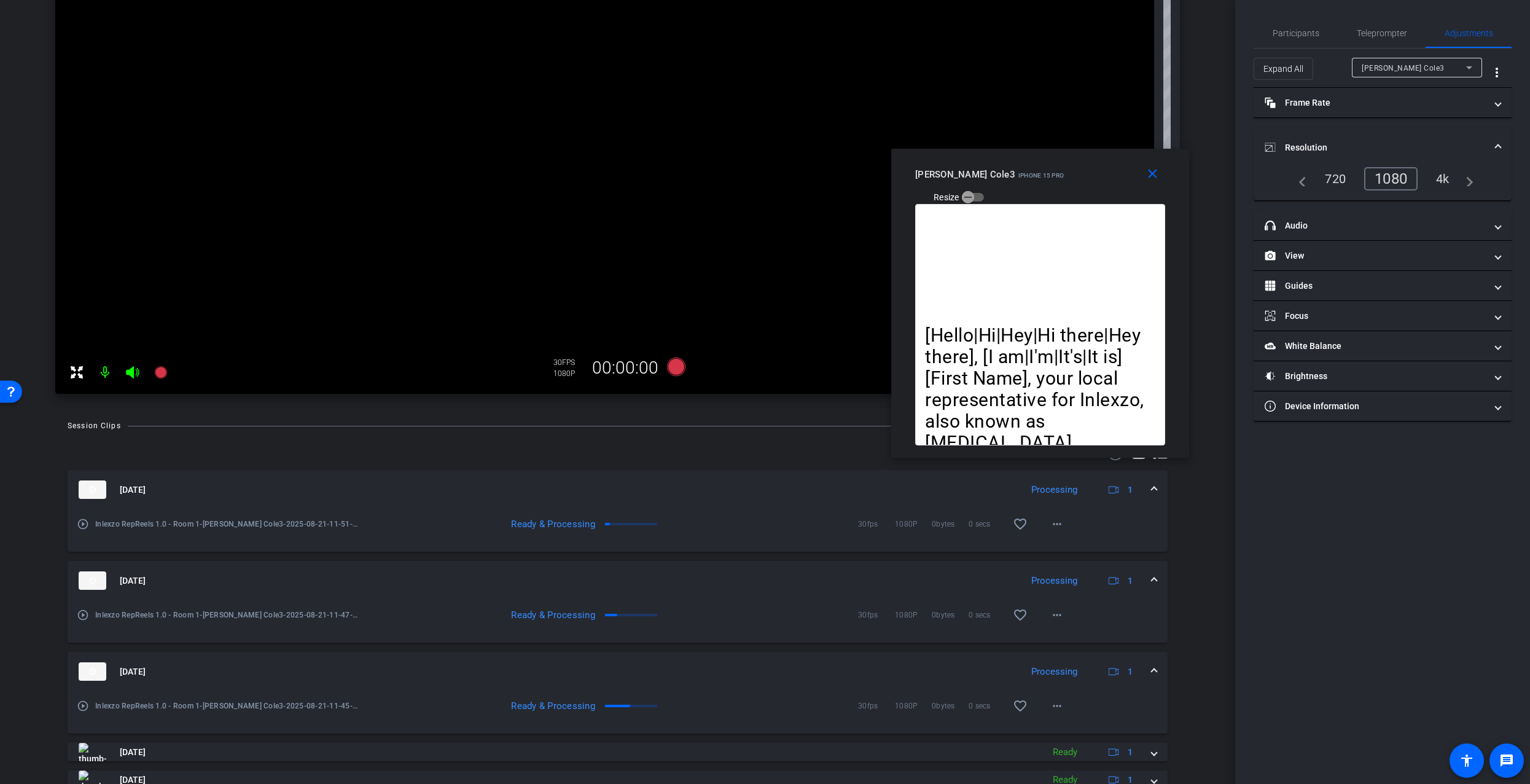
click at [1323, 137] on mat-expansion-panel-header "Resolution" at bounding box center [1382, 148] width 258 height 40
click at [1363, 36] on span "Teleprompter" at bounding box center [1382, 33] width 50 height 9
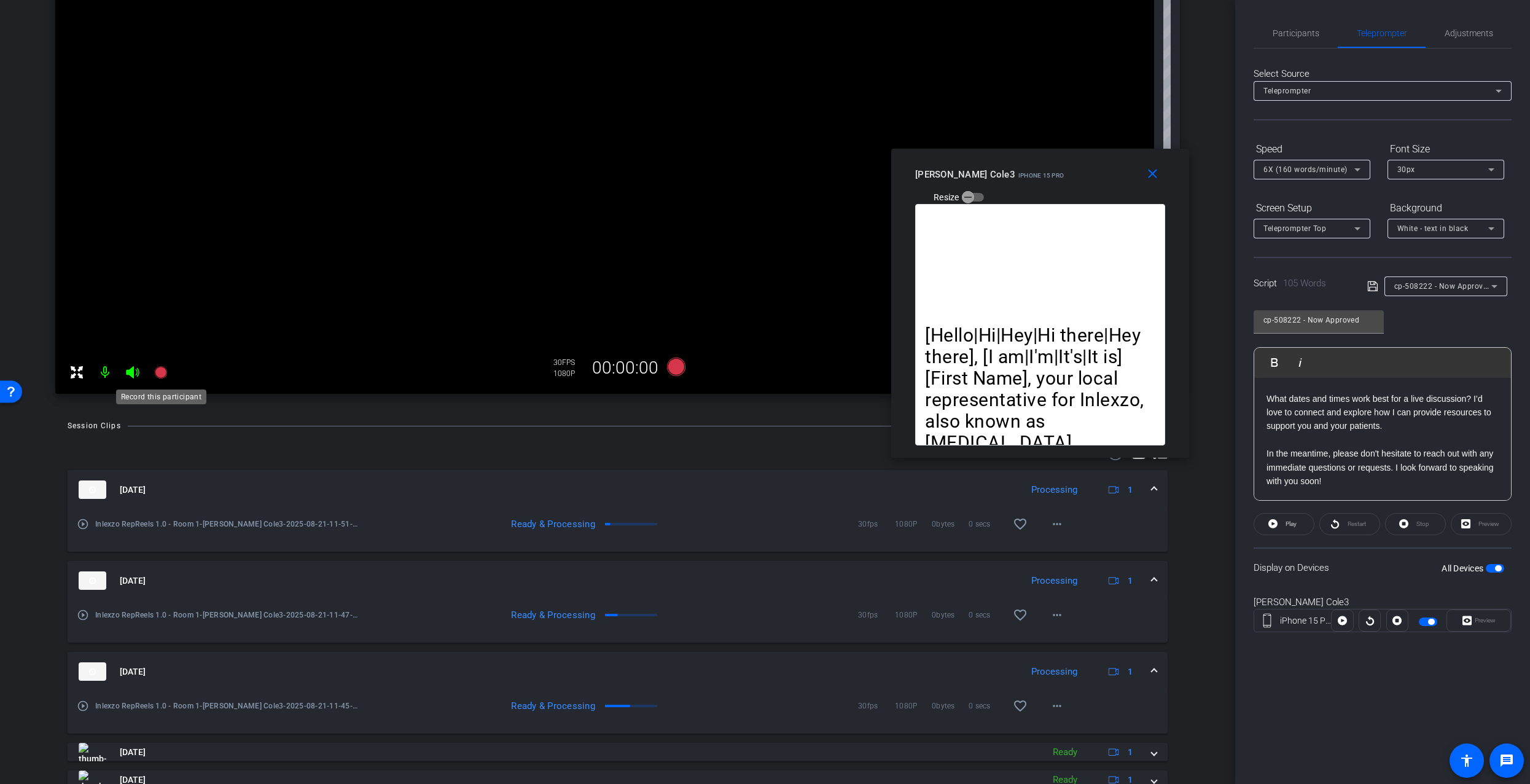
click at [168, 374] on icon at bounding box center [161, 372] width 15 height 15
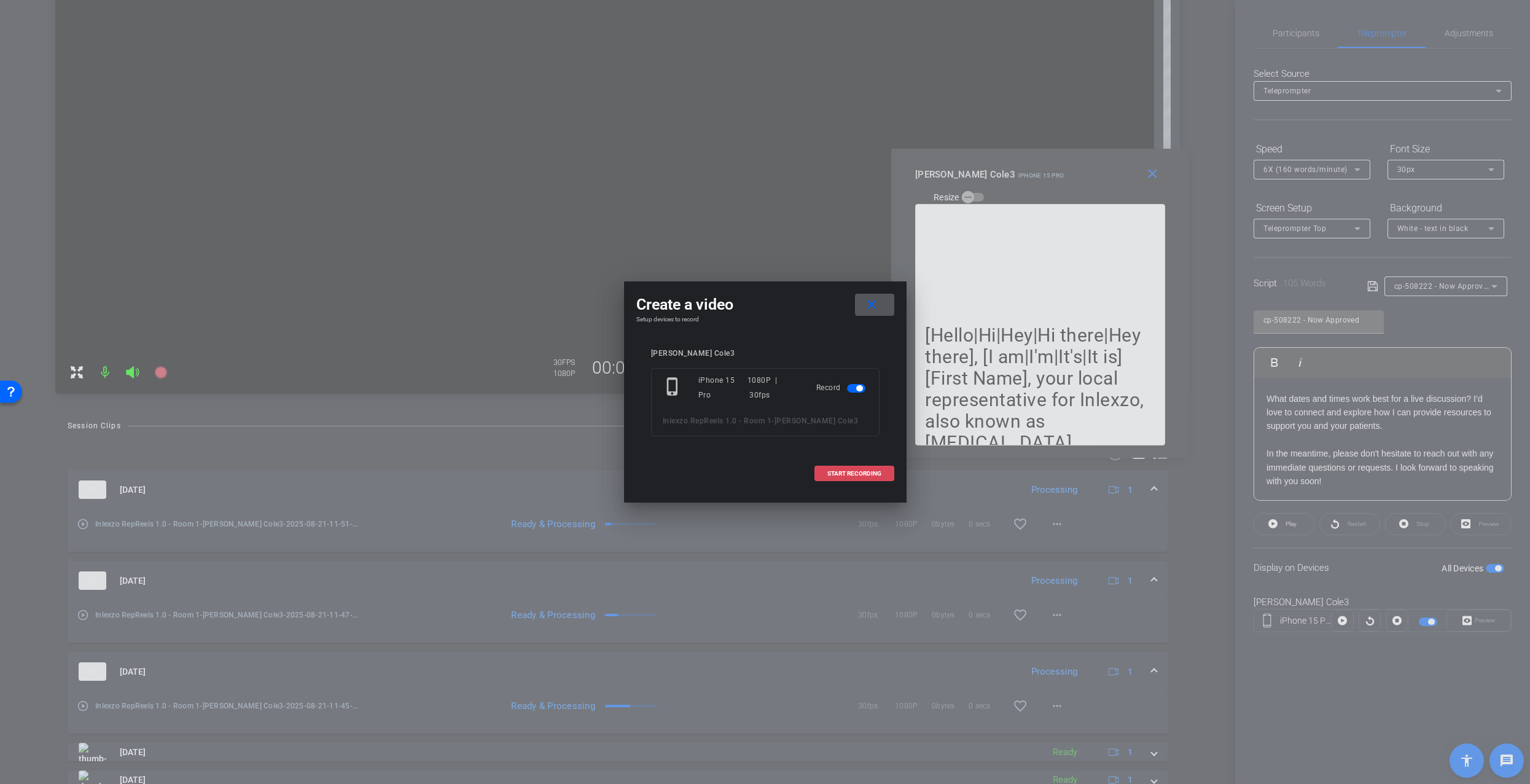
click at [838, 472] on span "START RECORDING" at bounding box center [854, 473] width 54 height 6
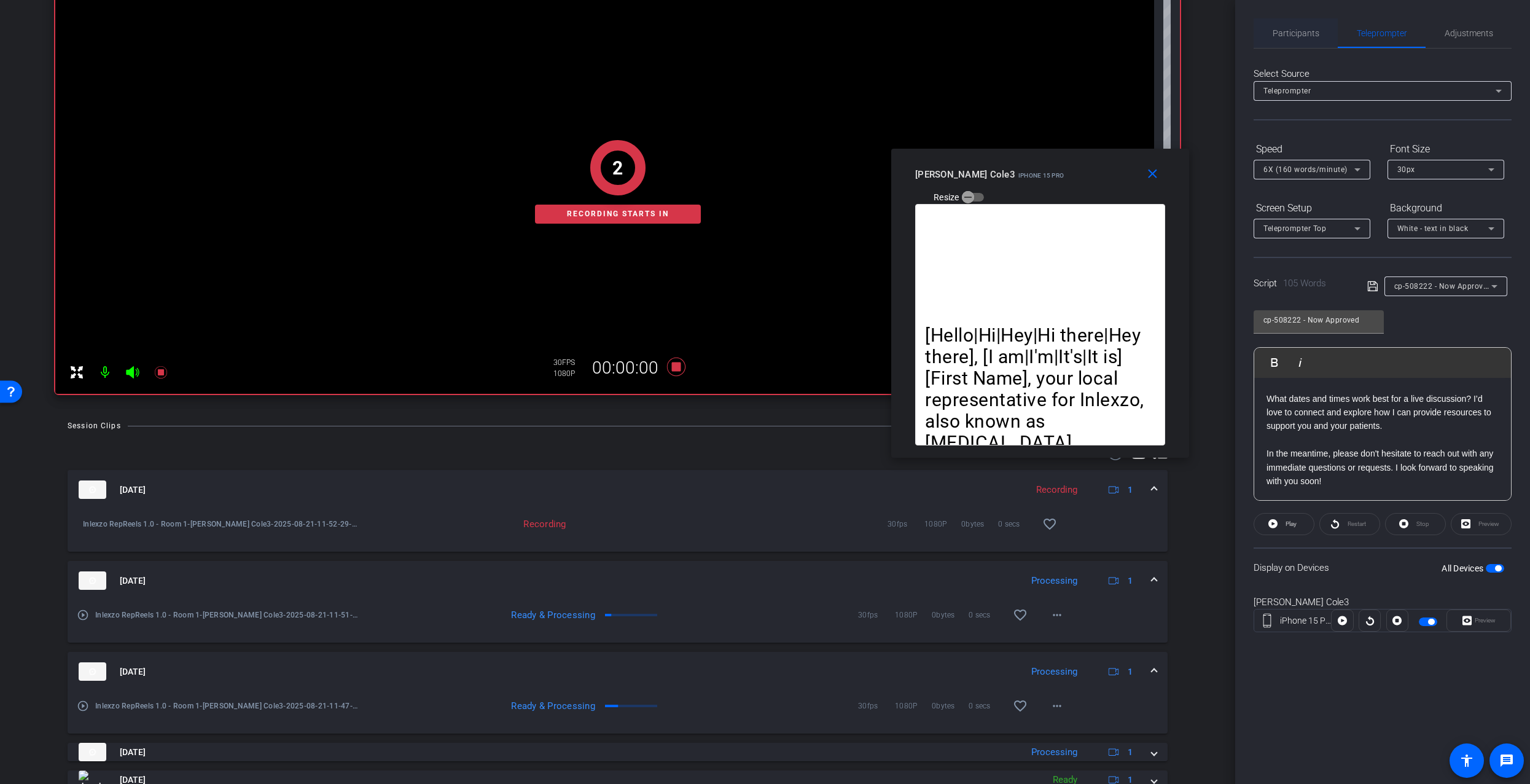
click at [1287, 25] on span "Participants" at bounding box center [1296, 33] width 47 height 29
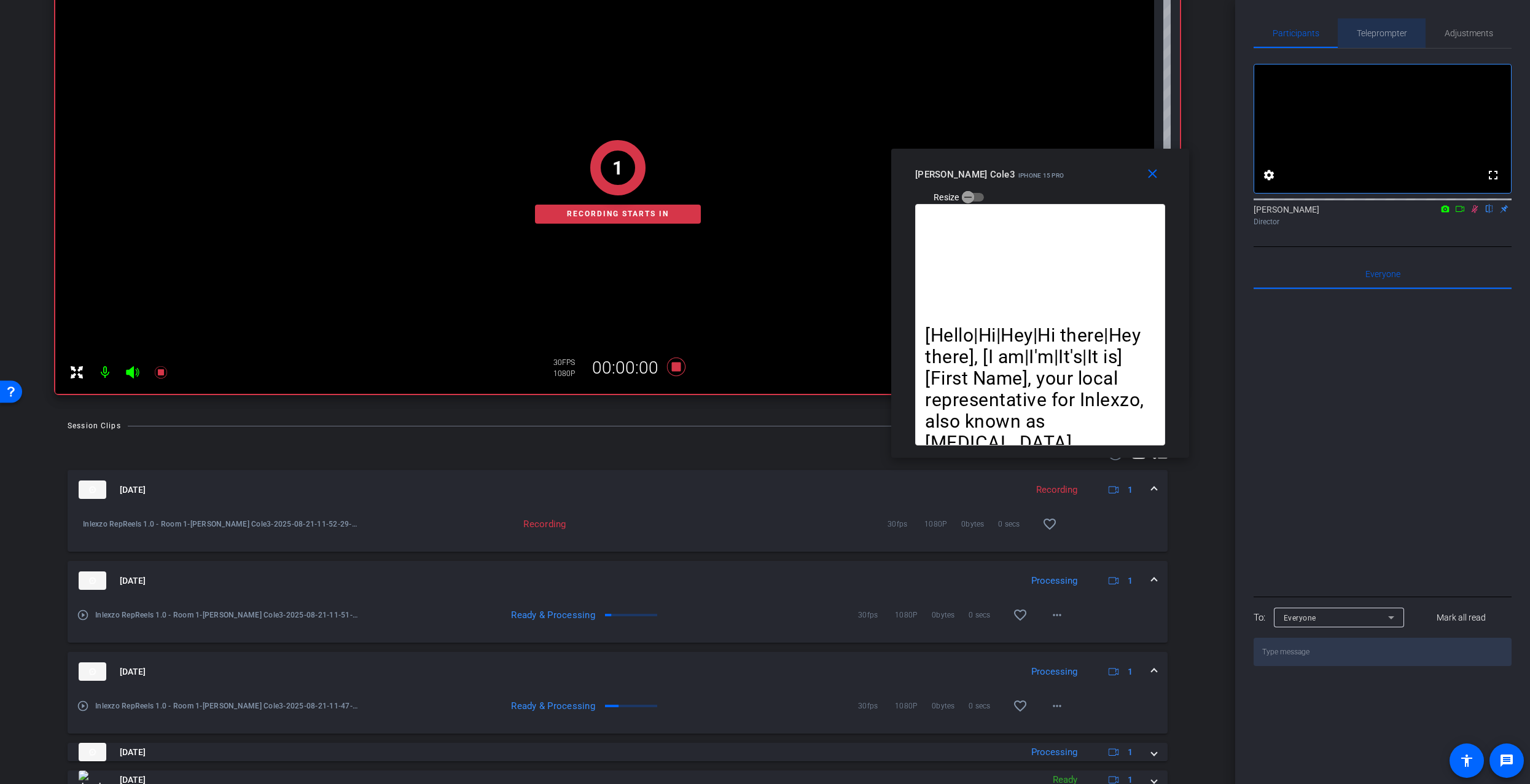
click at [1370, 24] on span "Teleprompter" at bounding box center [1382, 33] width 50 height 29
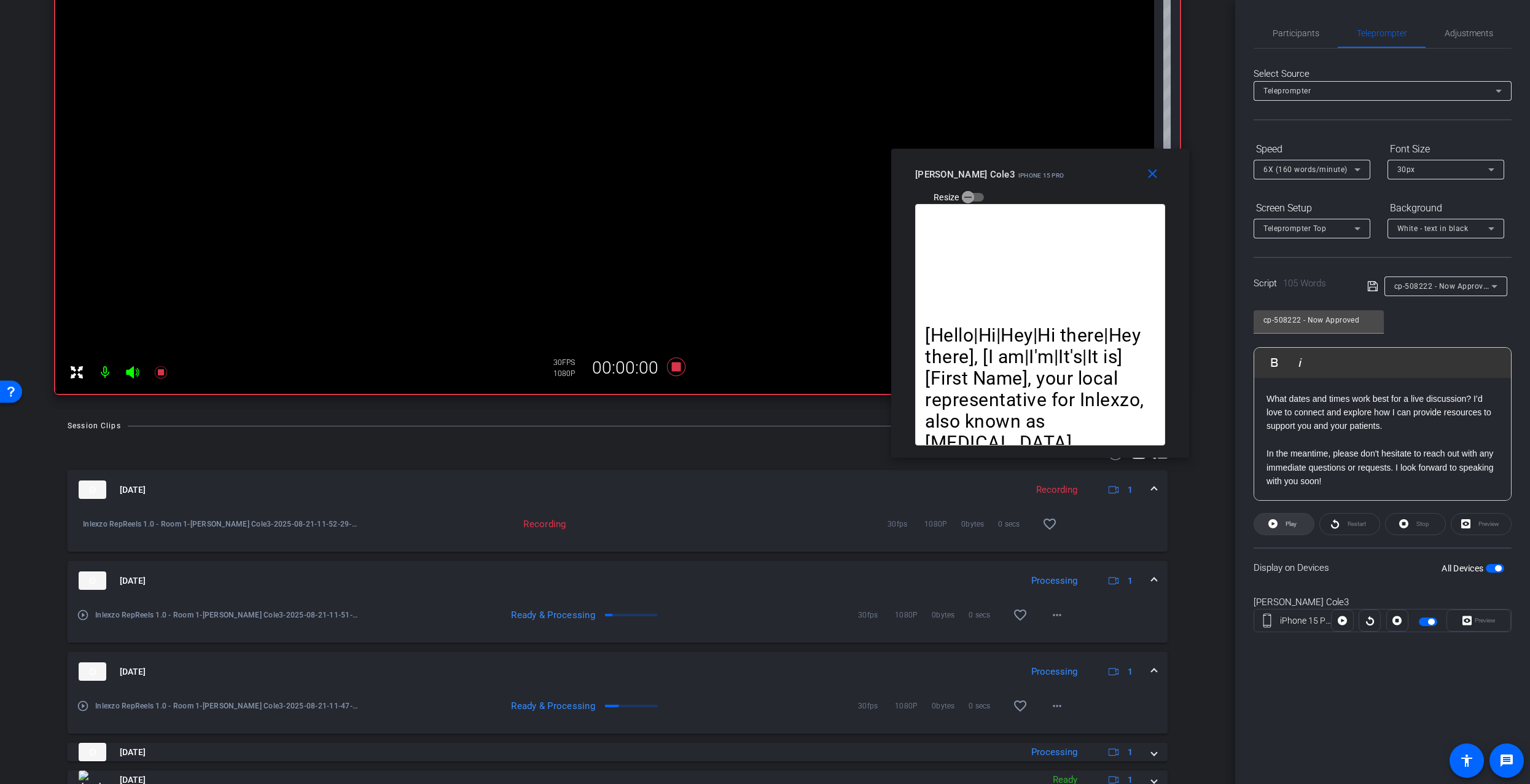
click at [1287, 522] on span "Play" at bounding box center [1291, 524] width 11 height 7
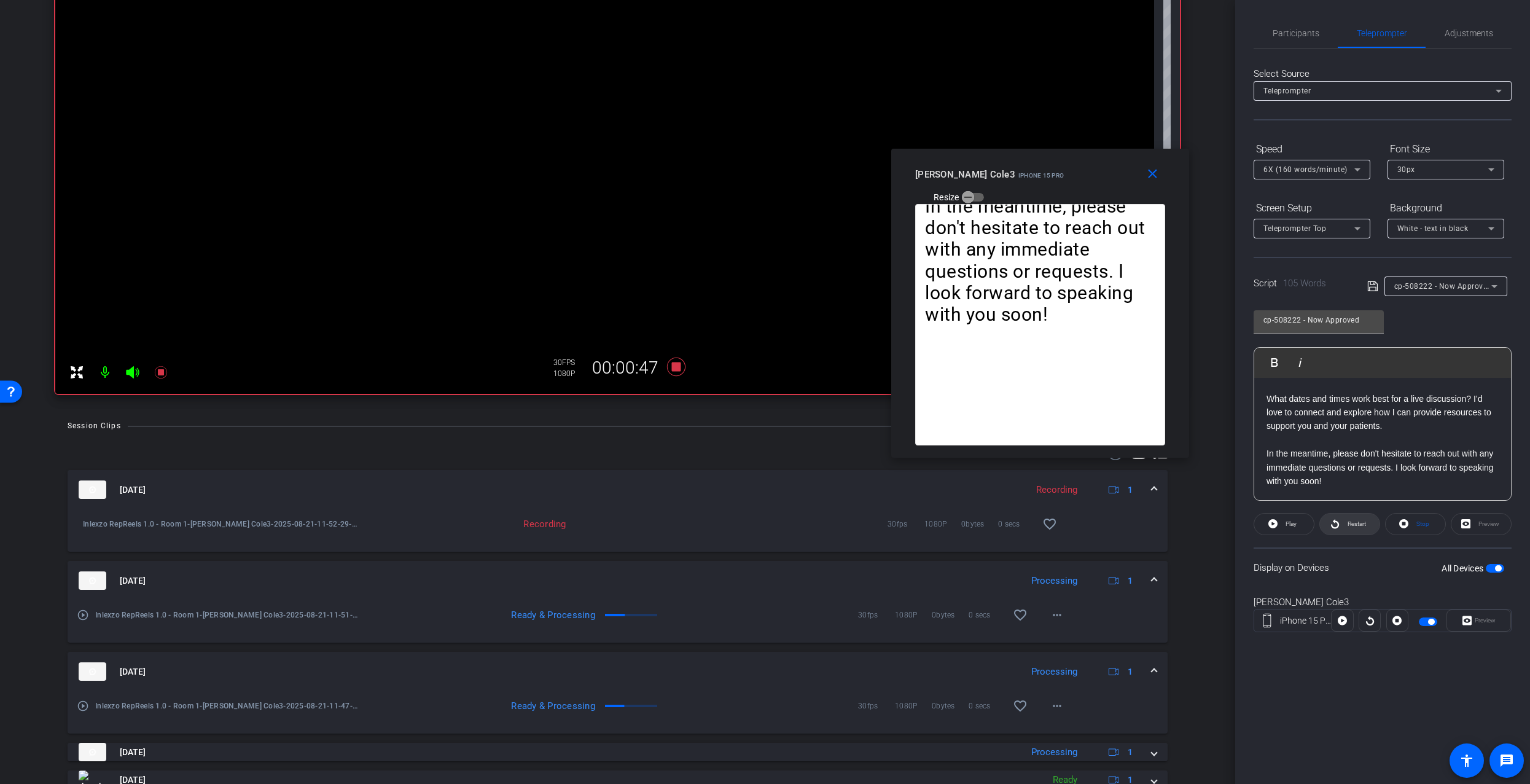
click at [1348, 521] on span "Restart" at bounding box center [1356, 524] width 18 height 7
click at [1345, 524] on span "Restart" at bounding box center [1355, 524] width 22 height 17
click at [168, 374] on mat-icon at bounding box center [161, 372] width 24 height 24
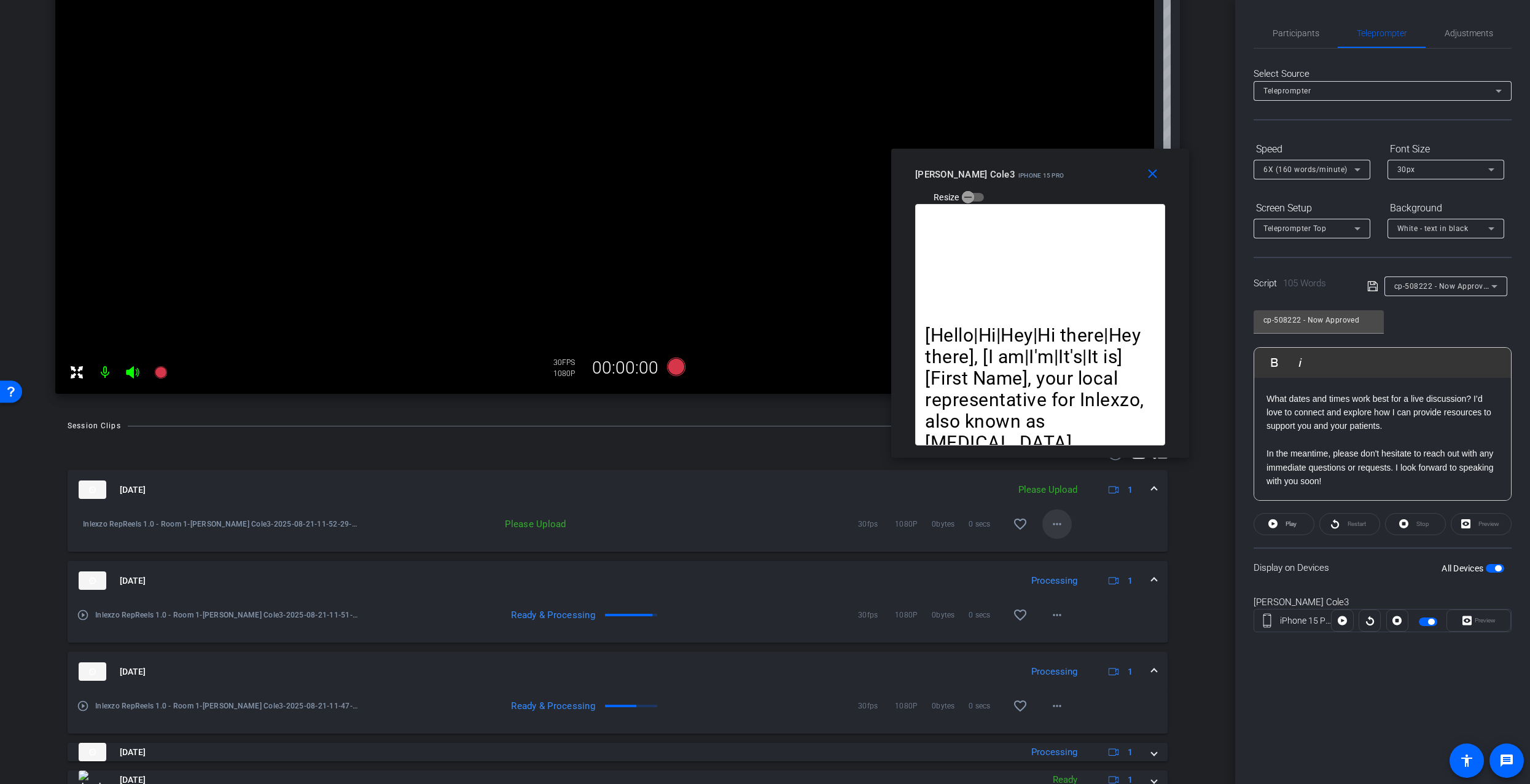
click at [1059, 527] on span at bounding box center [1057, 524] width 29 height 29
click at [1079, 553] on span "Upload" at bounding box center [1071, 549] width 49 height 15
click at [1298, 31] on span "Participants" at bounding box center [1296, 33] width 47 height 9
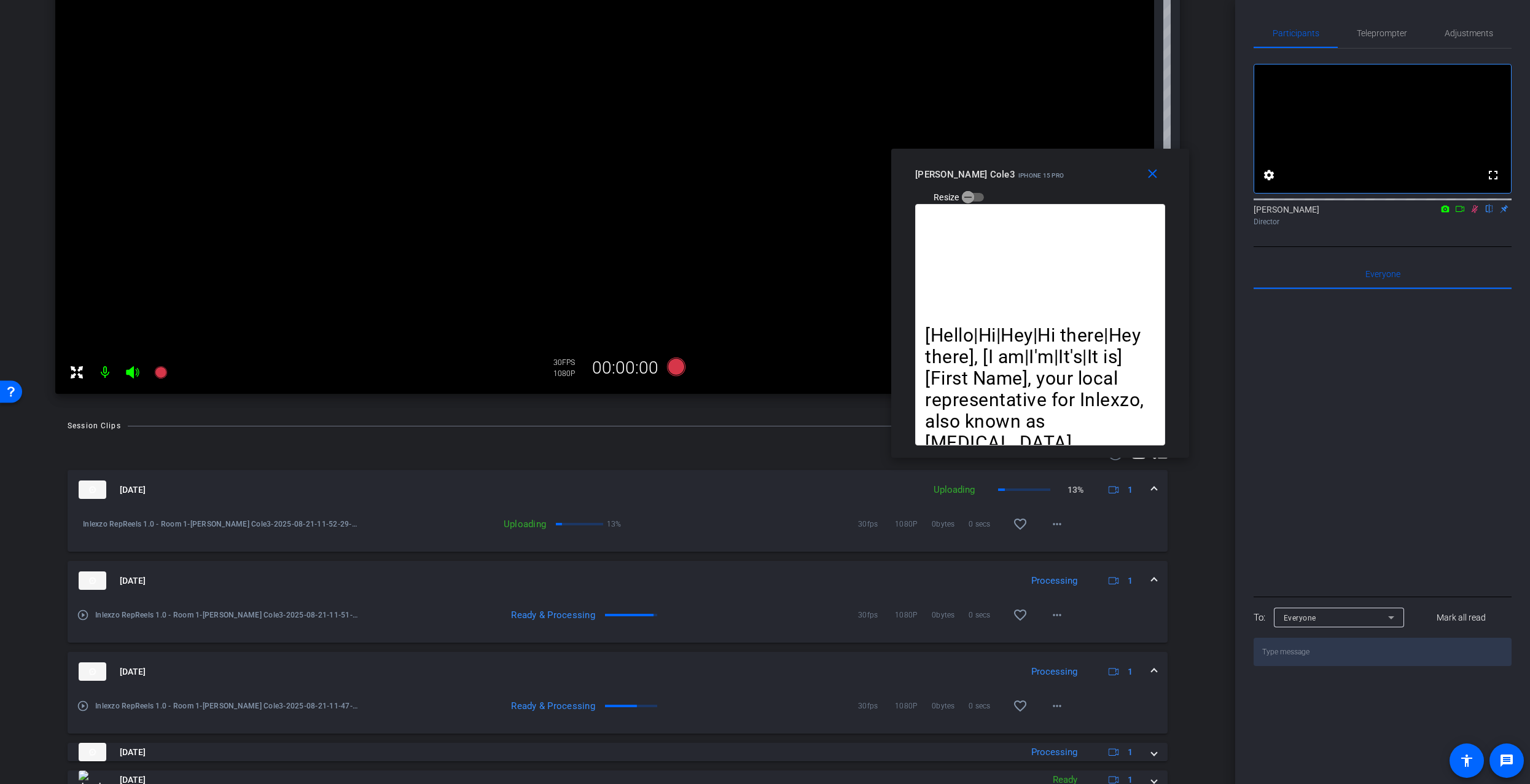
click at [1473, 213] on icon at bounding box center [1476, 209] width 7 height 8
click at [1396, 35] on span "Teleprompter" at bounding box center [1382, 33] width 50 height 9
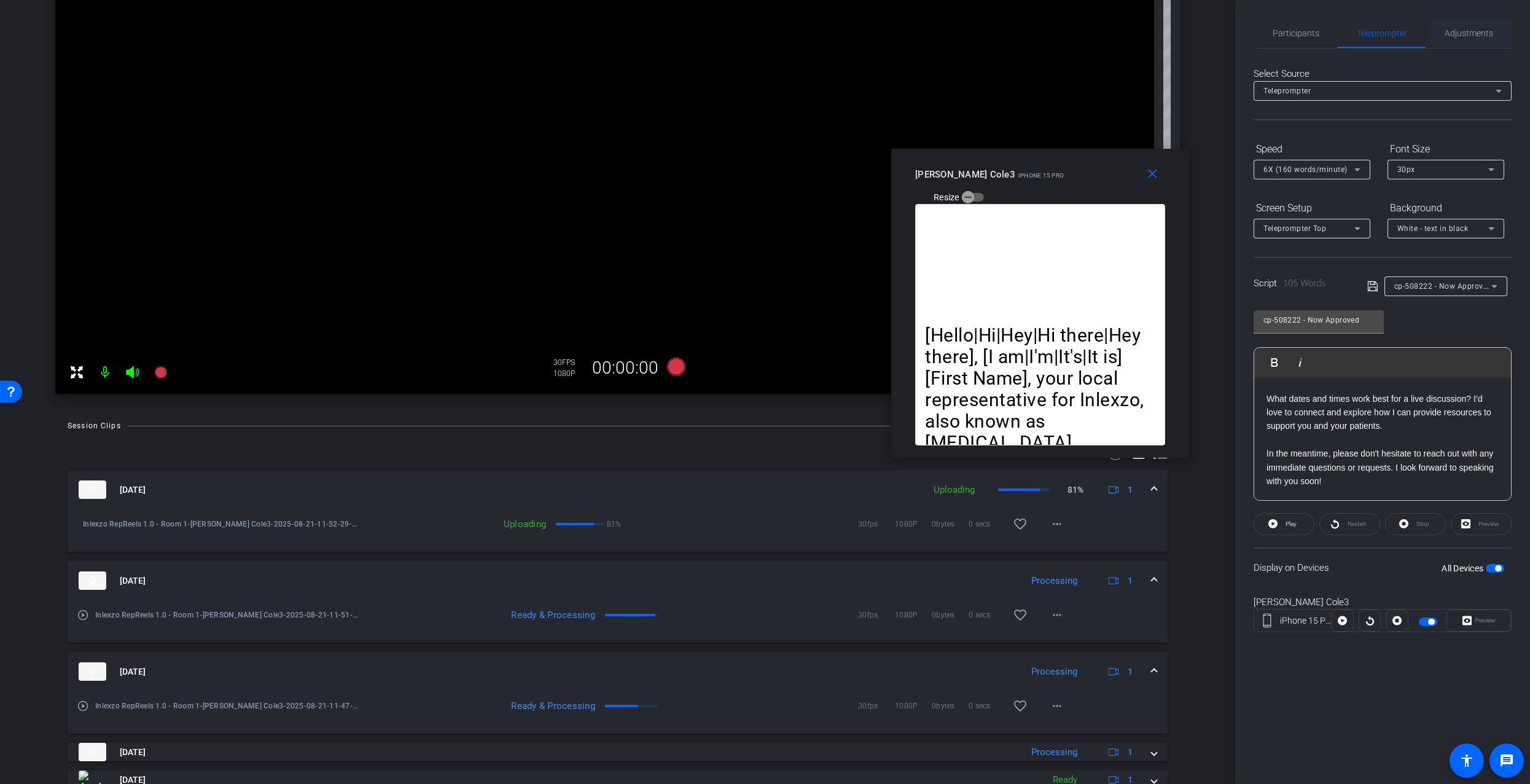
click at [1445, 32] on span "Adjustments" at bounding box center [1469, 33] width 48 height 9
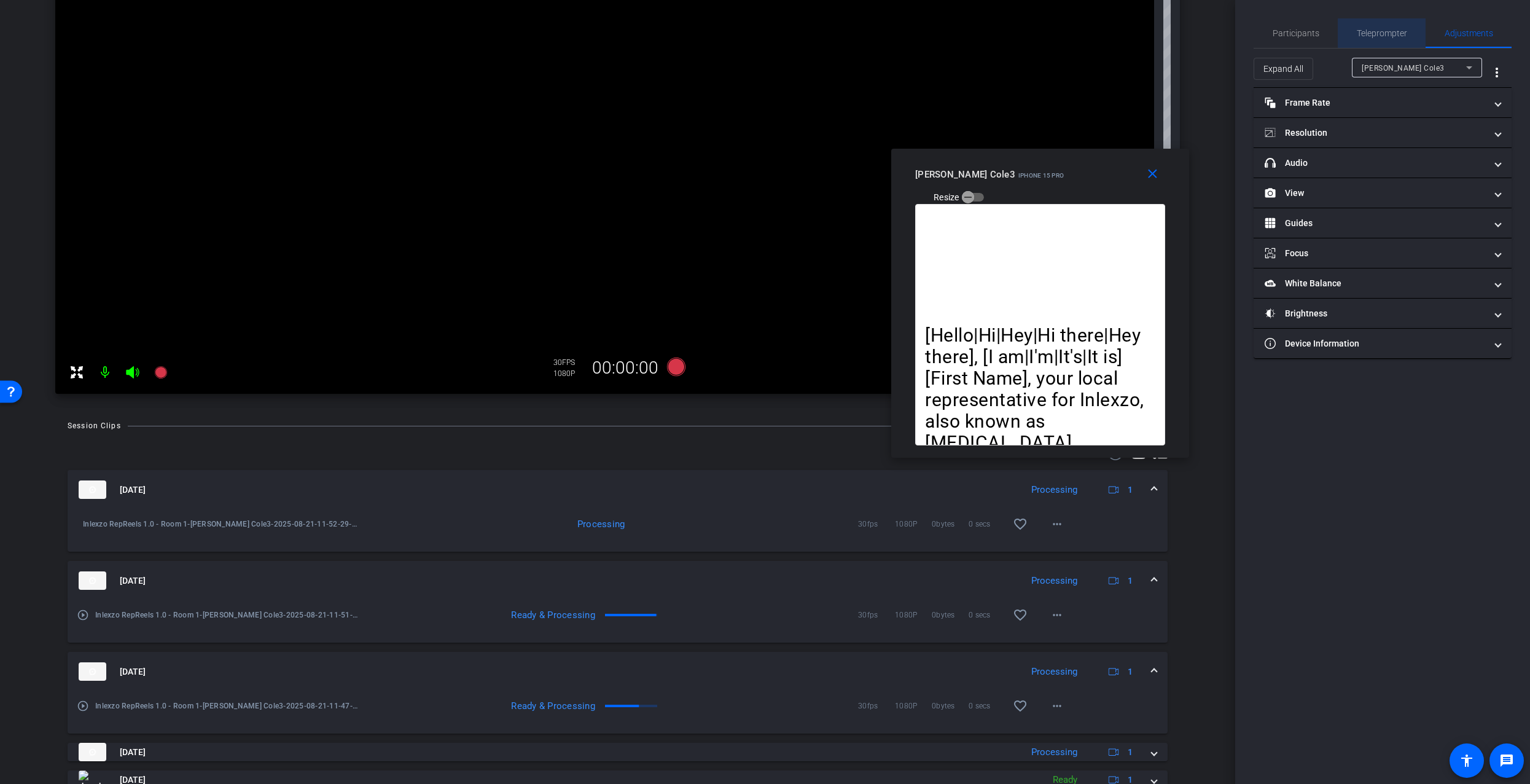
click at [1385, 30] on span "Teleprompter" at bounding box center [1382, 33] width 50 height 9
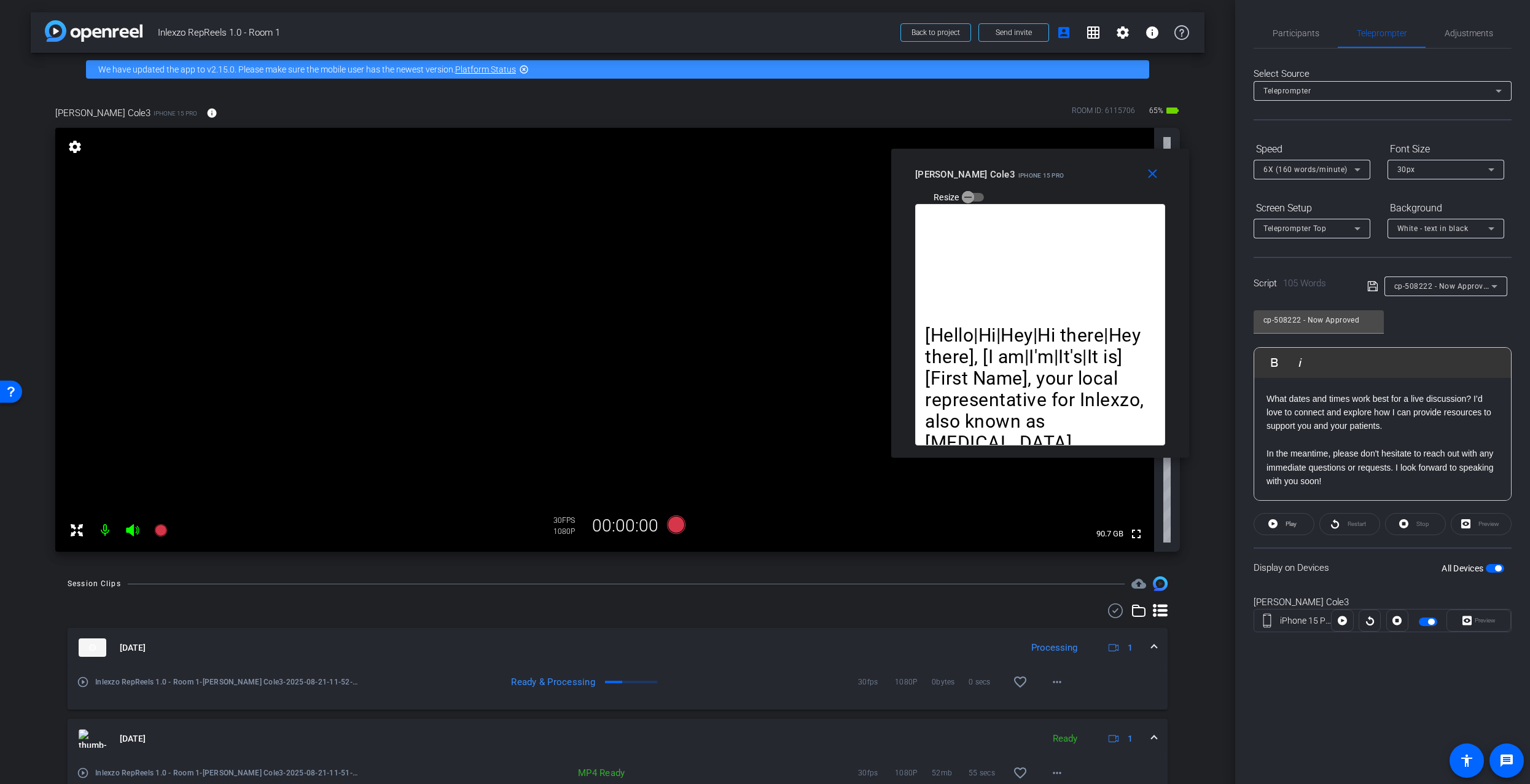
scroll to position [3, 0]
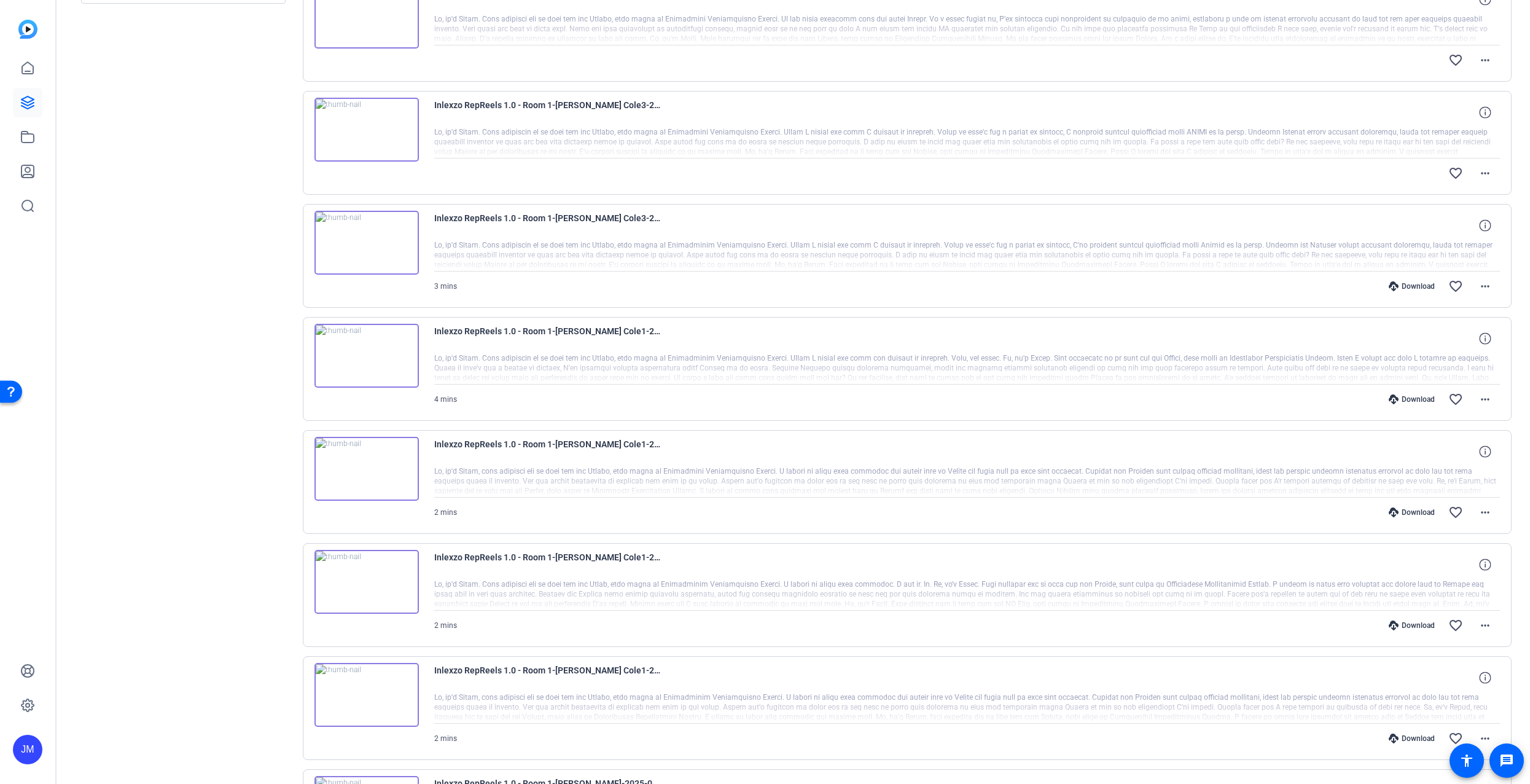
scroll to position [685, 0]
